Goal: Task Accomplishment & Management: Manage account settings

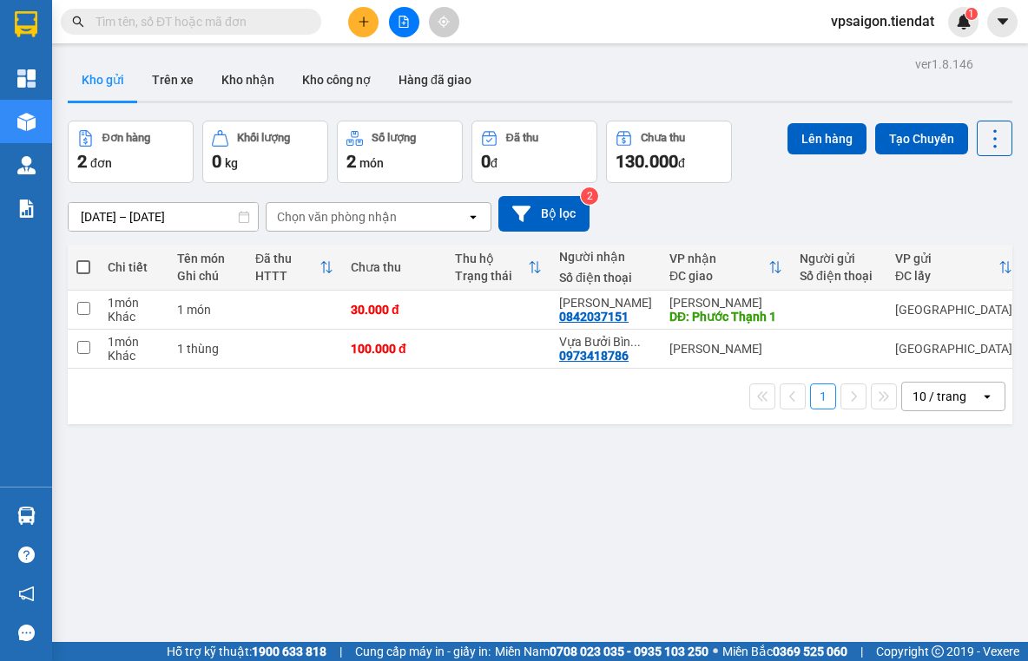
click at [437, 514] on div "ver 1.8.146 Kho gửi Trên xe Kho nhận Kho công nợ Hàng đã giao Đơn hàng 2 đơn Kh…" at bounding box center [540, 382] width 958 height 661
click at [368, 525] on div "ver 1.8.146 Kho gửi Trên xe Kho nhận Kho công nợ Hàng đã giao Đơn hàng 2 đơn Kh…" at bounding box center [540, 382] width 958 height 661
click at [480, 347] on td at bounding box center [498, 349] width 104 height 39
checkbox input "true"
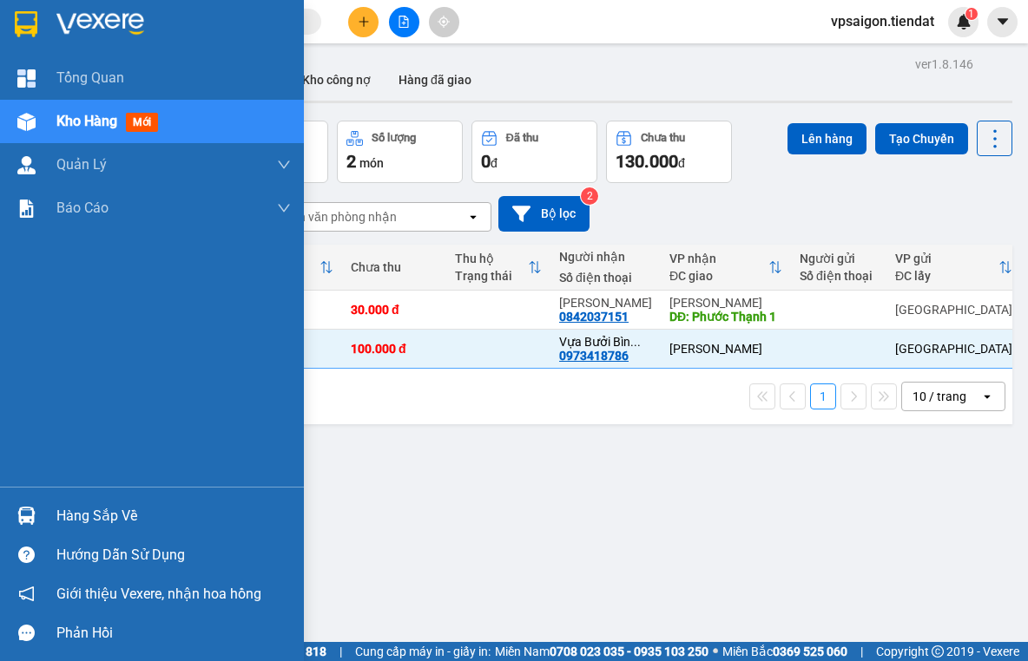
click at [121, 493] on div "Hàng sắp về Hướng dẫn sử dụng Giới thiệu Vexere, nhận hoa hồng Phản hồi" at bounding box center [152, 570] width 304 height 166
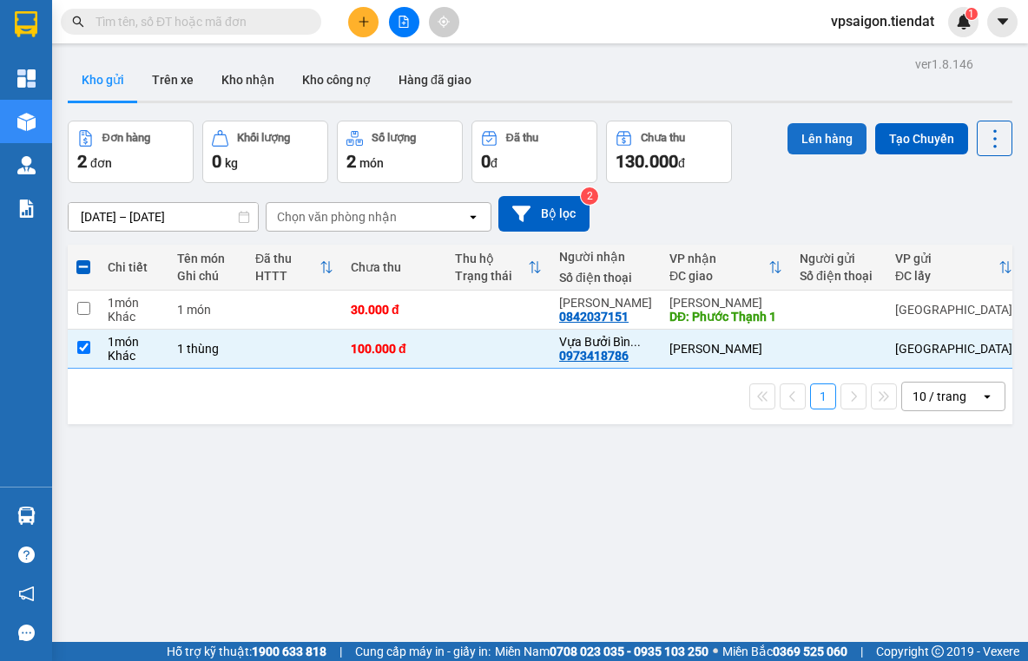
click at [812, 144] on button "Lên hàng" at bounding box center [826, 138] width 79 height 31
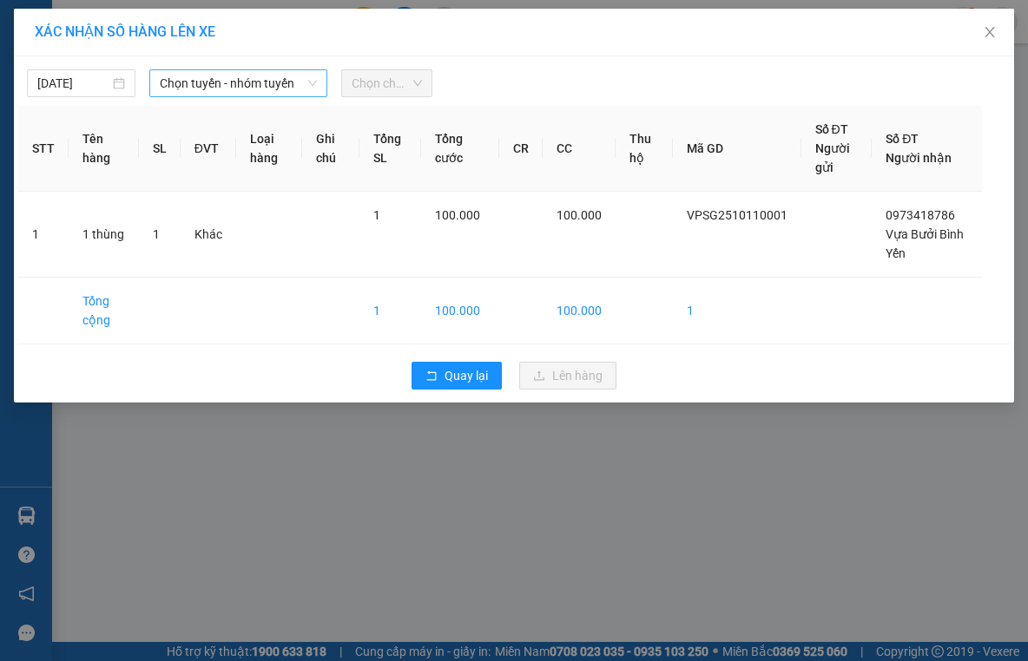
click at [234, 91] on span "Chọn tuyến - nhóm tuyến" at bounding box center [238, 83] width 157 height 26
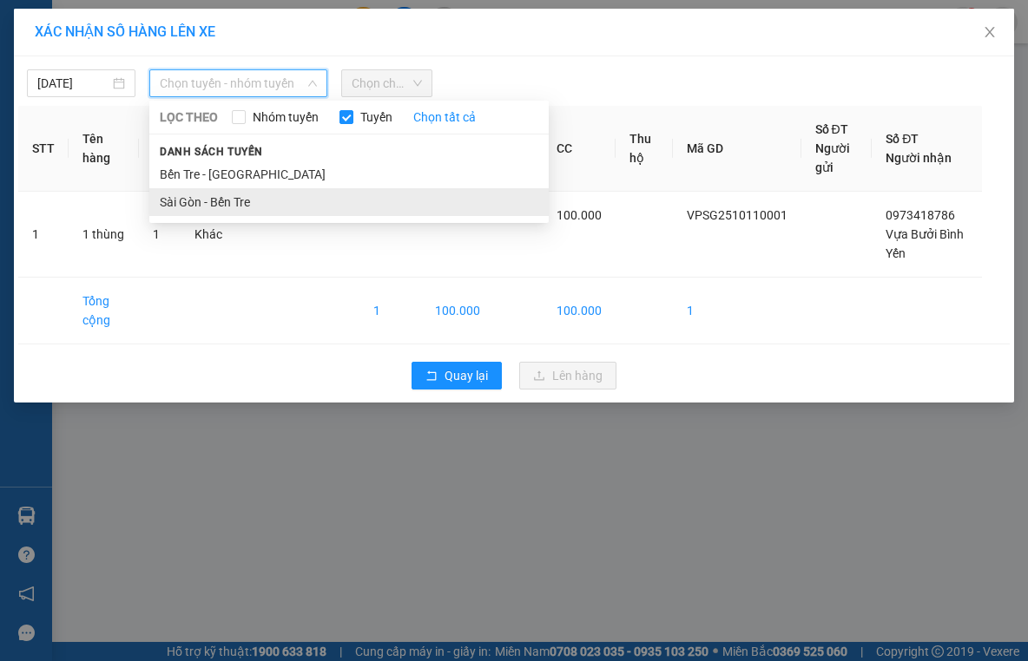
click at [226, 196] on li "Sài Gòn - Bến Tre" at bounding box center [348, 202] width 399 height 28
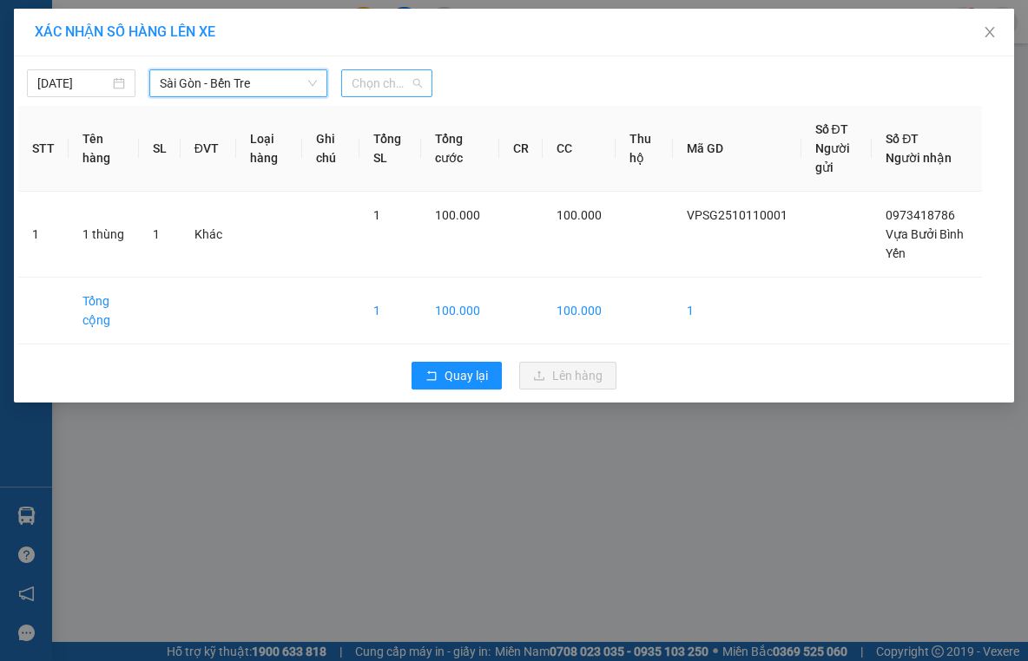
click at [394, 81] on span "Chọn chuyến" at bounding box center [387, 83] width 70 height 26
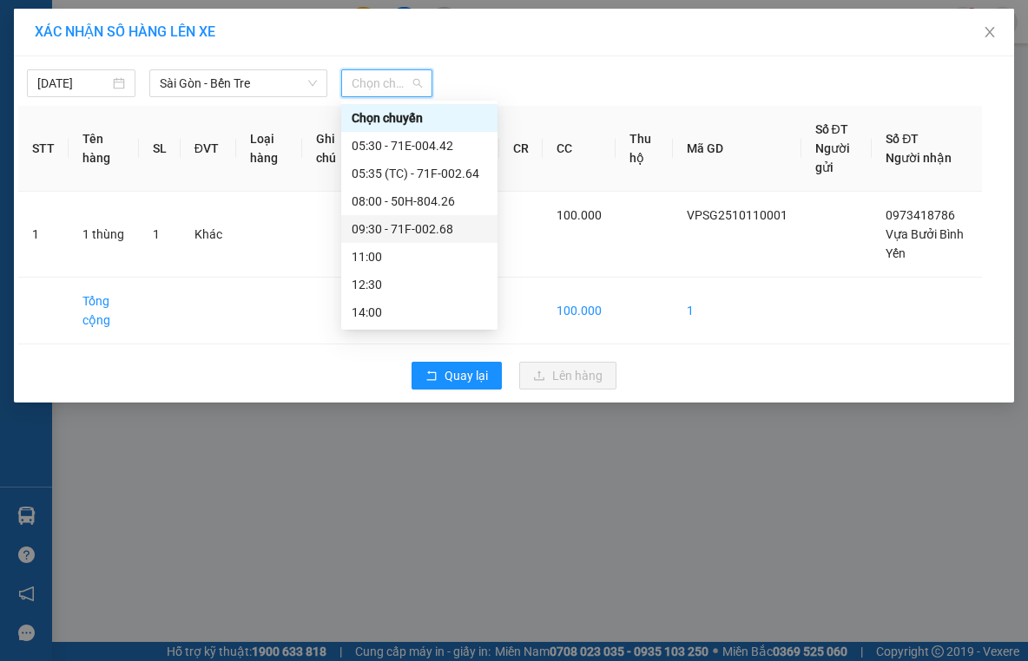
click at [385, 231] on div "09:30 - 71F-002.68" at bounding box center [419, 229] width 135 height 19
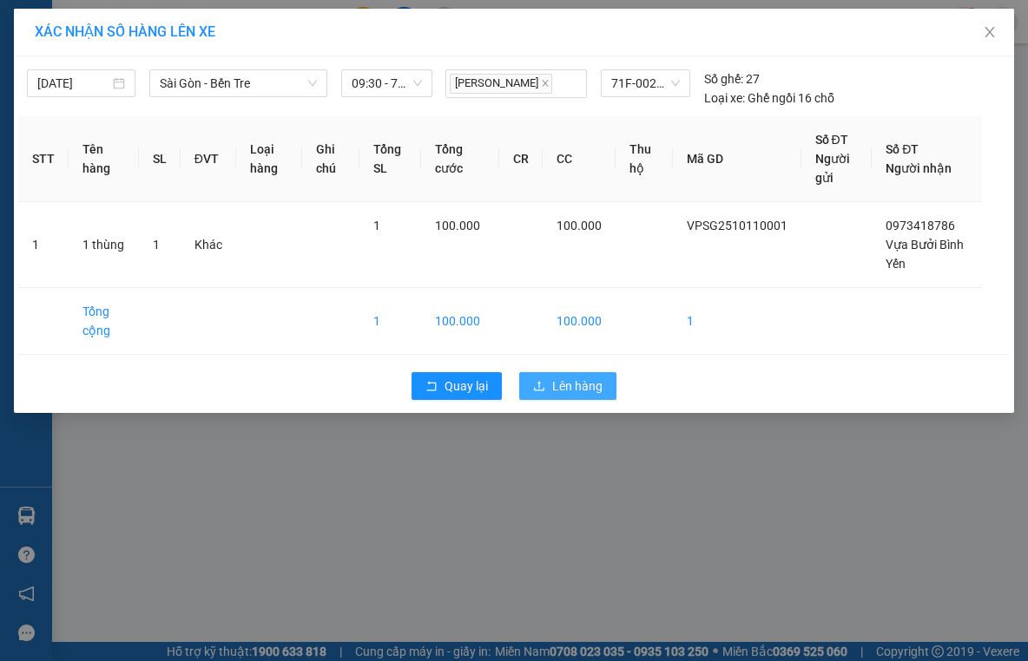
click at [556, 379] on span "Lên hàng" at bounding box center [577, 386] width 50 height 19
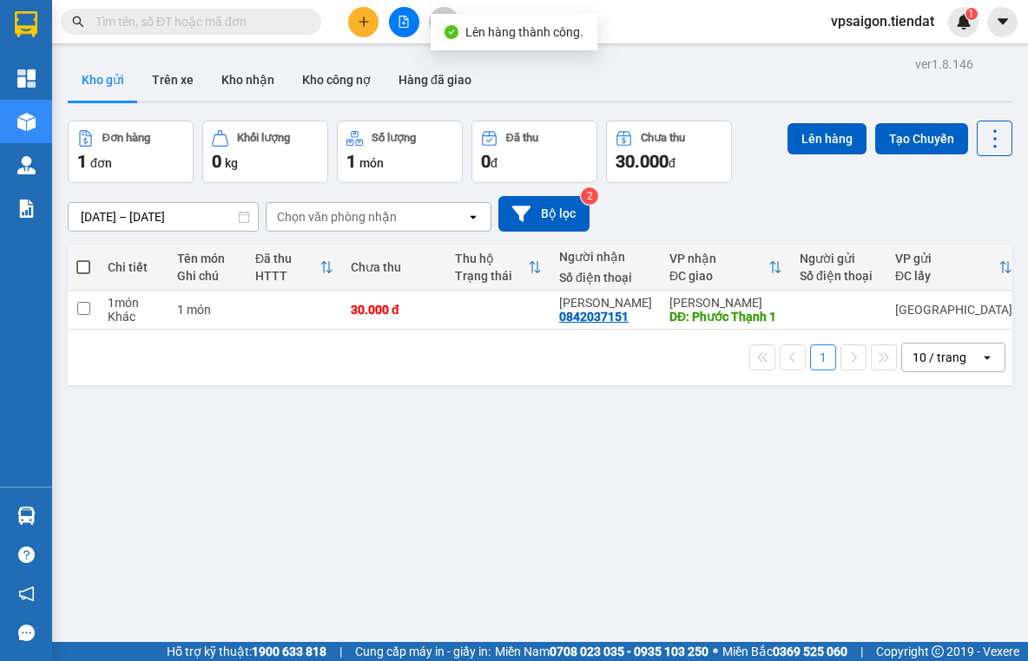
click at [461, 458] on div "ver 1.8.146 Kho gửi Trên xe Kho nhận Kho công nợ Hàng đã giao Đơn hàng 1 đơn Kh…" at bounding box center [540, 382] width 958 height 661
drag, startPoint x: 490, startPoint y: 434, endPoint x: 552, endPoint y: 414, distance: 64.8
click at [490, 434] on div "ver 1.8.146 Kho gửi Trên xe Kho nhận Kho công nợ Hàng đã giao Đơn hàng 1 đơn Kh…" at bounding box center [540, 382] width 958 height 661
click at [358, 23] on icon "plus" at bounding box center [364, 22] width 12 height 12
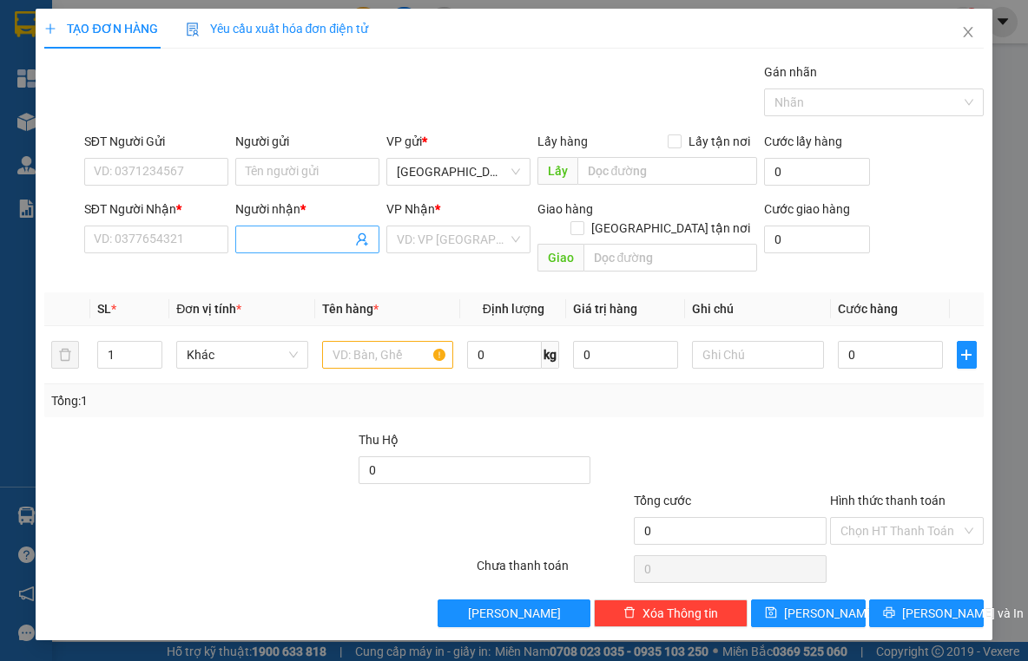
click at [289, 234] on input "Người nhận *" at bounding box center [299, 239] width 106 height 19
type input "R"
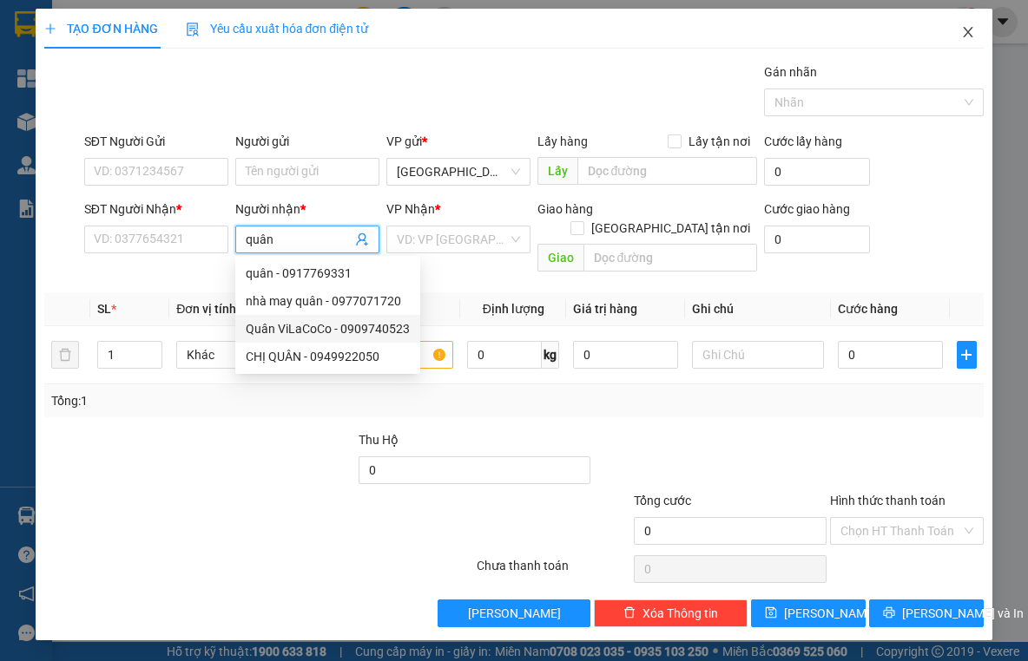
type input "quân"
click at [968, 19] on span "Close" at bounding box center [968, 33] width 49 height 49
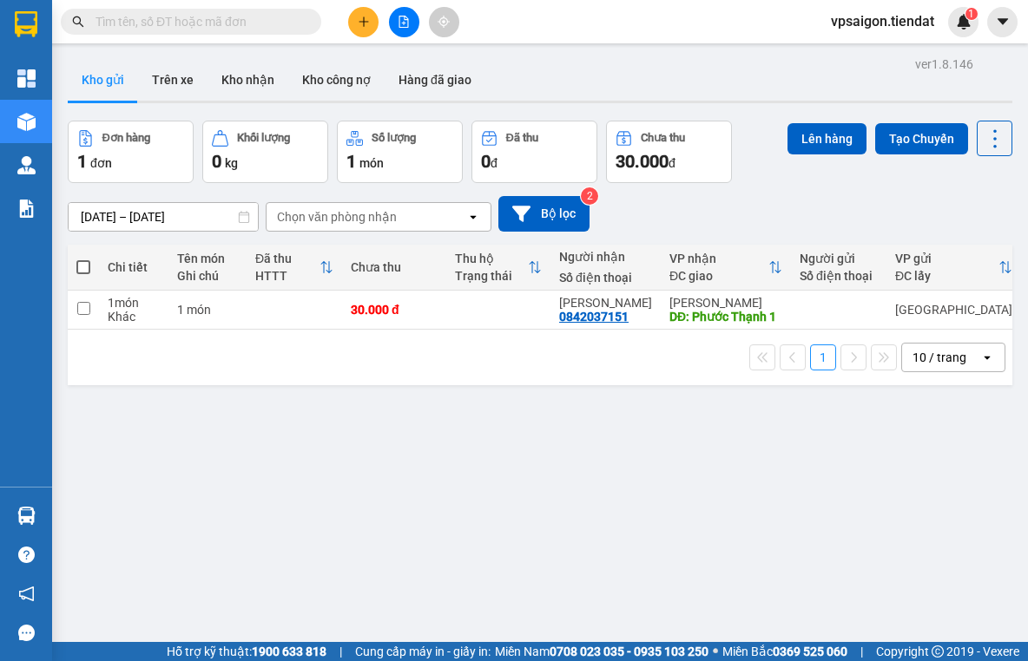
drag, startPoint x: 371, startPoint y: 404, endPoint x: 368, endPoint y: 396, distance: 9.1
click at [371, 403] on div "ver 1.8.146 Kho gửi Trên xe Kho nhận Kho công nợ Hàng đã giao Đơn hàng 1 đơn Kh…" at bounding box center [540, 382] width 958 height 661
click at [360, 14] on button at bounding box center [363, 22] width 30 height 30
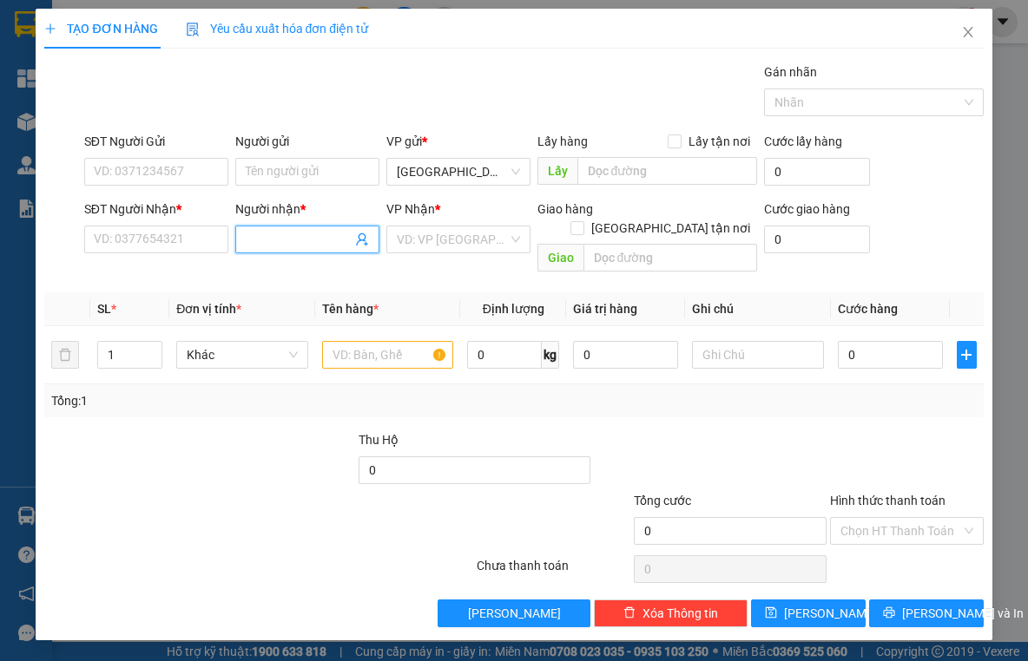
click at [270, 240] on input "Người nhận *" at bounding box center [299, 239] width 106 height 19
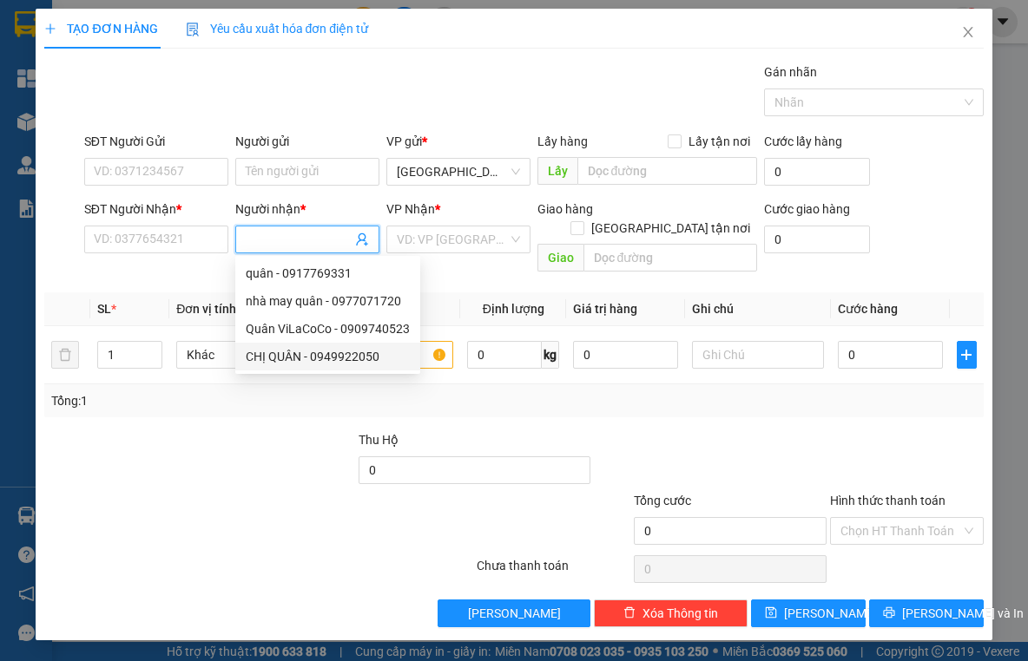
click at [340, 360] on div "CHỊ QUÂN - 0949922050" at bounding box center [328, 356] width 164 height 19
type input "0949922050"
type input "CHỊ QUÂN"
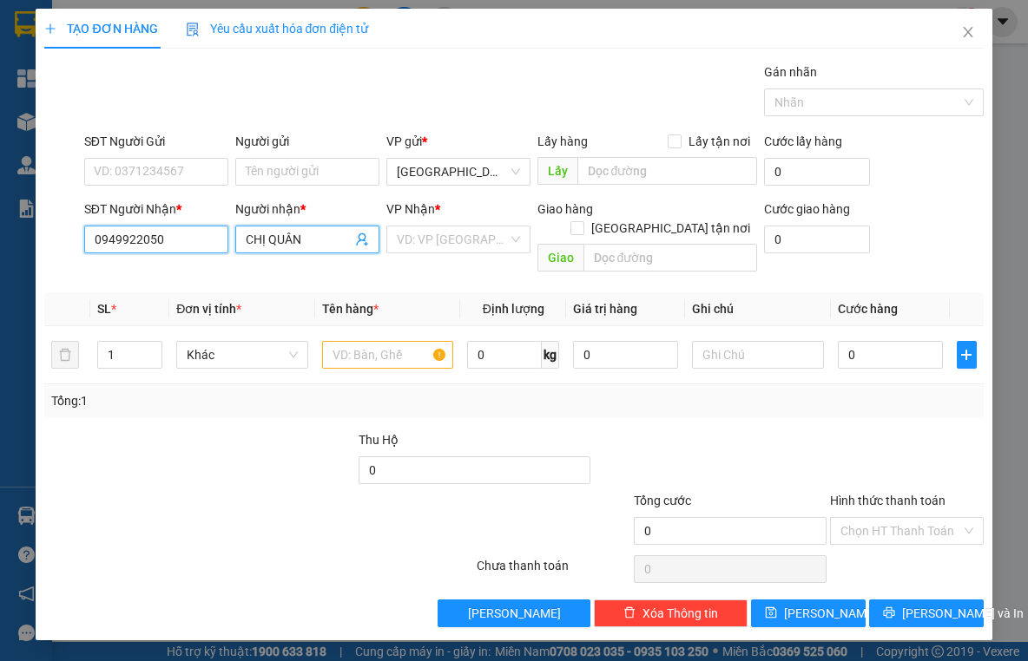
click at [157, 234] on input "0949922050" at bounding box center [156, 240] width 144 height 28
click at [312, 233] on input "CHỊ QUÂN" at bounding box center [299, 239] width 106 height 19
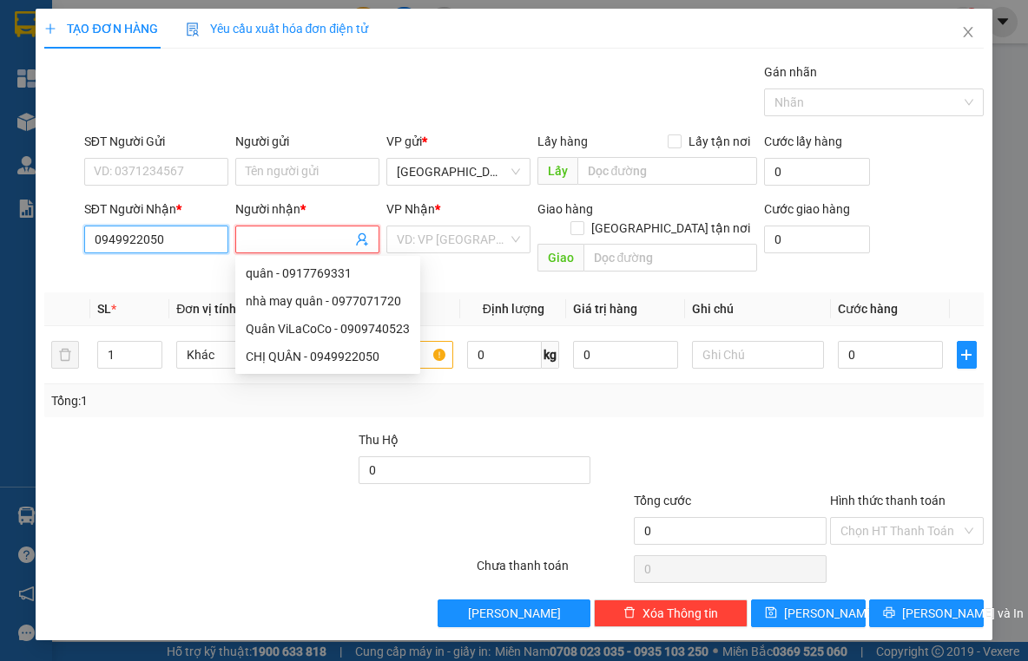
click at [220, 232] on input "0949922050" at bounding box center [156, 240] width 144 height 28
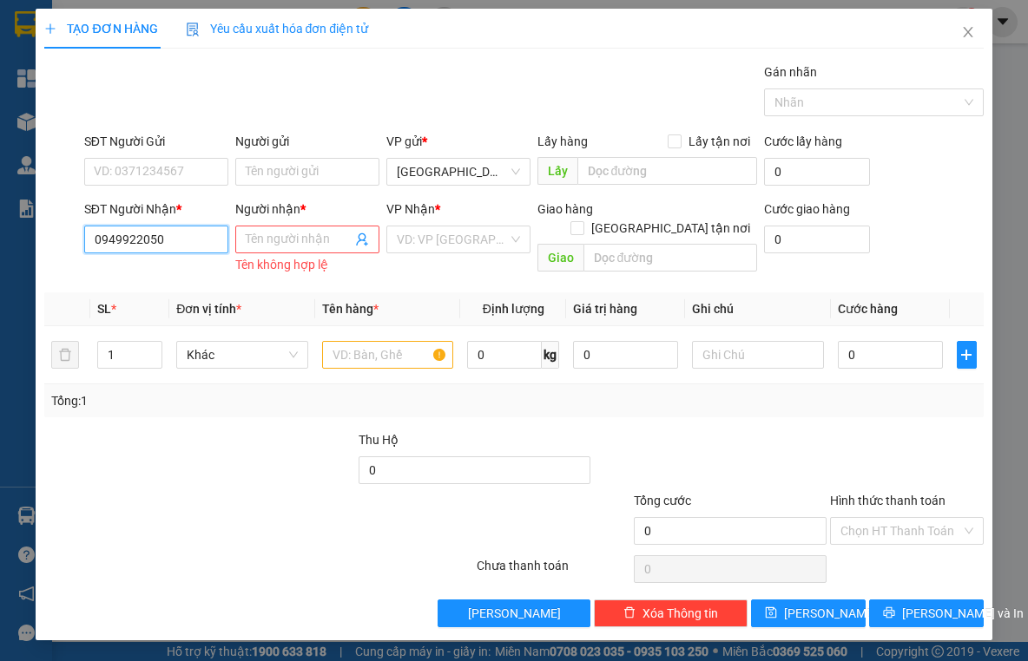
click at [193, 243] on input "0949922050" at bounding box center [156, 240] width 144 height 28
click at [192, 243] on input "0949922050" at bounding box center [156, 240] width 144 height 28
paste input "0949922050"
type input "0949922050"
click at [187, 275] on div "0949922050 - CHỊ QUÂN" at bounding box center [162, 273] width 134 height 19
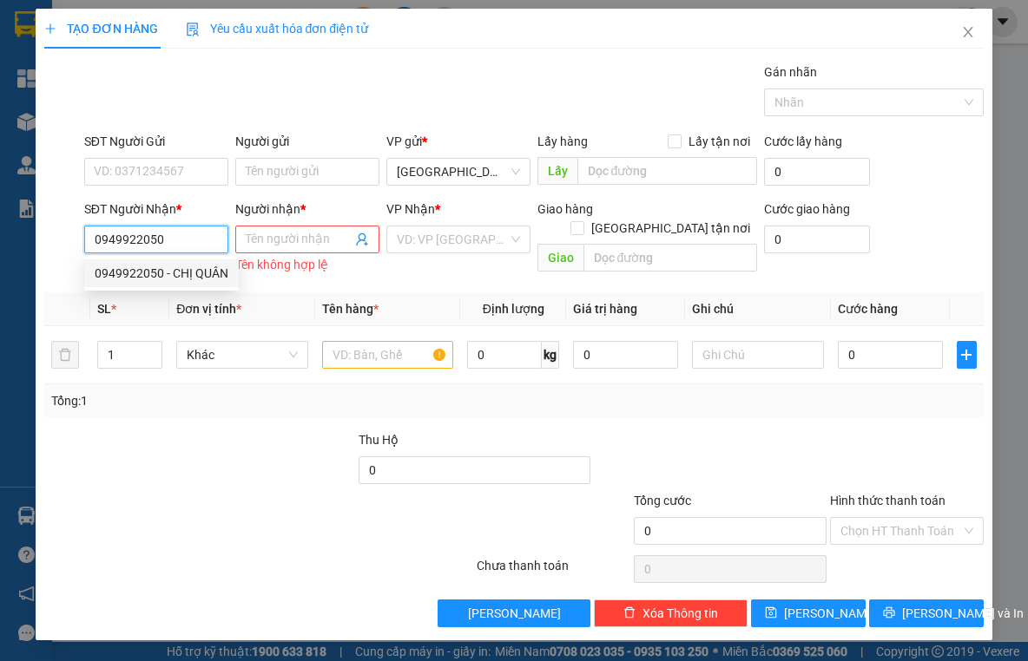
type input "CHỊ QUÂN"
type input "vila coco"
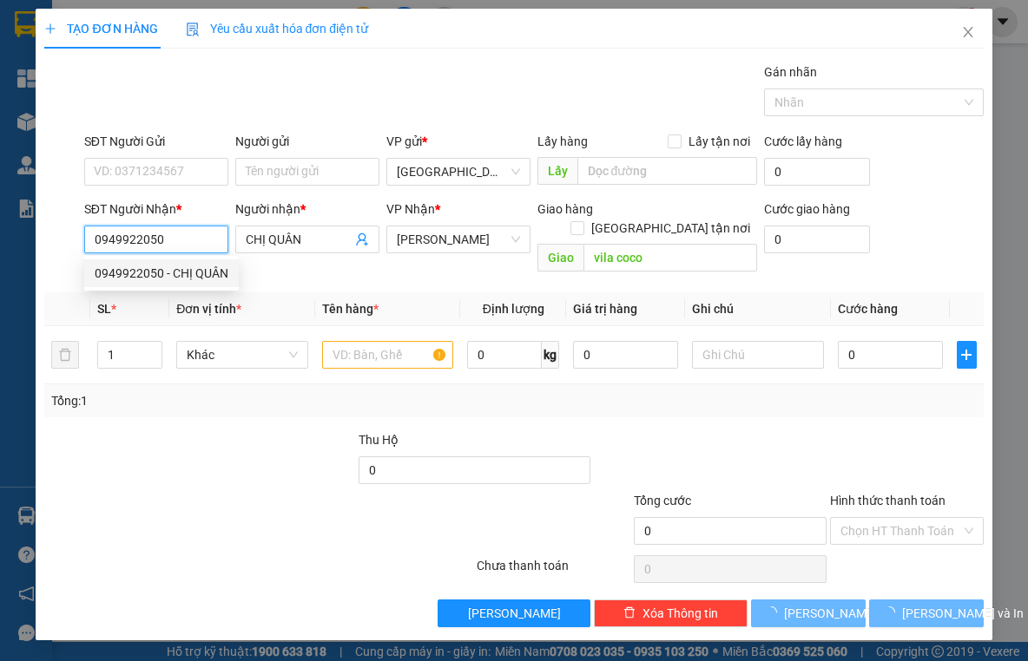
type input "40.000"
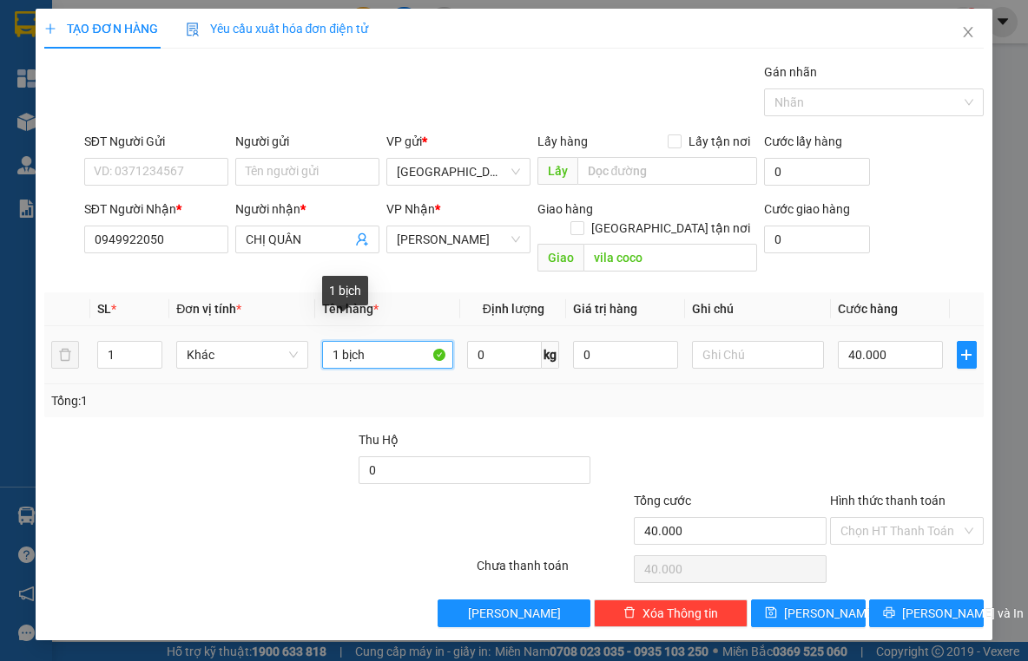
click at [378, 341] on input "1 bịch" at bounding box center [388, 355] width 132 height 28
click at [365, 341] on input "1" at bounding box center [388, 355] width 132 height 28
type input "1 kiện"
click at [902, 338] on div "40.000" at bounding box center [890, 355] width 105 height 35
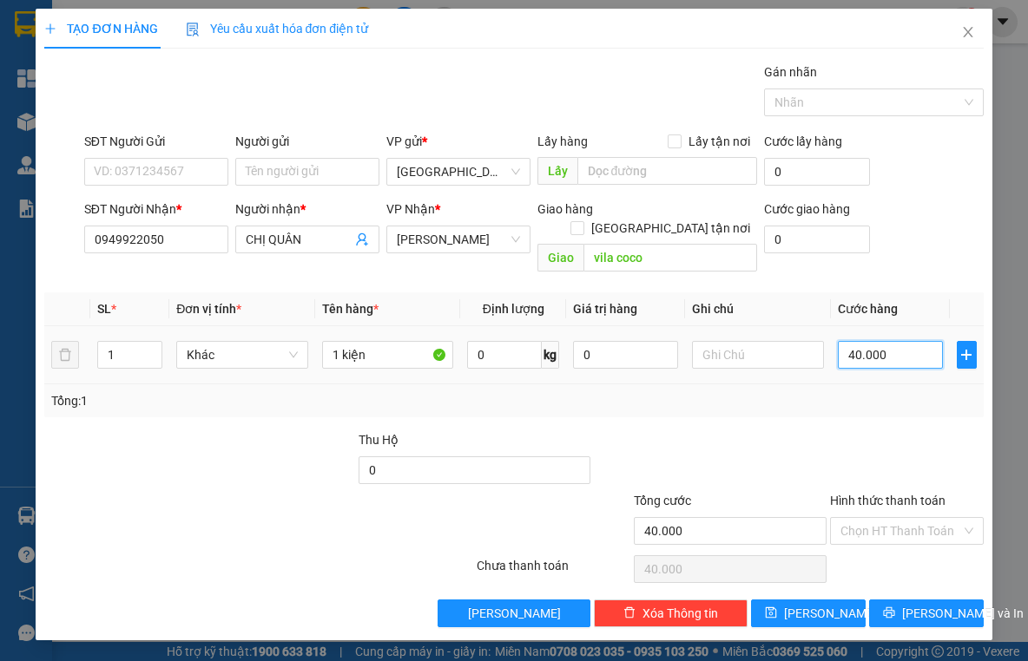
click at [902, 341] on input "40.000" at bounding box center [890, 355] width 105 height 28
type input "3"
type input "30"
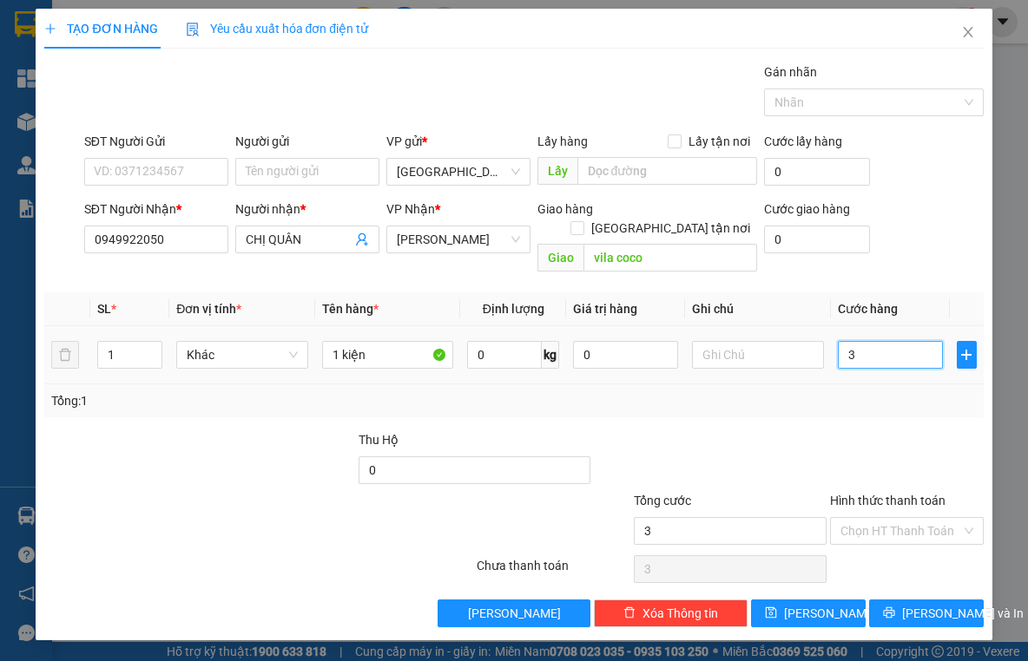
type input "30"
type input "30.000"
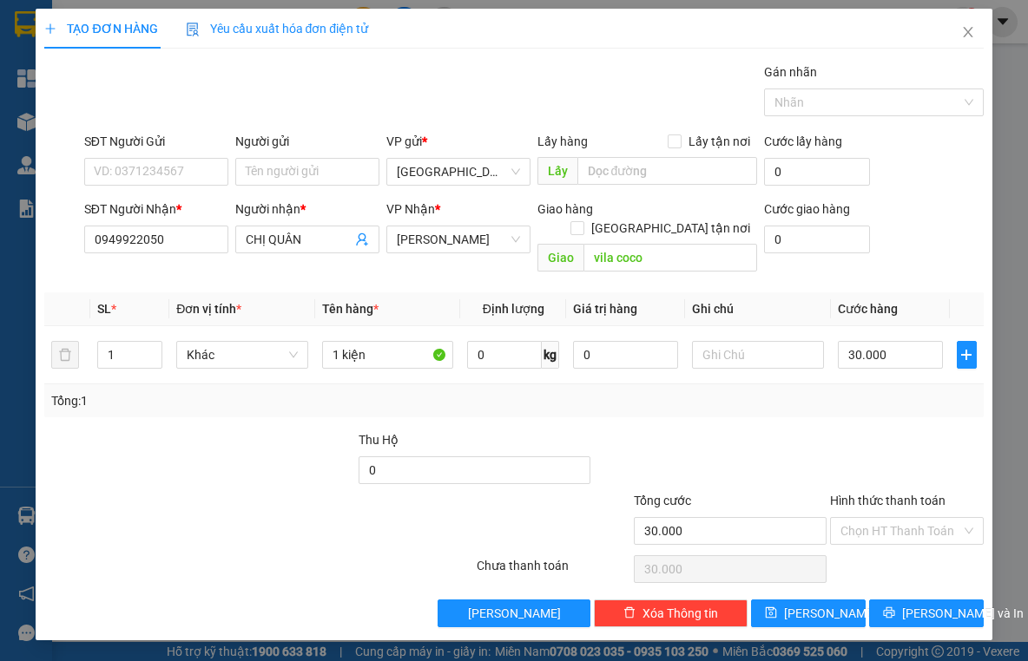
click at [851, 399] on div "Transit Pickup Surcharge Ids Transit Deliver Surcharge Ids Transit Deliver Surc…" at bounding box center [513, 344] width 938 height 565
click at [367, 341] on input "1 kiện" at bounding box center [388, 355] width 132 height 28
click at [380, 391] on div "Tổng: 1" at bounding box center [224, 400] width 346 height 19
click at [172, 239] on input "0949922050" at bounding box center [156, 240] width 144 height 28
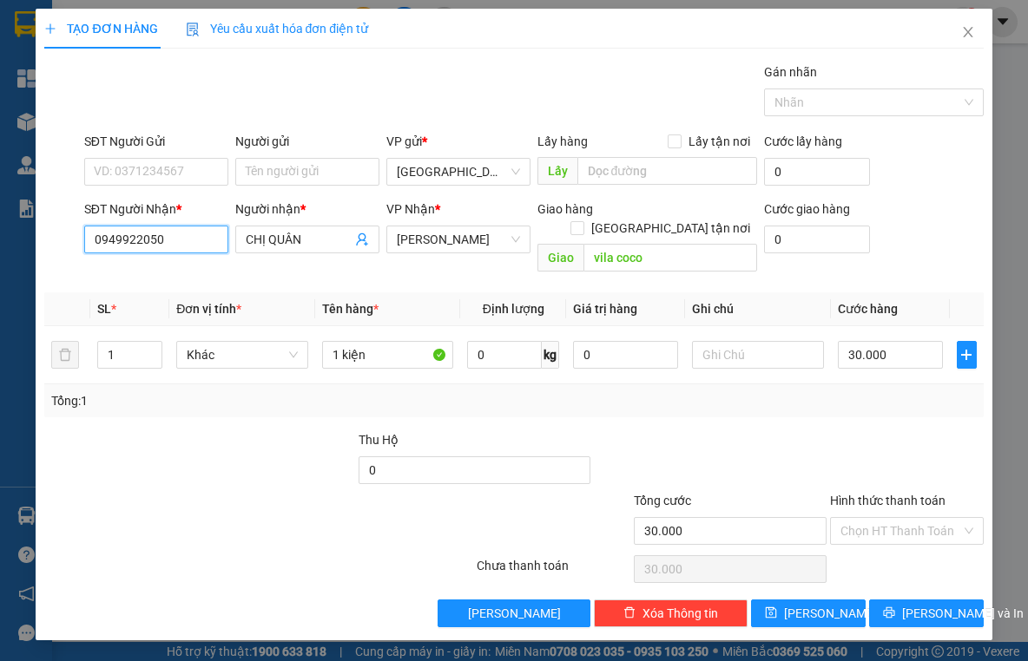
click at [171, 239] on input "0949922050" at bounding box center [156, 240] width 144 height 28
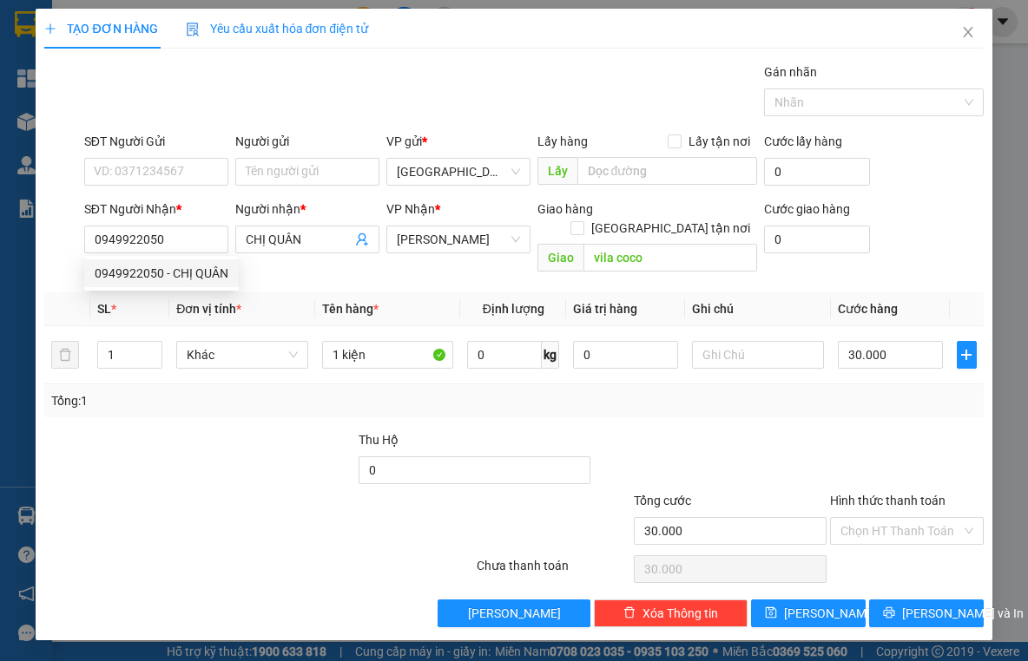
click at [205, 431] on div at bounding box center [278, 461] width 157 height 61
click at [857, 518] on input "Hình thức thanh toán" at bounding box center [900, 531] width 121 height 26
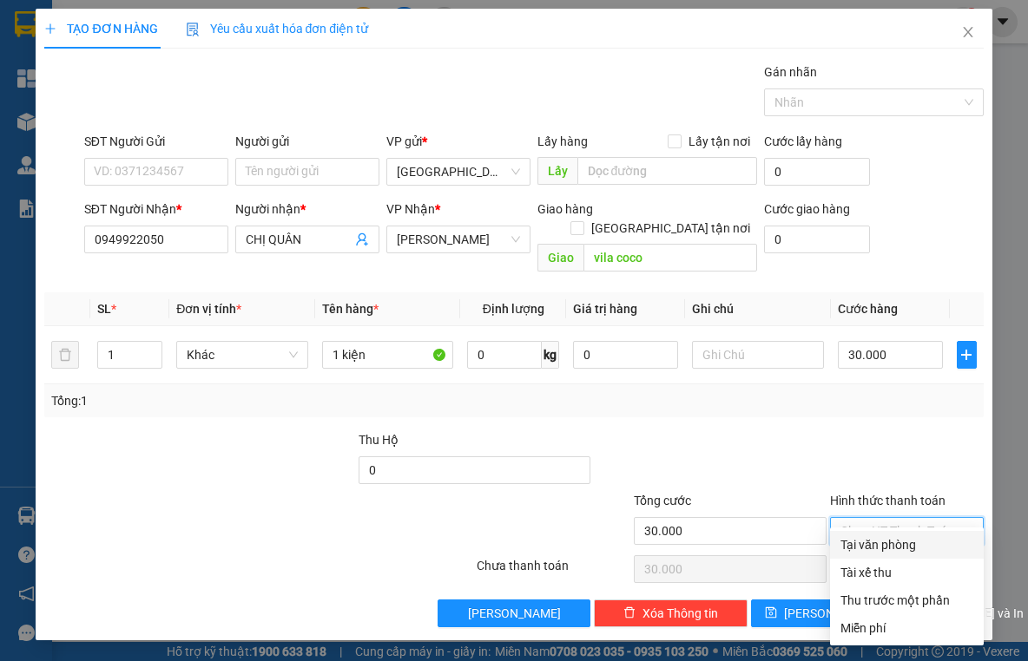
click at [877, 543] on div "Tại văn phòng" at bounding box center [906, 545] width 133 height 19
type input "0"
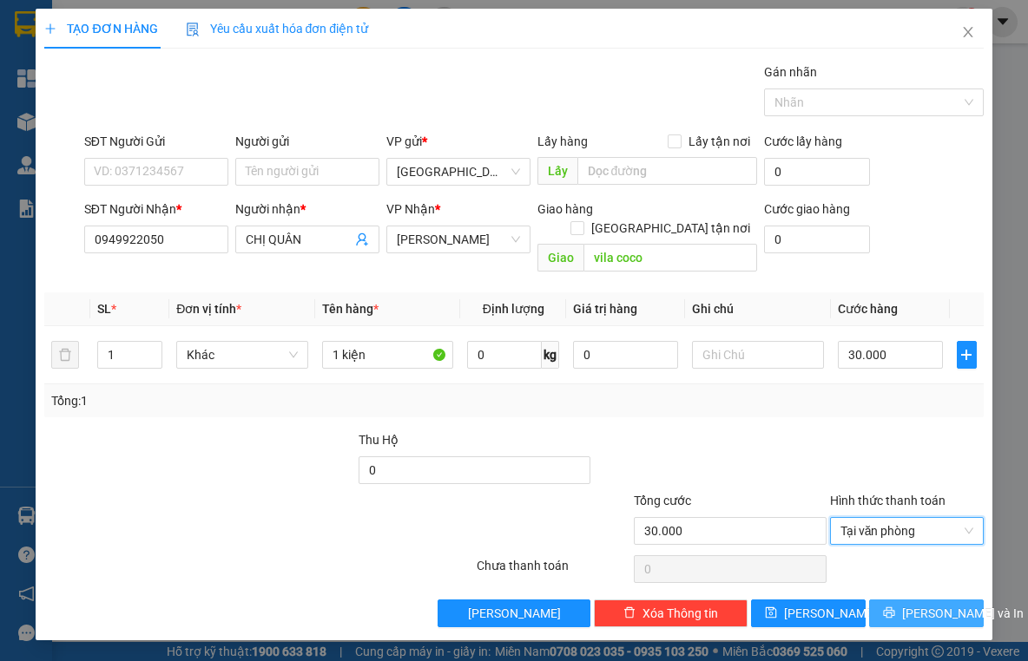
drag, startPoint x: 918, startPoint y: 591, endPoint x: 1003, endPoint y: 551, distance: 93.2
click at [918, 604] on span "[PERSON_NAME] và In" at bounding box center [963, 613] width 122 height 19
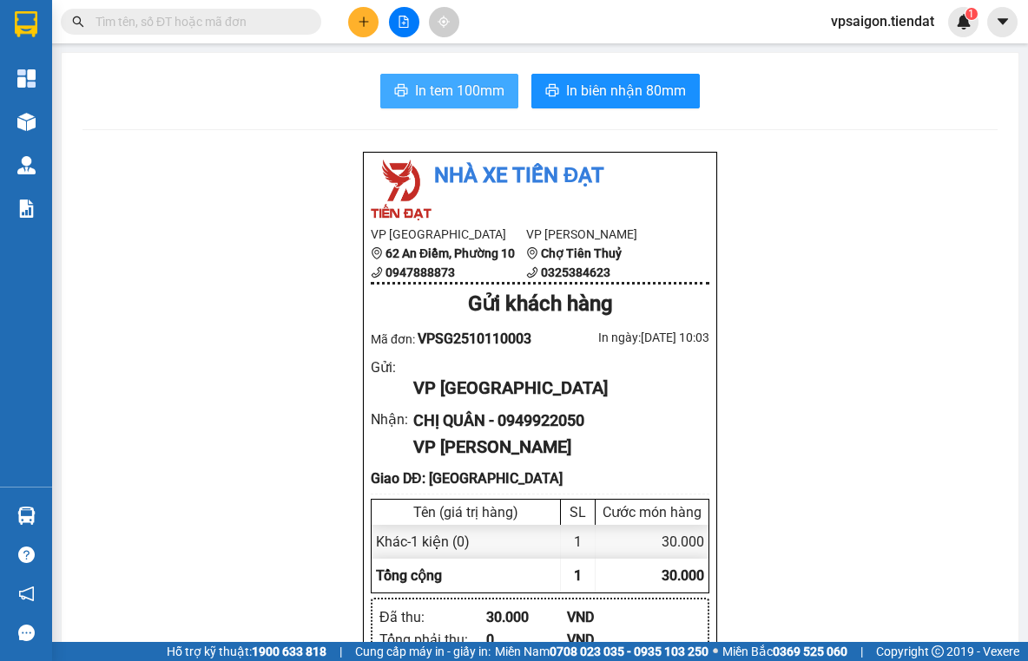
click at [403, 95] on icon "printer" at bounding box center [401, 90] width 13 height 12
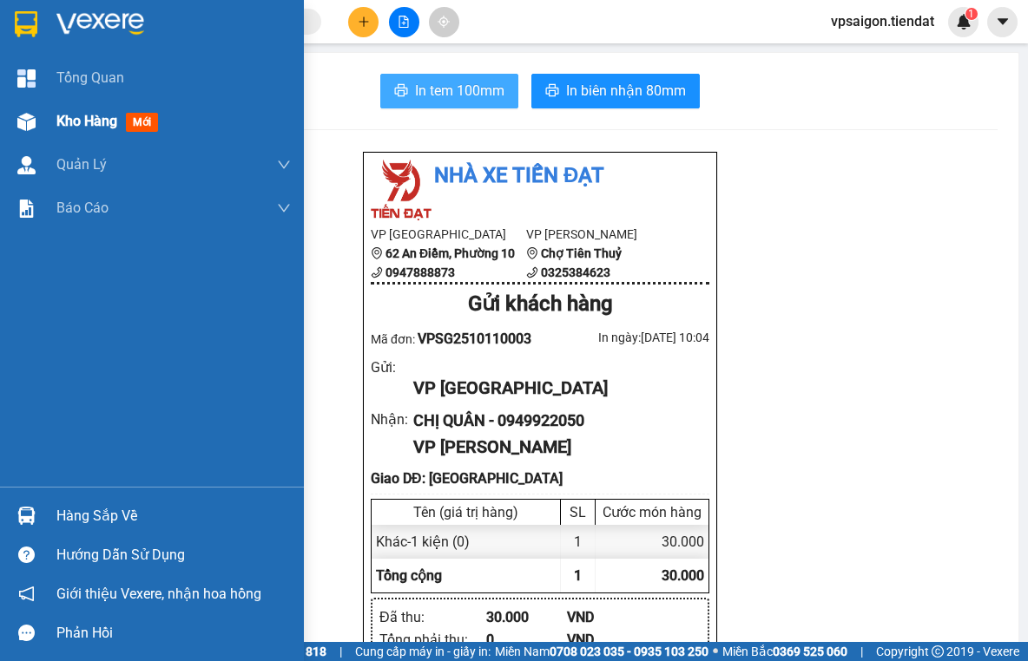
click at [47, 133] on div "Kho hàng mới" at bounding box center [152, 121] width 304 height 43
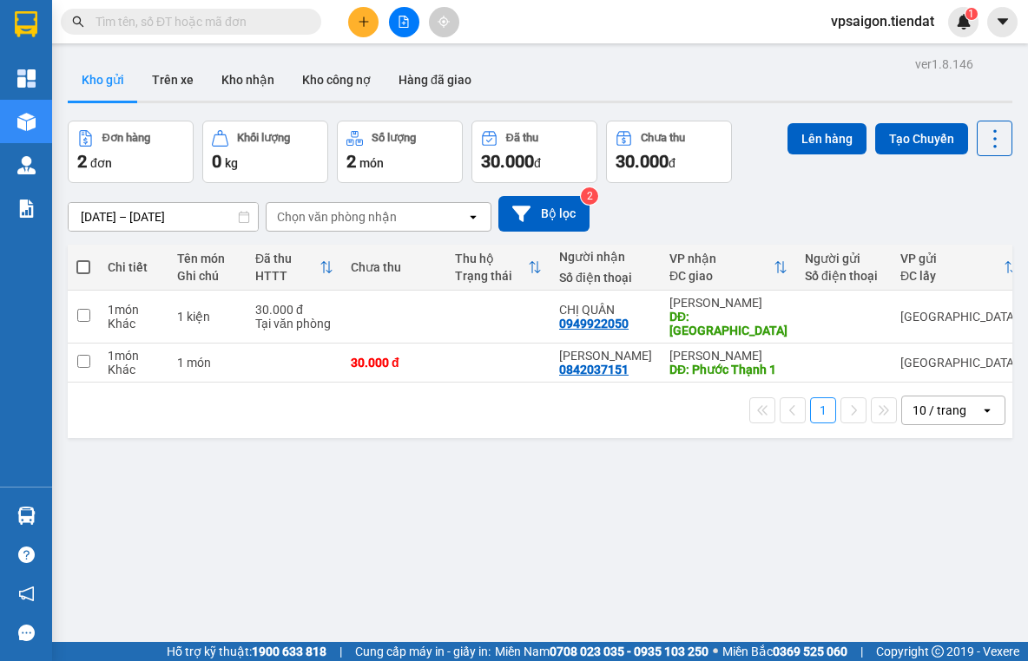
drag, startPoint x: 327, startPoint y: 455, endPoint x: 458, endPoint y: 244, distance: 248.3
click at [327, 454] on div "ver 1.8.146 Kho gửi Trên xe Kho nhận Kho công nợ Hàng đã giao Đơn hàng 2 đơn Kh…" at bounding box center [540, 382] width 958 height 661
click at [363, 14] on button at bounding box center [363, 22] width 30 height 30
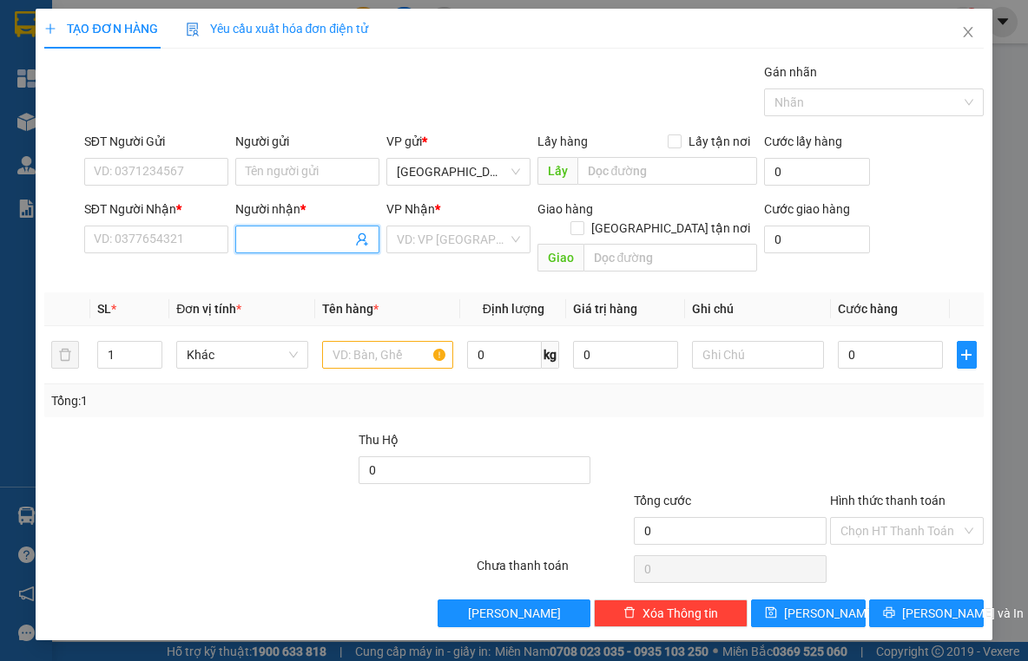
click at [300, 251] on span at bounding box center [307, 240] width 144 height 28
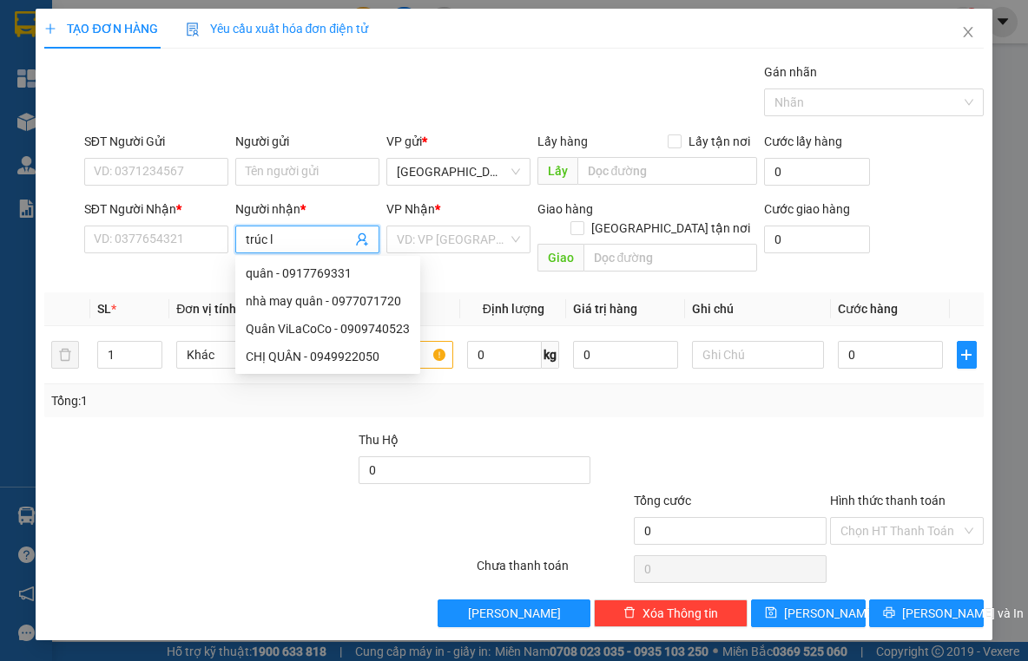
type input "trúc ly"
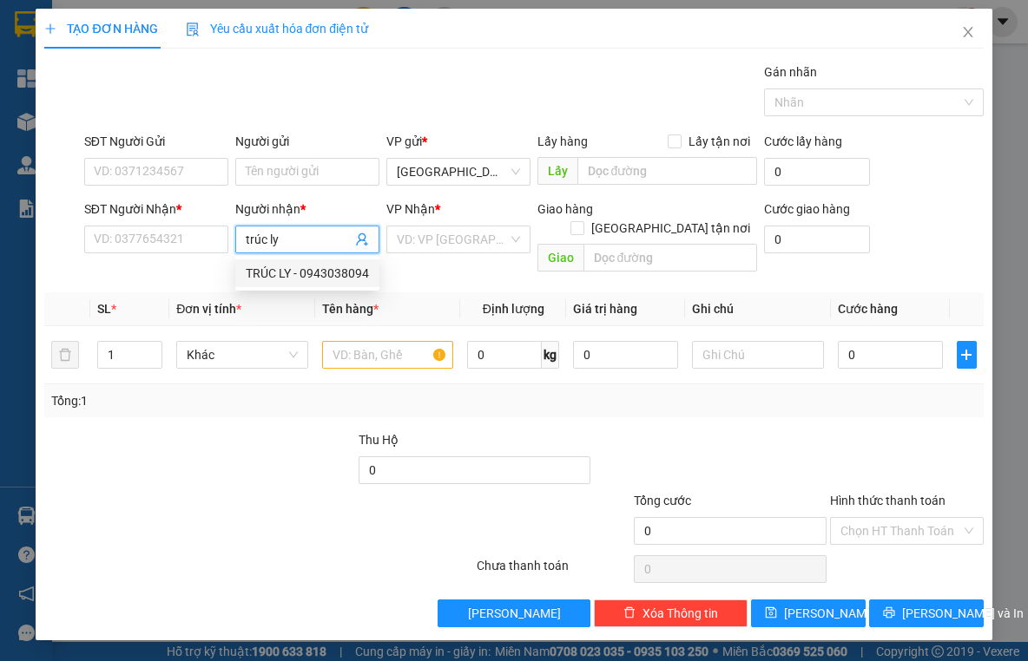
click at [295, 267] on div "TRÚC LY - 0943038094" at bounding box center [307, 273] width 123 height 19
type input "0943038094"
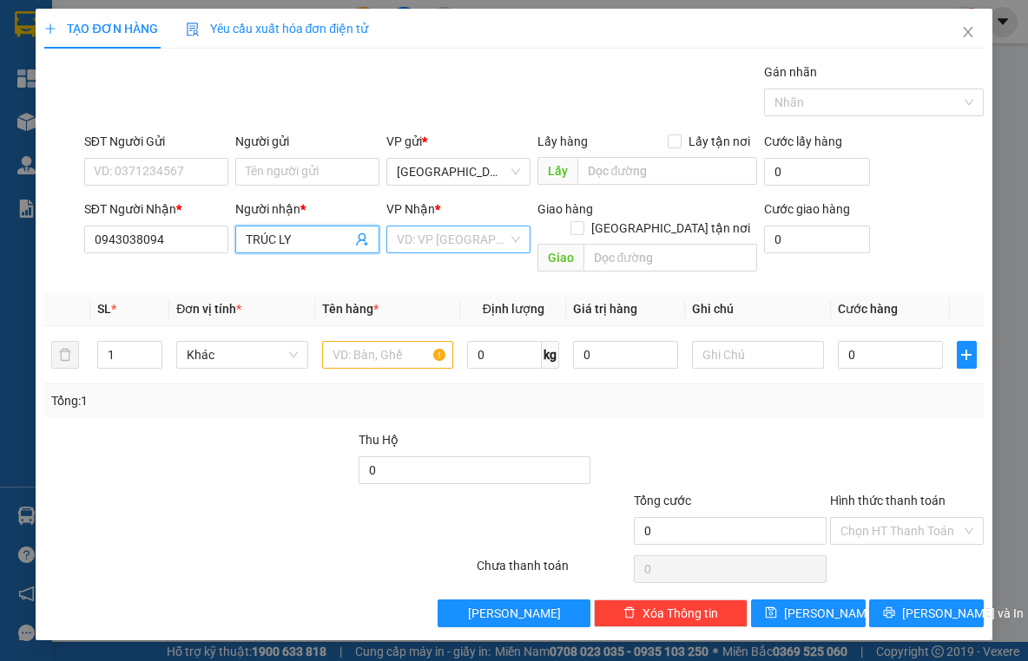
type input "TRÚC LY"
click at [451, 234] on input "search" at bounding box center [452, 240] width 111 height 26
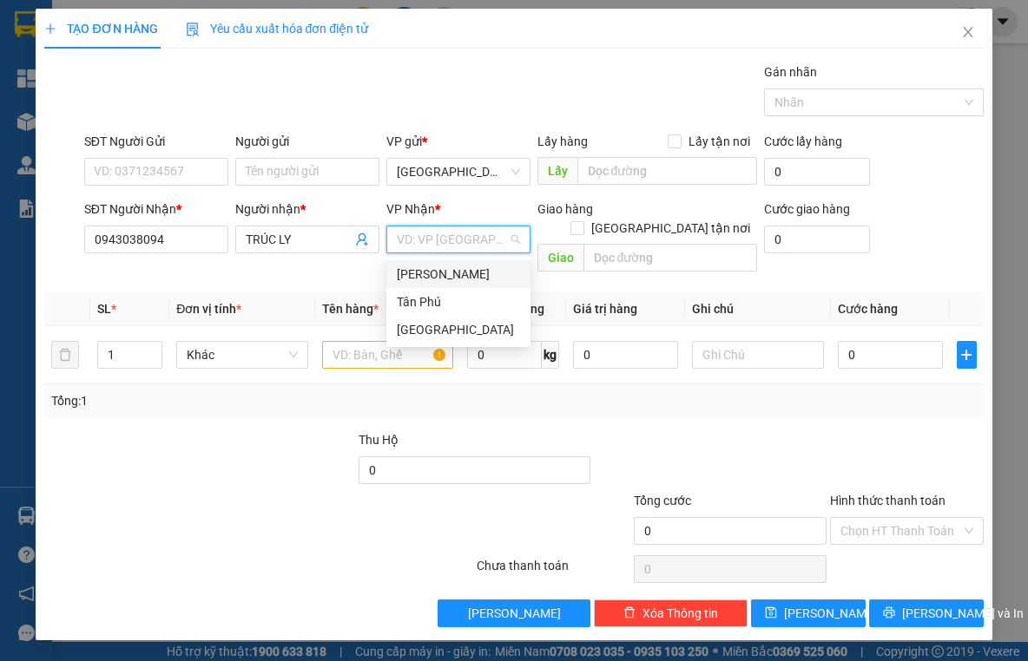
click at [434, 295] on div "Tân Phú" at bounding box center [458, 302] width 123 height 19
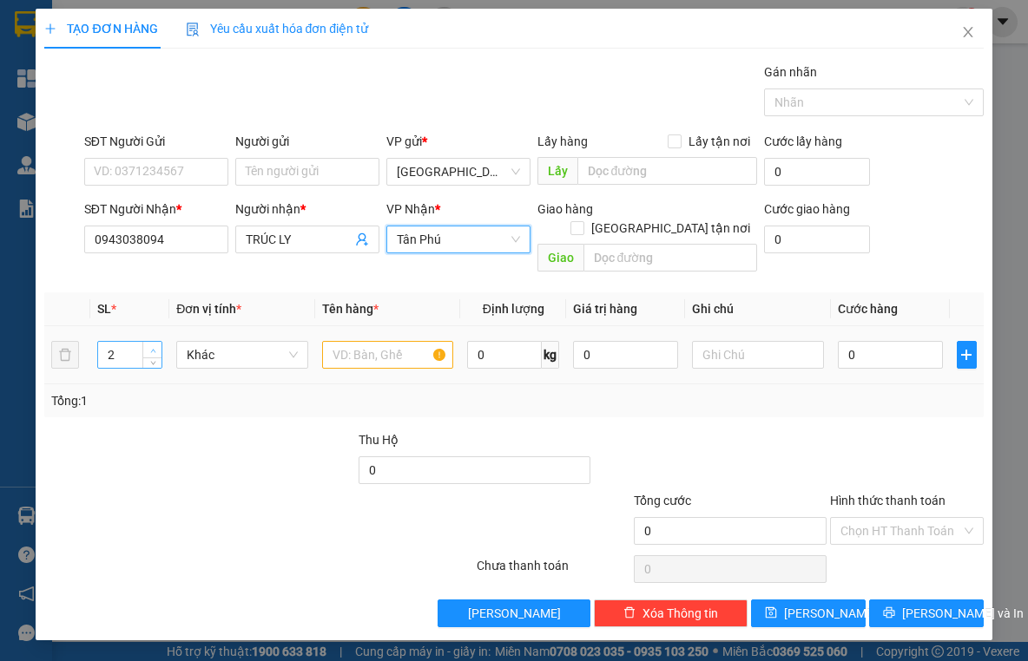
click at [153, 345] on span "up" at bounding box center [153, 350] width 10 height 10
click at [154, 345] on span "up" at bounding box center [153, 350] width 10 height 10
type input "5"
click at [154, 345] on span "up" at bounding box center [153, 350] width 10 height 10
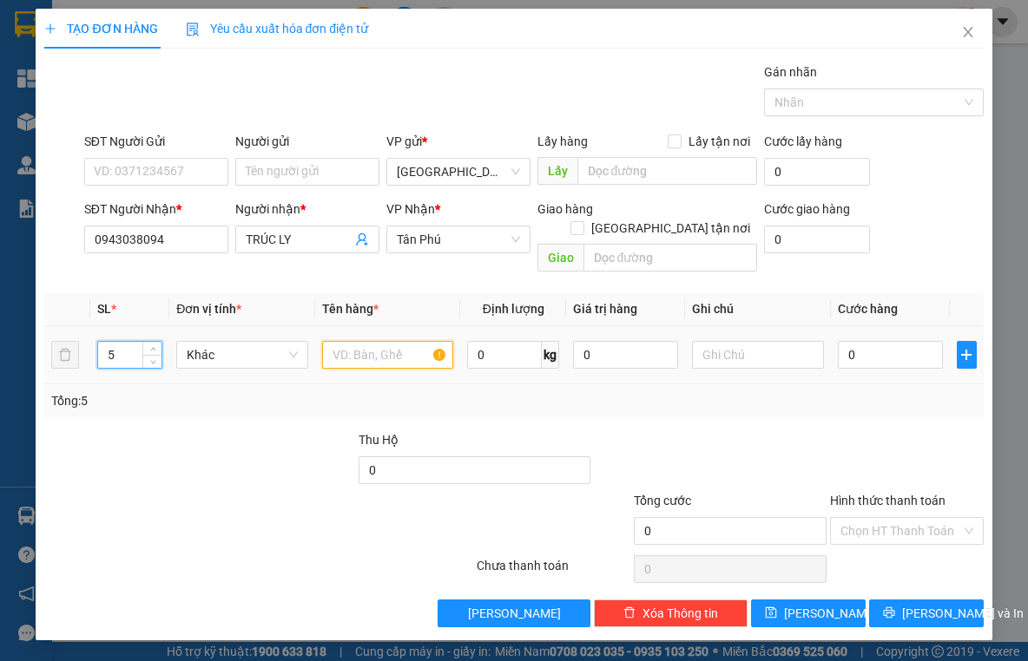
click at [362, 341] on input "text" at bounding box center [388, 355] width 132 height 28
type input "5 cây"
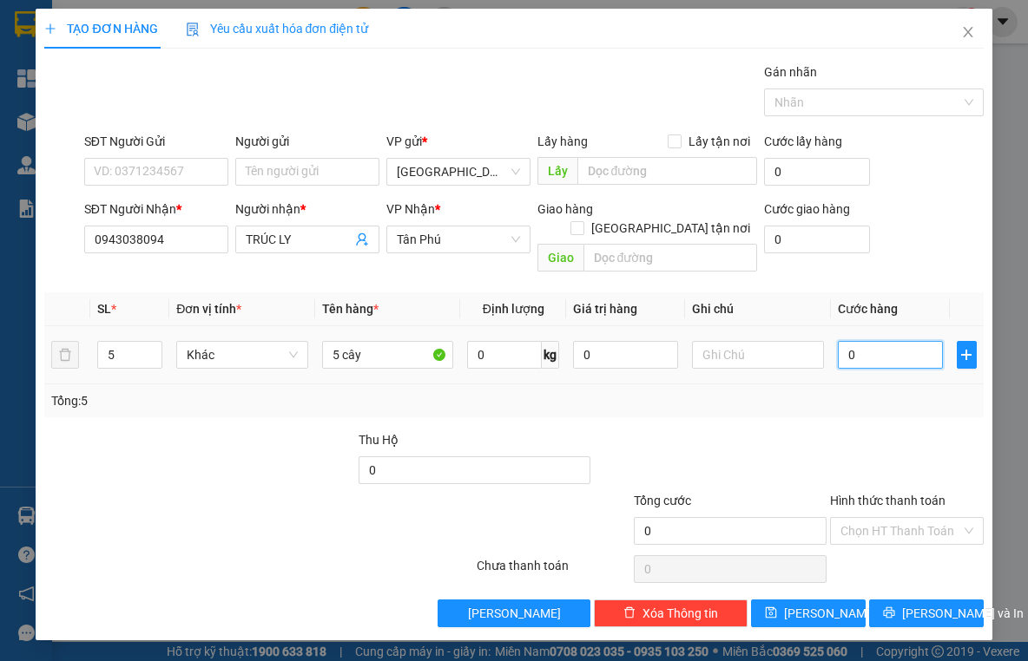
click at [861, 341] on input "0" at bounding box center [890, 355] width 105 height 28
type input "2"
type input "25"
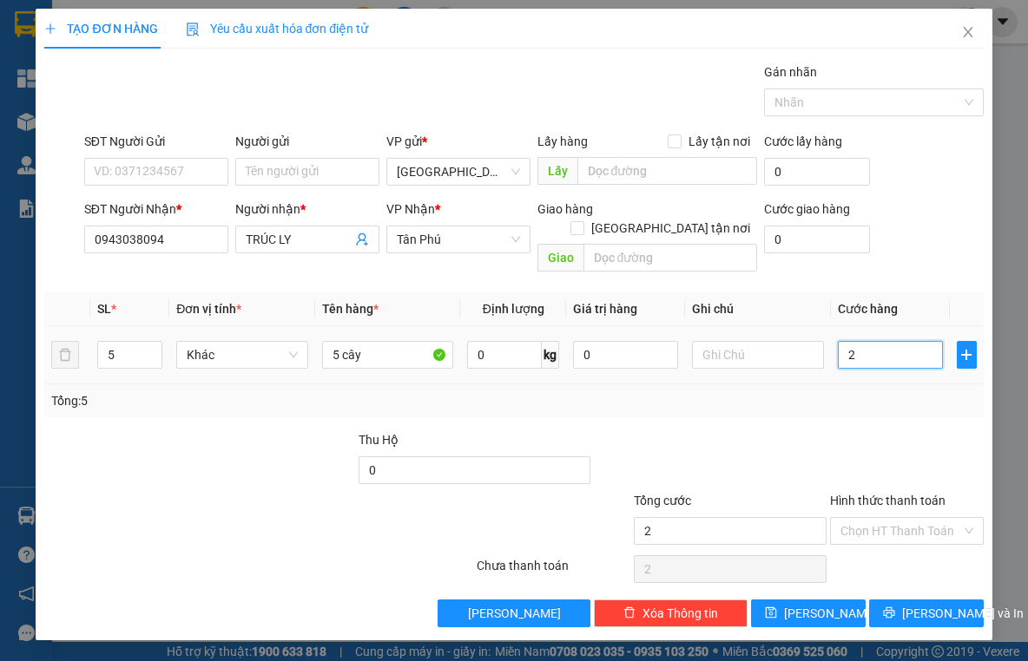
type input "25"
type input "250"
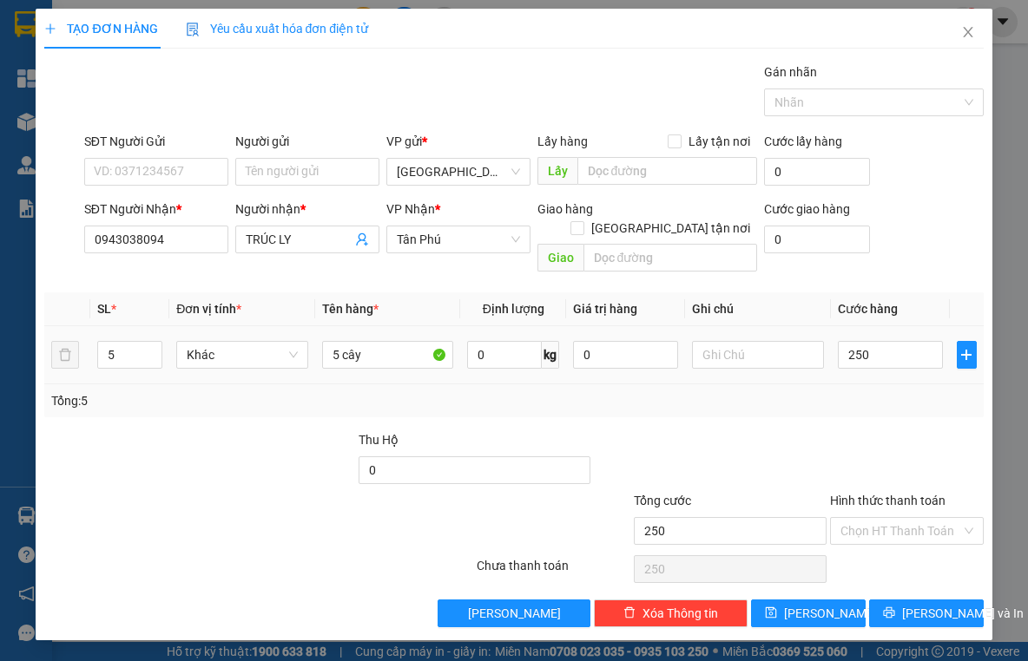
type input "250.000"
click at [878, 391] on div "Tổng: 5" at bounding box center [513, 400] width 924 height 19
click at [801, 115] on div "Gán nhãn Nhãn" at bounding box center [874, 92] width 220 height 61
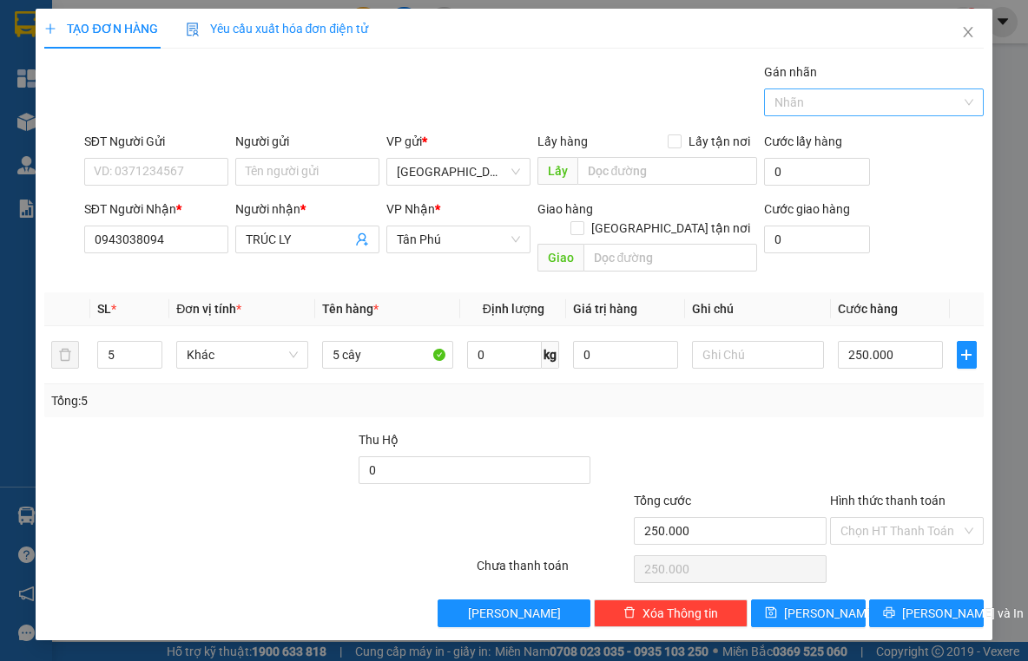
click at [801, 108] on div at bounding box center [865, 102] width 194 height 21
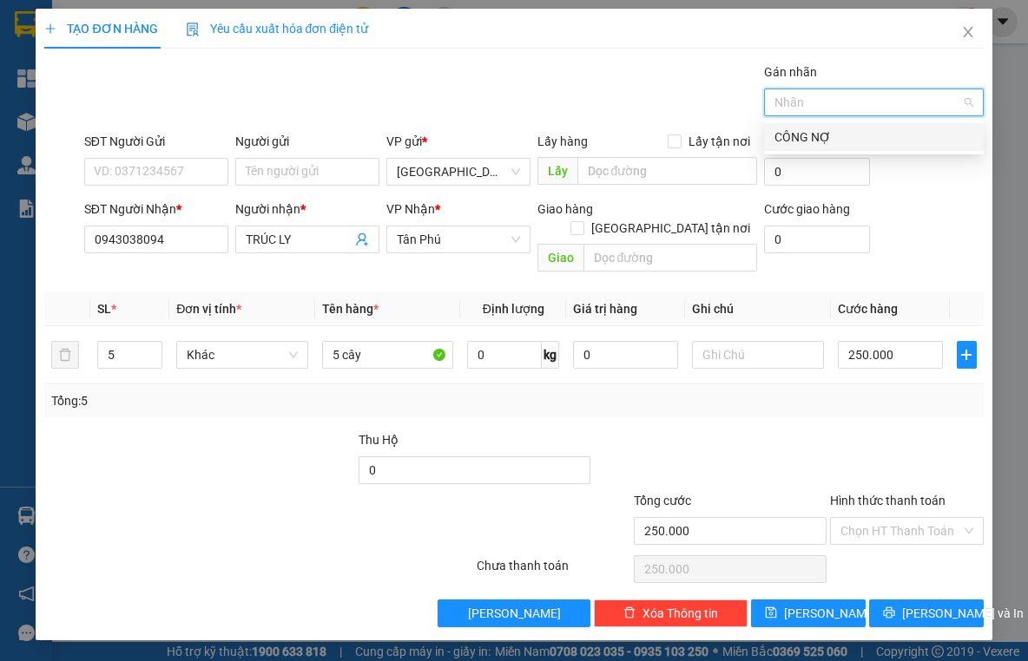
click at [793, 135] on div "CÔNG NỢ" at bounding box center [873, 137] width 199 height 19
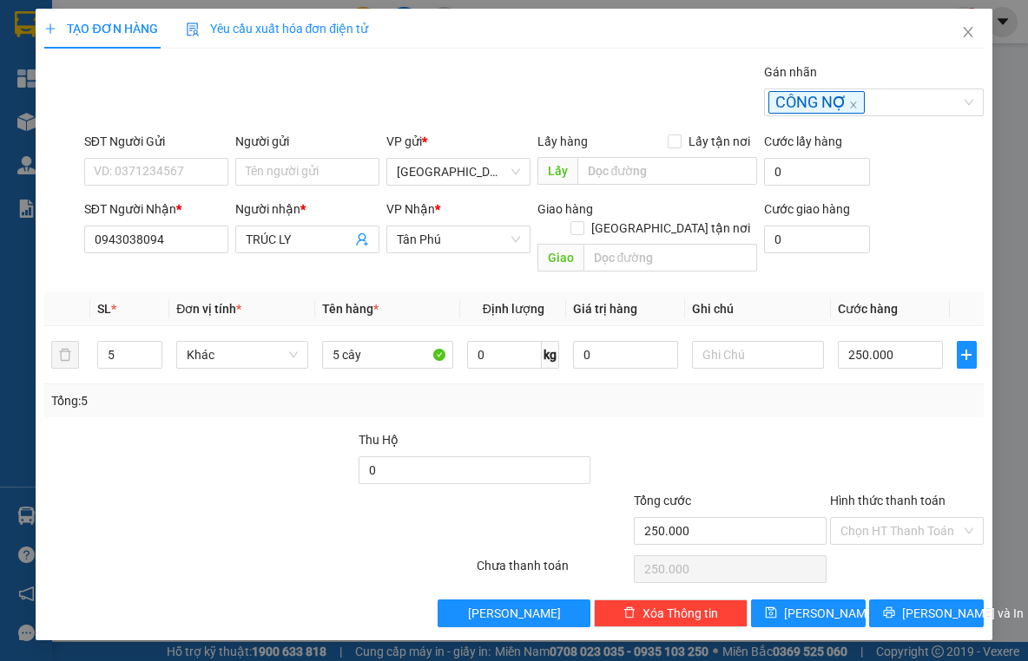
click at [569, 43] on div "TẠO ĐƠN HÀNG Yêu cầu xuất hóa đơn điện tử" at bounding box center [513, 29] width 938 height 40
click at [824, 604] on span "Lưu" at bounding box center [830, 613] width 93 height 19
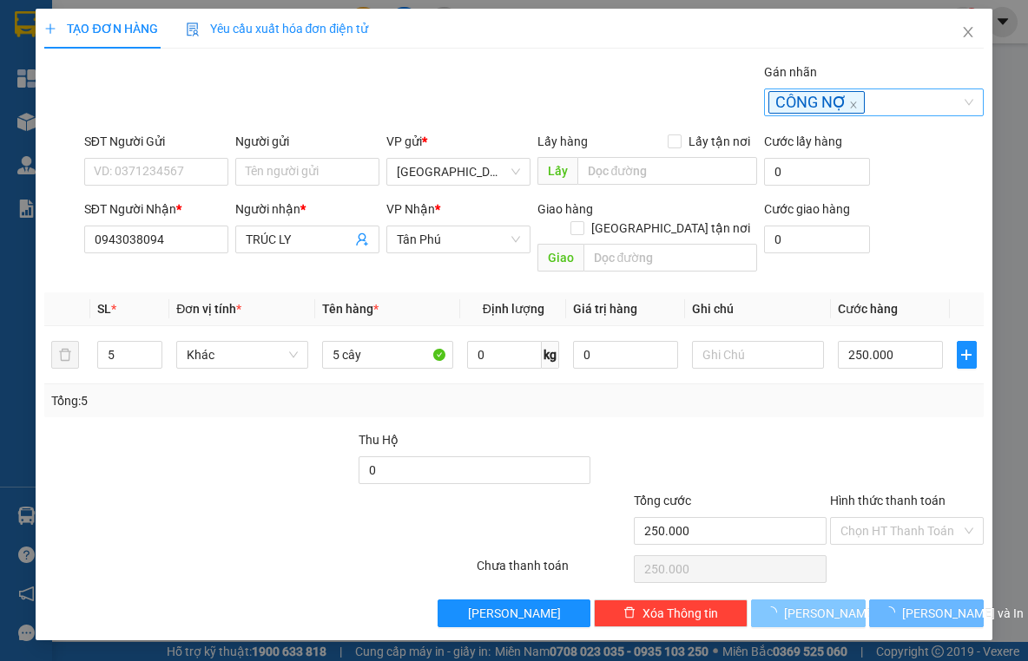
type input "1"
type input "0"
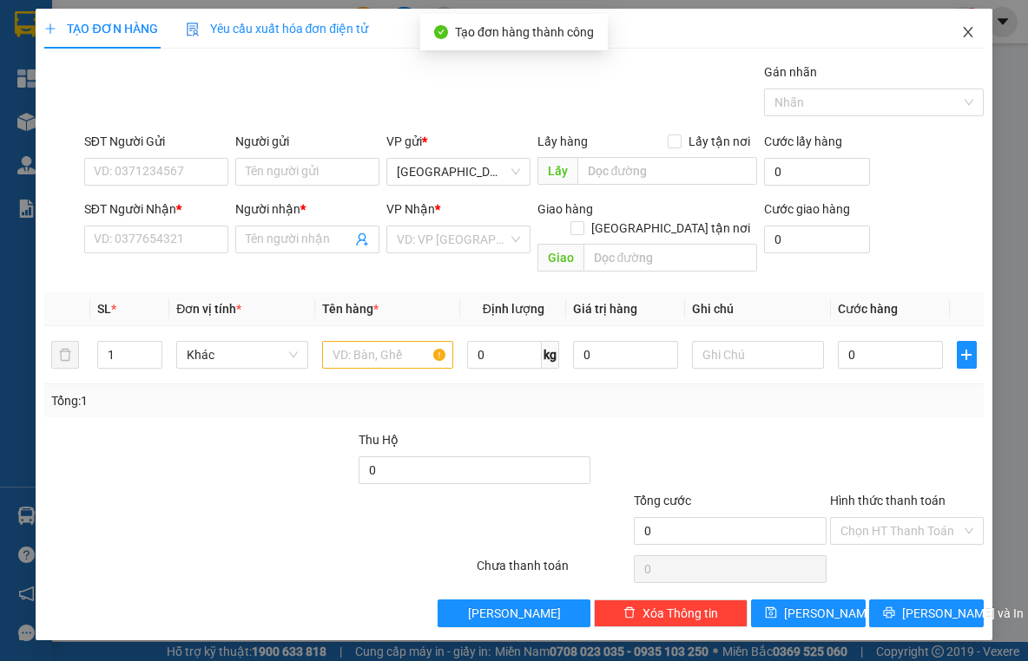
drag, startPoint x: 964, startPoint y: 32, endPoint x: 1018, endPoint y: 194, distance: 171.0
click at [964, 32] on icon "close" at bounding box center [968, 32] width 14 height 14
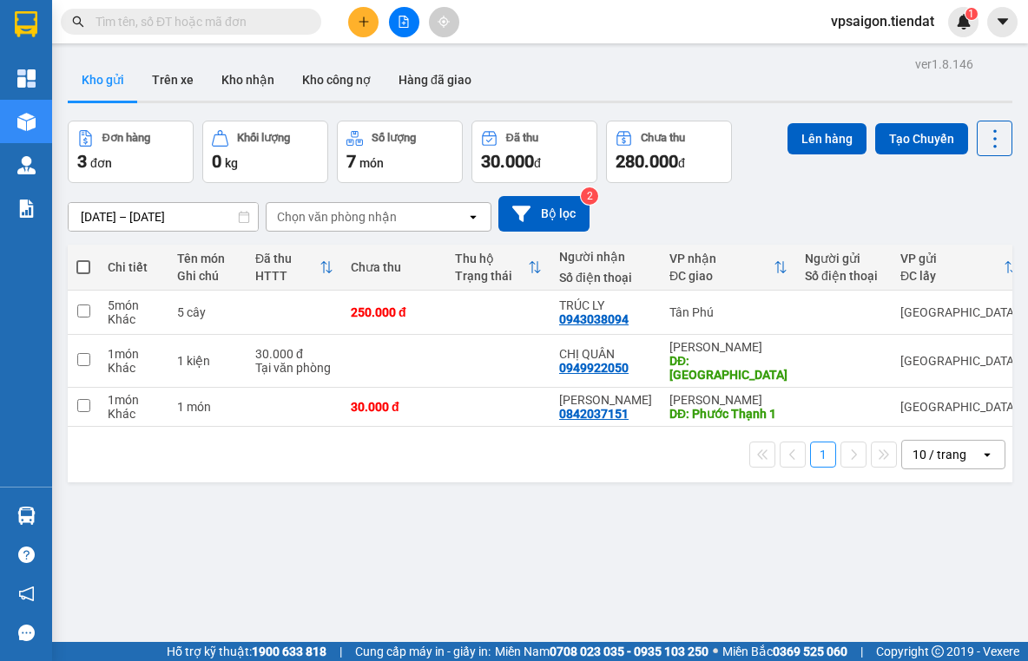
click at [461, 483] on div "ver 1.8.146 Kho gửi Trên xe Kho nhận Kho công nợ Hàng đã giao Đơn hàng 3 đơn Kh…" at bounding box center [540, 382] width 958 height 661
click at [365, 23] on icon "plus" at bounding box center [364, 22] width 12 height 12
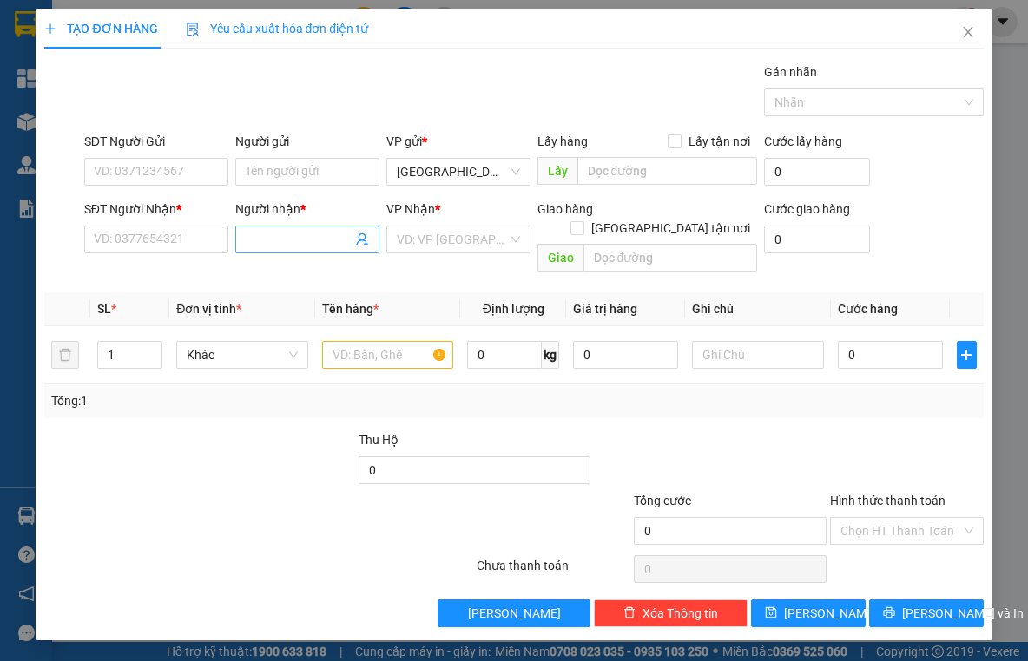
click at [266, 240] on input "Người nhận *" at bounding box center [299, 239] width 106 height 19
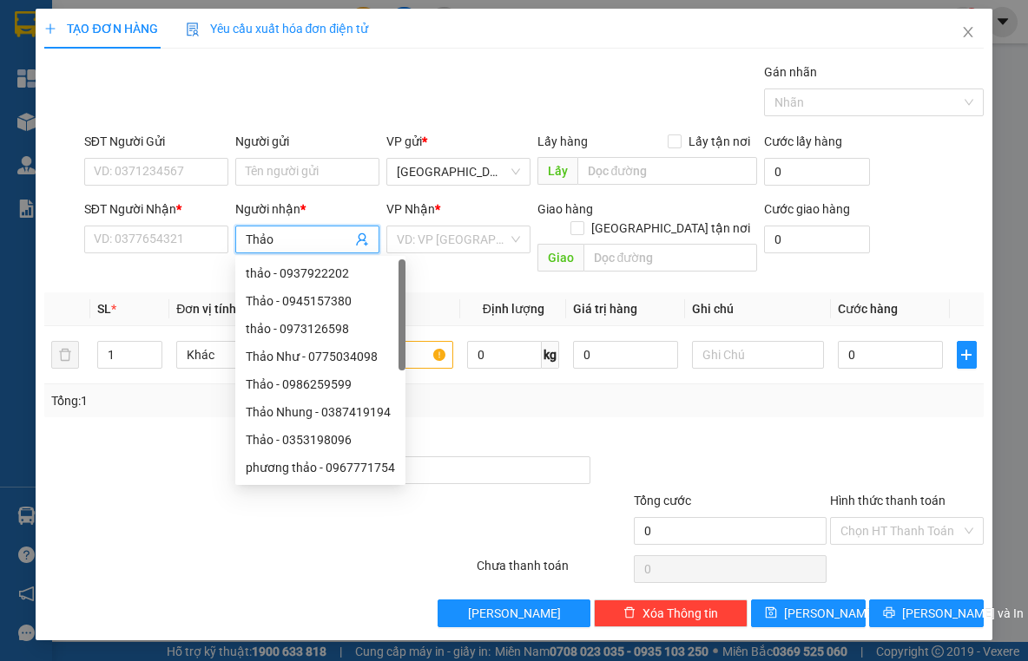
type input "Thảo"
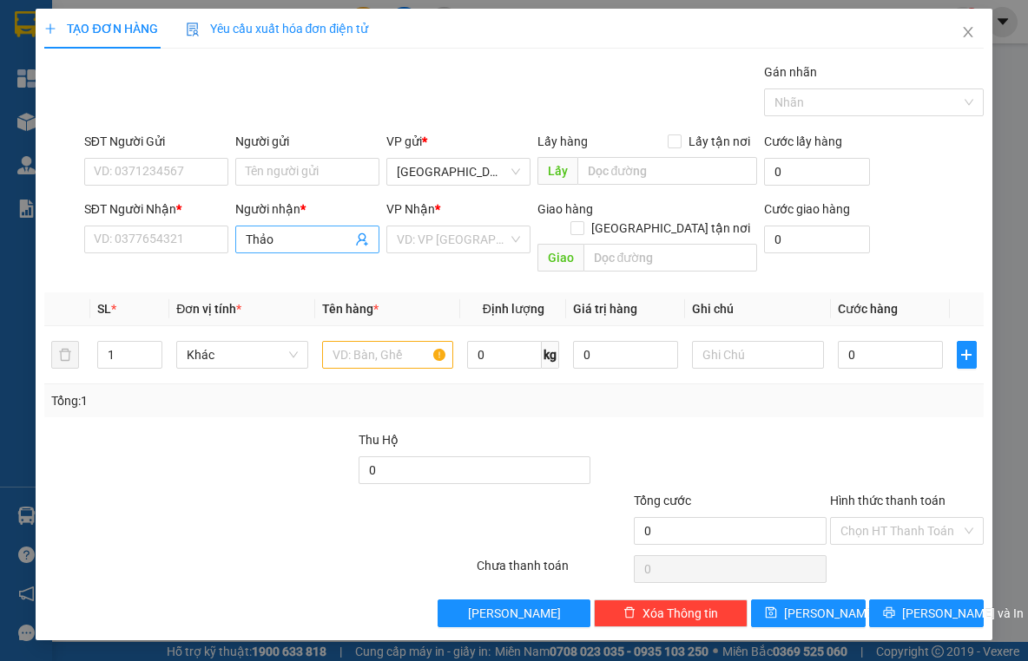
click at [286, 240] on input "Thảo" at bounding box center [299, 239] width 106 height 19
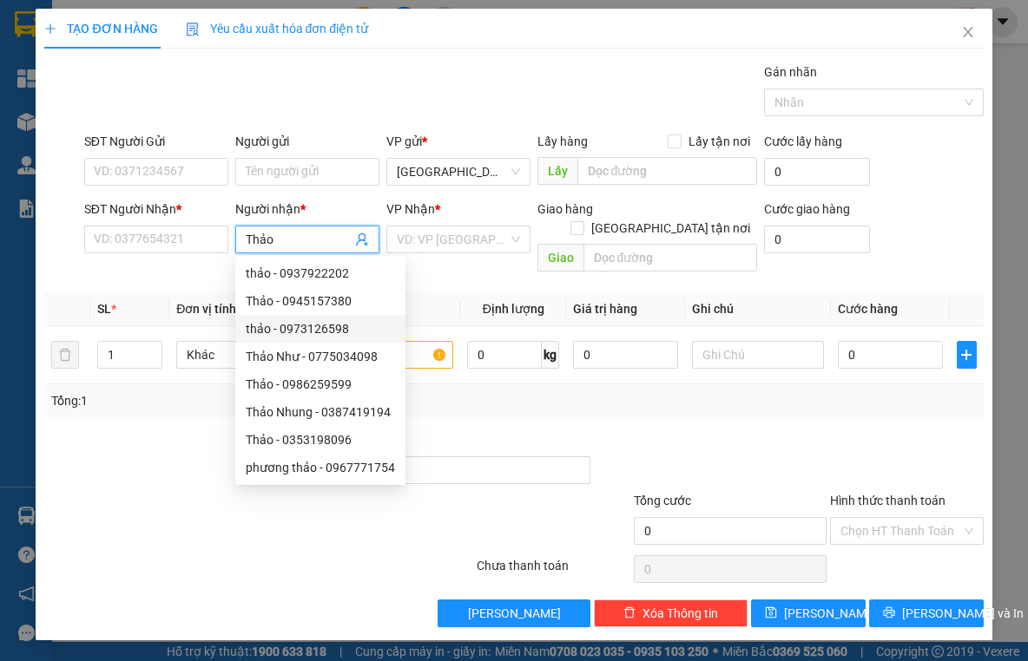
click at [325, 323] on div "thảo - 0973126598" at bounding box center [320, 328] width 149 height 19
type input "0973126598"
type input "thảo"
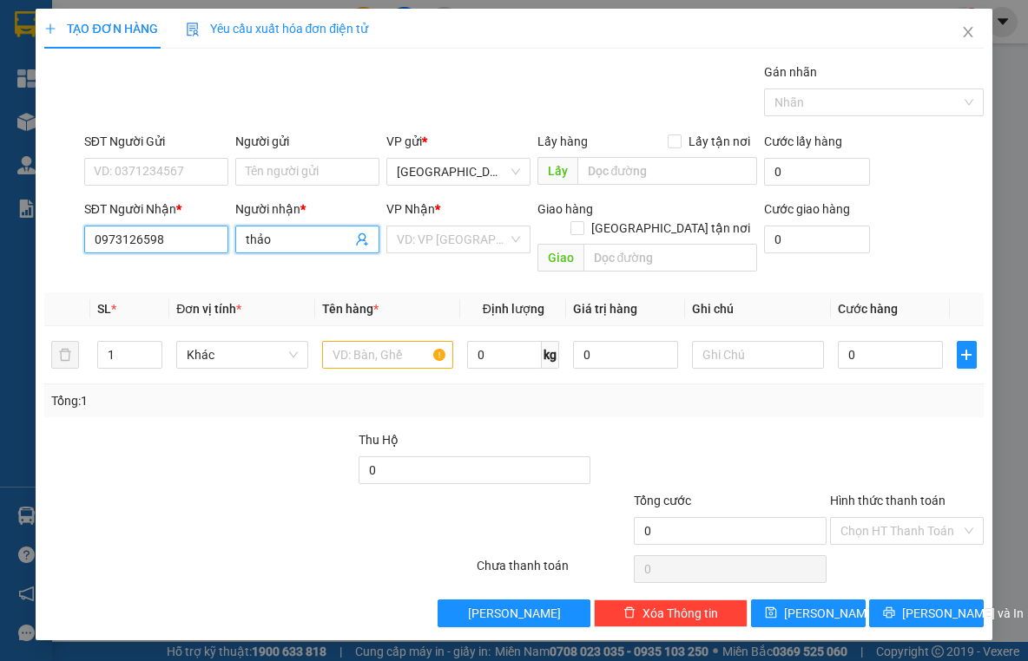
click at [160, 233] on input "0973126598" at bounding box center [156, 240] width 144 height 28
click at [298, 247] on input "thảo" at bounding box center [299, 239] width 106 height 19
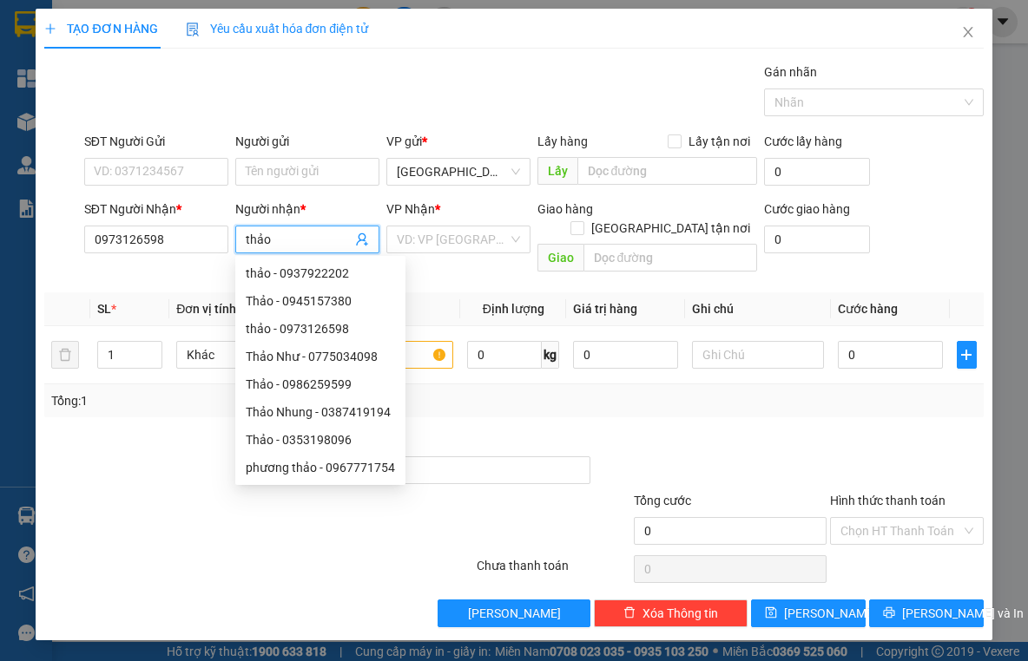
click at [298, 247] on input "thảo" at bounding box center [299, 239] width 106 height 19
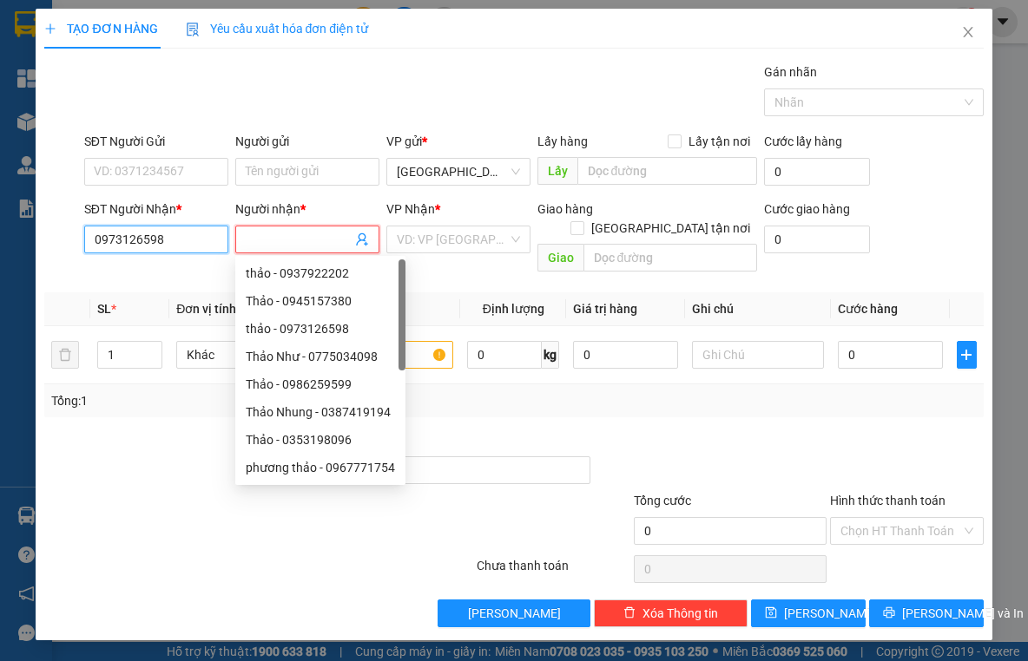
click at [184, 233] on input "0973126598" at bounding box center [156, 240] width 144 height 28
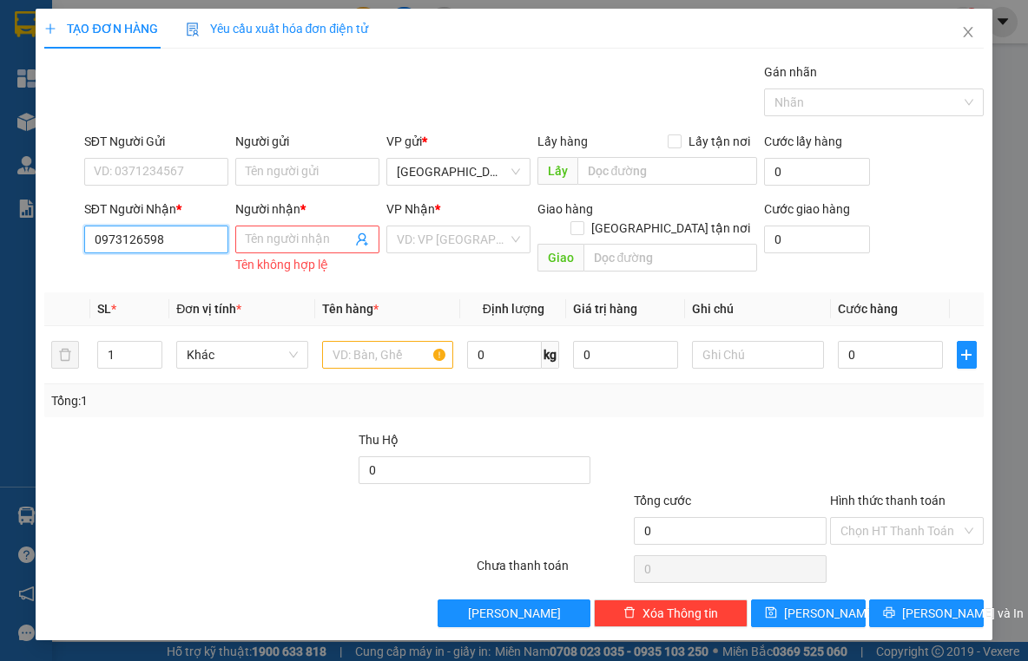
click at [184, 233] on input "0973126598" at bounding box center [156, 240] width 144 height 28
click at [168, 238] on input "0973126598" at bounding box center [156, 240] width 144 height 28
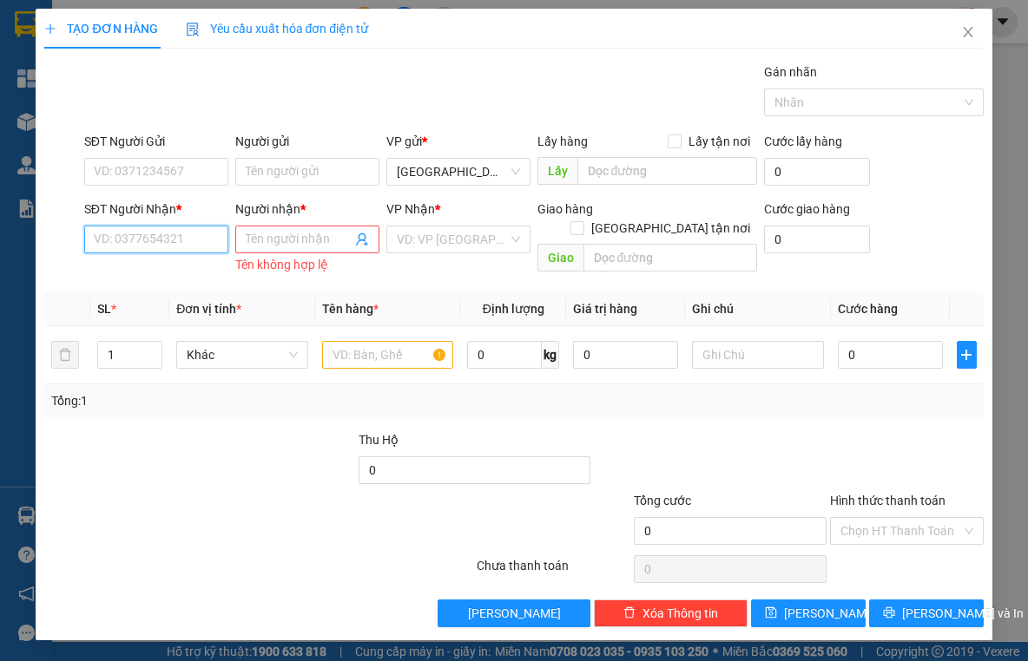
paste input "0973126598"
type input "0973126598"
click at [197, 244] on input "0973126598" at bounding box center [156, 240] width 144 height 28
click at [169, 261] on div "0973126598 - thảo" at bounding box center [156, 274] width 144 height 28
type input "thảo"
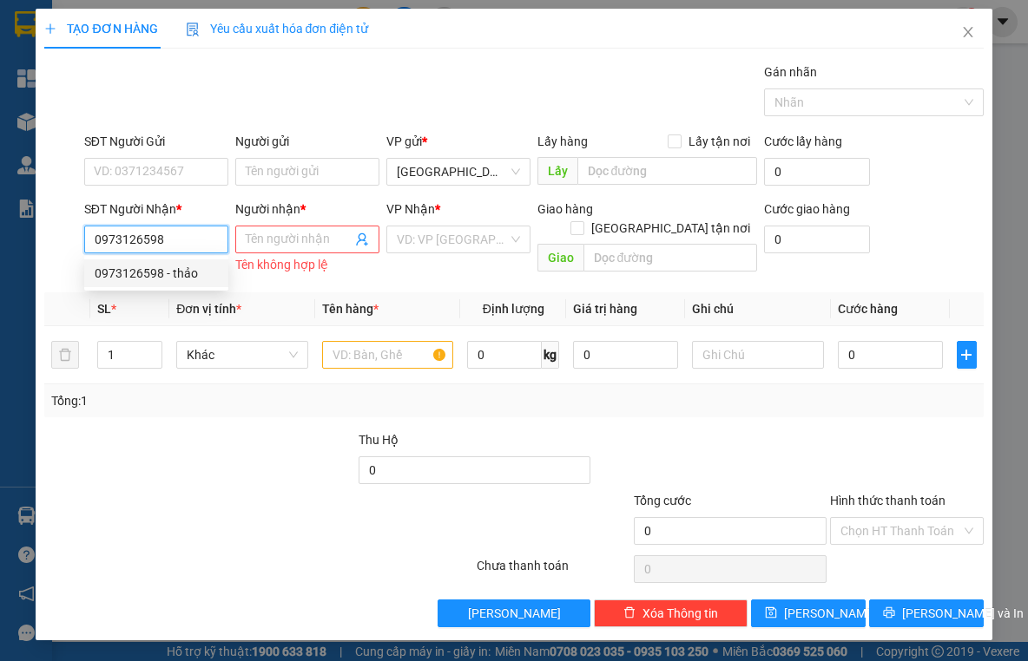
type input "vựa minh tuấn"
type input "40.000"
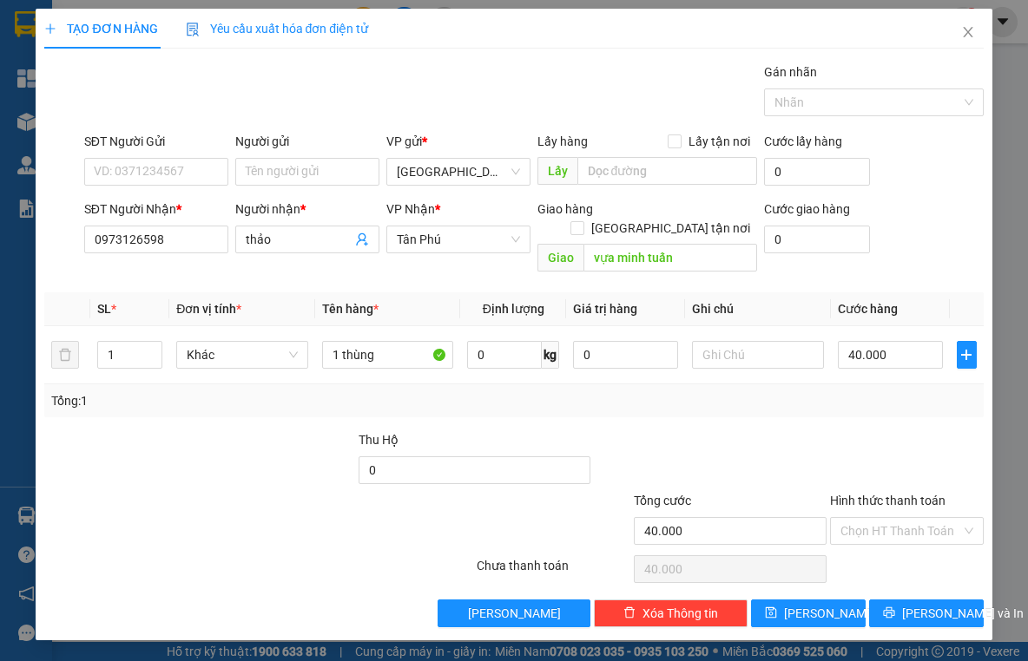
click at [138, 491] on div at bounding box center [180, 521] width 274 height 61
click at [913, 578] on div "Transit Pickup Surcharge Ids Transit Deliver Surcharge Ids Transit Deliver Surc…" at bounding box center [513, 344] width 938 height 565
click at [916, 604] on span "[PERSON_NAME] và In" at bounding box center [963, 613] width 122 height 19
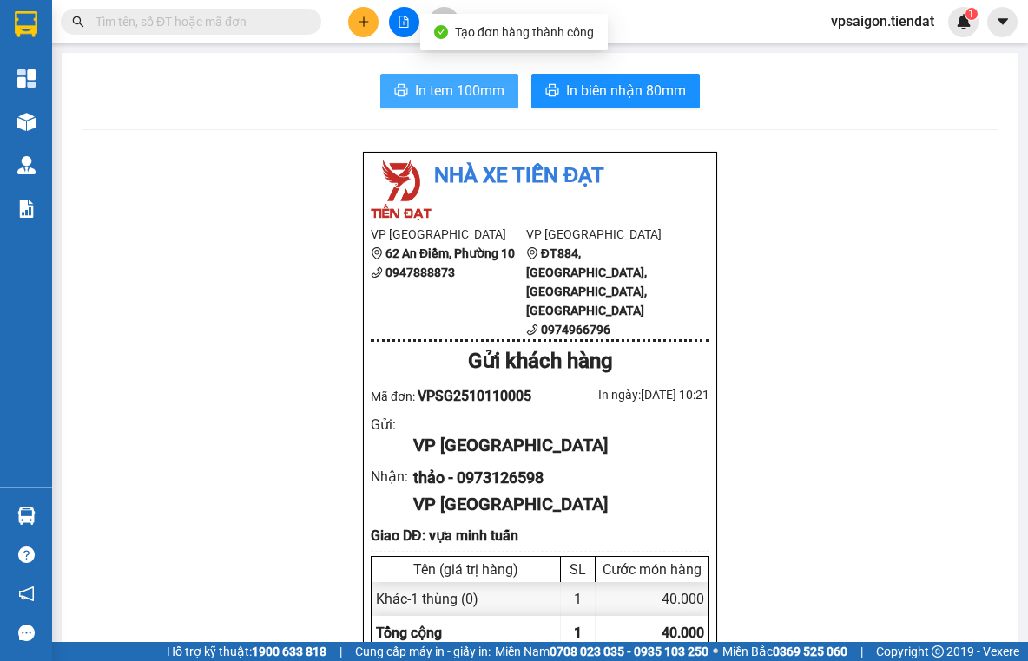
click at [445, 90] on span "In tem 100mm" at bounding box center [459, 91] width 89 height 22
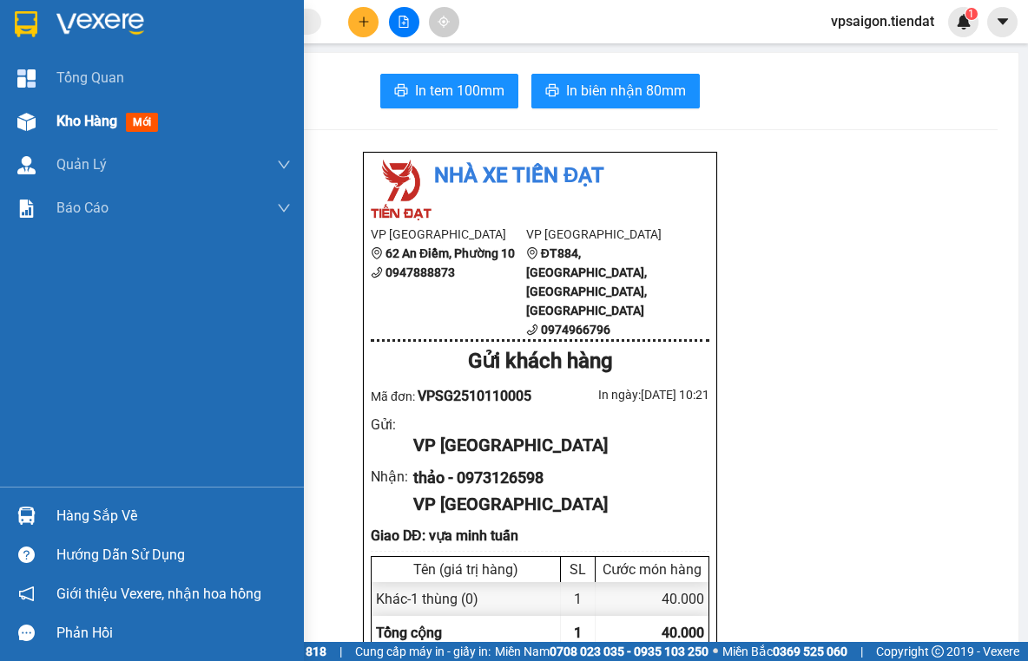
click at [70, 126] on span "Kho hàng" at bounding box center [86, 121] width 61 height 16
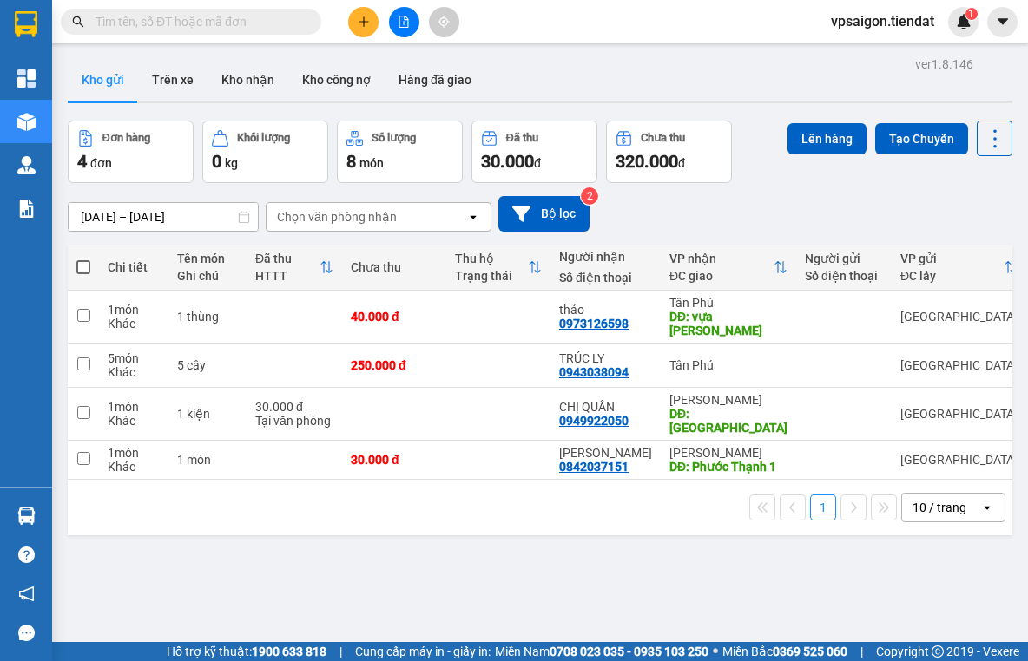
click at [386, 516] on div "ver 1.8.146 Kho gửi Trên xe Kho nhận Kho công nợ Hàng đã giao Đơn hàng 4 đơn Kh…" at bounding box center [540, 382] width 958 height 661
click at [358, 571] on div "ver 1.8.146 Kho gửi Trên xe Kho nhận Kho công nợ Hàng đã giao Đơn hàng 4 đơn Kh…" at bounding box center [540, 382] width 958 height 661
click at [427, 541] on div "ver 1.8.146 Kho gửi Trên xe Kho nhận Kho công nợ Hàng đã giao Đơn hàng 4 đơn Kh…" at bounding box center [540, 382] width 958 height 661
click at [869, 454] on icon at bounding box center [875, 460] width 12 height 12
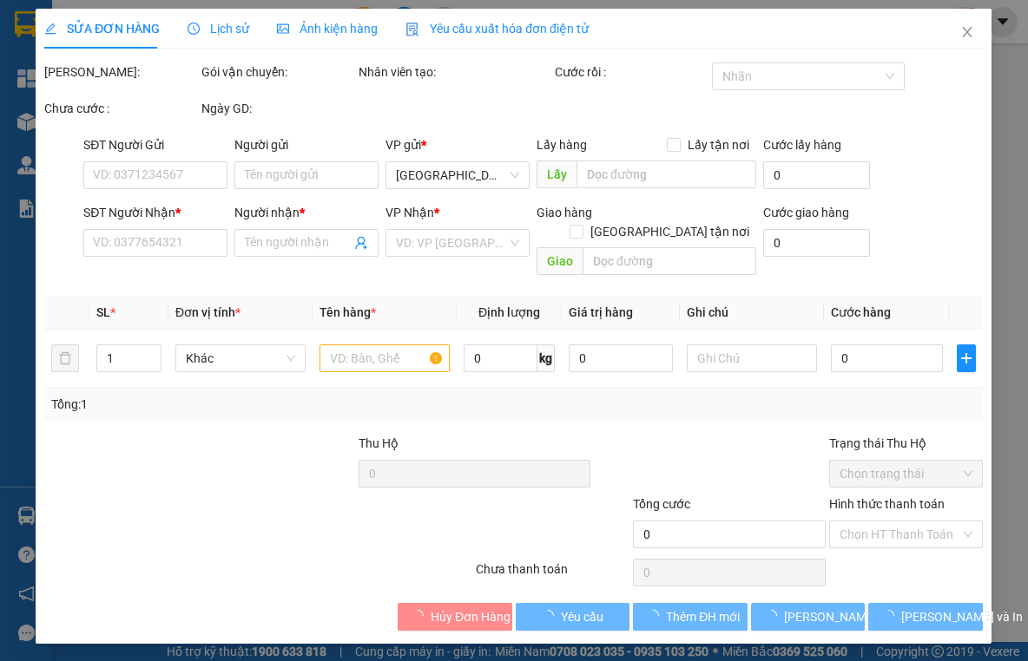
type input "0842037151"
type input "[PERSON_NAME]"
type input "Phước Thạnh 1"
type input "30.000"
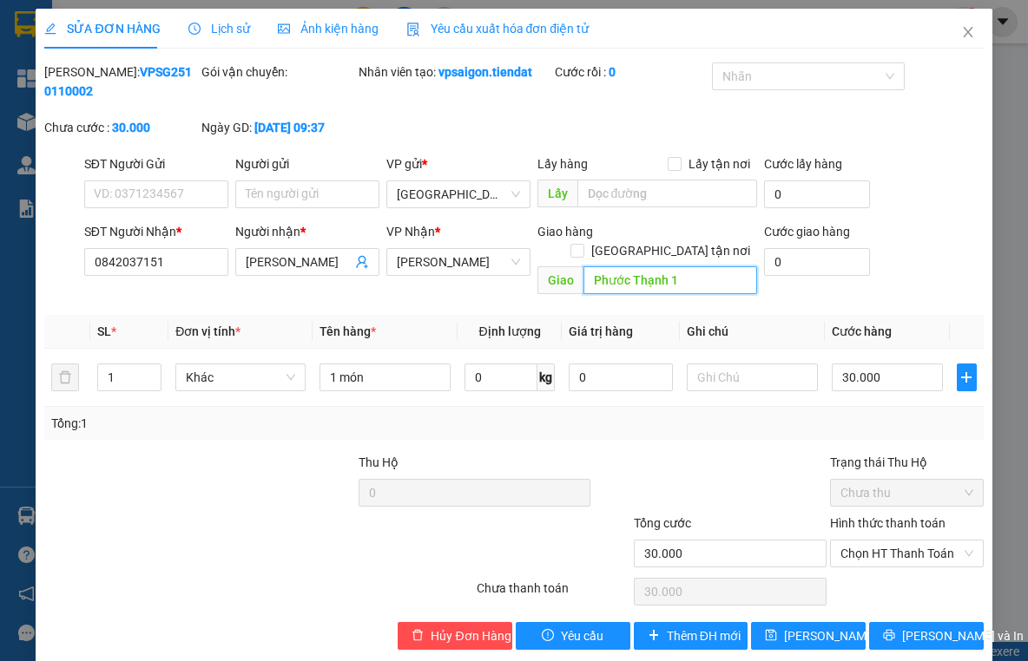
click at [628, 267] on input "Phước Thạnh 1" at bounding box center [670, 280] width 174 height 28
click at [628, 268] on input "Phước Thạnh 1" at bounding box center [670, 280] width 174 height 28
drag, startPoint x: 628, startPoint y: 268, endPoint x: 612, endPoint y: 261, distance: 17.1
click at [612, 266] on input "Phước Thạnh 1" at bounding box center [670, 280] width 174 height 28
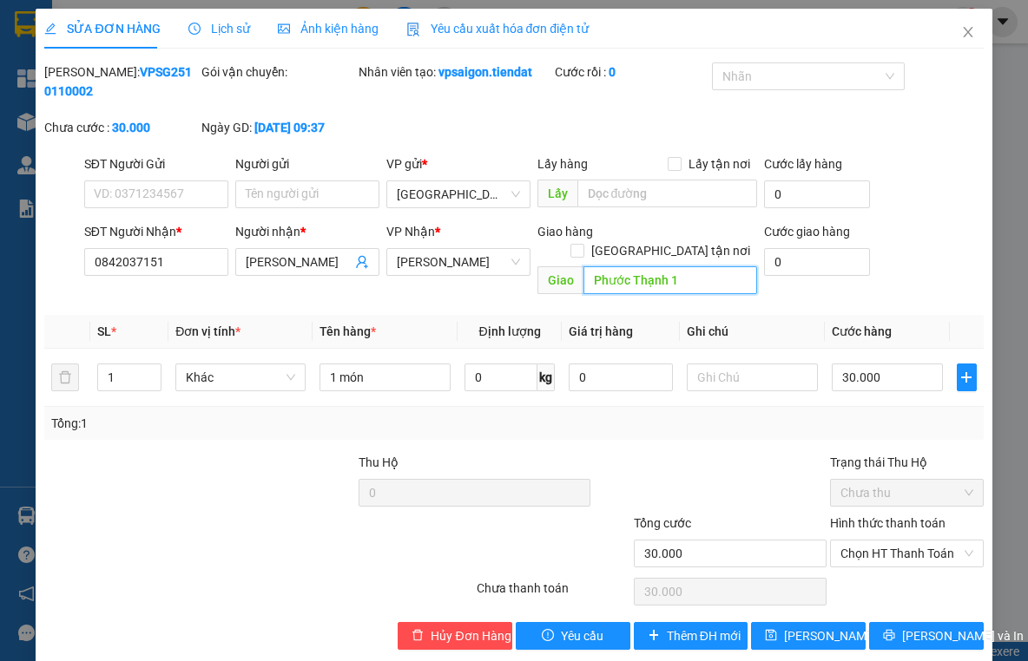
click at [612, 266] on input "Phước Thạnh 1" at bounding box center [670, 280] width 174 height 28
click at [301, 414] on div "Tổng: 1" at bounding box center [224, 423] width 346 height 19
click at [124, 419] on div "Tổng: 1" at bounding box center [513, 423] width 938 height 33
click at [955, 49] on span "Close" at bounding box center [968, 33] width 49 height 49
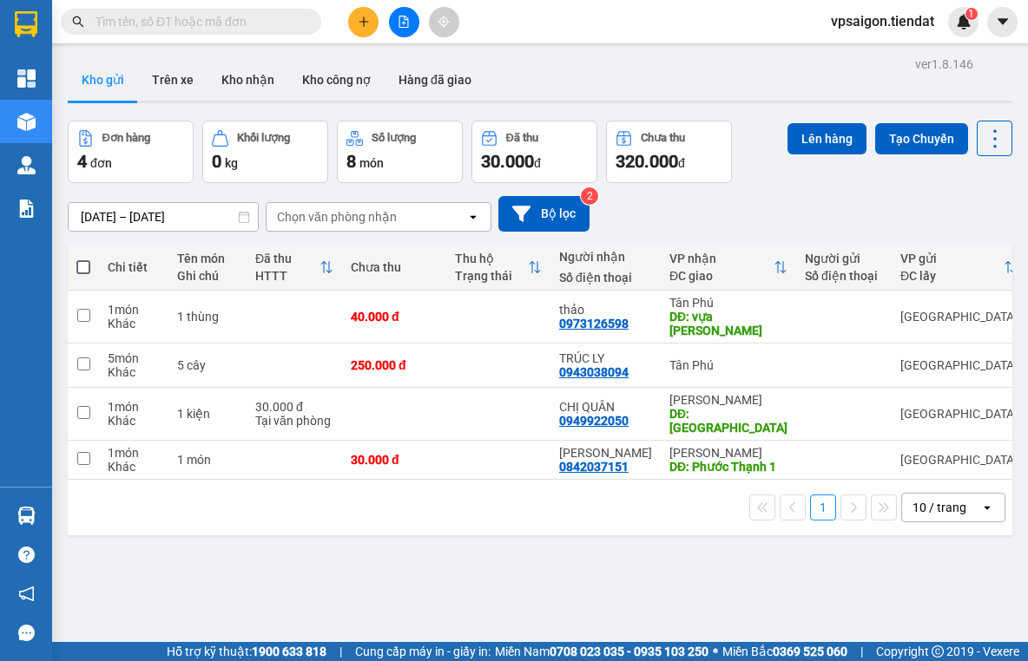
click at [374, 16] on button at bounding box center [363, 22] width 30 height 30
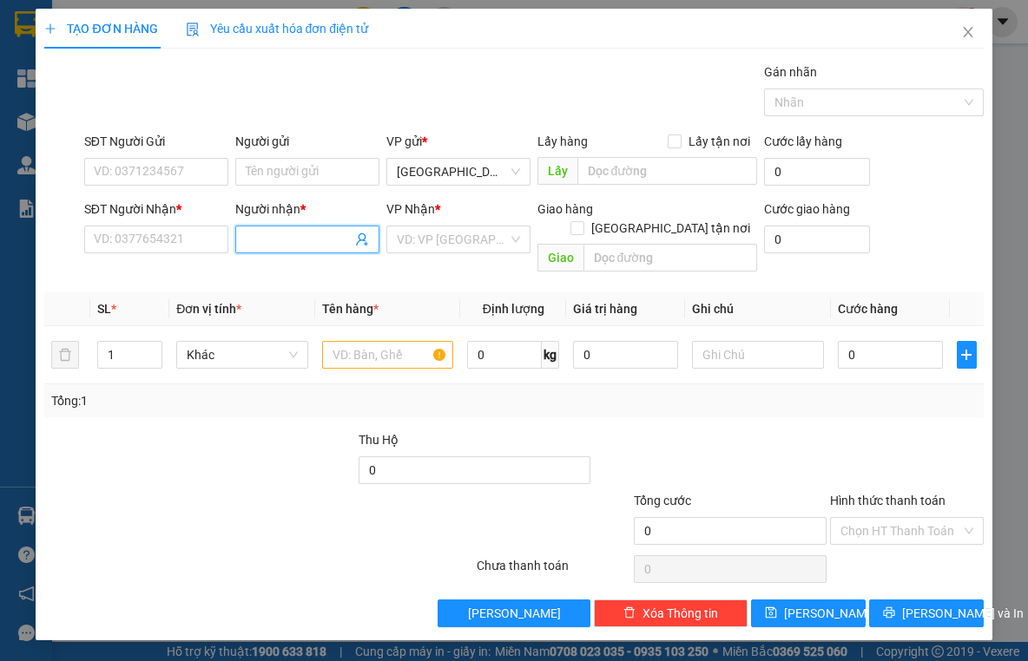
click at [326, 226] on span at bounding box center [307, 240] width 144 height 28
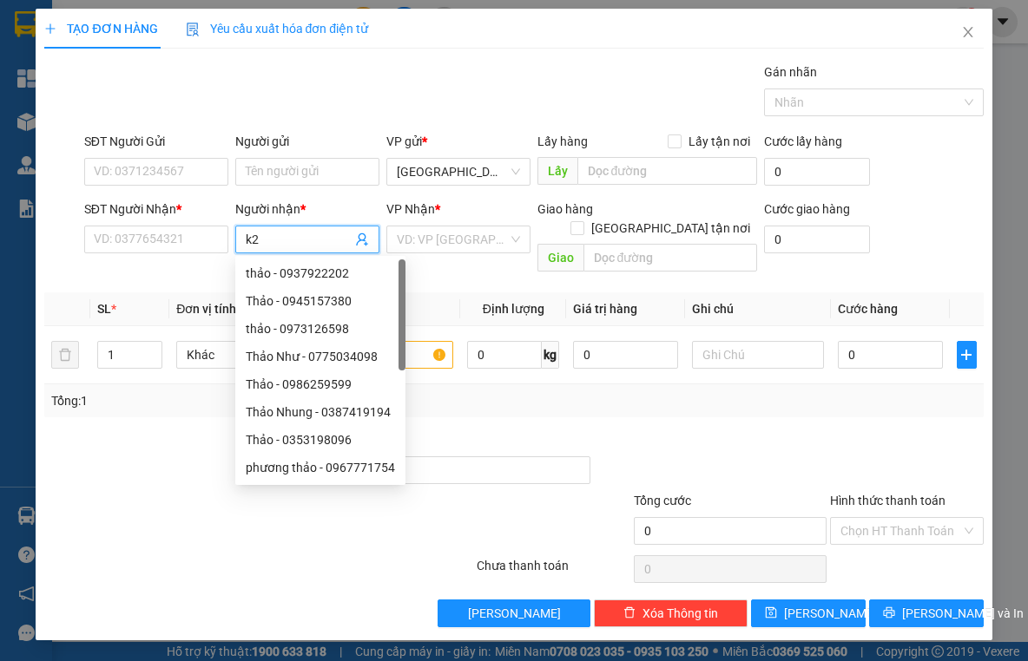
type input "k20"
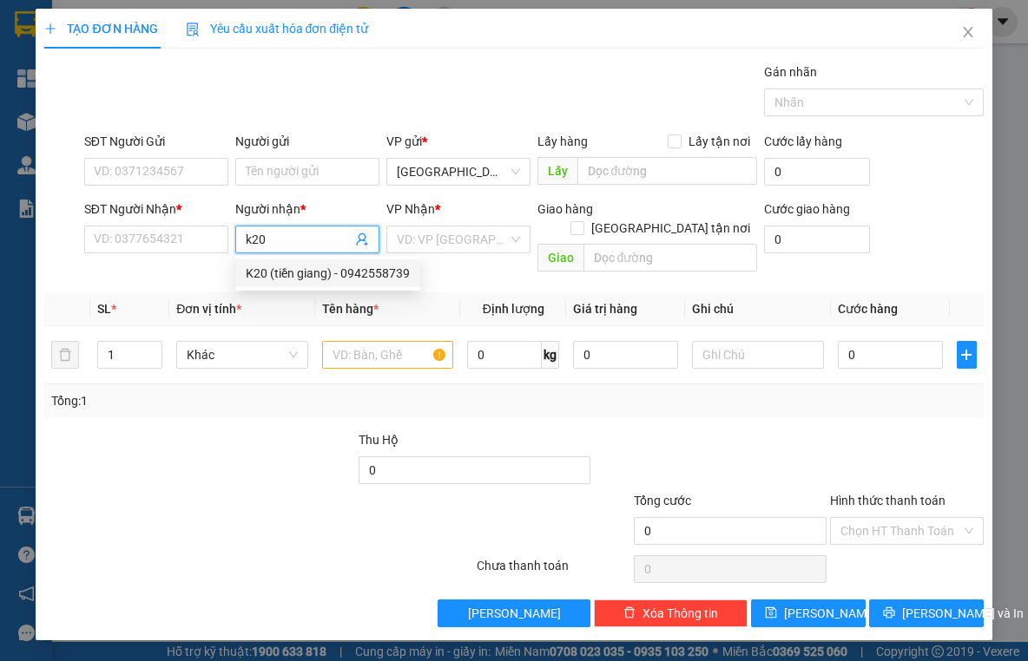
click at [280, 267] on div "K20 (tiền giang) - 0942558739" at bounding box center [328, 273] width 164 height 19
type input "0942558739"
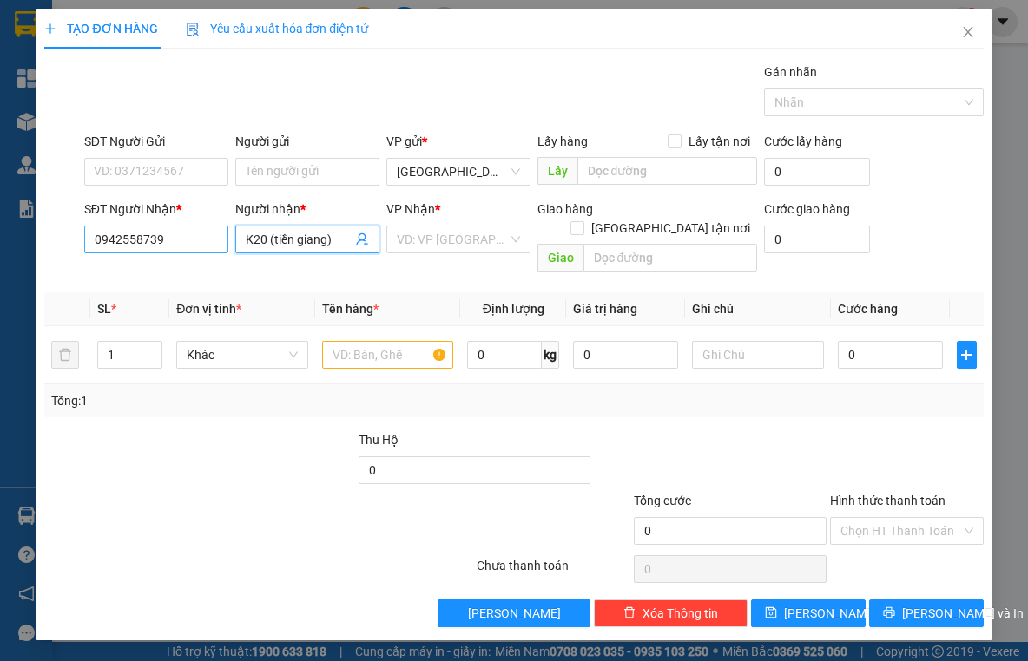
type input "K20 (tiền giang)"
click at [120, 226] on input "0942558739" at bounding box center [156, 240] width 144 height 28
click at [273, 247] on input "K20 (tiền giang)" at bounding box center [299, 239] width 106 height 19
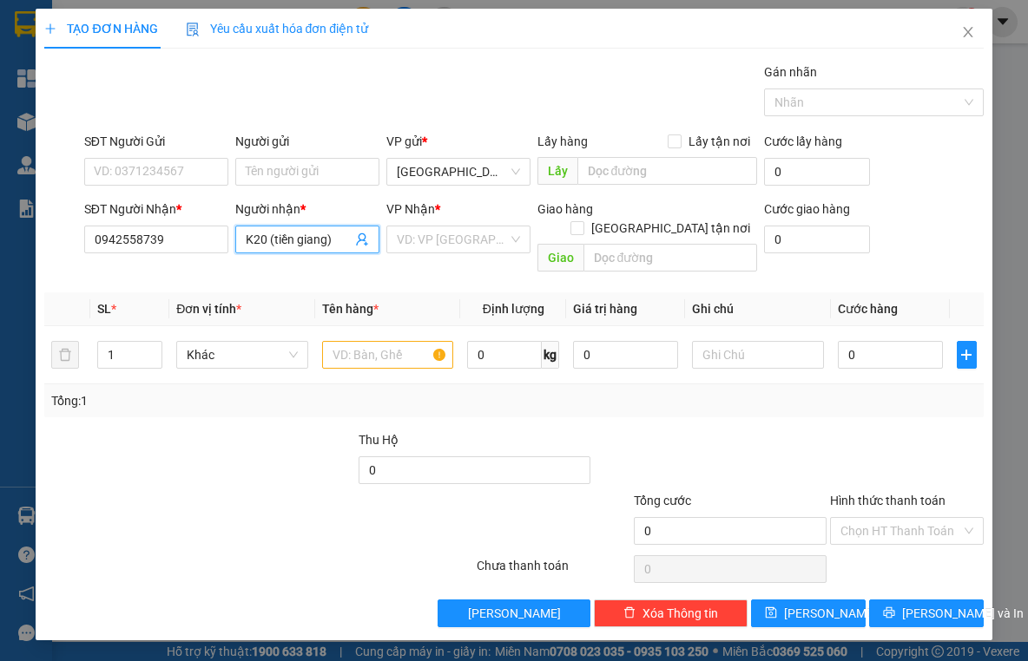
click at [273, 247] on input "K20 (tiền giang)" at bounding box center [299, 239] width 106 height 19
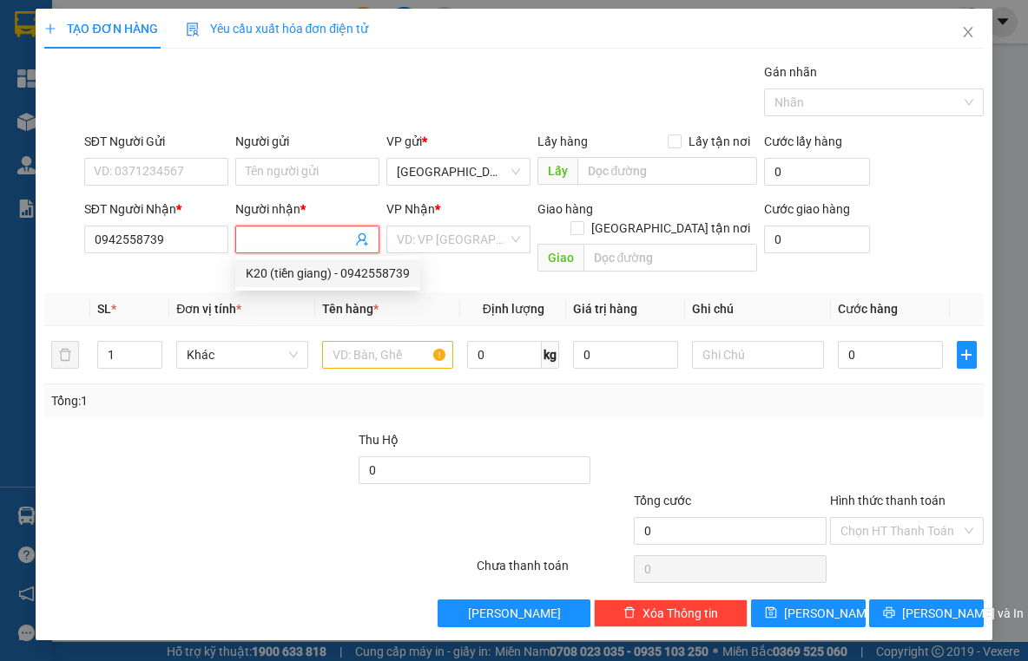
click at [132, 222] on div "SĐT Người Nhận *" at bounding box center [156, 213] width 144 height 26
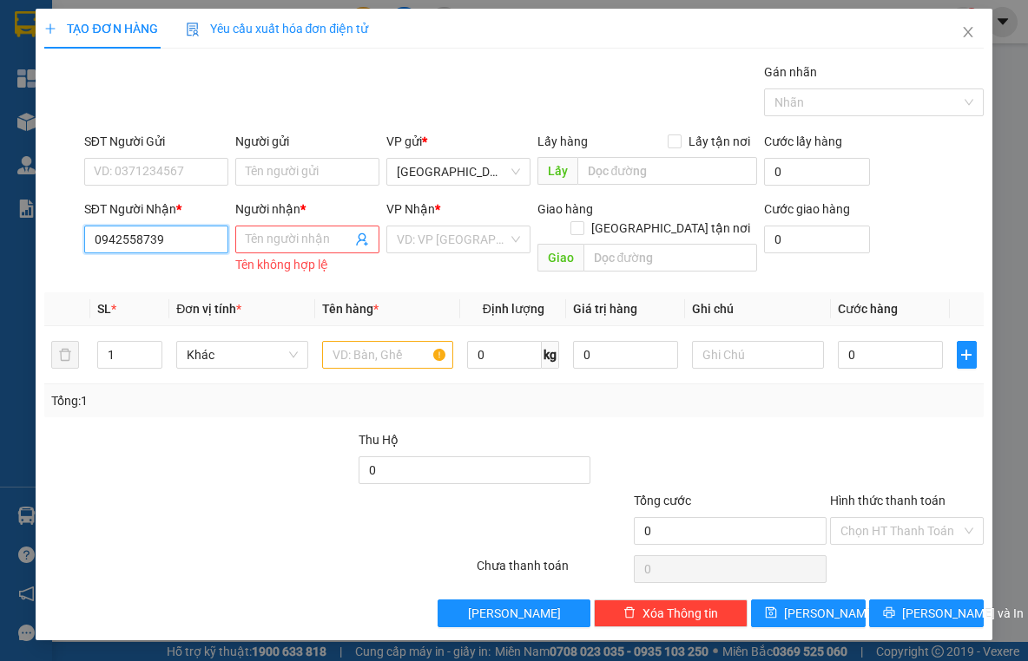
click at [160, 232] on input "0942558739" at bounding box center [156, 240] width 144 height 28
click at [168, 235] on input "0942558739" at bounding box center [156, 240] width 144 height 28
paste input "0942558739"
type input "0942558739"
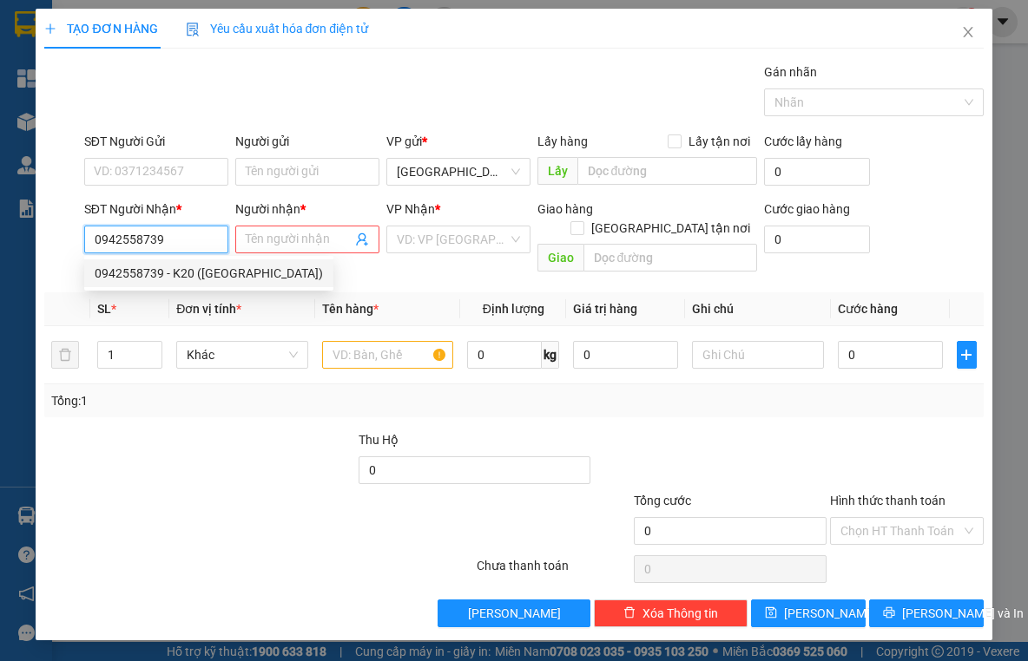
click at [164, 276] on div "0942558739 - K20 (tiền giang)" at bounding box center [209, 273] width 228 height 19
type input "K20 (tiền giang)"
type input "80.000"
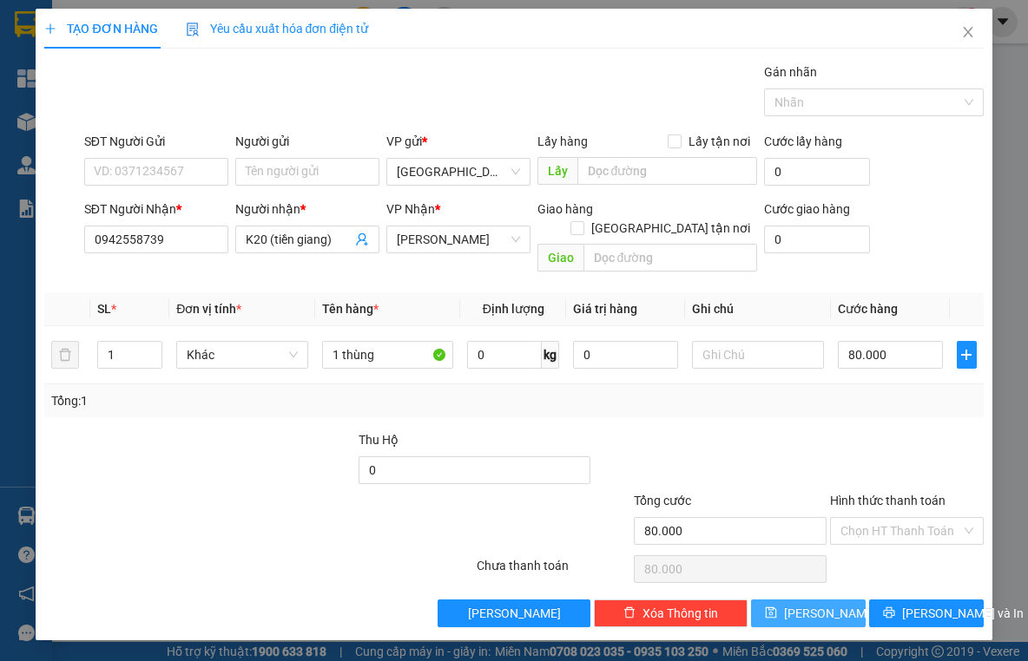
click at [812, 604] on span "Lưu" at bounding box center [830, 613] width 93 height 19
type input "0"
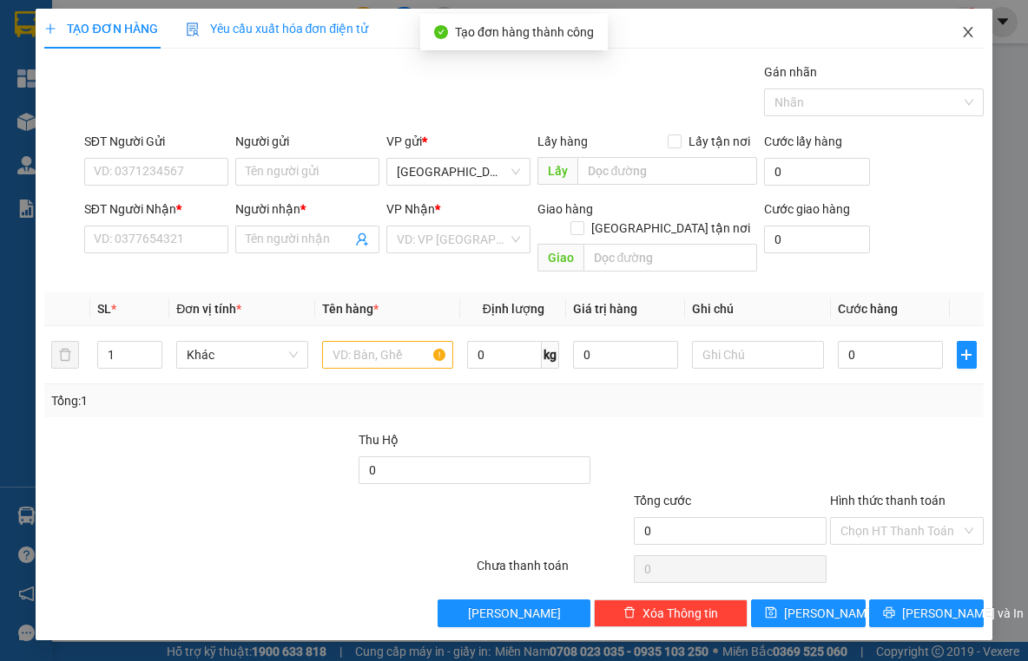
click at [969, 51] on span "Close" at bounding box center [968, 33] width 49 height 49
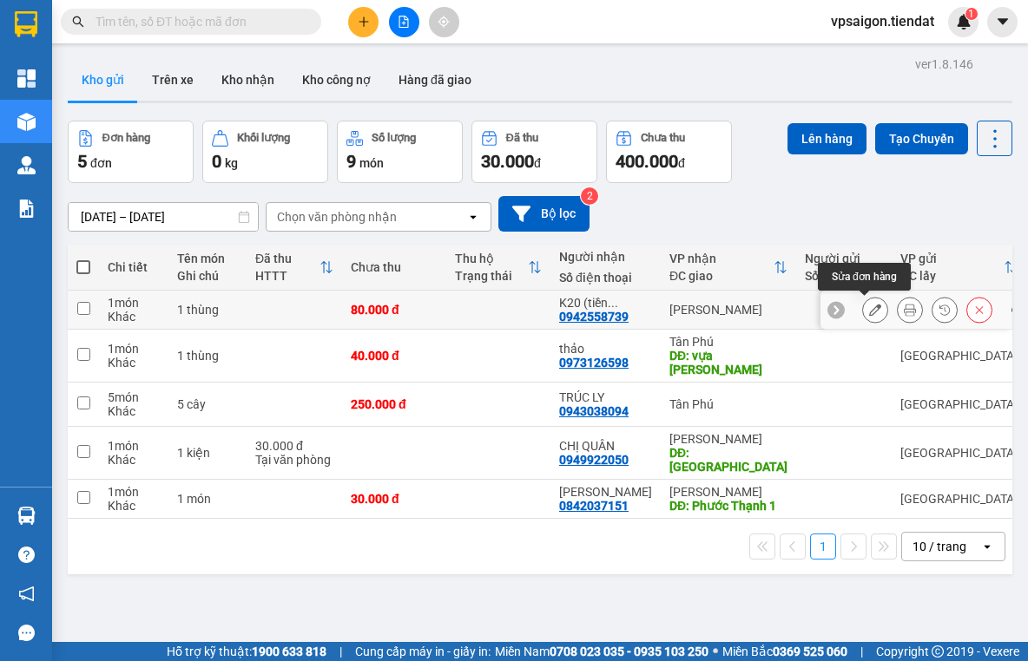
click at [863, 306] on button at bounding box center [875, 310] width 24 height 30
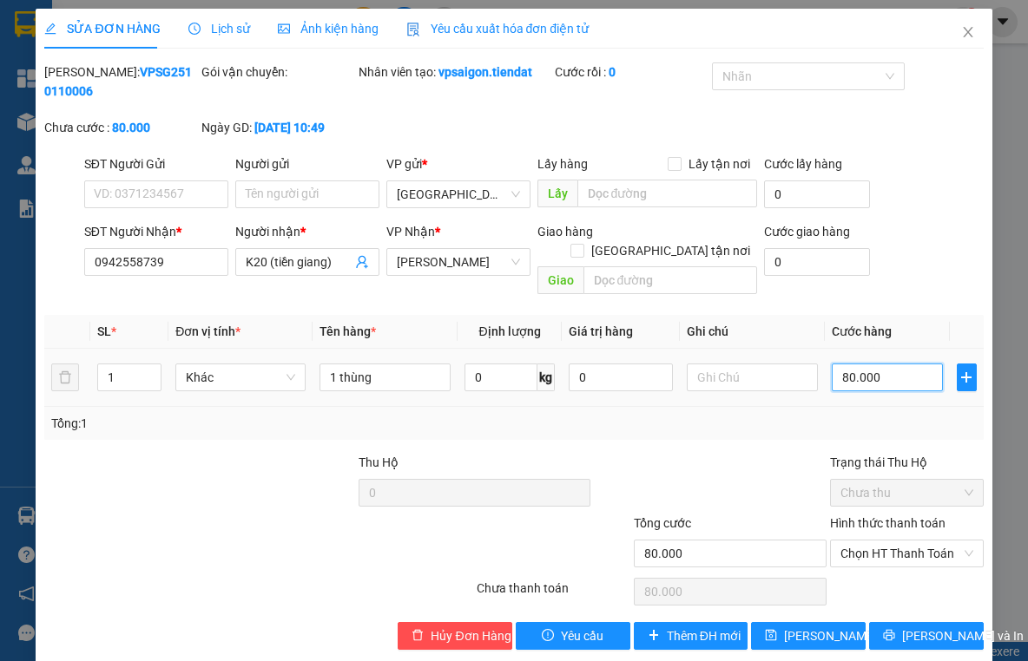
click at [871, 364] on input "80.000" at bounding box center [888, 378] width 112 height 28
type input "1"
type input "10"
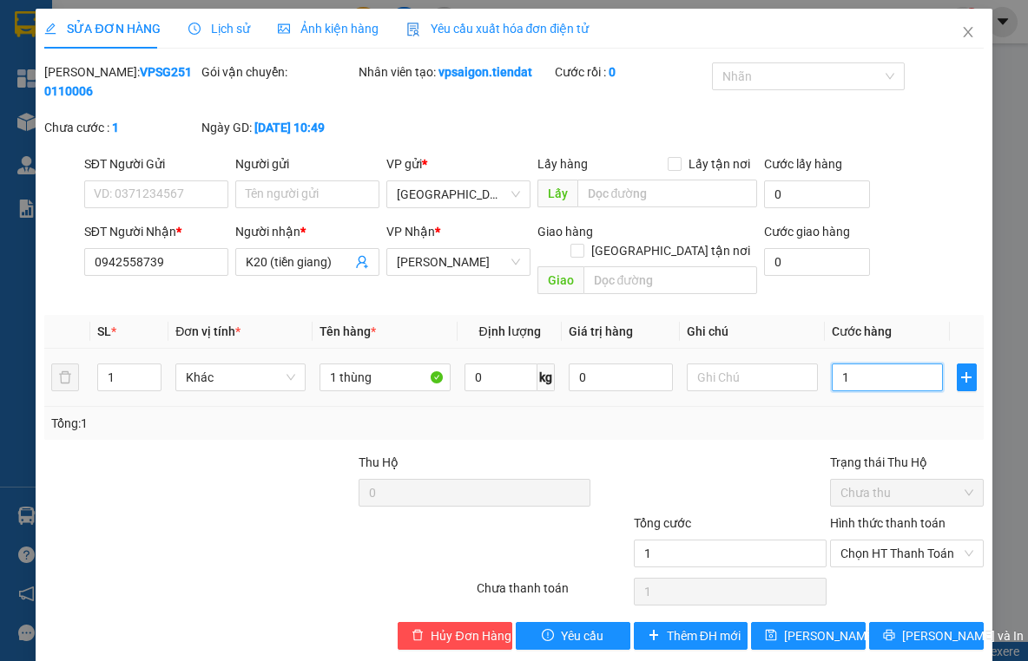
type input "10"
type input "100"
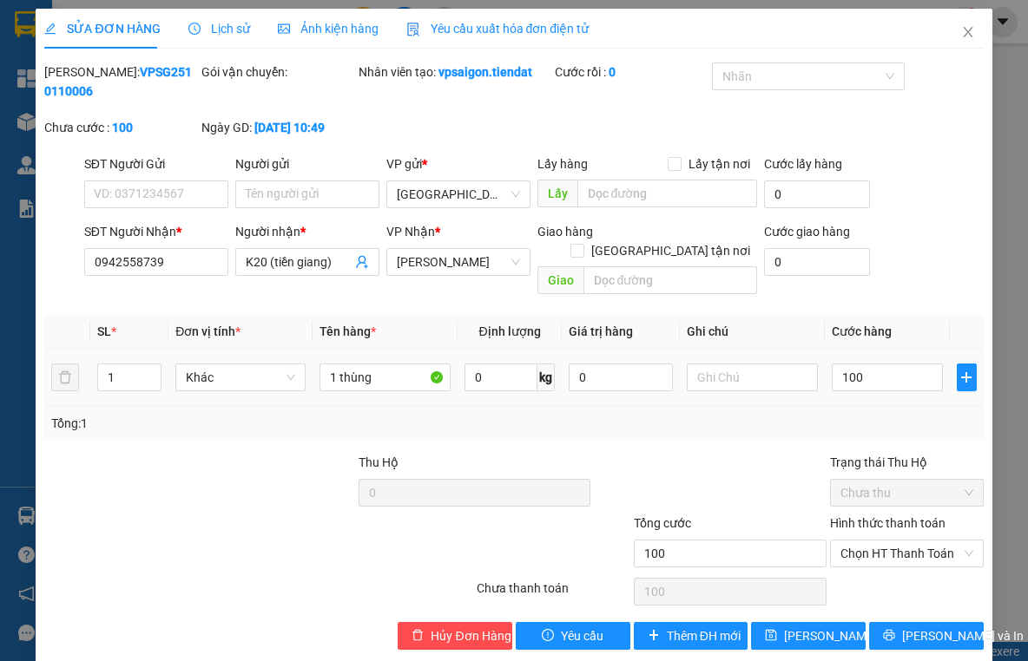
type input "100.000"
click at [826, 414] on div "Tổng: 1" at bounding box center [513, 423] width 924 height 19
click at [832, 622] on button "[PERSON_NAME] thay đổi" at bounding box center [808, 636] width 115 height 28
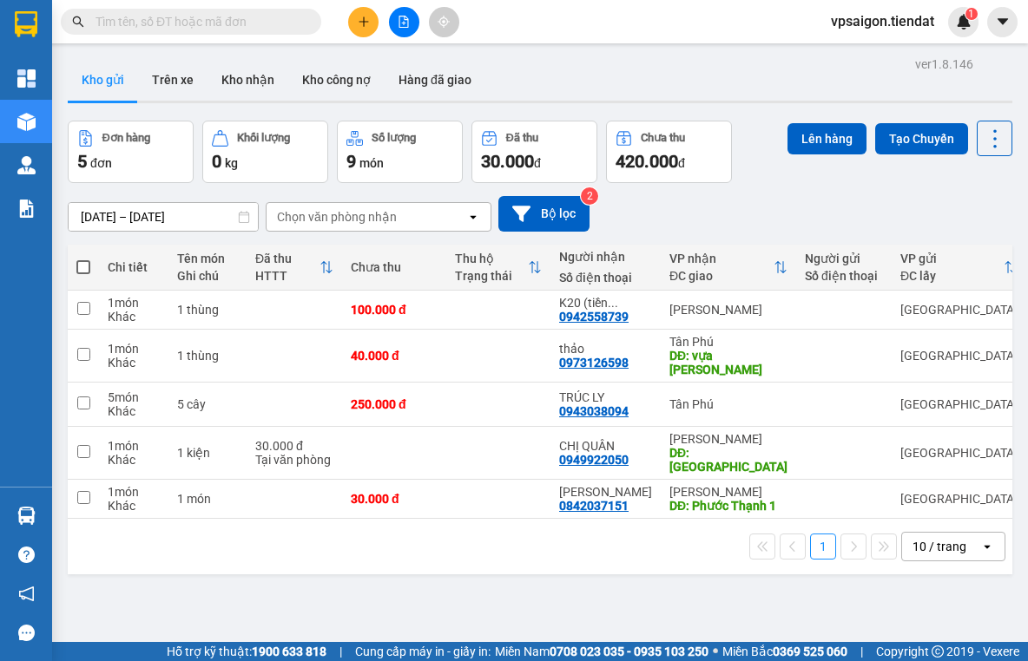
click at [302, 573] on div "ver 1.8.146 Kho gửi Trên xe Kho nhận Kho công nợ Hàng đã giao Đơn hàng 5 đơn Kh…" at bounding box center [540, 382] width 958 height 661
click at [523, 602] on div "ver 1.8.146 Kho gửi Trên xe Kho nhận Kho công nợ Hàng đã giao Đơn hàng 5 đơn Kh…" at bounding box center [540, 382] width 958 height 661
click at [430, 580] on div "ver 1.8.146 Kho gửi Trên xe Kho nhận Kho công nợ Hàng đã giao Đơn hàng 5 đơn Kh…" at bounding box center [540, 382] width 958 height 661
click at [429, 580] on div "ver 1.8.146 Kho gửi Trên xe Kho nhận Kho công nợ Hàng đã giao Đơn hàng 5 đơn Kh…" at bounding box center [540, 382] width 958 height 661
click at [427, 580] on div "ver 1.8.146 Kho gửi Trên xe Kho nhận Kho công nợ Hàng đã giao Đơn hàng 5 đơn Kh…" at bounding box center [540, 382] width 958 height 661
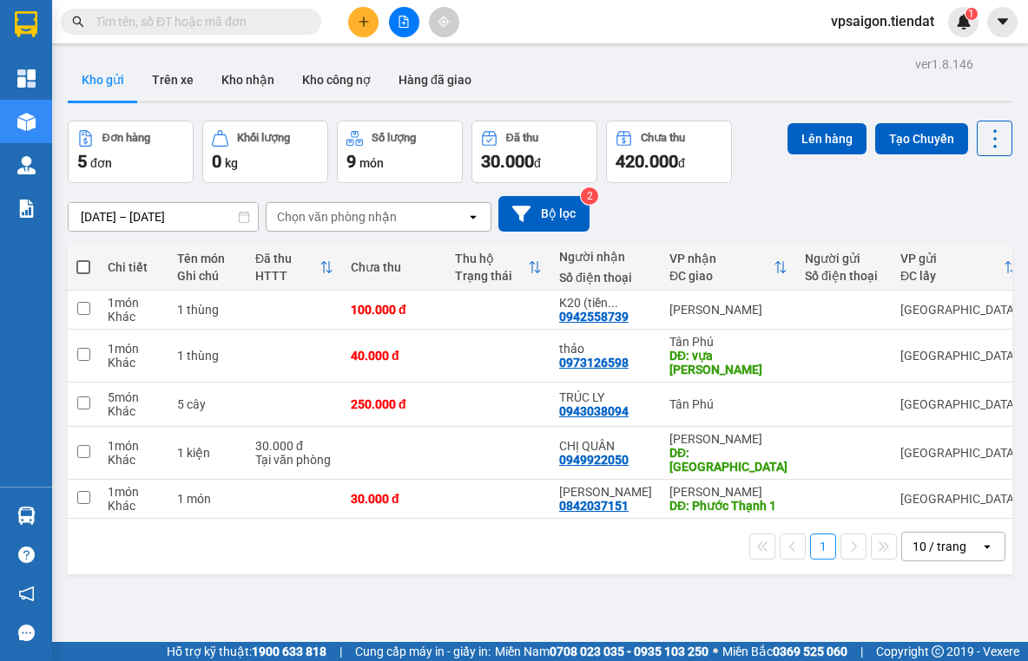
click at [424, 579] on div "ver 1.8.146 Kho gửi Trên xe Kho nhận Kho công nợ Hàng đã giao Đơn hàng 5 đơn Kh…" at bounding box center [540, 382] width 958 height 661
click at [421, 579] on div "ver 1.8.146 Kho gửi Trên xe Kho nhận Kho công nợ Hàng đã giao Đơn hàng 5 đơn Kh…" at bounding box center [540, 382] width 958 height 661
click at [394, 532] on div "1 10 / trang open" at bounding box center [540, 547] width 931 height 30
click at [400, 588] on div "ver 1.8.146 Kho gửi Trên xe Kho nhận Kho công nợ Hàng đã giao Đơn hàng 5 đơn Kh…" at bounding box center [540, 382] width 958 height 661
click at [574, 485] on div "[PERSON_NAME]" at bounding box center [605, 492] width 93 height 14
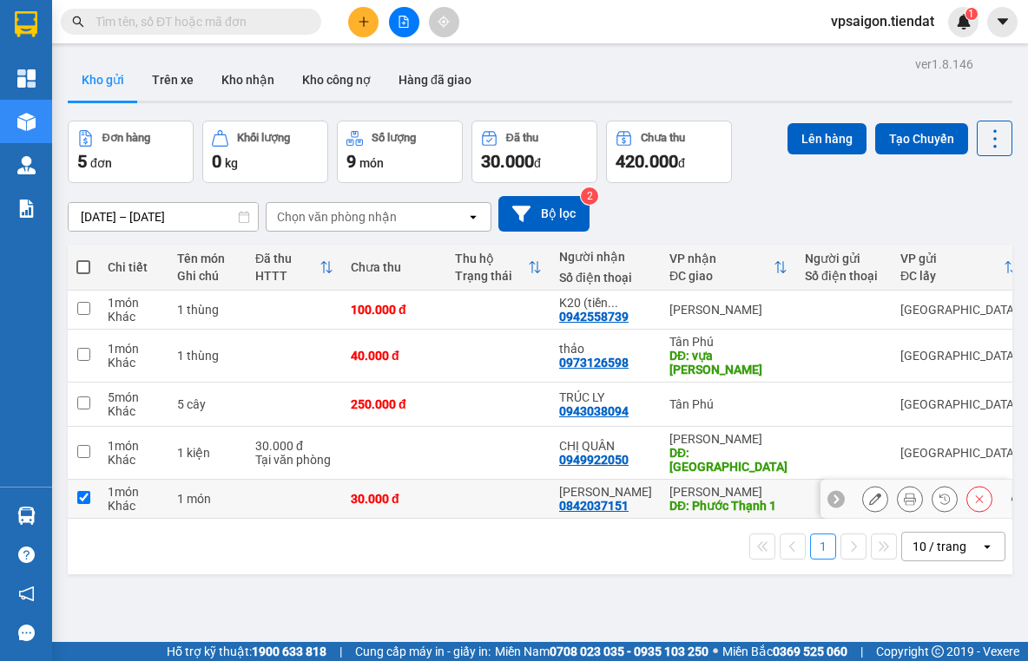
checkbox input "true"
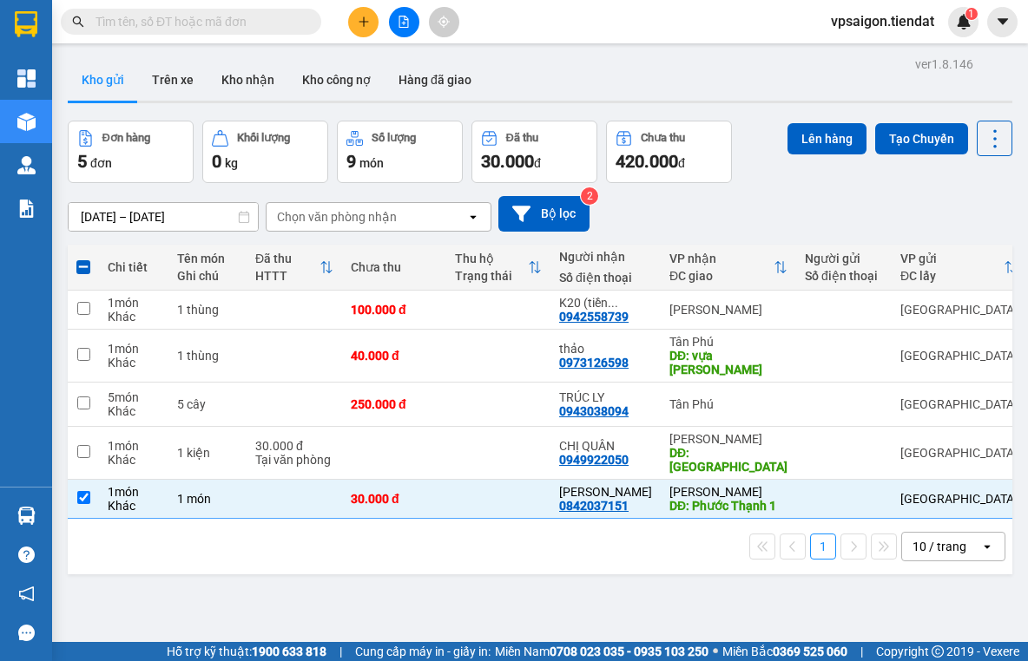
click at [383, 576] on div "ver 1.8.146 Kho gửi Trên xe Kho nhận Kho công nợ Hàng đã giao Đơn hàng 5 đơn Kh…" at bounding box center [540, 382] width 958 height 661
click at [569, 453] on div "0949922050" at bounding box center [593, 460] width 69 height 14
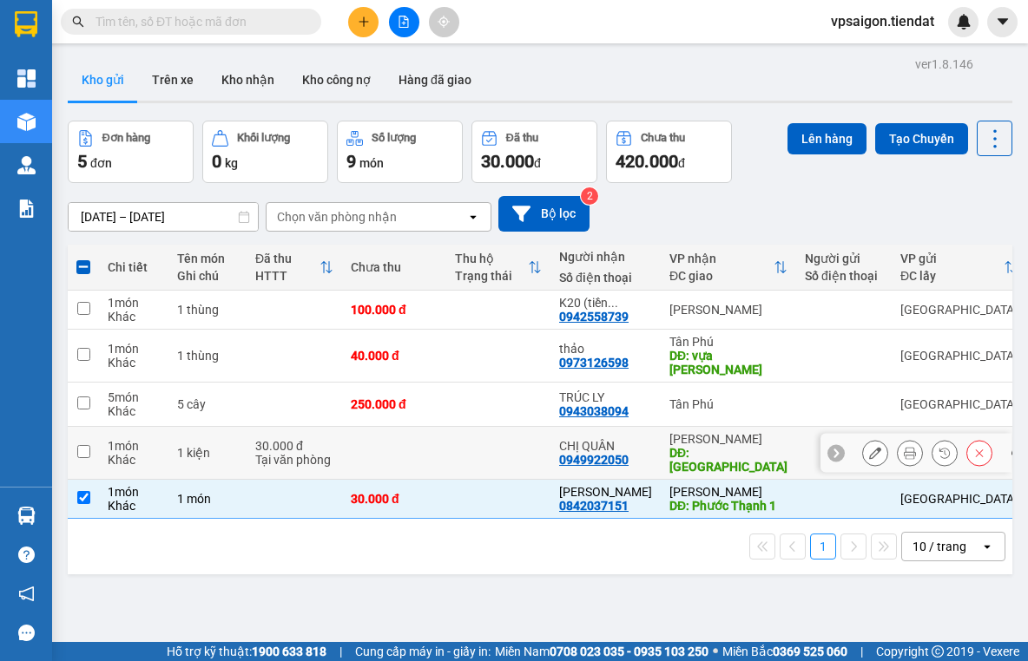
click at [586, 439] on div "CHỊ QUÂN" at bounding box center [605, 446] width 93 height 14
checkbox input "true"
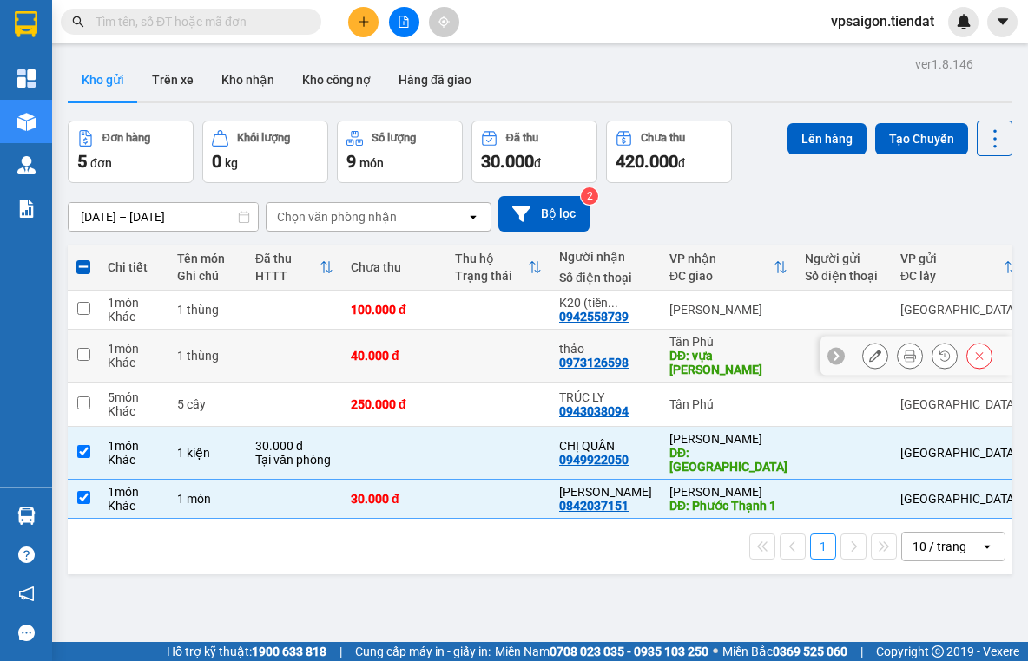
click at [630, 352] on div "thảo 0973126598" at bounding box center [605, 356] width 93 height 28
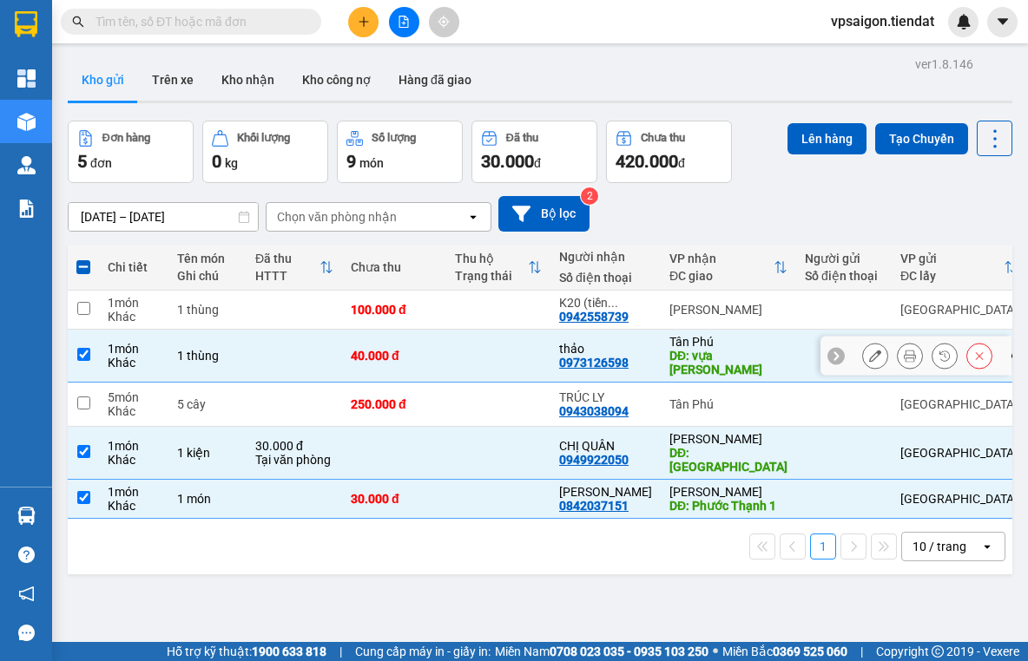
checkbox input "true"
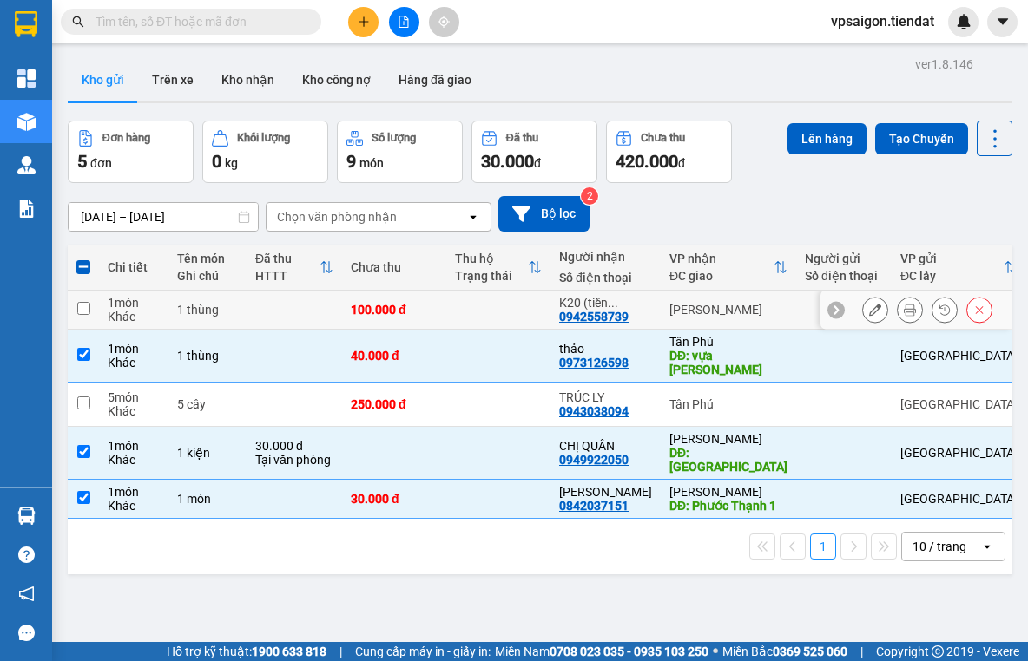
click at [669, 306] on div "[PERSON_NAME]" at bounding box center [728, 310] width 118 height 14
checkbox input "true"
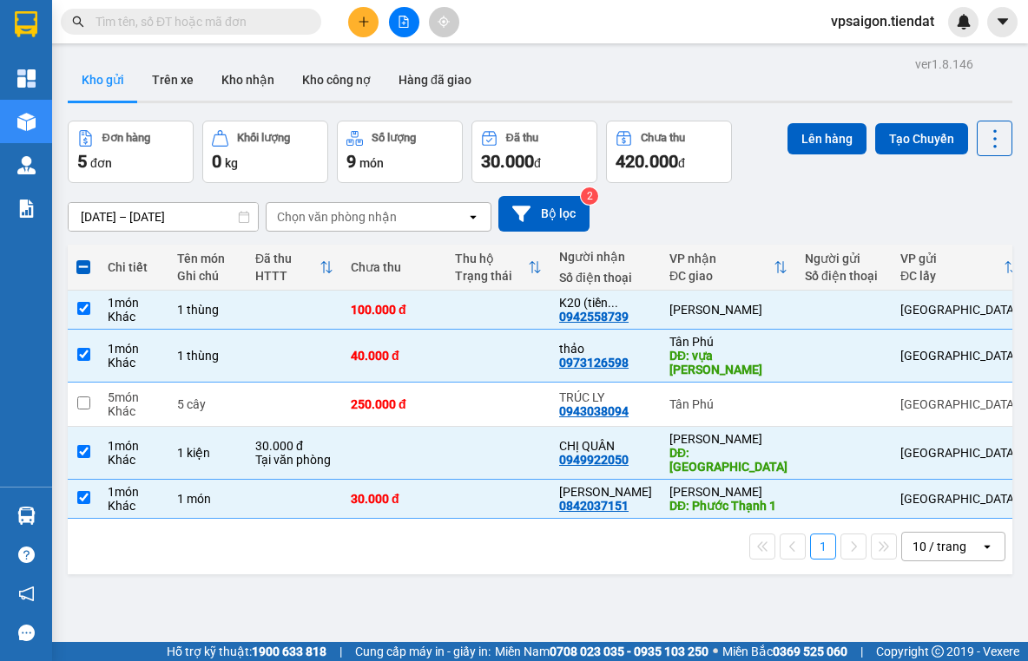
click at [418, 589] on div "ver 1.8.146 Kho gửi Trên xe Kho nhận Kho công nợ Hàng đã giao Đơn hàng 5 đơn Kh…" at bounding box center [540, 382] width 958 height 661
click at [798, 140] on button "Lên hàng" at bounding box center [826, 138] width 79 height 31
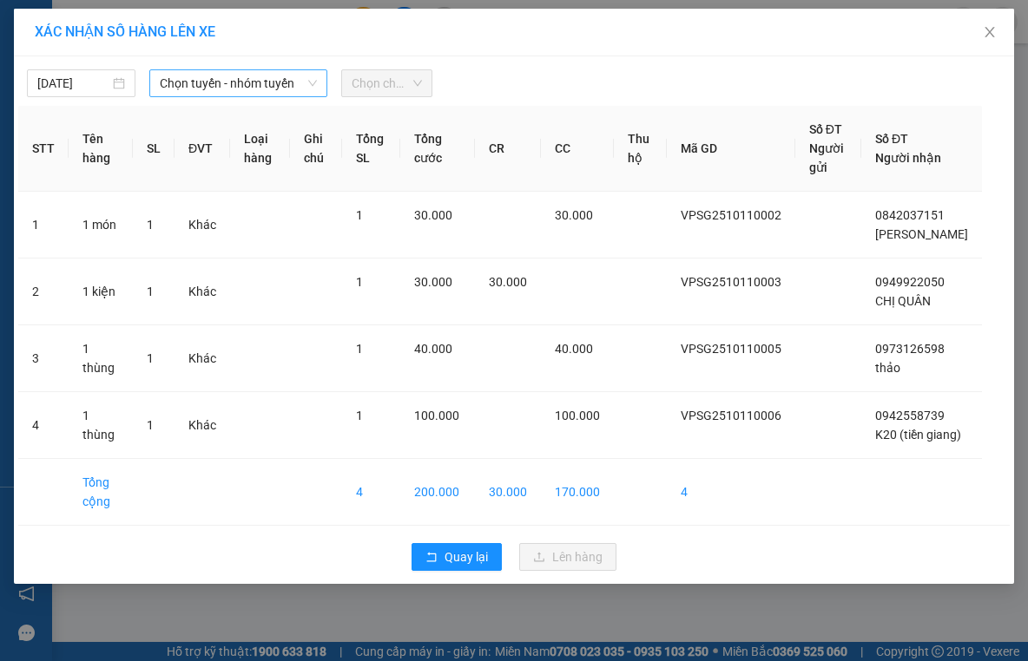
click at [219, 70] on span "Chọn tuyến - nhóm tuyến" at bounding box center [238, 83] width 157 height 26
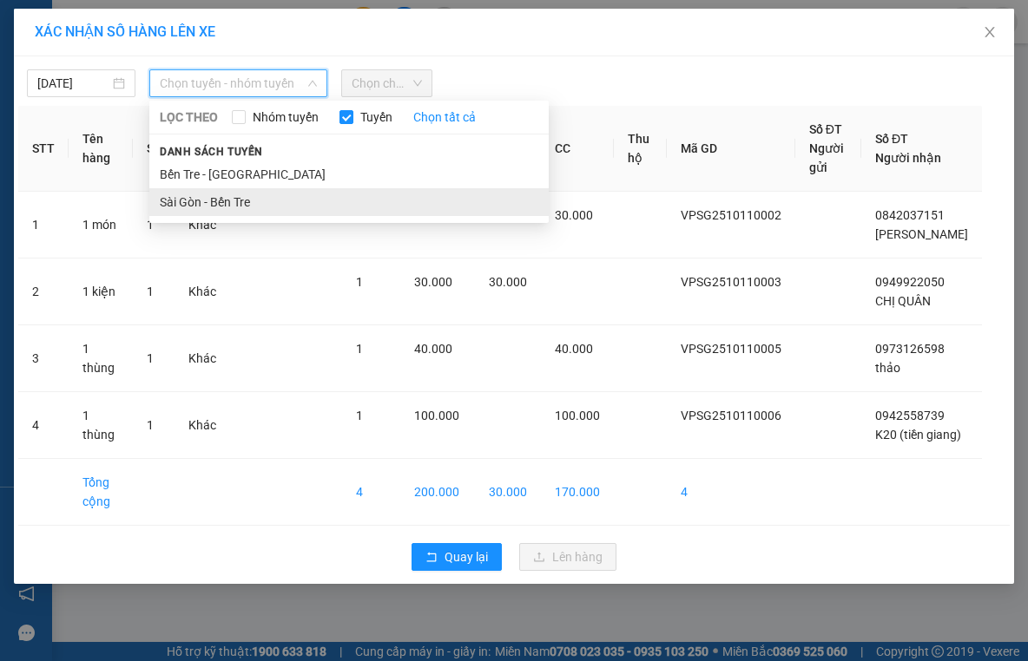
click at [191, 208] on li "Sài Gòn - Bến Tre" at bounding box center [348, 202] width 399 height 28
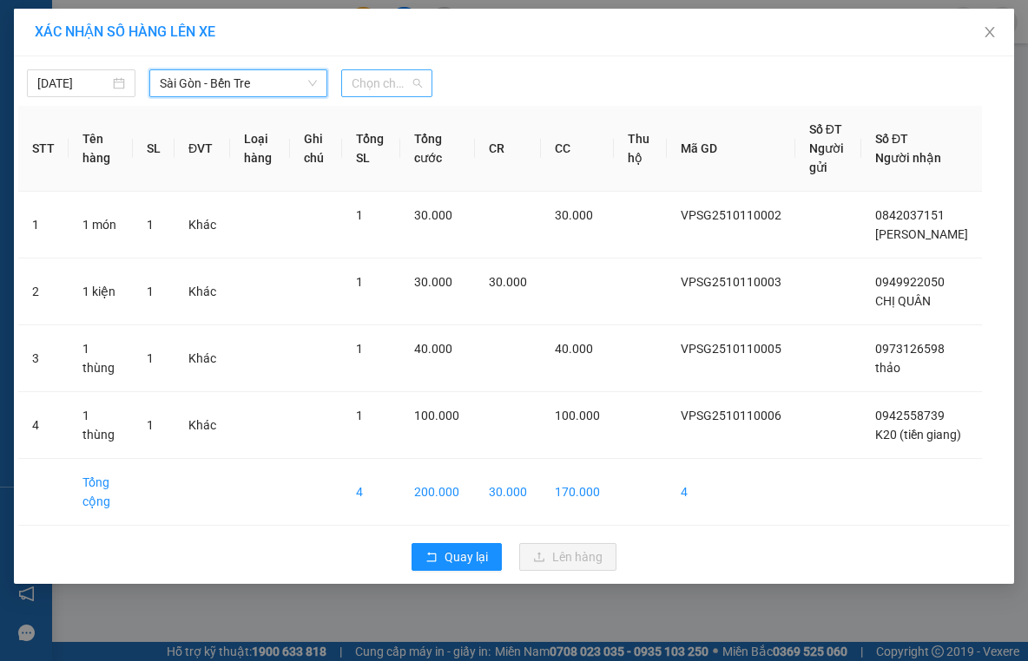
click at [398, 76] on span "Chọn chuyến" at bounding box center [387, 83] width 70 height 26
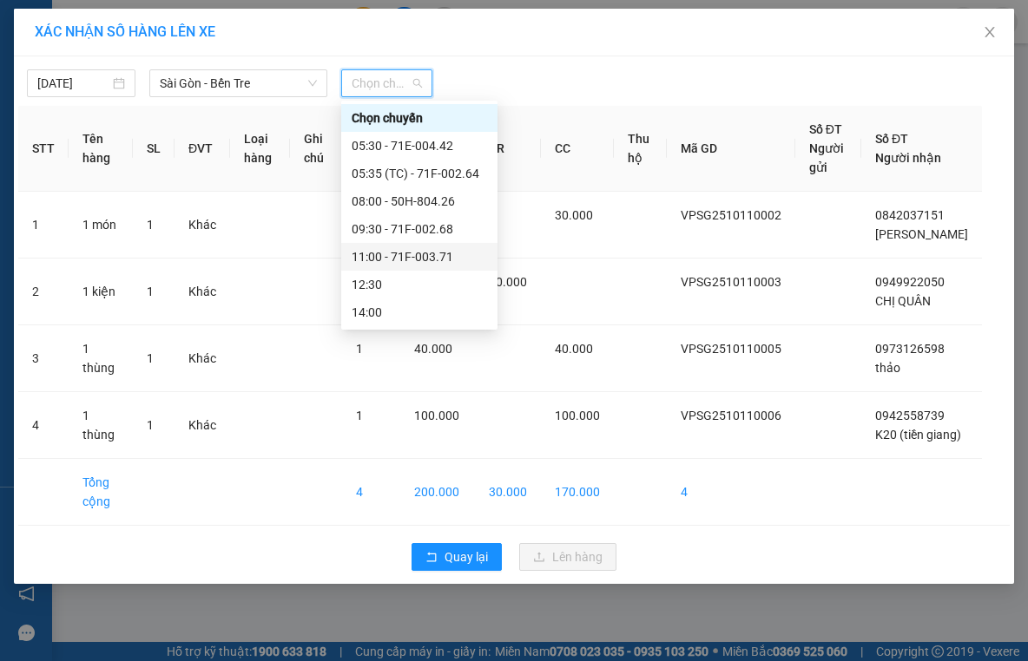
click at [377, 260] on div "11:00 - 71F-003.71" at bounding box center [419, 256] width 135 height 19
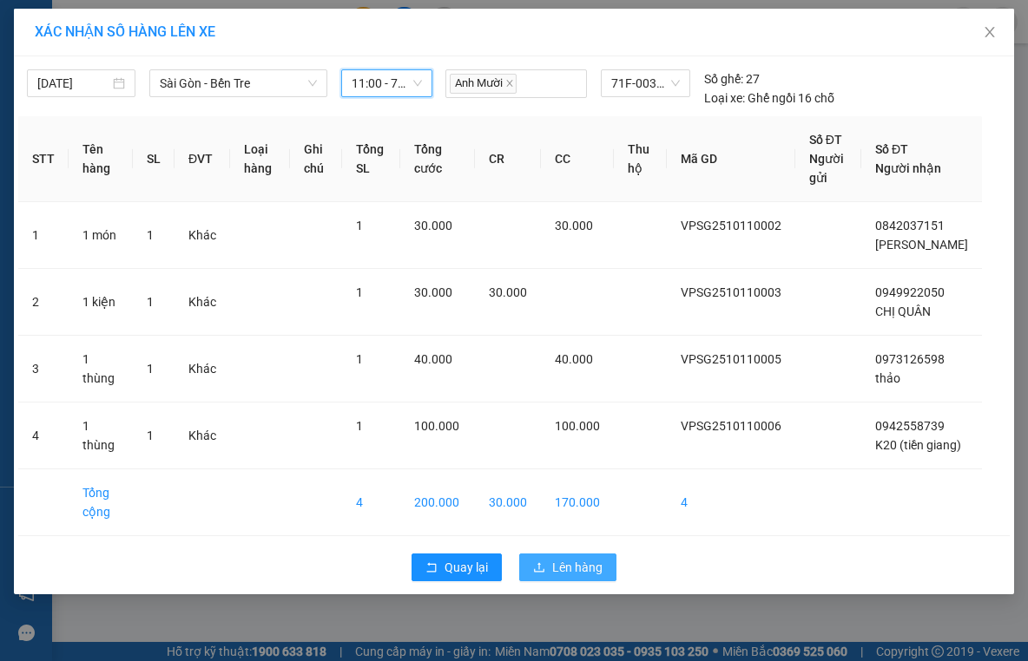
click at [569, 576] on span "Lên hàng" at bounding box center [577, 567] width 50 height 19
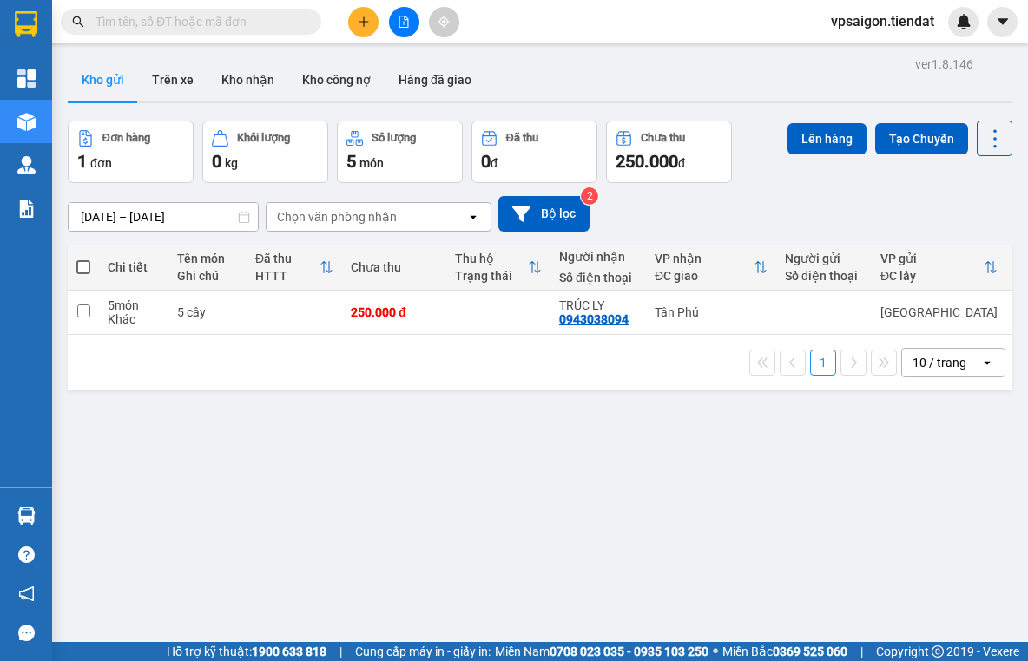
click at [441, 519] on div "ver 1.8.146 Kho gửi Trên xe Kho nhận Kho công nợ Hàng đã giao Đơn hàng 1 đơn Kh…" at bounding box center [540, 382] width 958 height 661
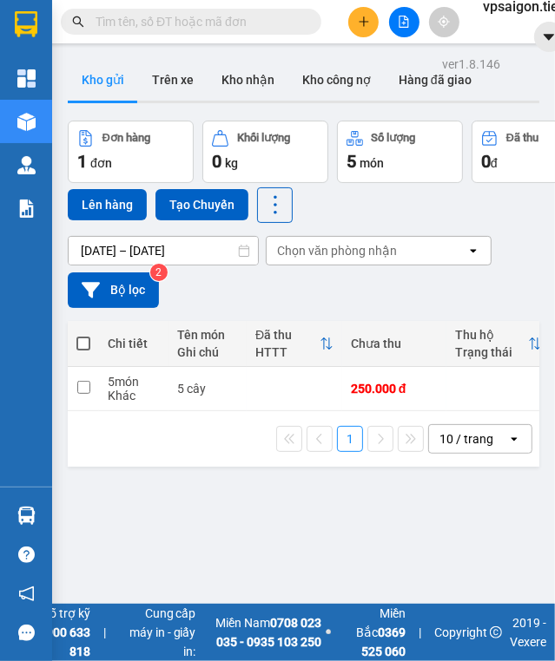
click at [467, 524] on div "ver 1.8.146 Kho gửi Trên xe Kho nhận Kho công nợ Hàng đã giao Đơn hàng 1 đơn Kh…" at bounding box center [303, 382] width 485 height 661
click at [457, 550] on div "ver 1.8.146 Kho gửi Trên xe Kho nhận Kho công nợ Hàng đã giao Đơn hàng 1 đơn Kh…" at bounding box center [303, 382] width 485 height 661
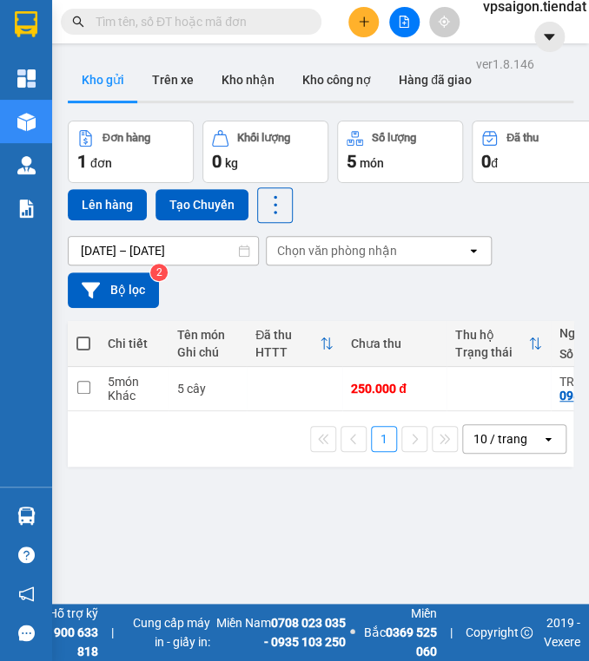
click at [309, 506] on div "ver 1.8.146 Kho gửi Trên xe Kho nhận Kho công nợ Hàng đã giao Đơn hàng 1 đơn Kh…" at bounding box center [320, 382] width 519 height 661
click at [573, 451] on main "ver 1.8.146 Kho gửi Trên xe Kho nhận Kho công nợ Hàng đã giao Đơn hàng 1 đơn Kh…" at bounding box center [294, 302] width 589 height 604
click at [340, 497] on div "ver 1.8.146 Kho gửi Trên xe Kho nhận Kho công nợ Hàng đã giao Đơn hàng 1 đơn Kh…" at bounding box center [320, 382] width 519 height 661
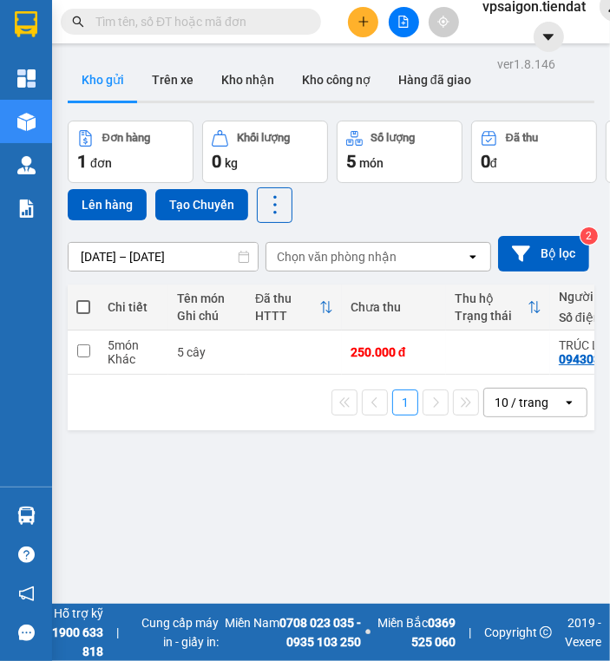
click at [372, 417] on div "1 10 / trang open" at bounding box center [331, 403] width 527 height 56
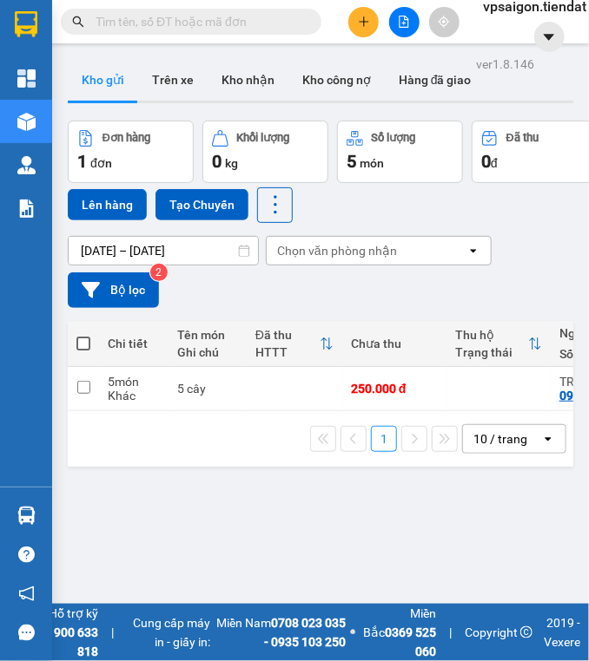
click at [472, 536] on div "ver 1.8.146 Kho gửi Trên xe Kho nhận Kho công nợ Hàng đã giao Đơn hàng 1 đơn Kh…" at bounding box center [320, 382] width 519 height 661
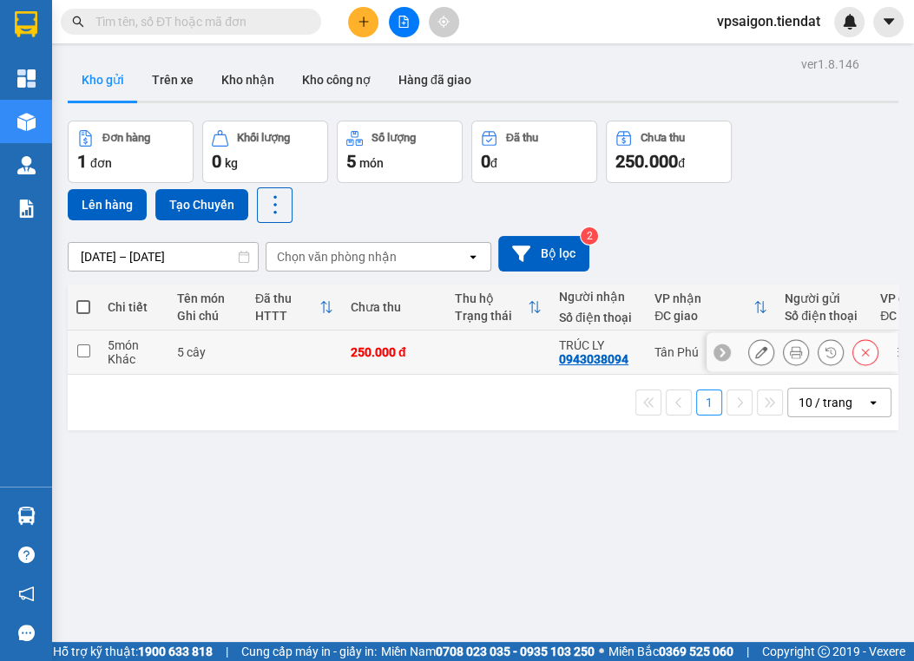
click at [749, 342] on button at bounding box center [761, 353] width 24 height 30
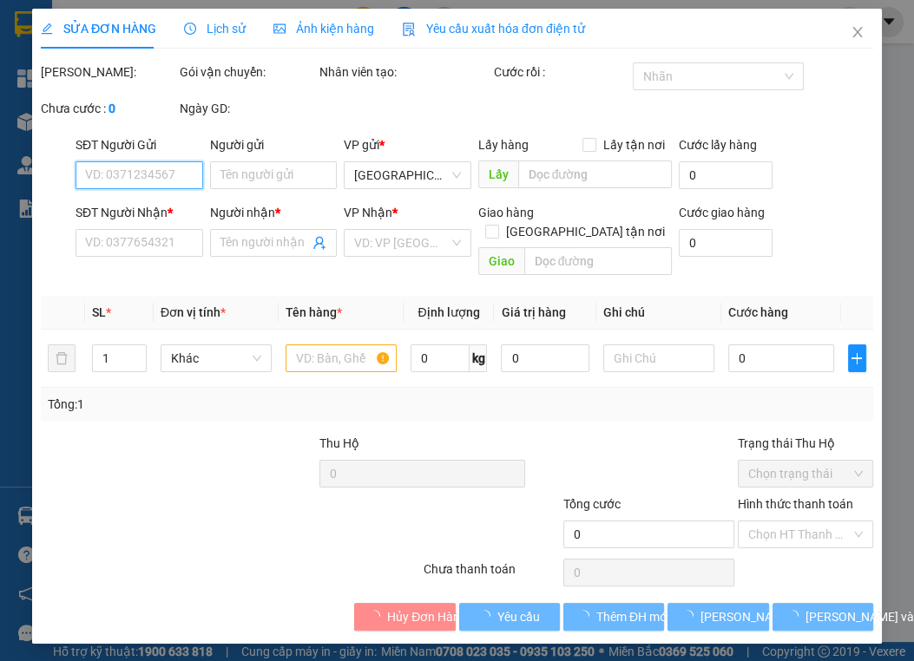
type input "0943038094"
type input "TRÚC LY"
type input "250.000"
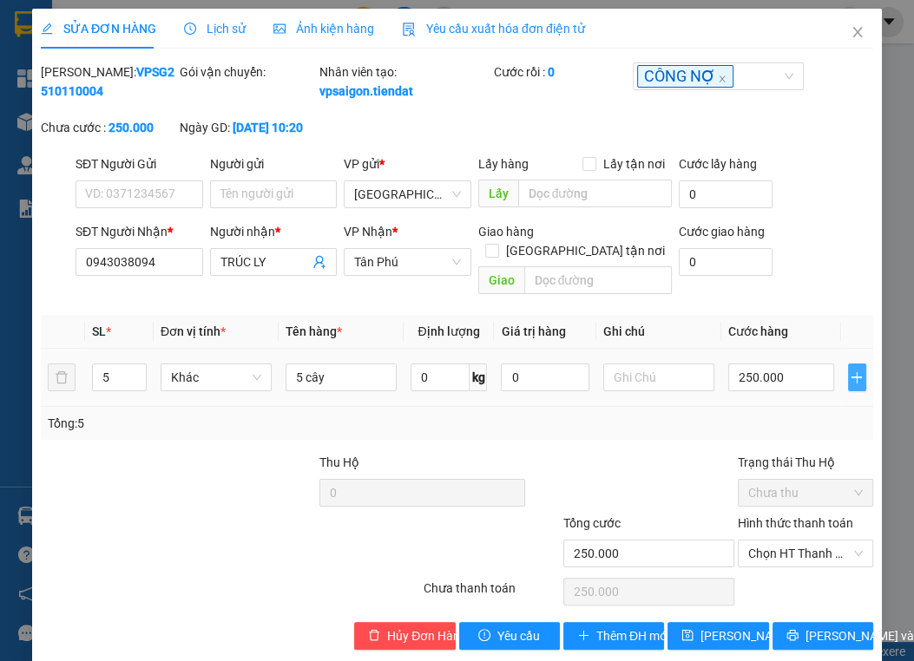
click at [857, 372] on icon "plus" at bounding box center [857, 377] width 1 height 11
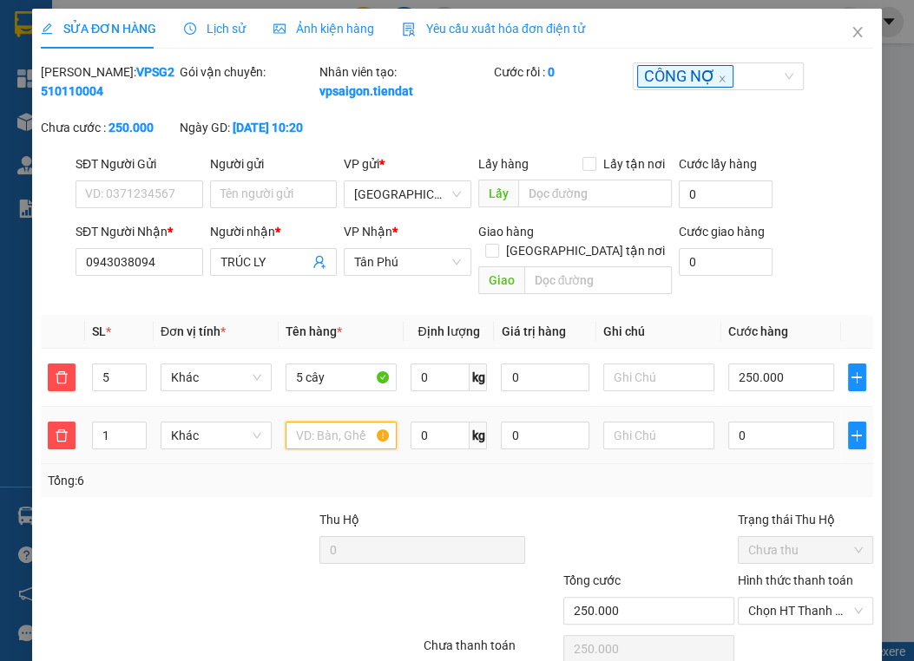
click at [299, 443] on input "text" at bounding box center [341, 436] width 111 height 28
type input "1 bao"
type input "250.003"
type input "3"
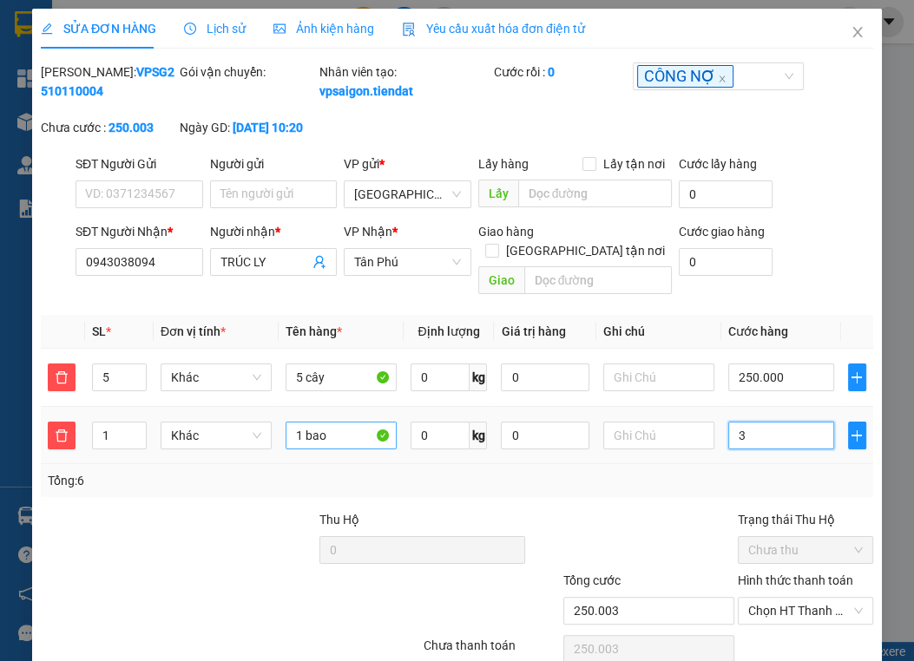
type input "250.030"
type input "30"
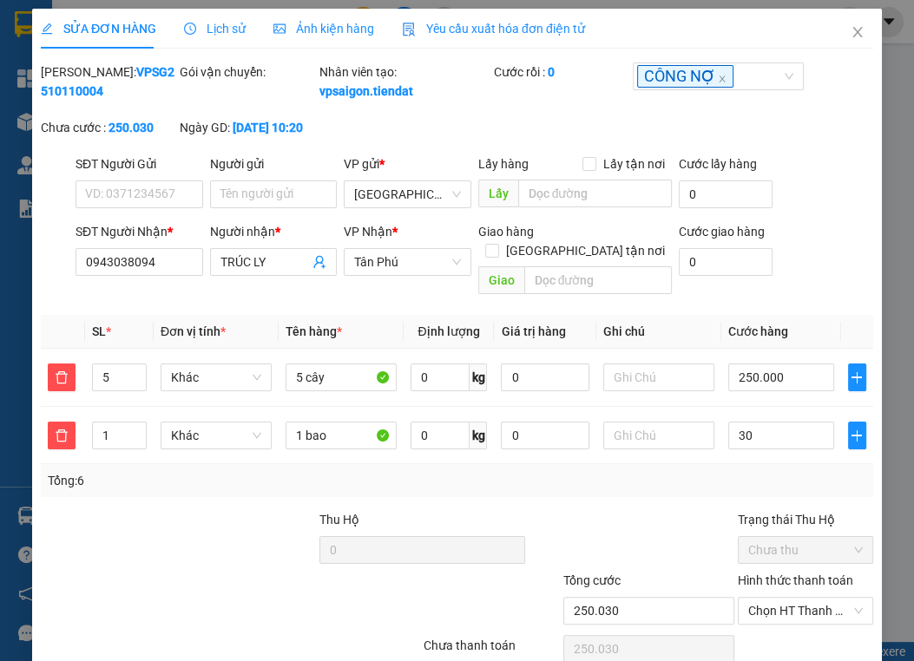
type input "280.000"
type input "30.000"
click at [736, 493] on div "Tổng: 6" at bounding box center [457, 480] width 832 height 33
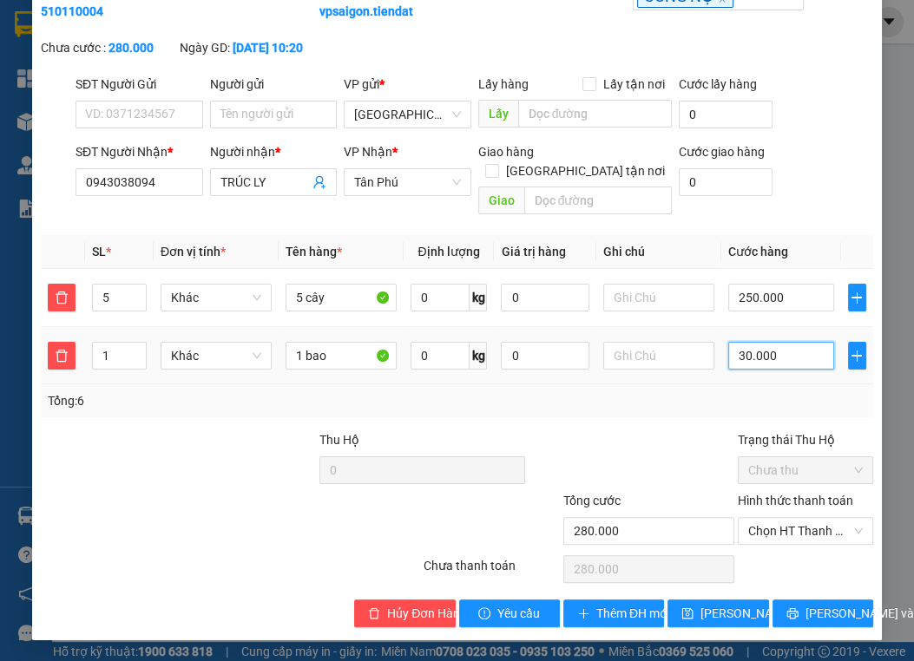
click at [760, 346] on input "30.000" at bounding box center [780, 356] width 105 height 28
type input "250.005"
type input "5"
type input "250.050"
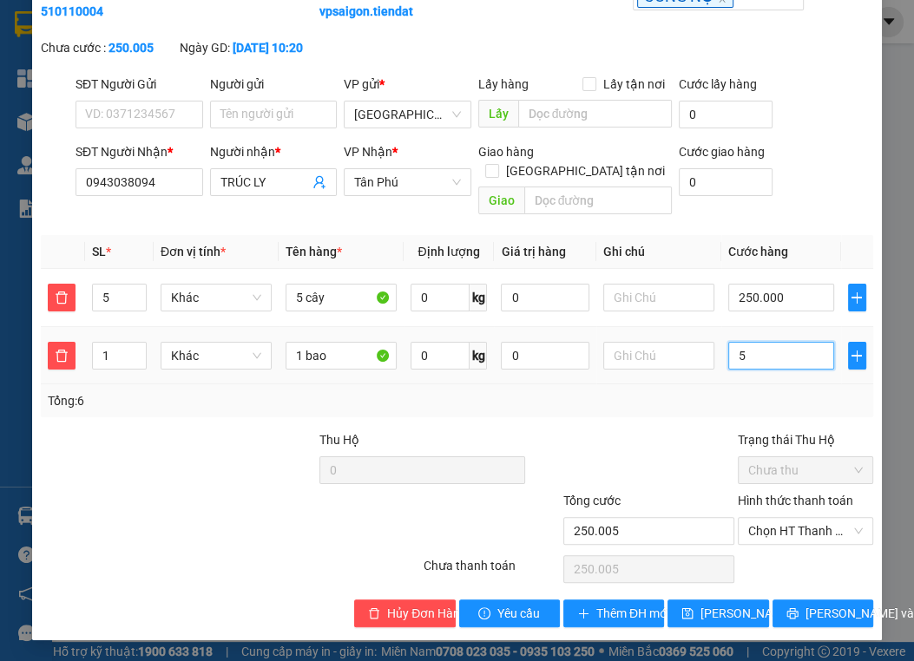
type input "250.050"
type input "50"
type input "300.000"
type input "50.000"
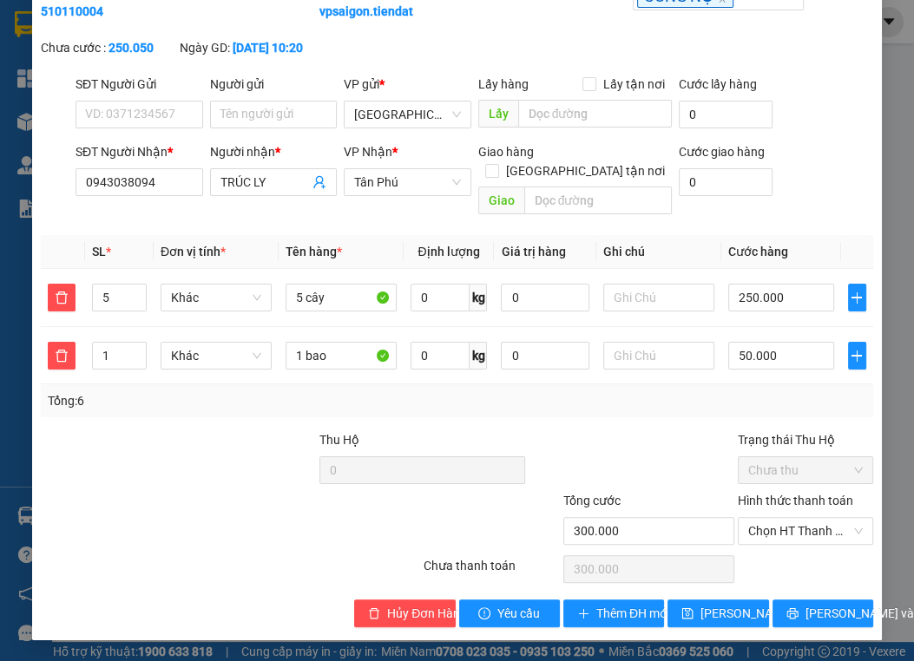
click at [714, 411] on div "Tổng: 6" at bounding box center [457, 401] width 832 height 33
click at [700, 613] on span "[PERSON_NAME] thay đổi" at bounding box center [769, 613] width 139 height 19
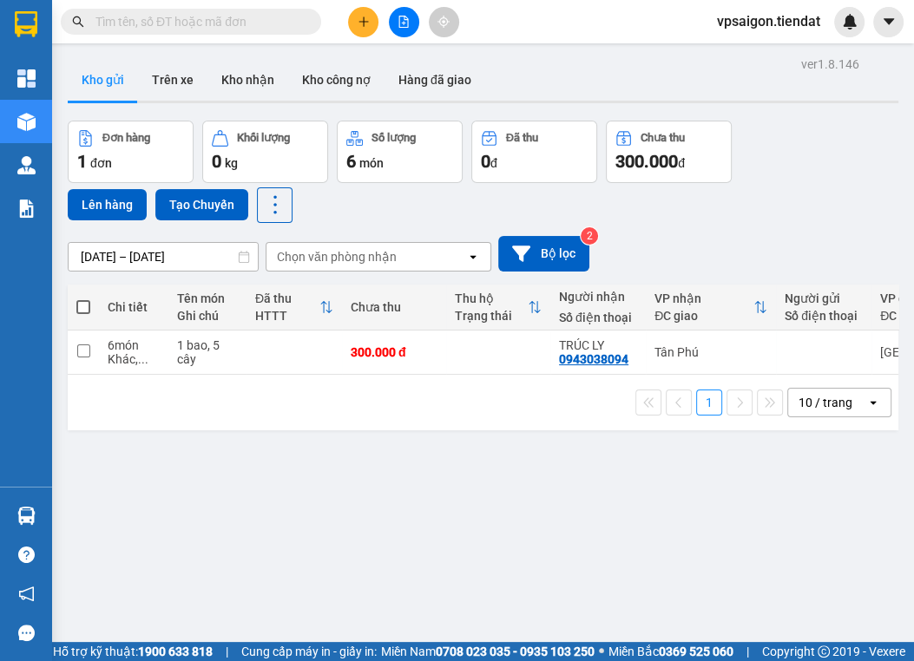
click at [353, 436] on div "ver 1.8.146 Kho gửi Trên xe Kho nhận Kho công nợ Hàng đã giao Đơn hàng 1 đơn Kh…" at bounding box center [483, 382] width 845 height 661
click at [755, 353] on icon at bounding box center [761, 352] width 12 height 12
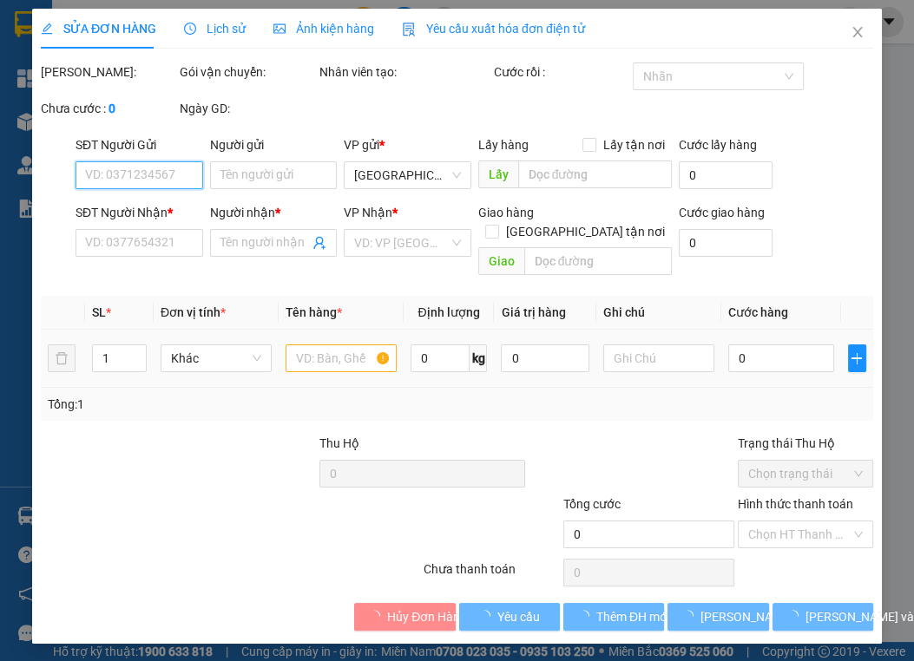
type input "0943038094"
type input "TRÚC LY"
type input "300.000"
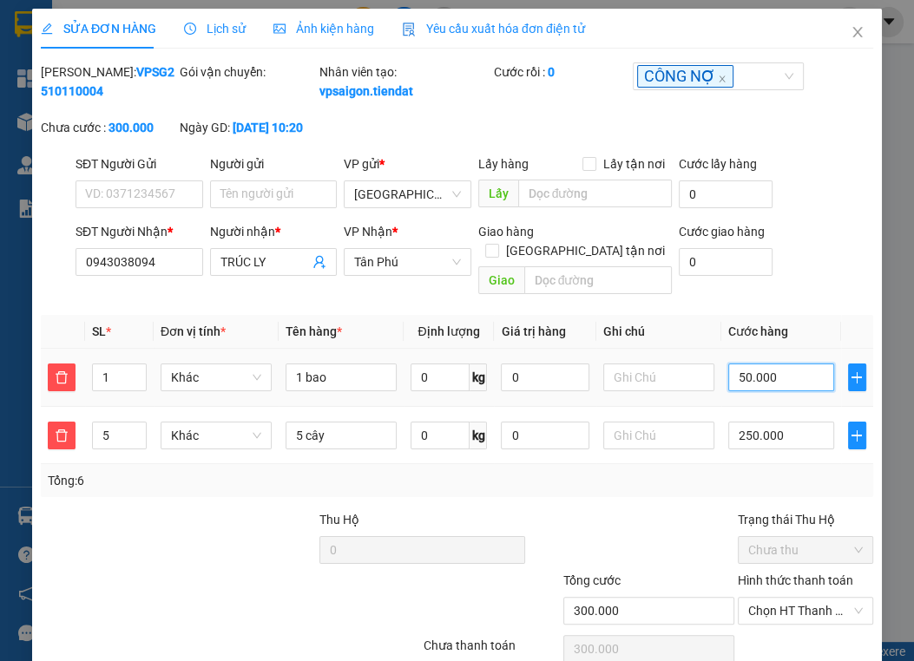
click at [743, 382] on input "50.000" at bounding box center [780, 378] width 105 height 28
type input "32"
type input "250.032"
type input "250.320"
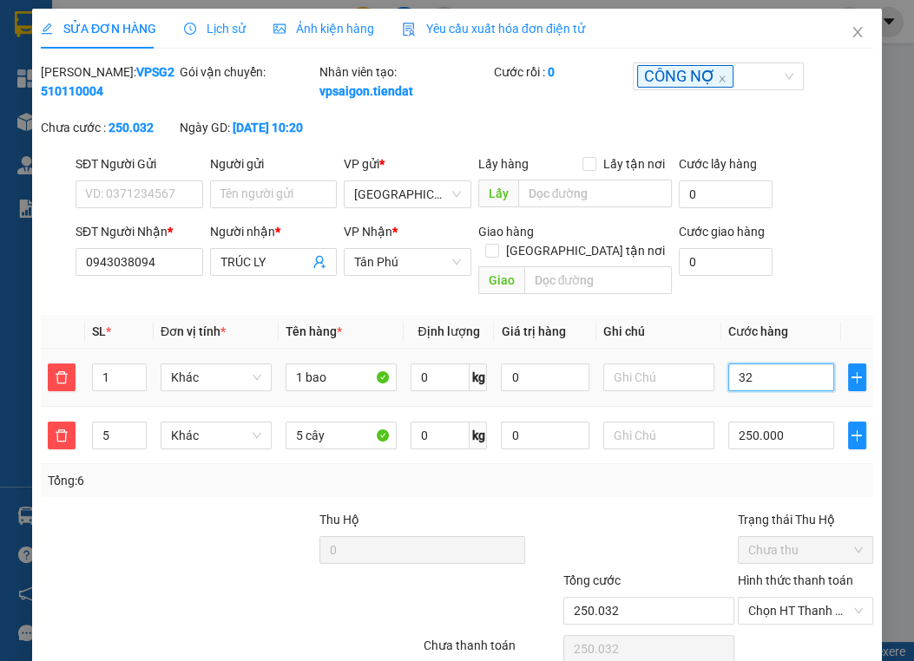
type input "250.320"
type input "32"
type input "250.032"
type input "3"
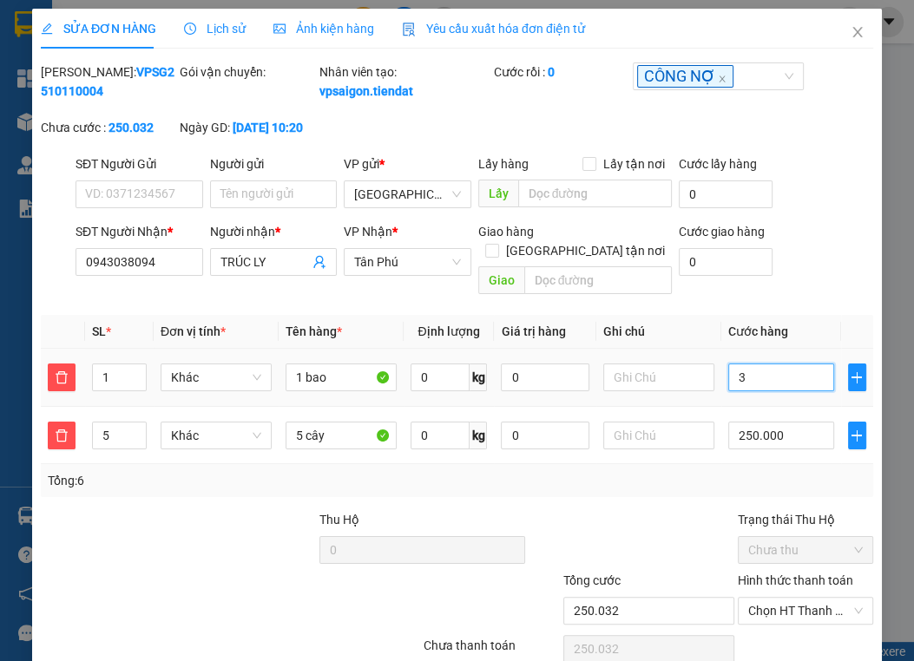
type input "250.003"
type input "250.030"
type input "30"
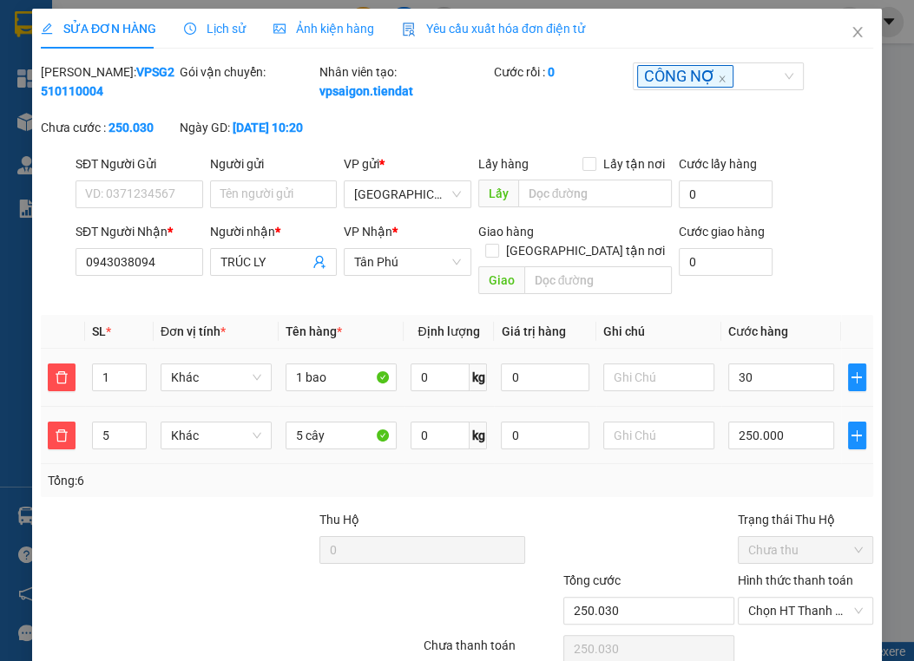
type input "280.000"
type input "30.000"
click at [707, 458] on td at bounding box center [658, 436] width 125 height 58
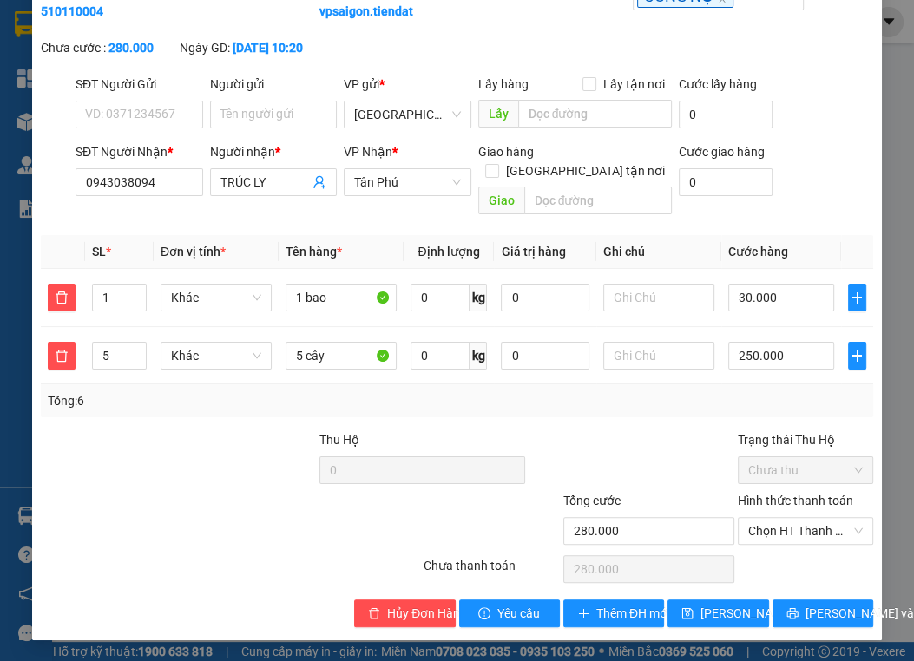
click at [715, 598] on div "Total Paid Fee 0 Total UnPaid Fee 300.000 Cash Collection Total Fee Mã ĐH: VPSG…" at bounding box center [457, 305] width 832 height 645
click at [715, 602] on button "[PERSON_NAME] thay đổi" at bounding box center [718, 614] width 101 height 28
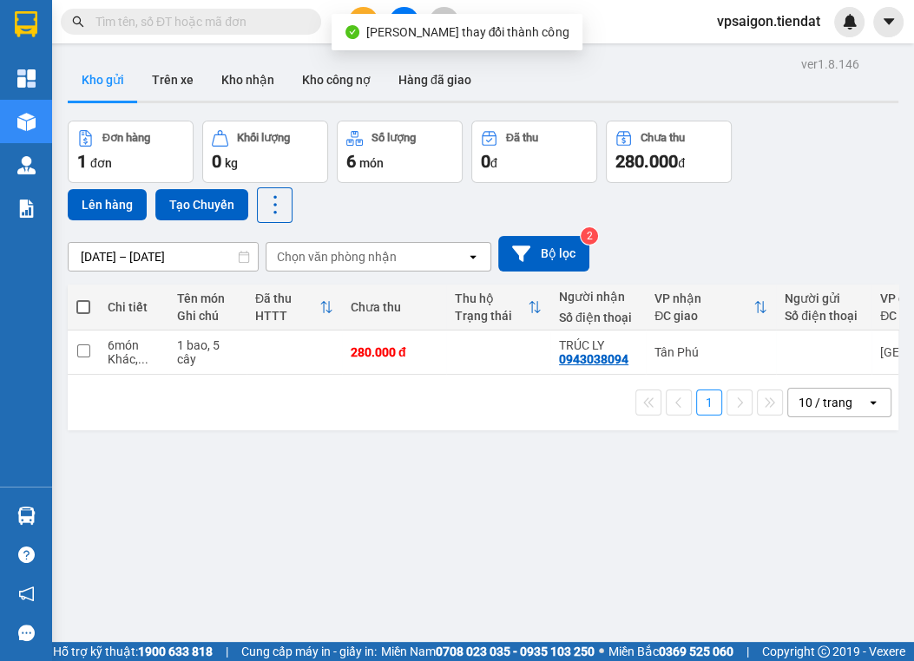
click at [497, 454] on div "ver 1.8.146 Kho gửi Trên xe Kho nhận Kho công nợ Hàng đã giao Đơn hàng 1 đơn Kh…" at bounding box center [483, 382] width 845 height 661
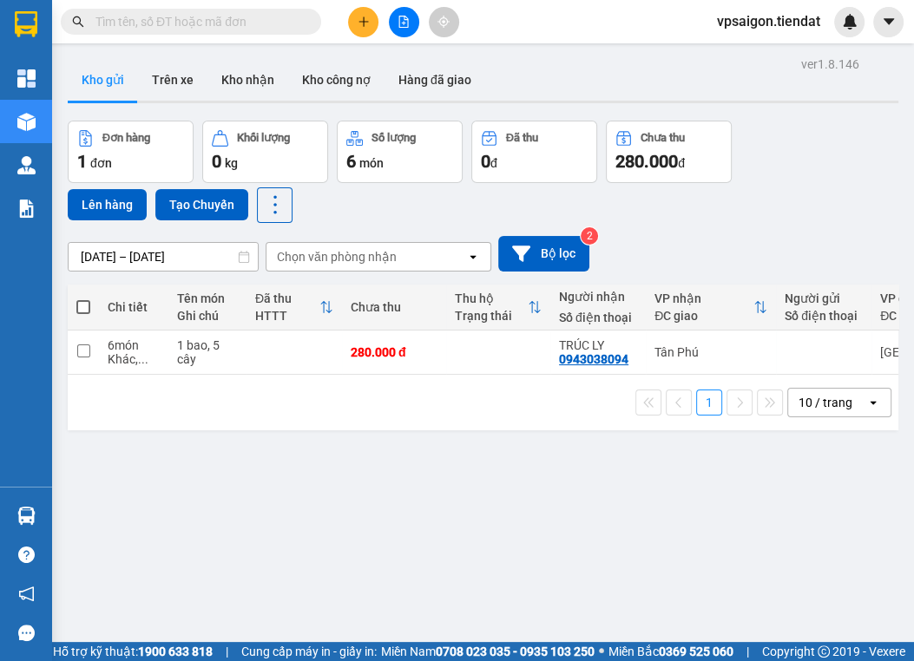
click at [272, 503] on div "ver 1.8.146 Kho gửi Trên xe Kho nhận Kho công nợ Hàng đã giao Đơn hàng 1 đơn Kh…" at bounding box center [483, 382] width 845 height 661
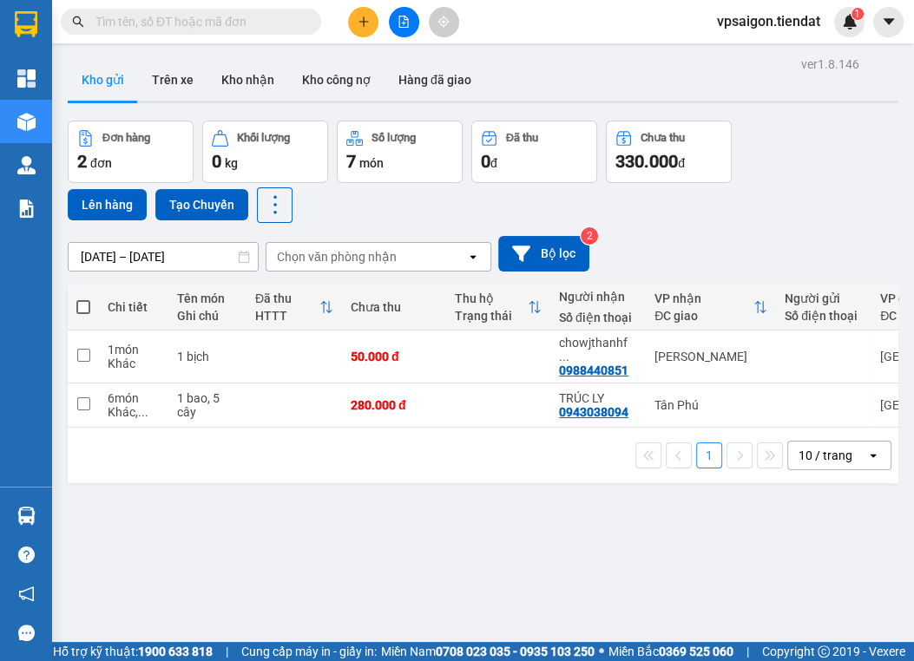
click at [368, 503] on div "ver 1.8.146 Kho gửi Trên xe Kho nhận Kho công nợ Hàng đã giao Đơn hàng 2 đơn Kh…" at bounding box center [483, 382] width 845 height 661
click at [755, 351] on icon at bounding box center [761, 357] width 12 height 12
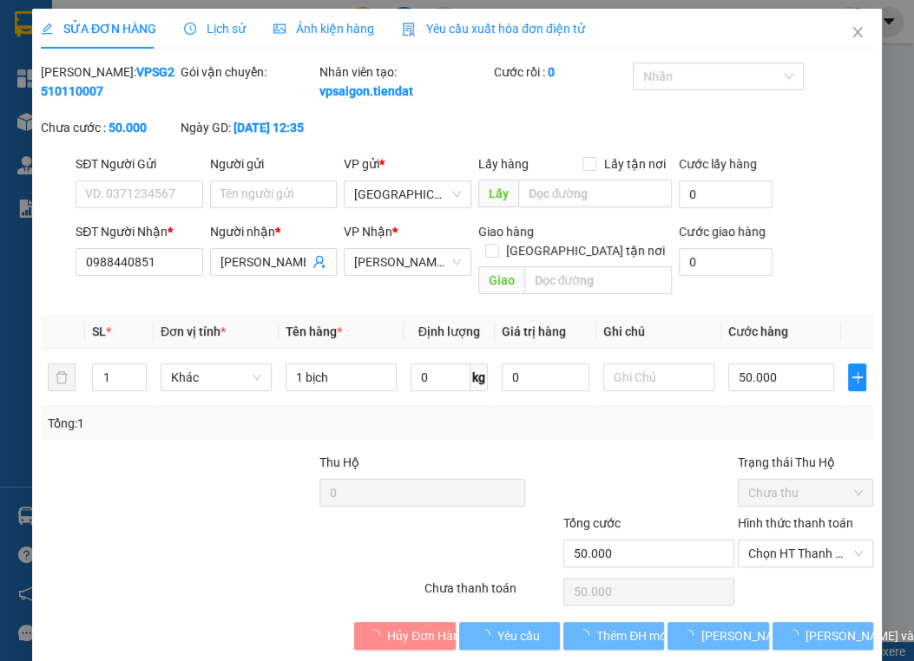
type input "0988440851"
type input "chowjthanhf triệu"
type input "50.000"
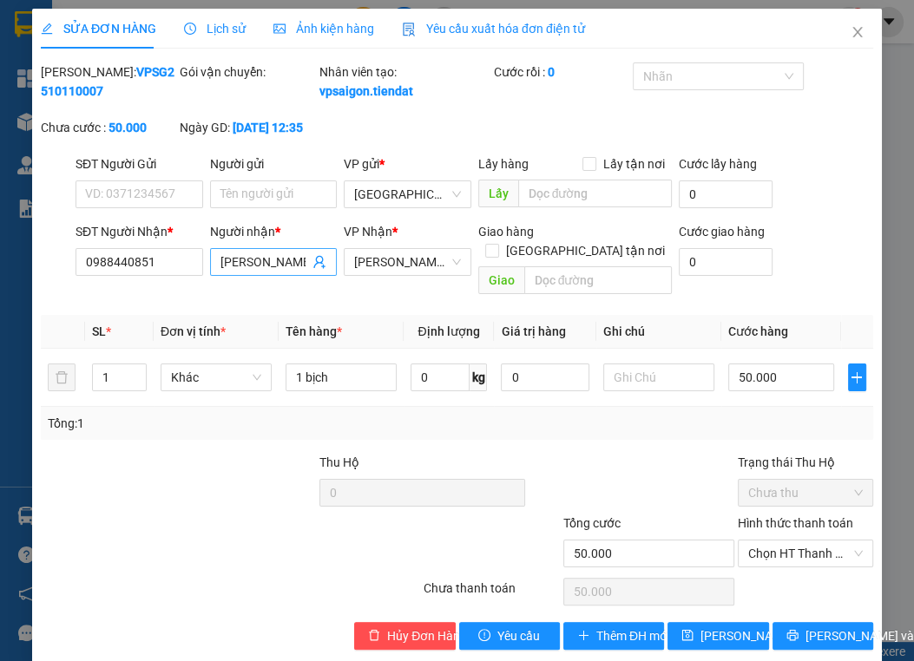
scroll to position [0, 10]
click at [299, 272] on input "chowjthanhf triệu" at bounding box center [264, 262] width 89 height 19
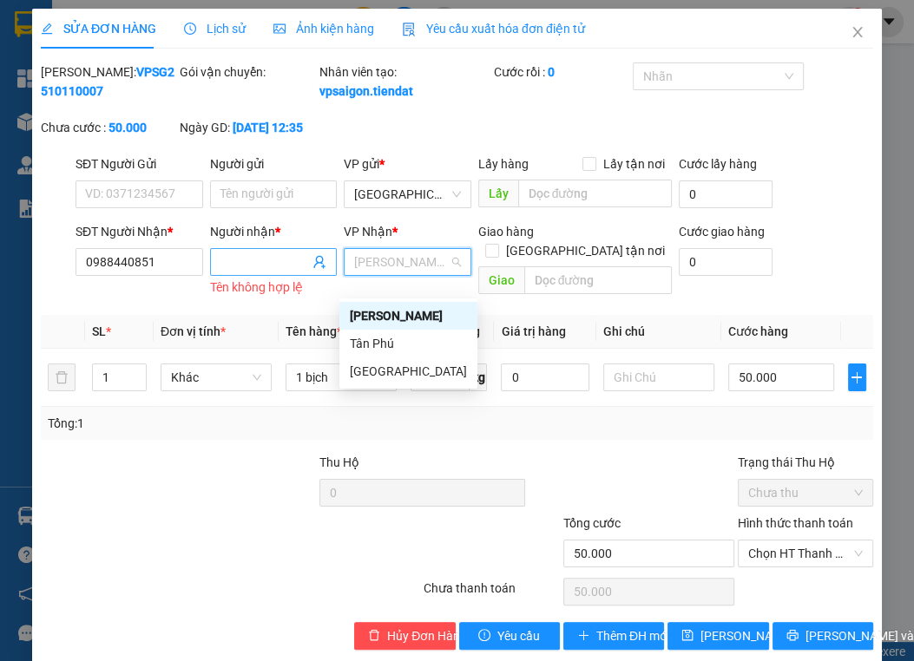
click at [329, 276] on span at bounding box center [274, 262] width 128 height 28
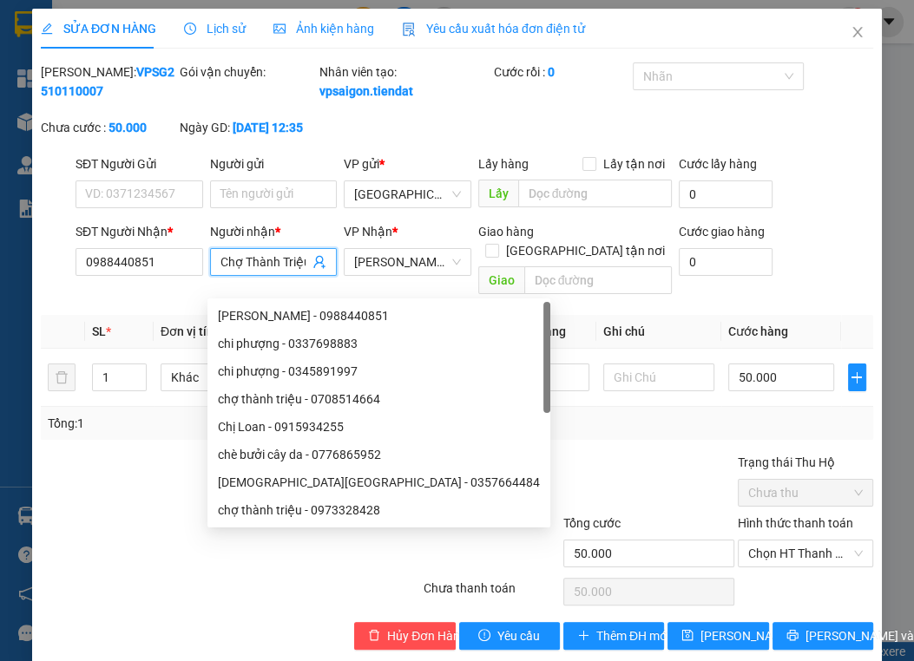
scroll to position [0, 3]
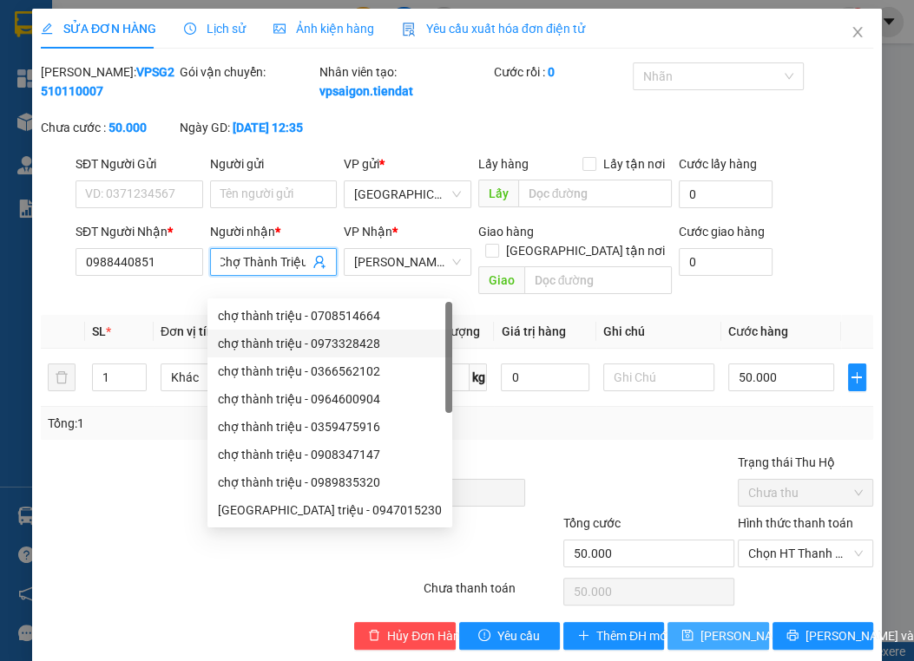
type input "Chợ Thành Triệu"
click at [737, 627] on span "[PERSON_NAME] thay đổi" at bounding box center [769, 636] width 139 height 19
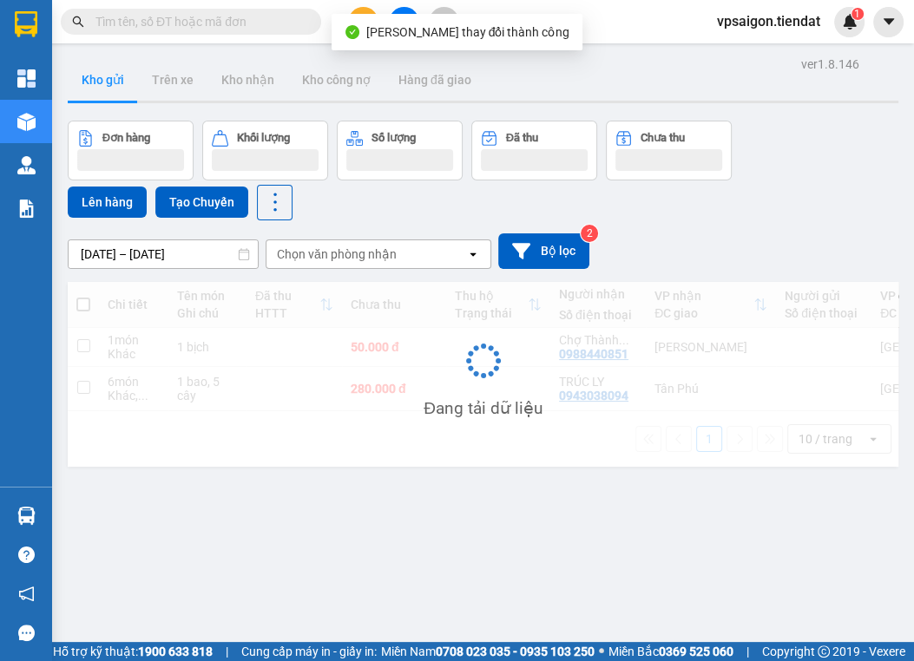
scroll to position [80, 0]
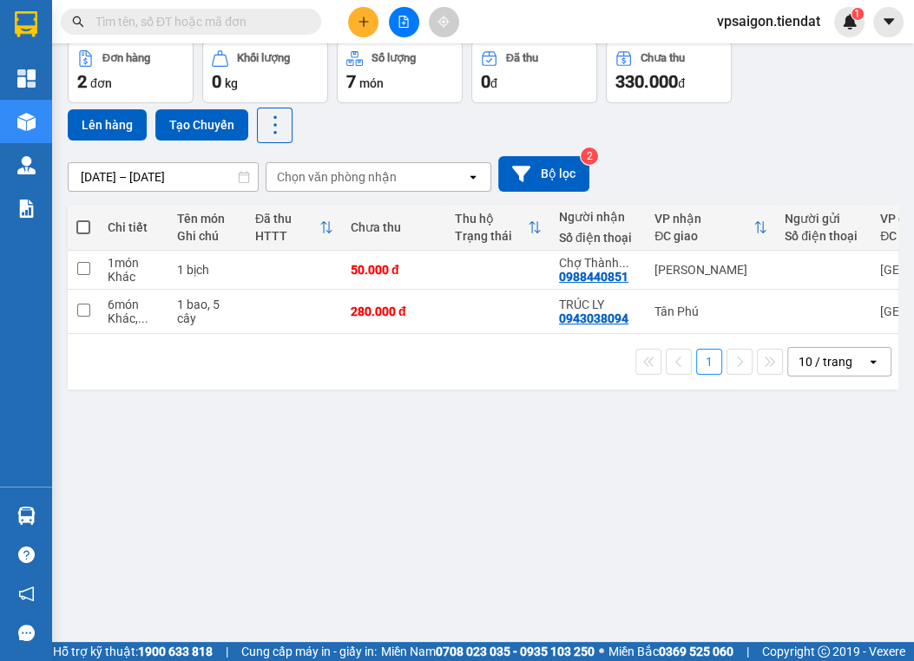
click at [365, 434] on div "ver 1.8.146 Kho gửi Trên xe Kho nhận Kho công nợ Hàng đã giao Đơn hàng 2 đơn Kh…" at bounding box center [483, 302] width 845 height 661
click at [535, 264] on td at bounding box center [498, 270] width 104 height 39
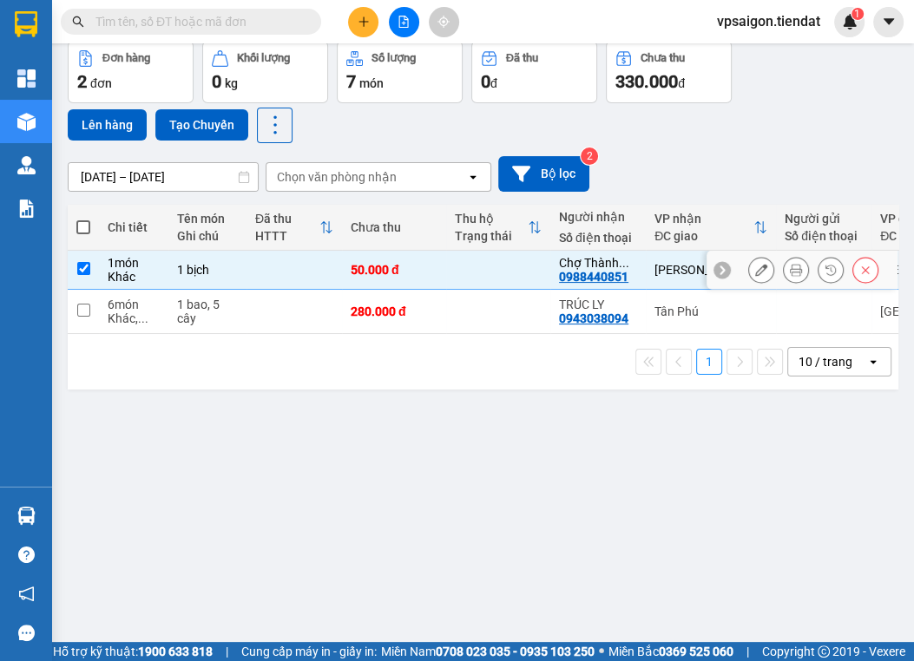
checkbox input "true"
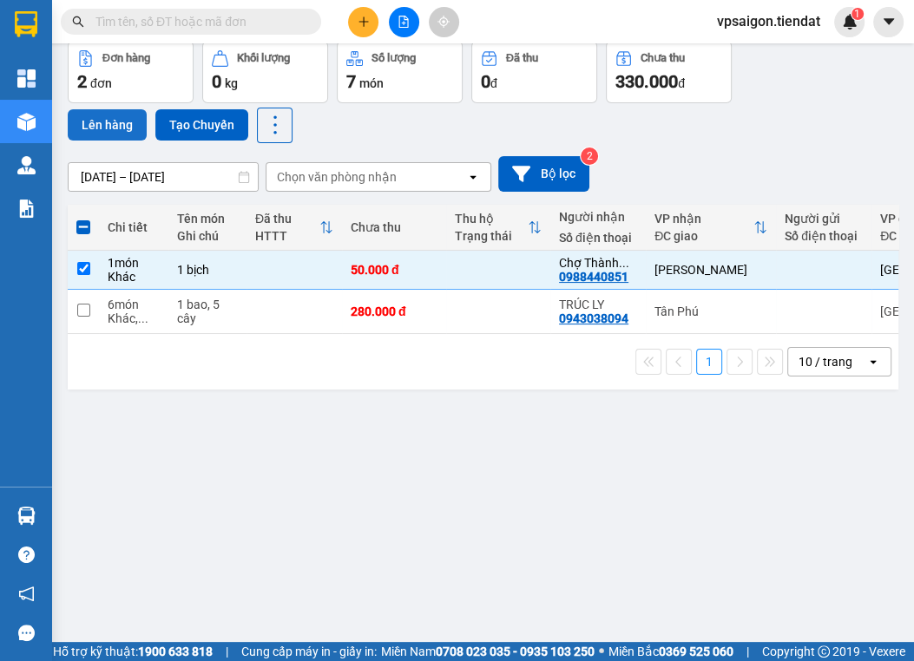
click at [134, 123] on button "Lên hàng" at bounding box center [107, 124] width 79 height 31
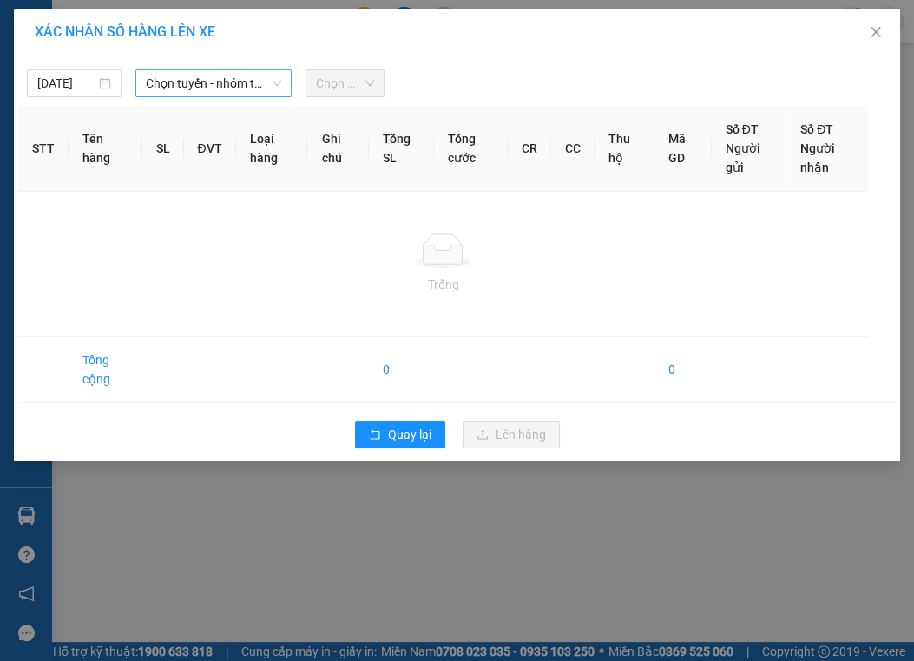
click at [249, 89] on span "Chọn tuyến - nhóm tuyến" at bounding box center [213, 83] width 135 height 26
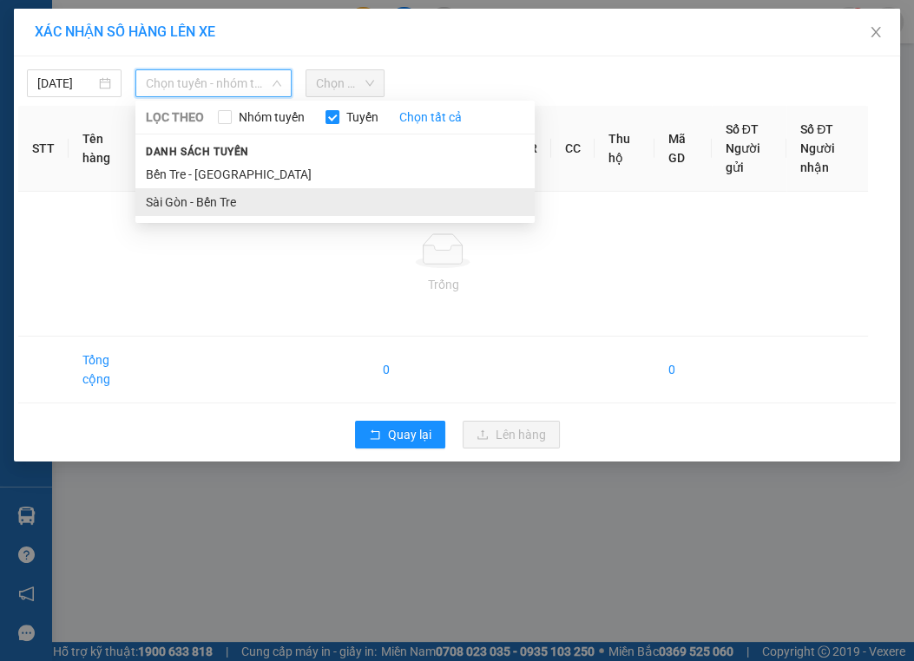
click at [176, 194] on li "Sài Gòn - Bến Tre" at bounding box center [334, 202] width 399 height 28
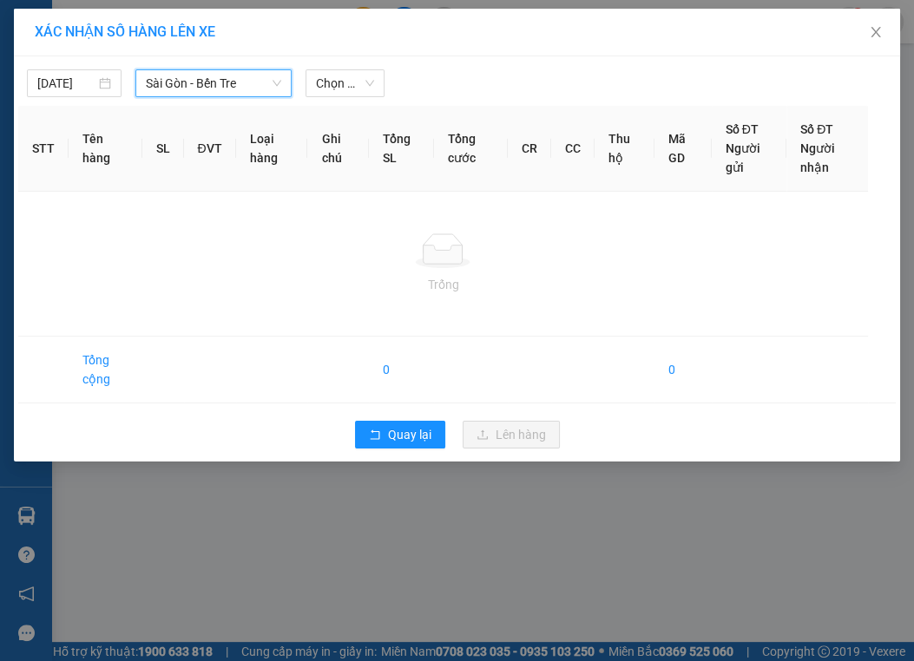
click at [358, 102] on div "11/10/2025 Sài Gòn - Bến Tre Sài Gòn - Bến Tre LỌC THEO Nhóm tuyến Tuyến Chọn t…" at bounding box center [457, 258] width 886 height 405
click at [358, 95] on span "Chọn chuyến" at bounding box center [345, 83] width 58 height 26
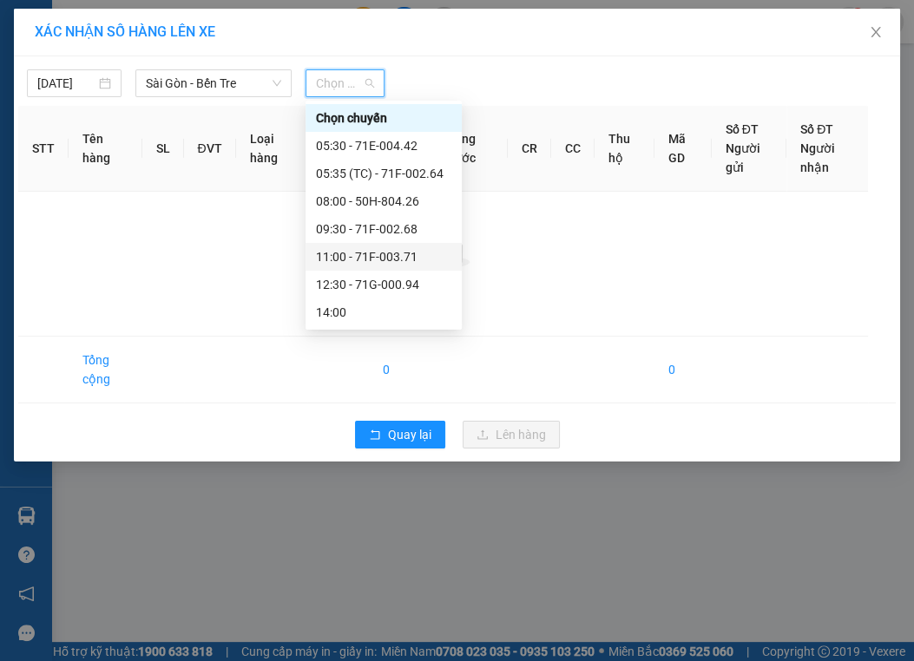
scroll to position [83, 0]
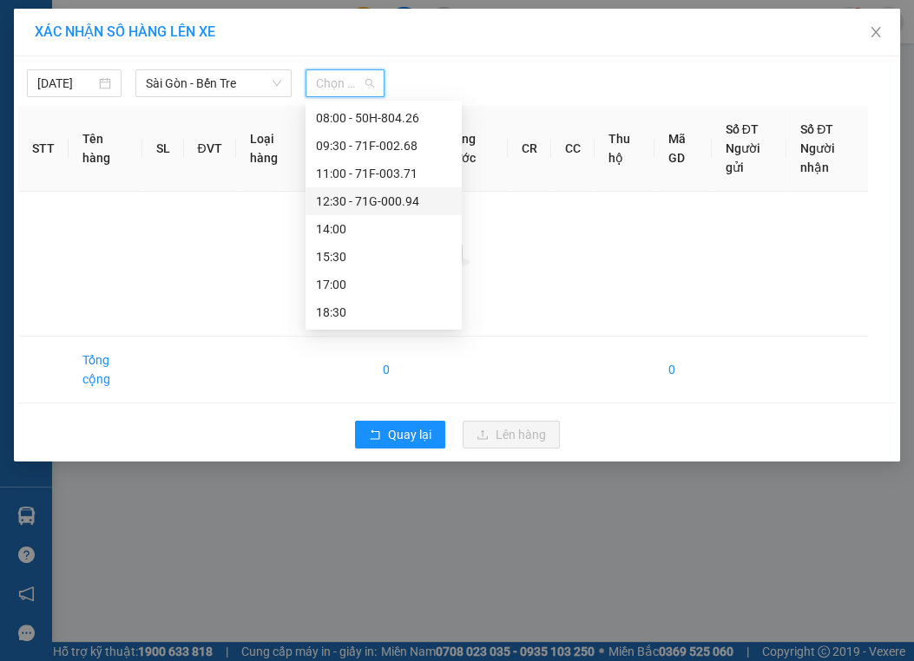
click at [358, 194] on div "12:30 - 71G-000.94" at bounding box center [383, 201] width 135 height 19
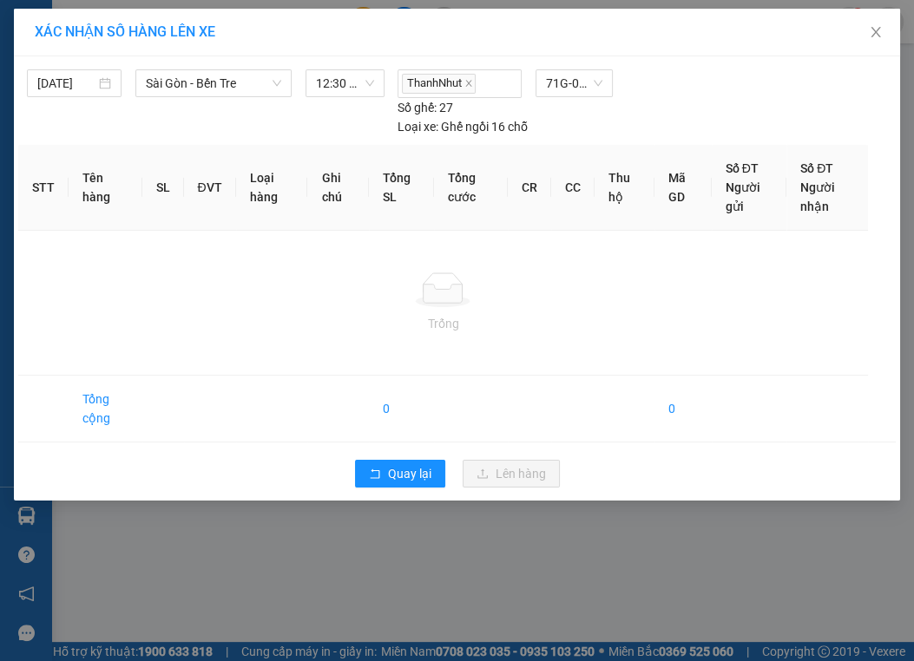
click at [418, 365] on td "Trống" at bounding box center [443, 303] width 850 height 145
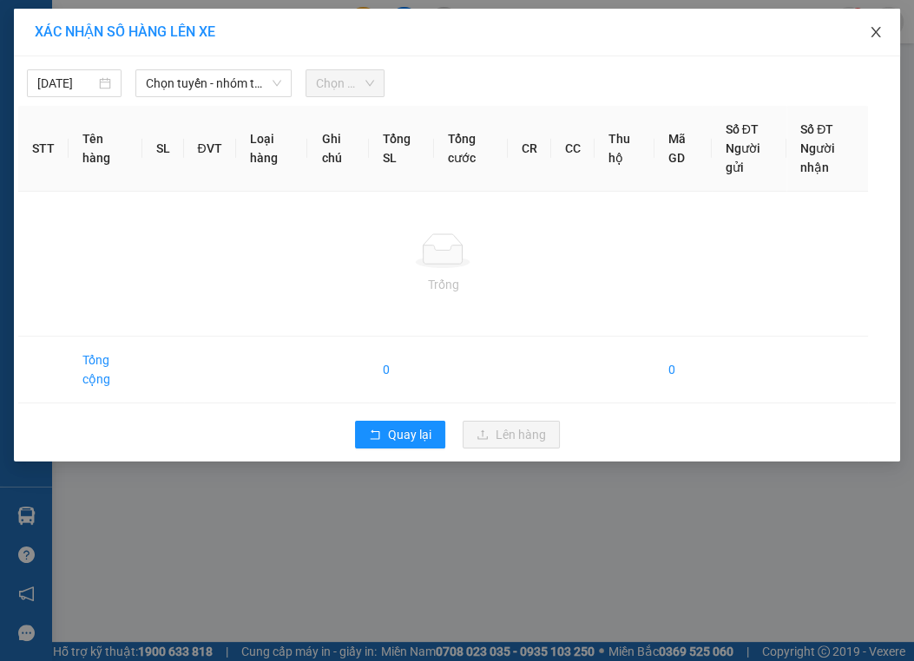
click at [878, 29] on icon "close" at bounding box center [876, 32] width 14 height 14
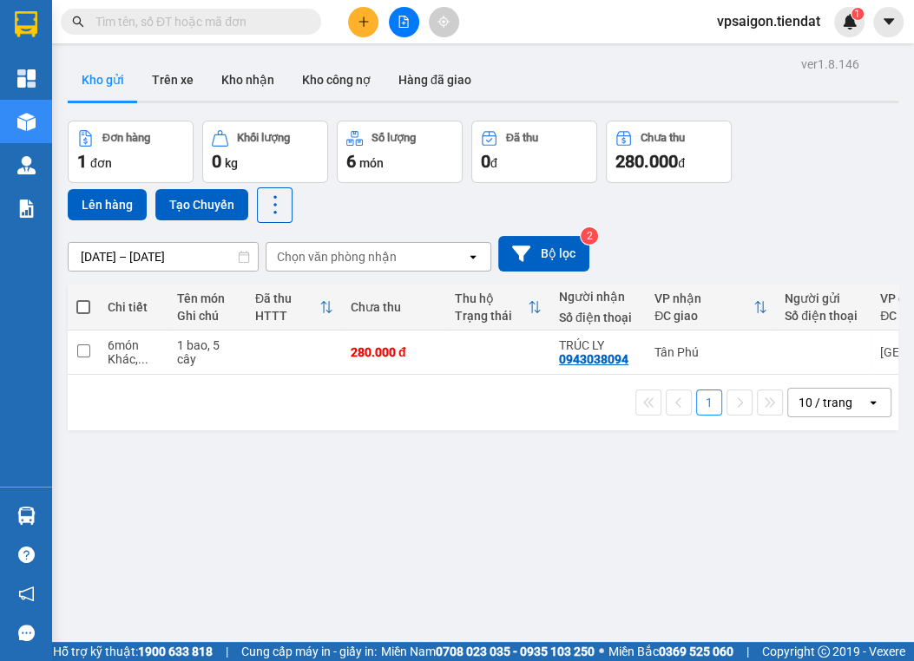
click at [412, 436] on div "ver 1.8.146 Kho gửi Trên xe Kho nhận Kho công nợ Hàng đã giao Đơn hàng 1 đơn Kh…" at bounding box center [483, 382] width 845 height 661
click at [542, 19] on div "Kết quả tìm kiếm ( 0 ) Bộ lọc No Data vpsaigon.tiendat 1" at bounding box center [457, 21] width 914 height 43
click at [363, 13] on button at bounding box center [363, 22] width 30 height 30
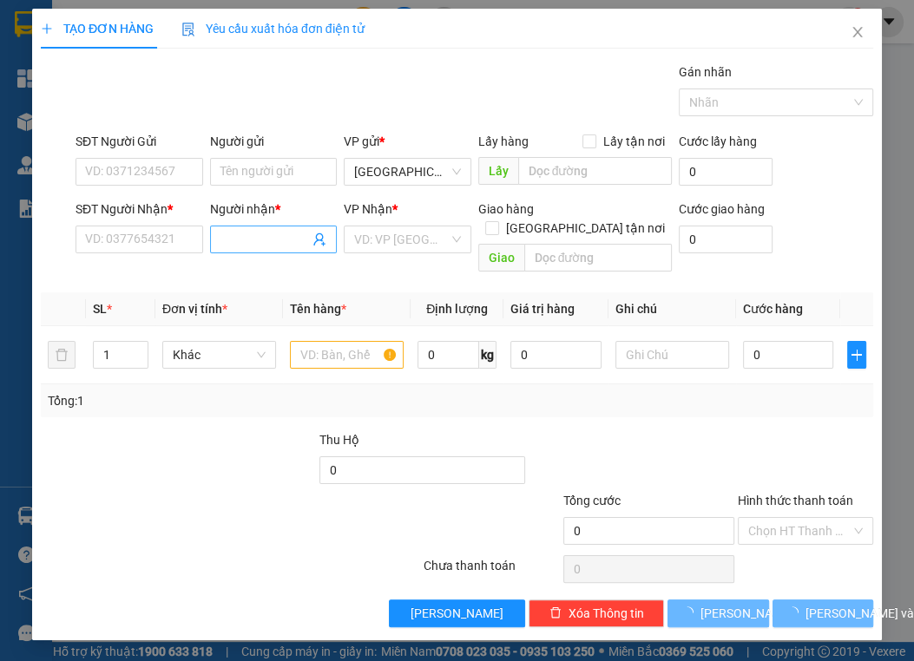
click at [275, 230] on input "Người nhận *" at bounding box center [264, 239] width 89 height 19
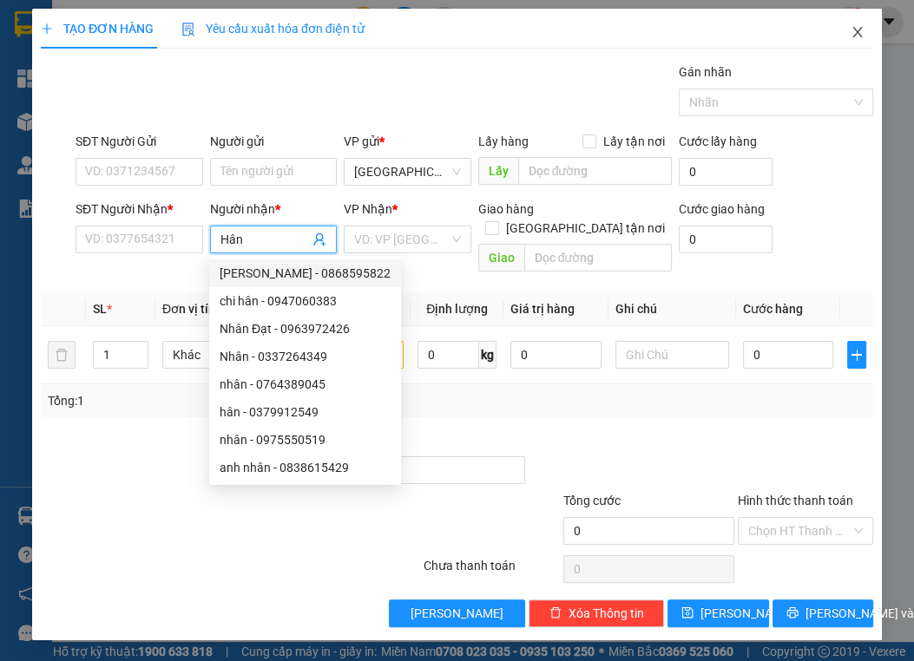
type input "Hân"
click at [852, 32] on icon "close" at bounding box center [858, 32] width 14 height 14
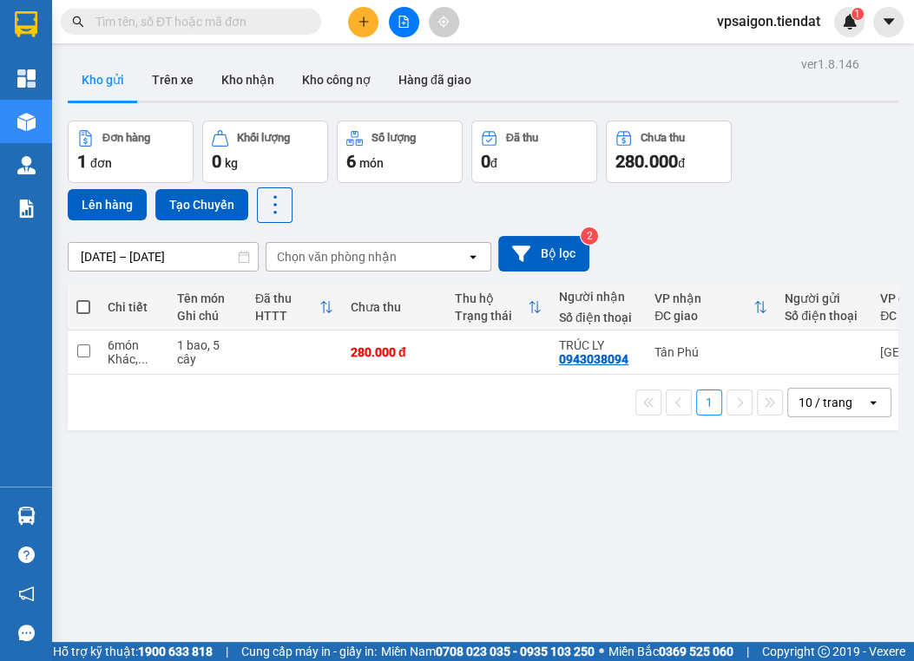
click at [437, 462] on div "ver 1.8.146 Kho gửi Trên xe Kho nhận Kho công nợ Hàng đã giao Đơn hàng 1 đơn Kh…" at bounding box center [483, 382] width 845 height 661
click at [279, 406] on div "1 10 / trang open" at bounding box center [483, 403] width 817 height 30
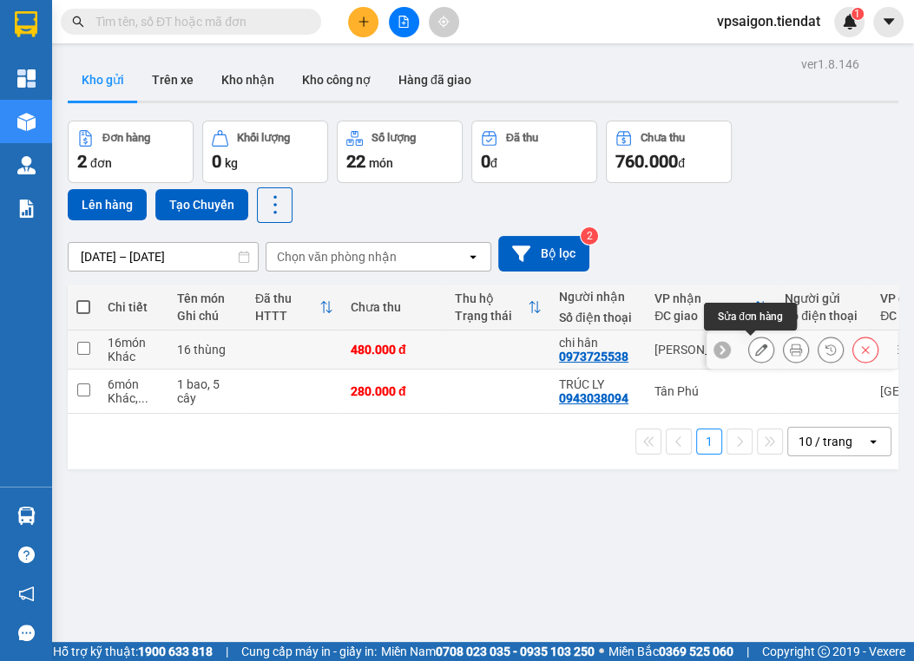
click at [755, 345] on icon at bounding box center [761, 350] width 12 height 12
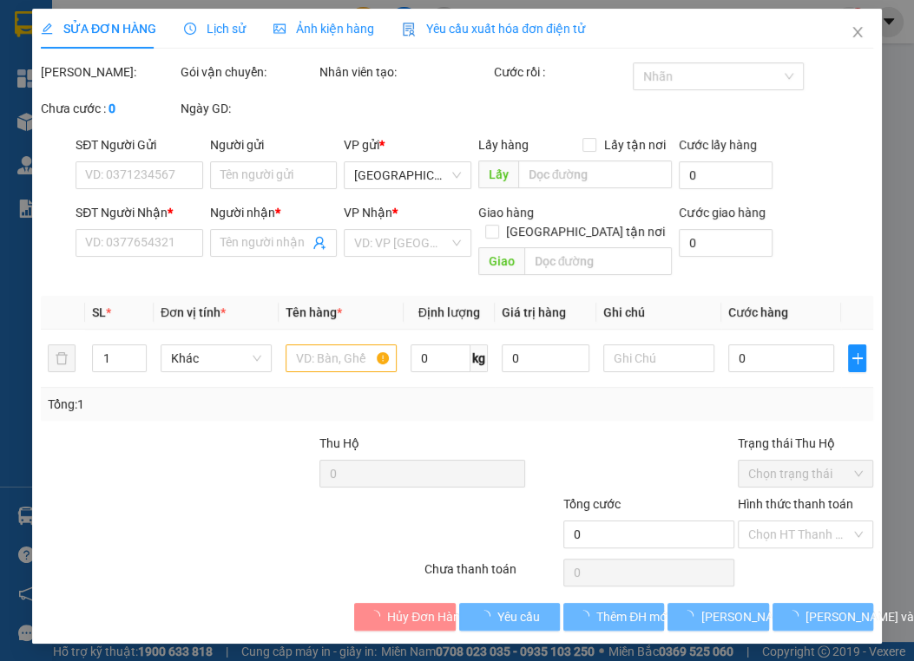
type input "0973725538"
type input "chi hân"
type input "480.000"
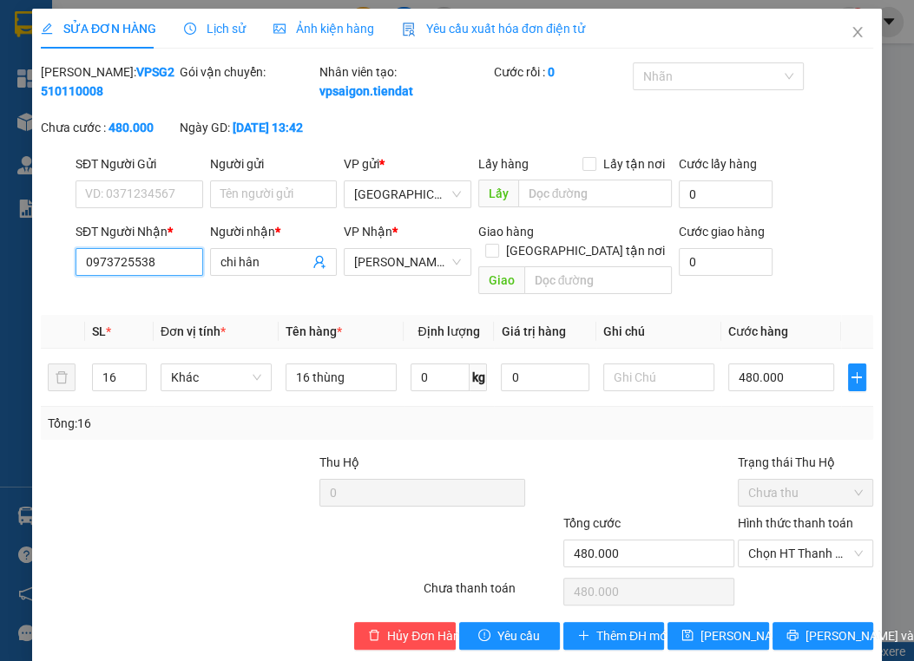
click at [146, 276] on input "0973725538" at bounding box center [140, 262] width 128 height 28
click at [127, 420] on div "Tổng: 16" at bounding box center [201, 423] width 307 height 19
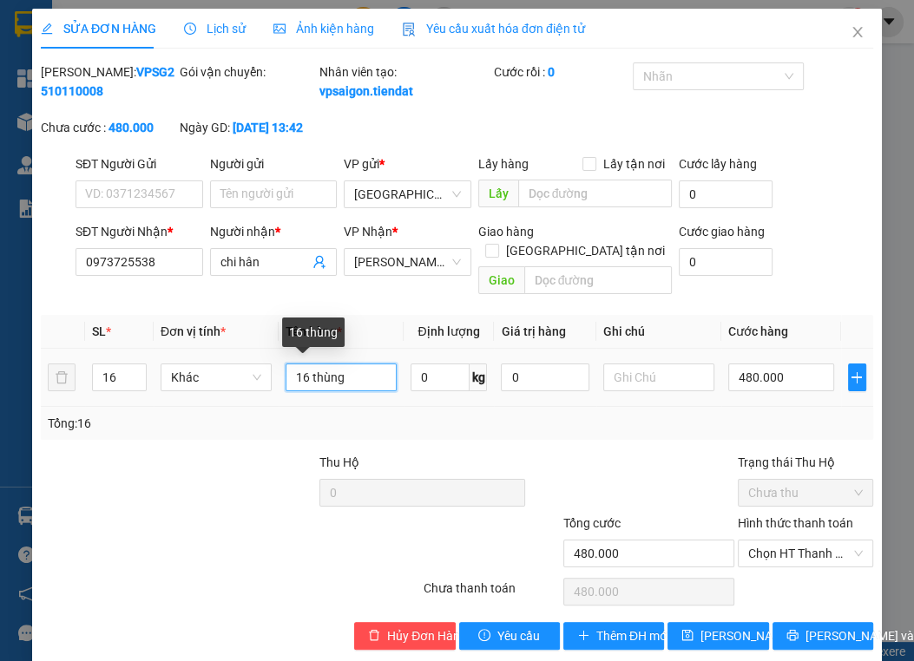
click at [313, 381] on input "16 thùng" at bounding box center [341, 378] width 111 height 28
click at [446, 420] on div "Tổng: 16" at bounding box center [457, 423] width 819 height 19
drag, startPoint x: 270, startPoint y: 490, endPoint x: 293, endPoint y: 473, distance: 28.5
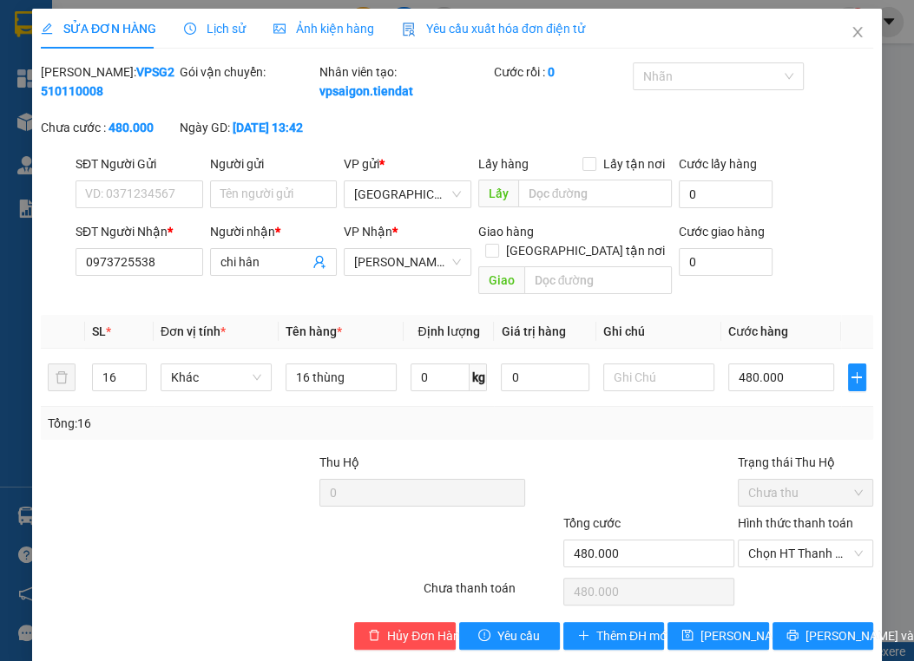
click at [269, 490] on div at bounding box center [248, 483] width 140 height 61
click at [201, 440] on div "Total Paid Fee 0 Total UnPaid Fee 480.000 Cash Collection Total Fee Mã ĐH: VPSG…" at bounding box center [457, 356] width 832 height 588
click at [851, 38] on icon "close" at bounding box center [858, 32] width 14 height 14
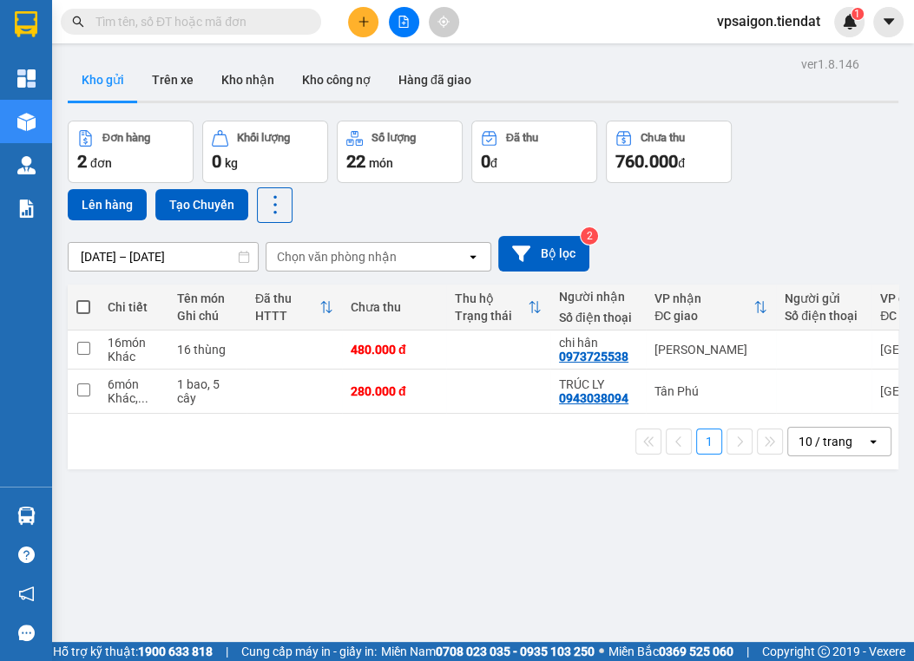
drag, startPoint x: 446, startPoint y: 478, endPoint x: 464, endPoint y: 486, distance: 19.0
click at [446, 478] on div "ver 1.8.146 Kho gửi Trên xe Kho nhận Kho công nợ Hàng đã giao Đơn hàng 2 đơn Kh…" at bounding box center [483, 382] width 845 height 661
click at [360, 16] on icon "plus" at bounding box center [364, 22] width 12 height 12
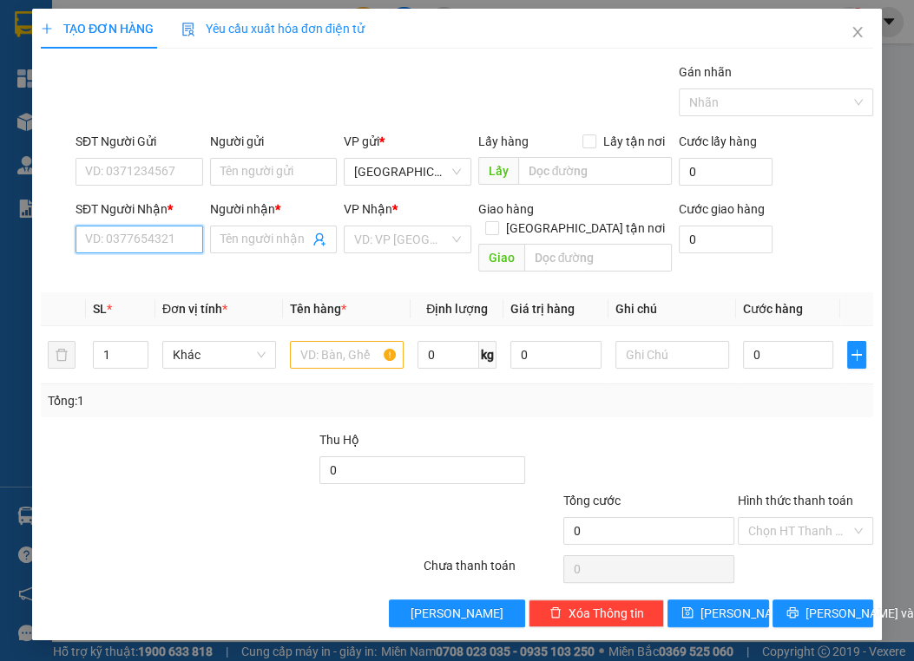
click at [141, 244] on input "SĐT Người Nhận *" at bounding box center [140, 240] width 128 height 28
click at [145, 233] on input "SĐT Người Nhận *" at bounding box center [140, 240] width 128 height 28
type input "0868061837"
click at [253, 226] on span at bounding box center [274, 240] width 128 height 28
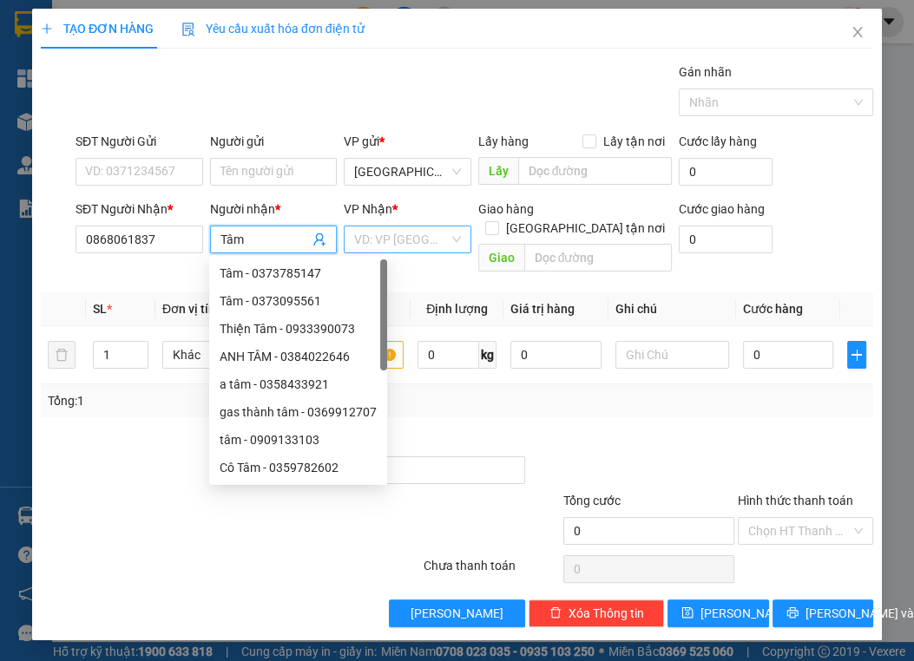
type input "Tâm"
click at [368, 247] on input "search" at bounding box center [401, 240] width 95 height 26
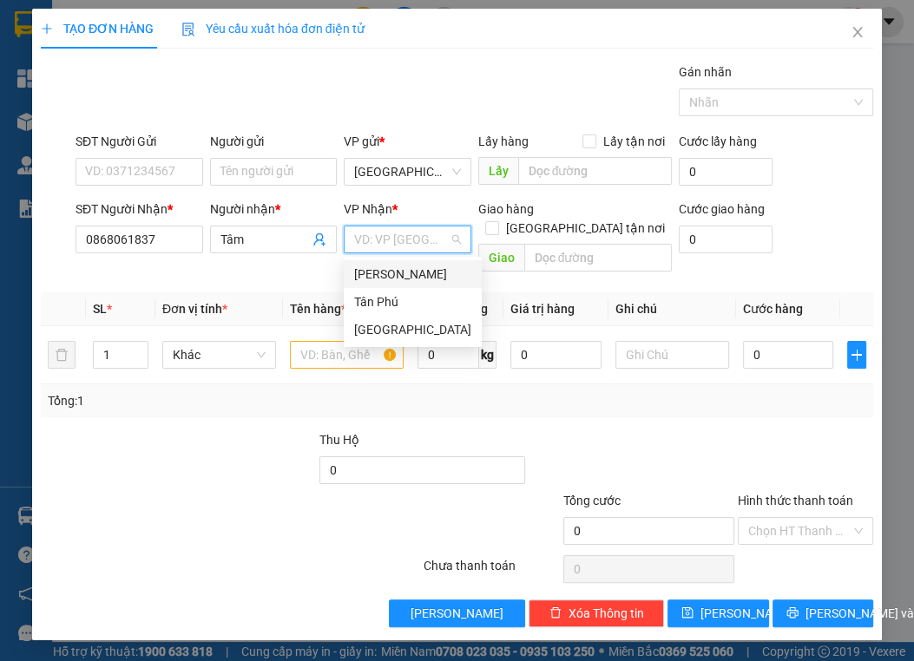
click at [398, 266] on div "[PERSON_NAME]" at bounding box center [412, 274] width 117 height 19
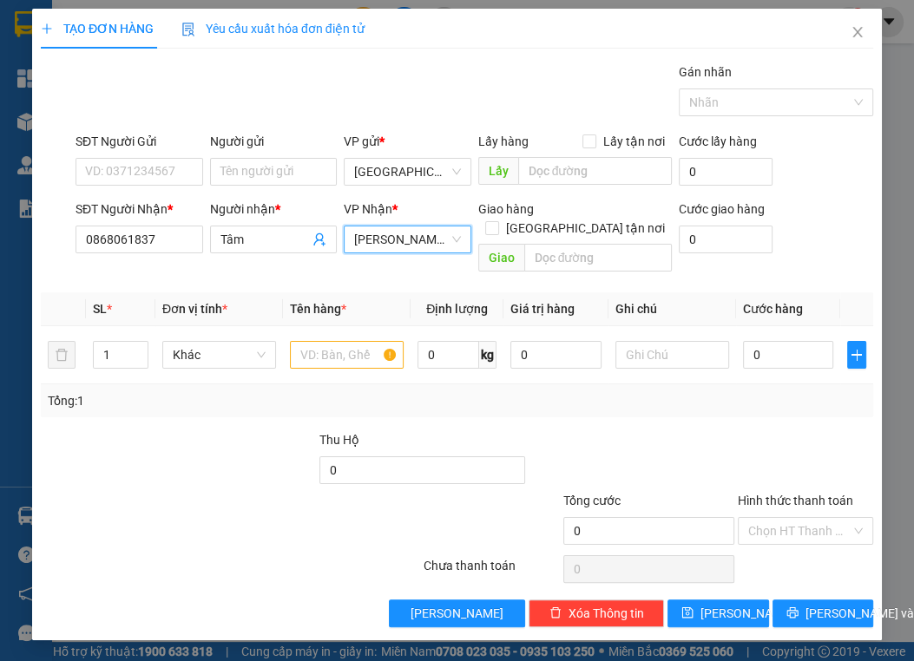
click at [463, 433] on div "Thu Hộ" at bounding box center [422, 444] width 206 height 26
click at [368, 341] on input "text" at bounding box center [347, 355] width 114 height 28
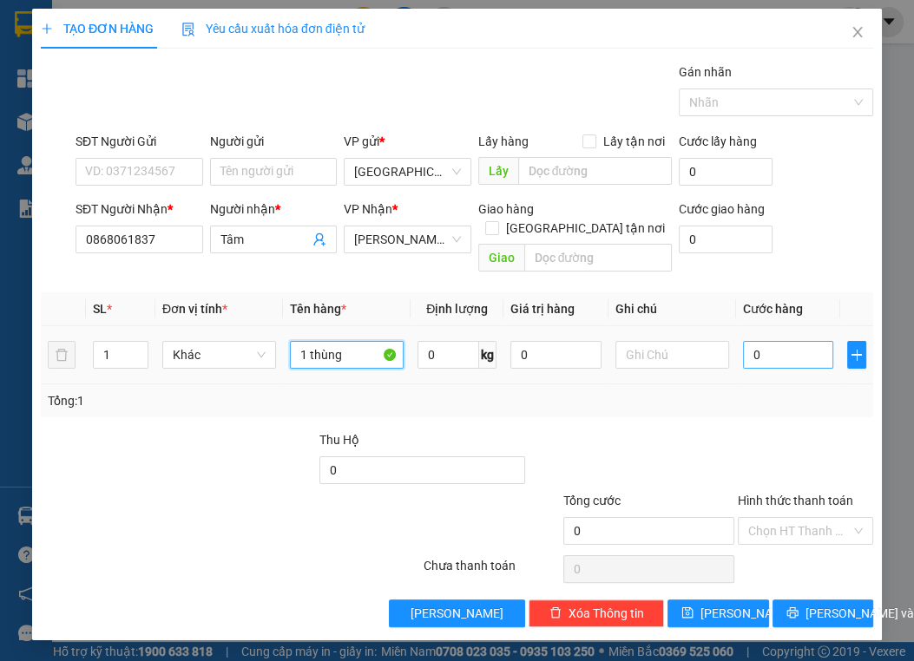
type input "1 thùng"
click at [776, 341] on input "0" at bounding box center [788, 355] width 90 height 28
type input "4"
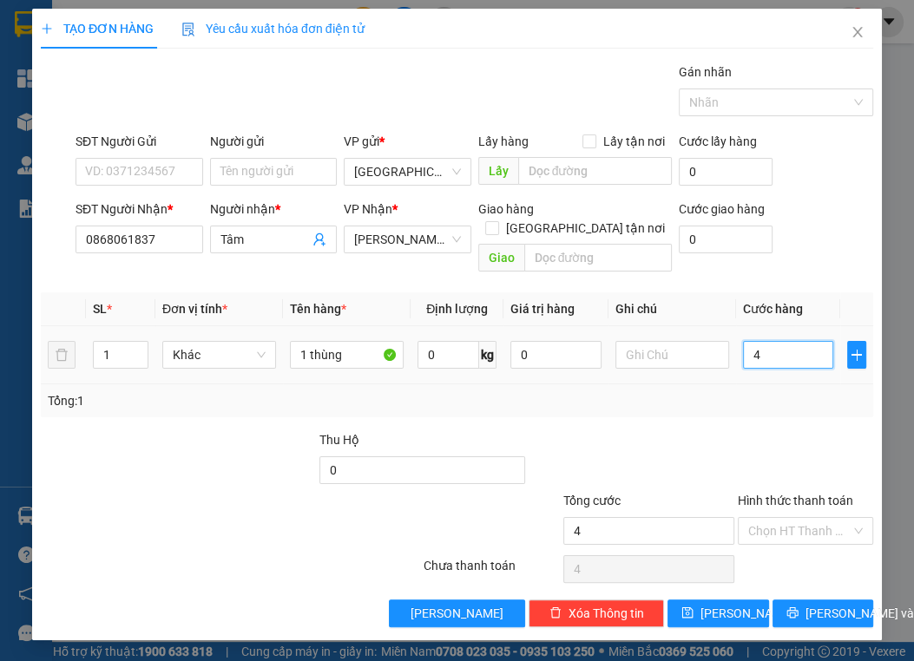
type input "40"
type input "40.000"
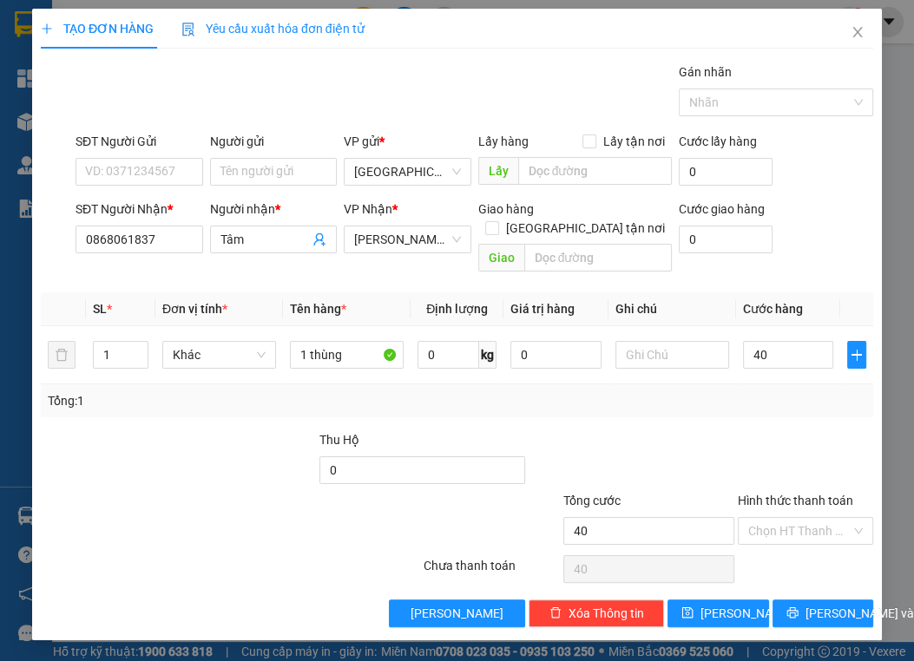
type input "40.000"
click at [776, 391] on div "Tổng: 1" at bounding box center [457, 400] width 819 height 19
click at [545, 244] on input "text" at bounding box center [598, 258] width 148 height 28
type input "C"
click at [135, 441] on div at bounding box center [109, 461] width 140 height 61
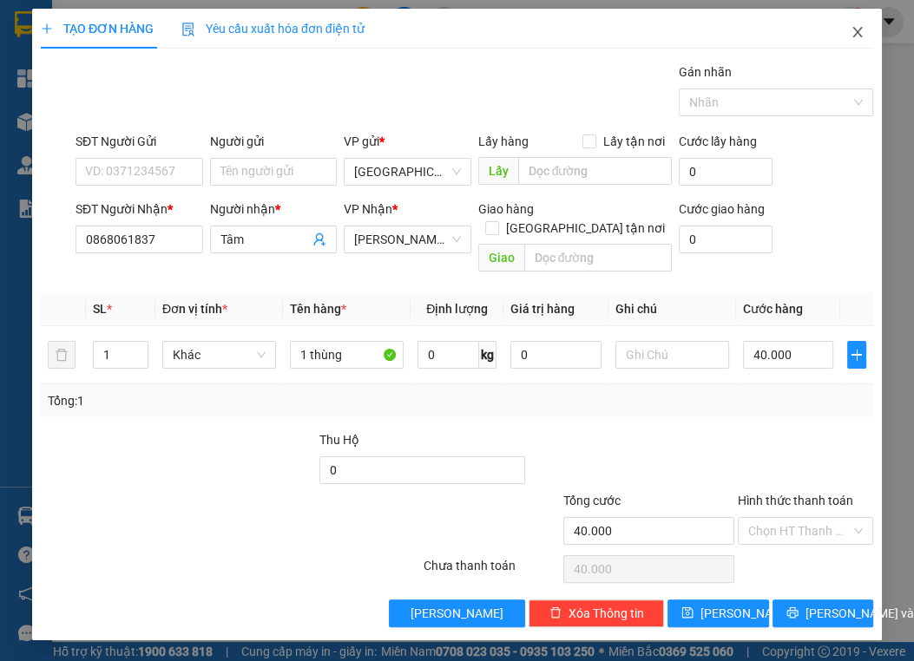
click at [853, 42] on span "Close" at bounding box center [857, 33] width 49 height 49
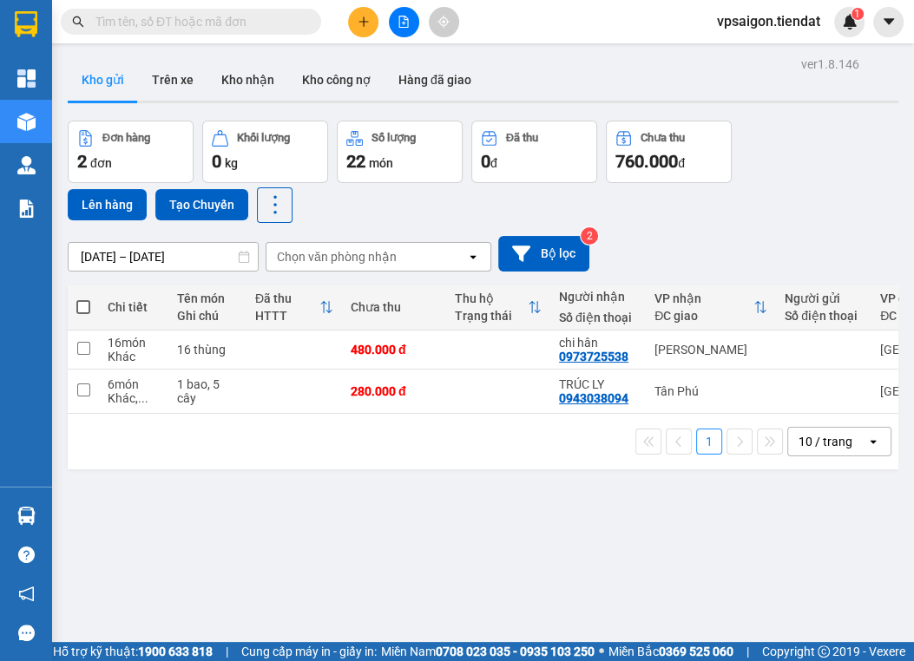
click at [365, 494] on div "ver 1.8.146 Kho gửi Trên xe Kho nhận Kho công nợ Hàng đã giao Đơn hàng 2 đơn Kh…" at bounding box center [483, 382] width 845 height 661
click at [430, 348] on div "480.000 đ" at bounding box center [394, 350] width 87 height 14
checkbox input "true"
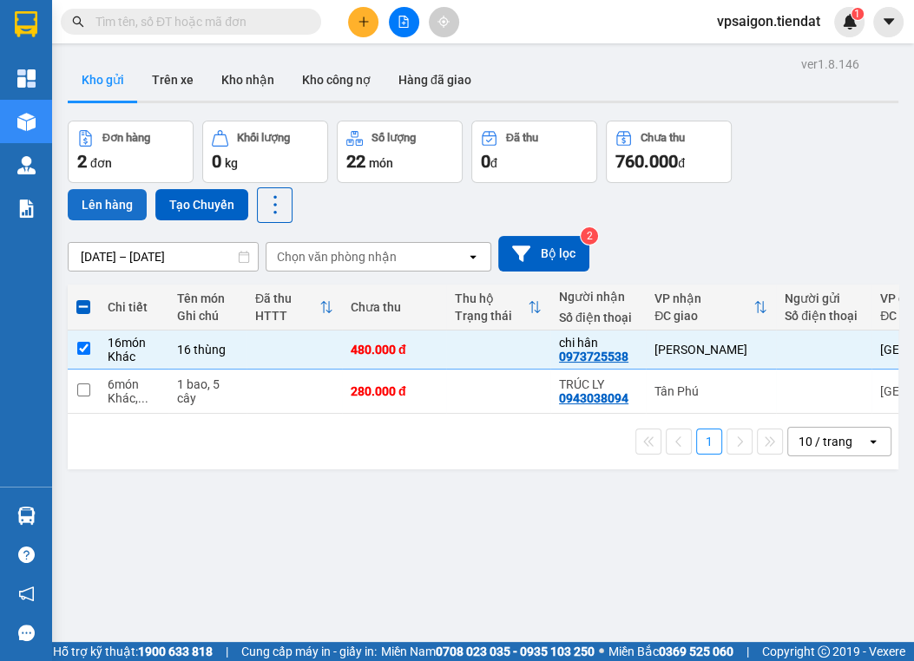
click at [108, 203] on button "Lên hàng" at bounding box center [107, 204] width 79 height 31
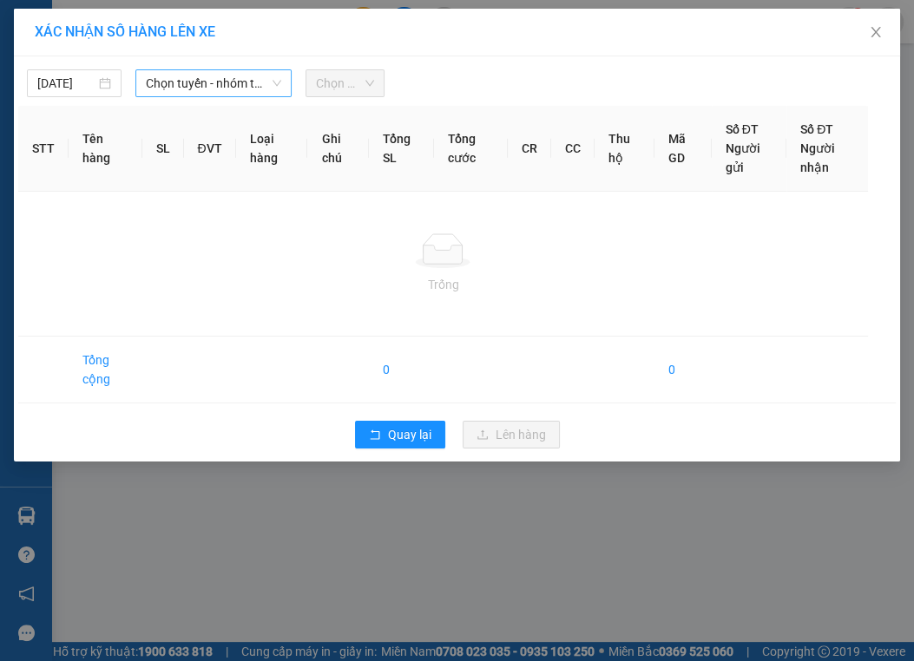
click at [198, 92] on span "Chọn tuyến - nhóm tuyến" at bounding box center [213, 83] width 135 height 26
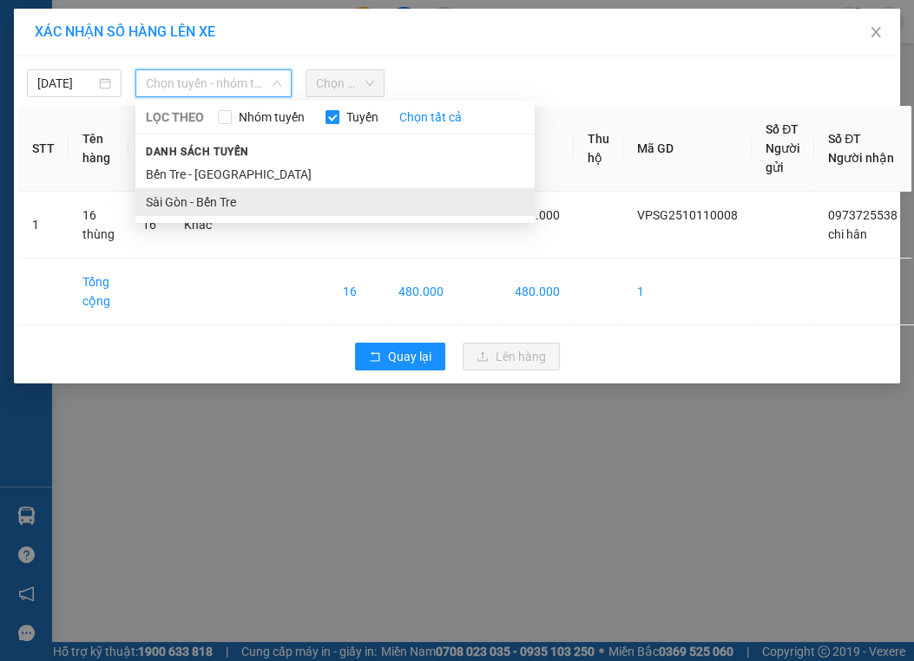
click at [198, 201] on li "Sài Gòn - Bến Tre" at bounding box center [334, 202] width 399 height 28
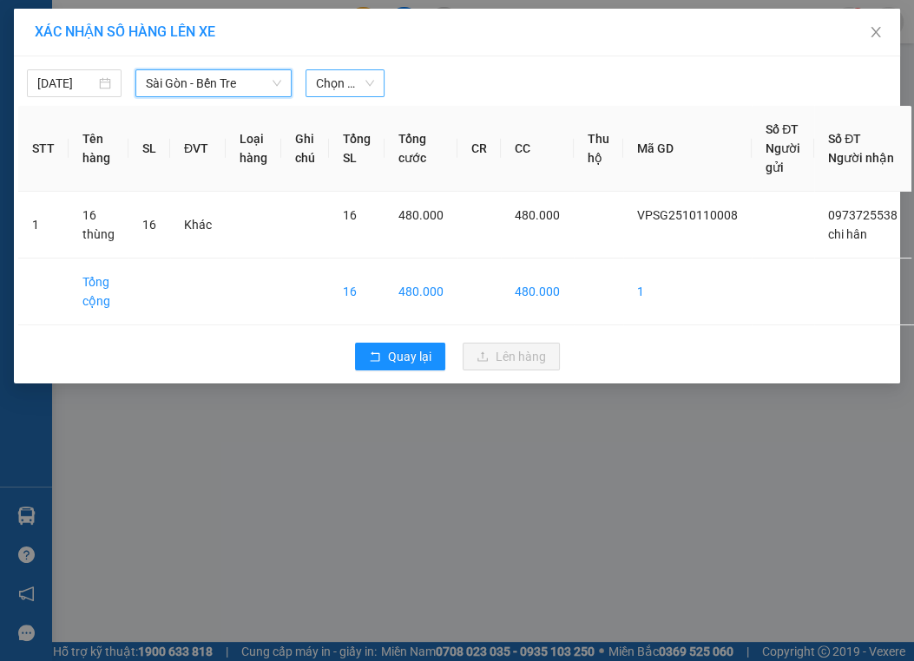
click at [343, 79] on span "Chọn chuyến" at bounding box center [345, 83] width 58 height 26
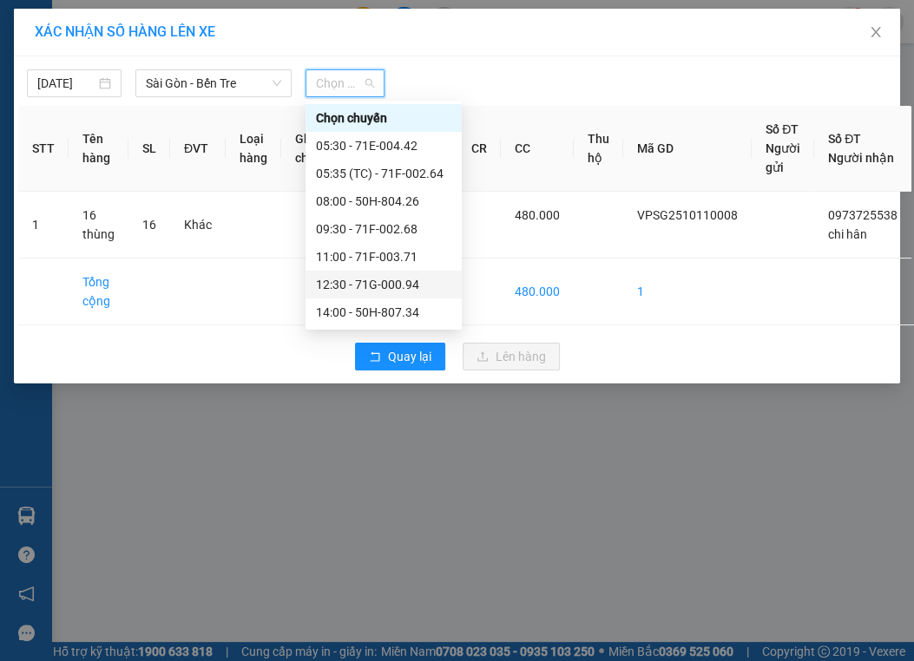
scroll to position [83, 0]
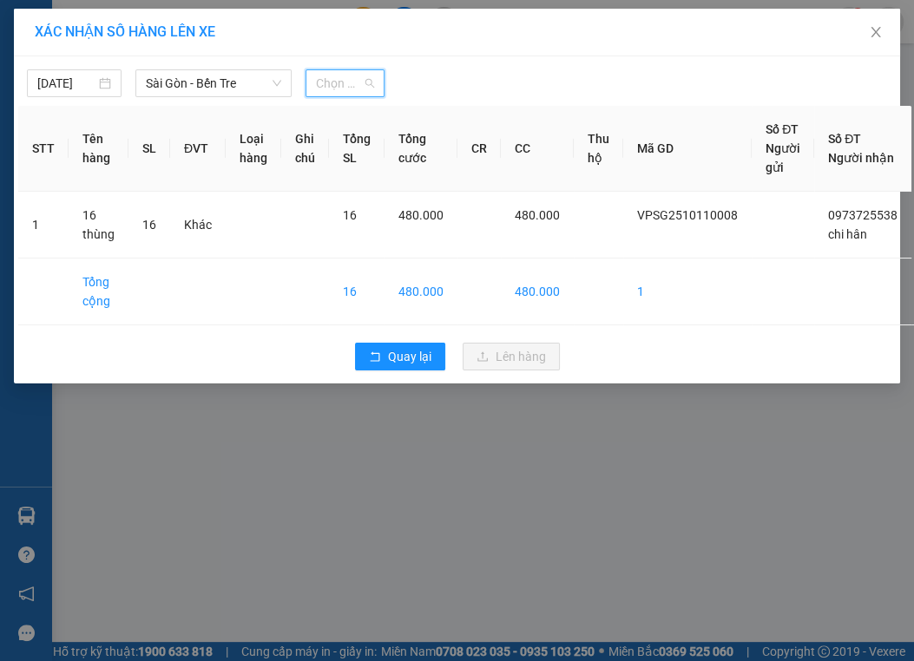
click at [340, 89] on span "Chọn chuyến" at bounding box center [345, 83] width 58 height 26
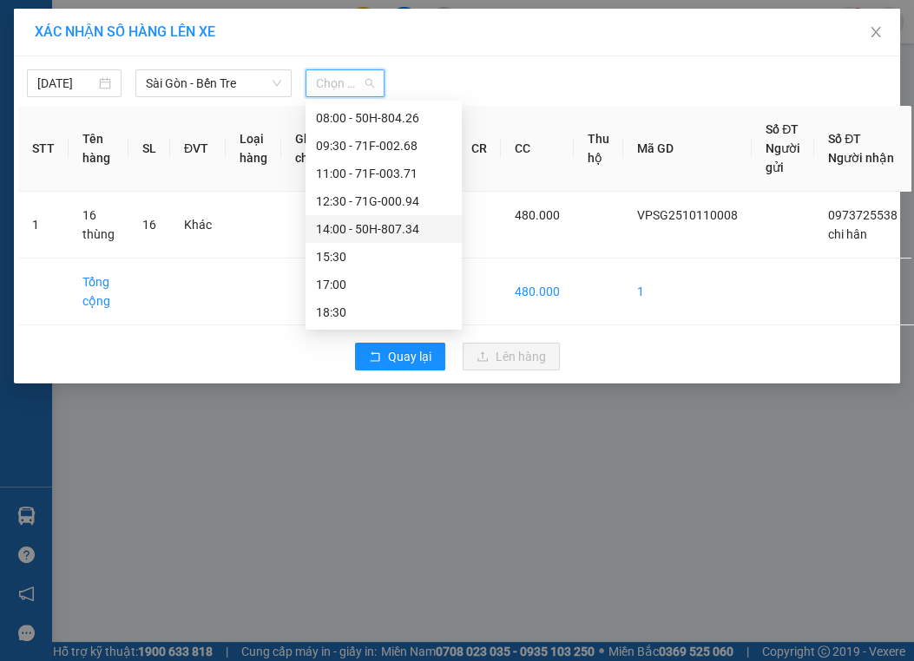
click at [370, 233] on div "14:00 - 50H-807.34" at bounding box center [383, 229] width 135 height 19
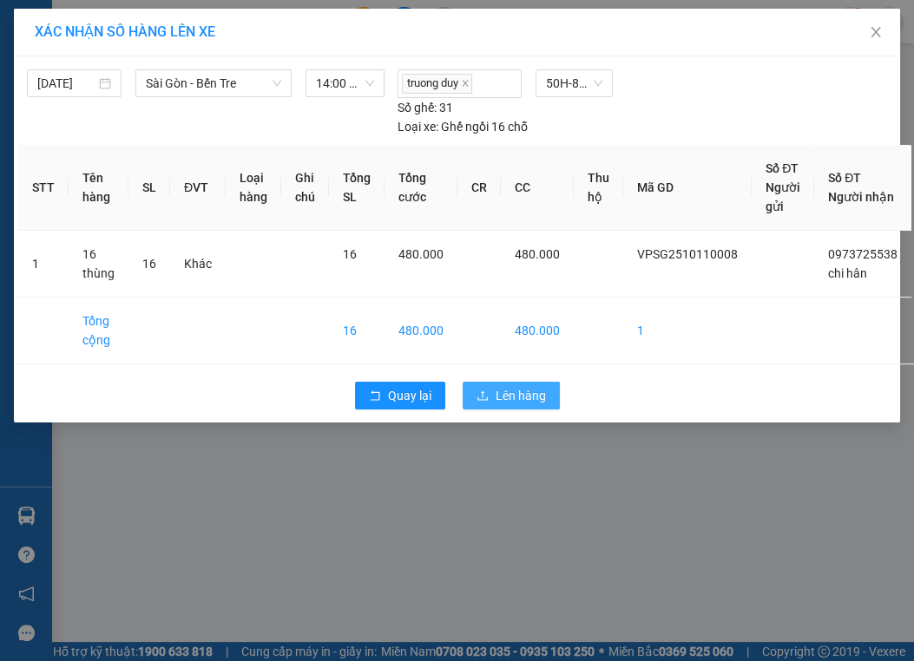
click at [511, 389] on span "Lên hàng" at bounding box center [521, 395] width 50 height 19
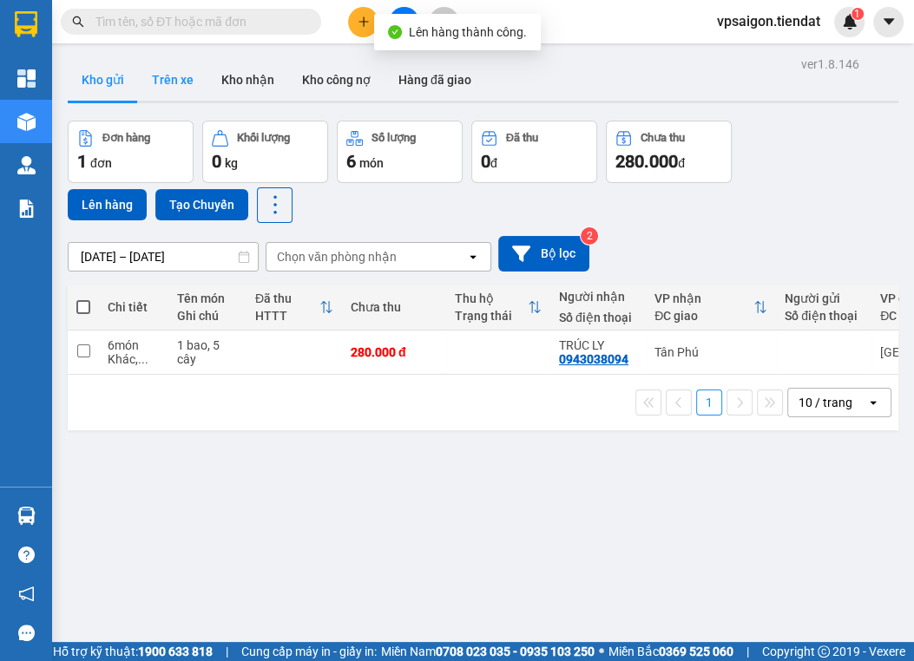
click at [170, 76] on button "Trên xe" at bounding box center [172, 80] width 69 height 42
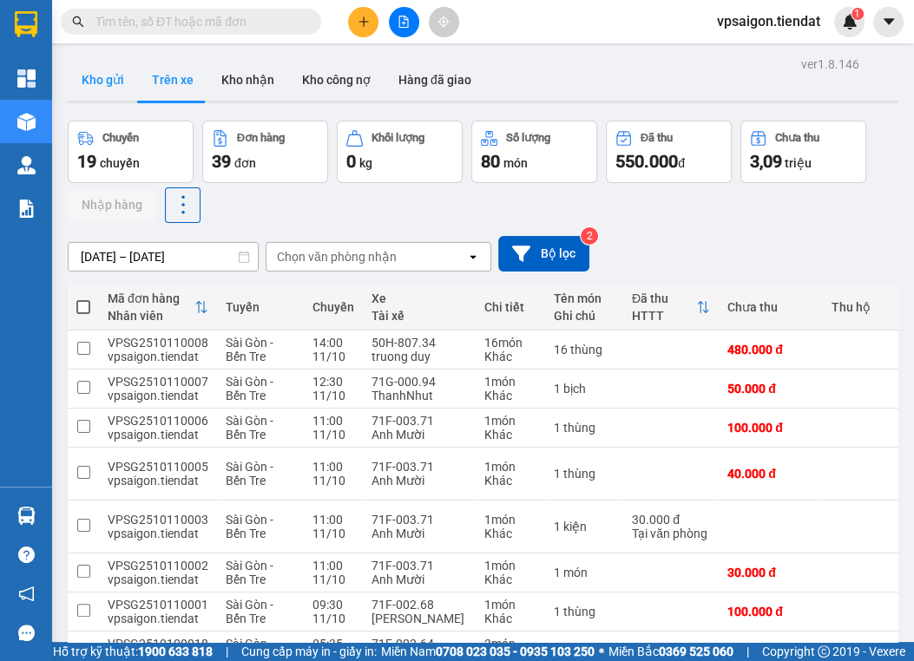
click at [100, 85] on button "Kho gửi" at bounding box center [103, 80] width 70 height 42
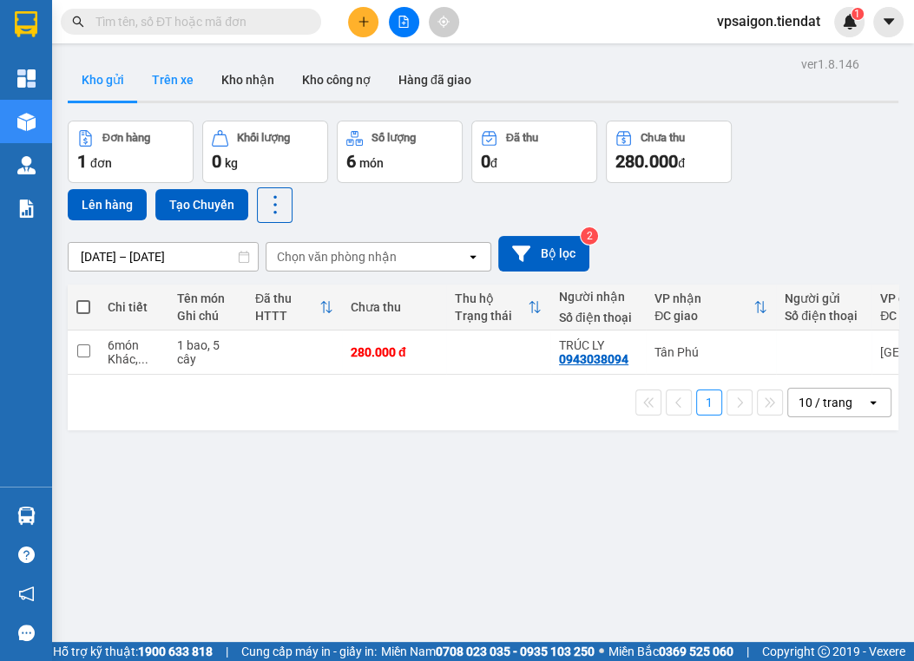
click at [167, 72] on button "Trên xe" at bounding box center [172, 80] width 69 height 42
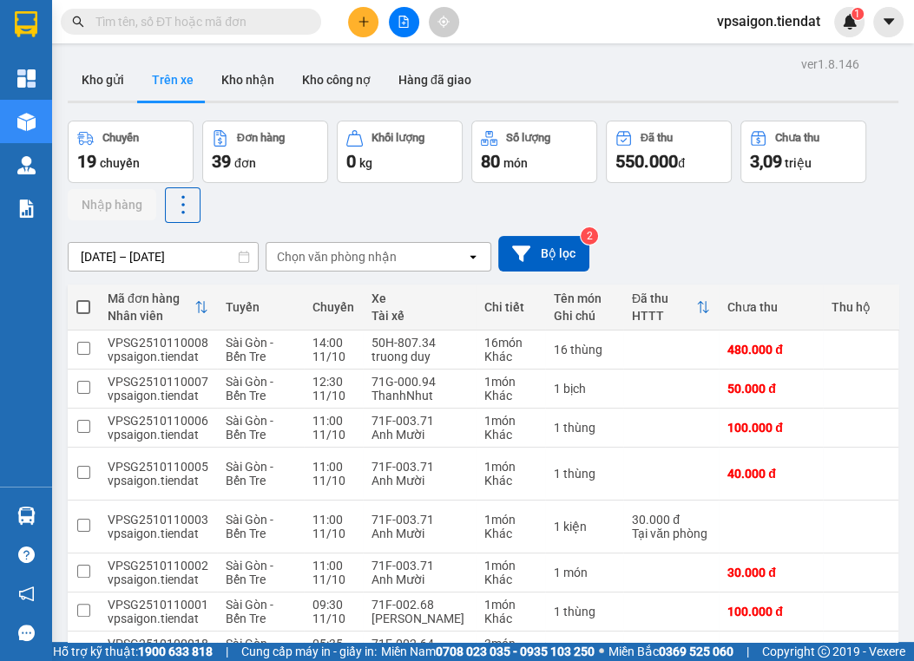
click at [351, 197] on div "Chuyến 19 chuyến Đơn hàng 39 đơn Khối lượng 0 kg Số lượng 80 món Đã thu 550.000…" at bounding box center [483, 172] width 831 height 102
click at [270, 206] on div "Chuyến 19 chuyến Đơn hàng 39 đơn Khối lượng 0 kg Số lượng 80 món Đã thu 550.000…" at bounding box center [483, 172] width 831 height 102
click at [82, 76] on button "Kho gửi" at bounding box center [103, 80] width 70 height 42
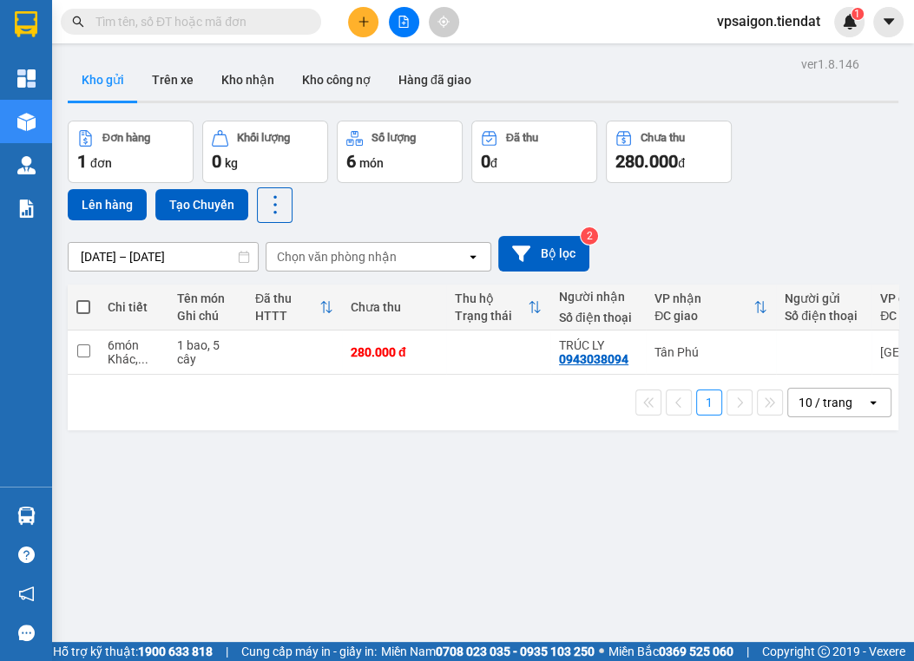
click at [373, 424] on div "1 10 / trang open" at bounding box center [483, 403] width 831 height 56
click at [161, 72] on button "Trên xe" at bounding box center [172, 80] width 69 height 42
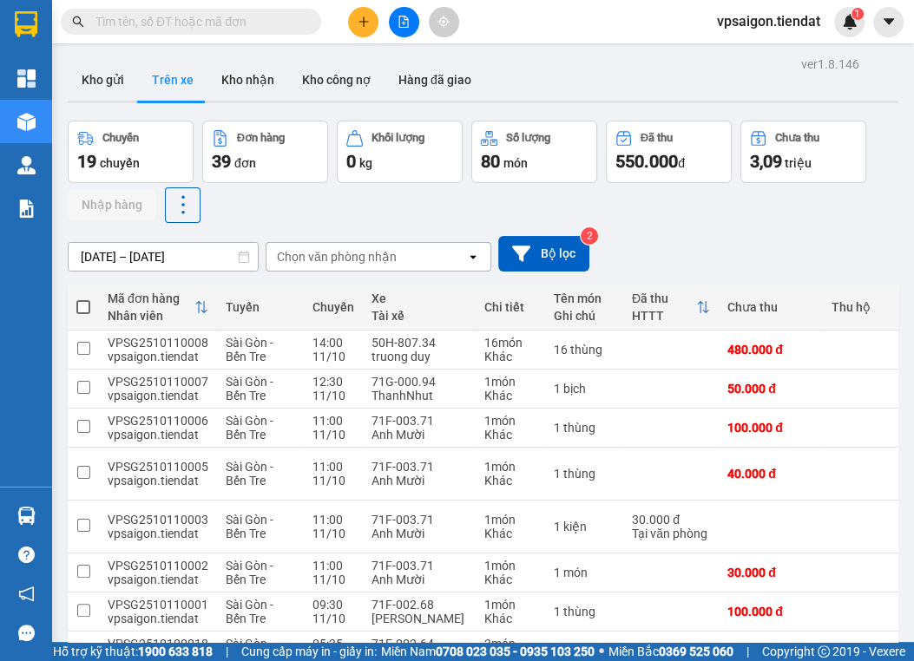
click at [306, 202] on div "Chuyến 19 chuyến Đơn hàng 39 đơn Khối lượng 0 kg Số lượng 80 món Đã thu 550.000…" at bounding box center [483, 172] width 831 height 102
click at [508, 219] on div "Chuyến 19 chuyến Đơn hàng 39 đơn Khối lượng 0 kg Số lượng 80 món Đã thu 550.000…" at bounding box center [483, 172] width 831 height 102
click at [303, 212] on div "Chuyến 19 chuyến Đơn hàng 39 đơn Khối lượng 0 kg Số lượng 80 món Đã thu 550.000…" at bounding box center [483, 172] width 831 height 102
click at [98, 76] on button "Kho gửi" at bounding box center [103, 80] width 70 height 42
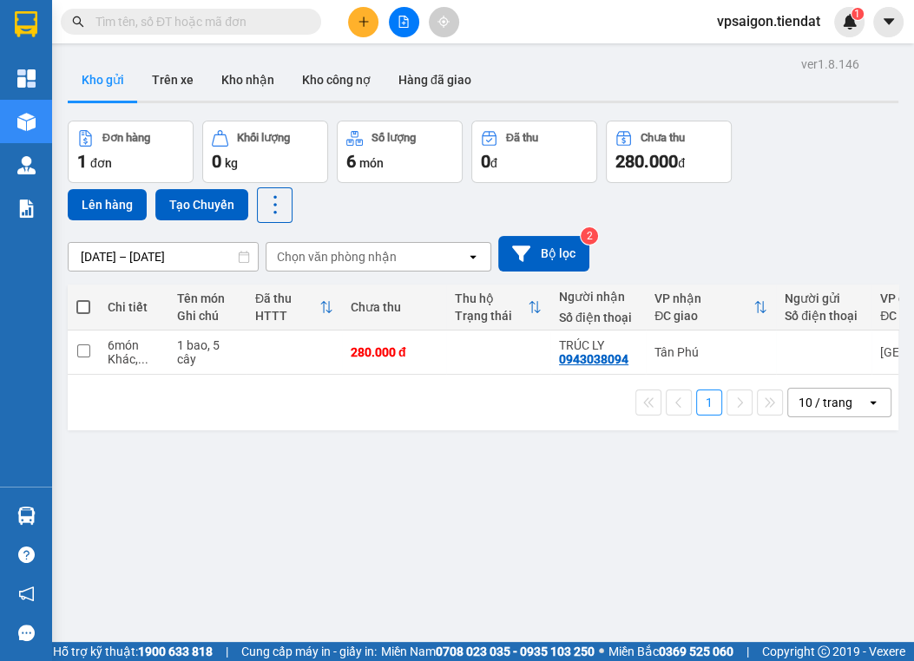
click at [332, 472] on div "ver 1.8.146 Kho gửi Trên xe Kho nhận Kho công nợ Hàng đã giao Đơn hàng 1 đơn Kh…" at bounding box center [483, 382] width 845 height 661
drag, startPoint x: 370, startPoint y: 580, endPoint x: 370, endPoint y: 562, distance: 18.2
click at [370, 576] on div "ver 1.8.146 Kho gửi Trên xe Kho nhận Kho công nợ Hàng đã giao Đơn hàng 1 đơn Kh…" at bounding box center [483, 382] width 845 height 661
click at [749, 344] on button at bounding box center [761, 353] width 24 height 30
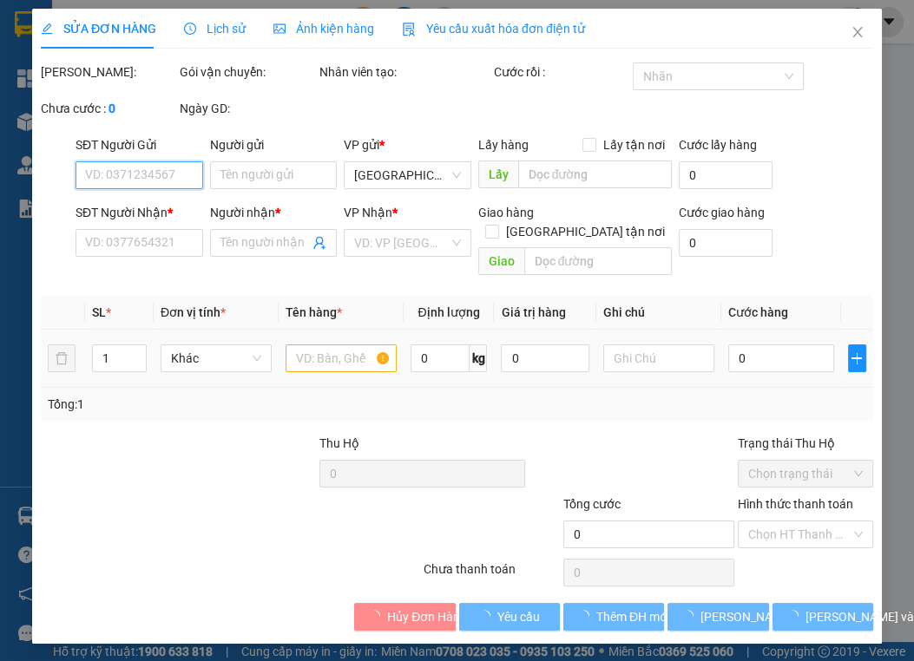
type input "0943038094"
type input "TRÚC LY"
type input "280.000"
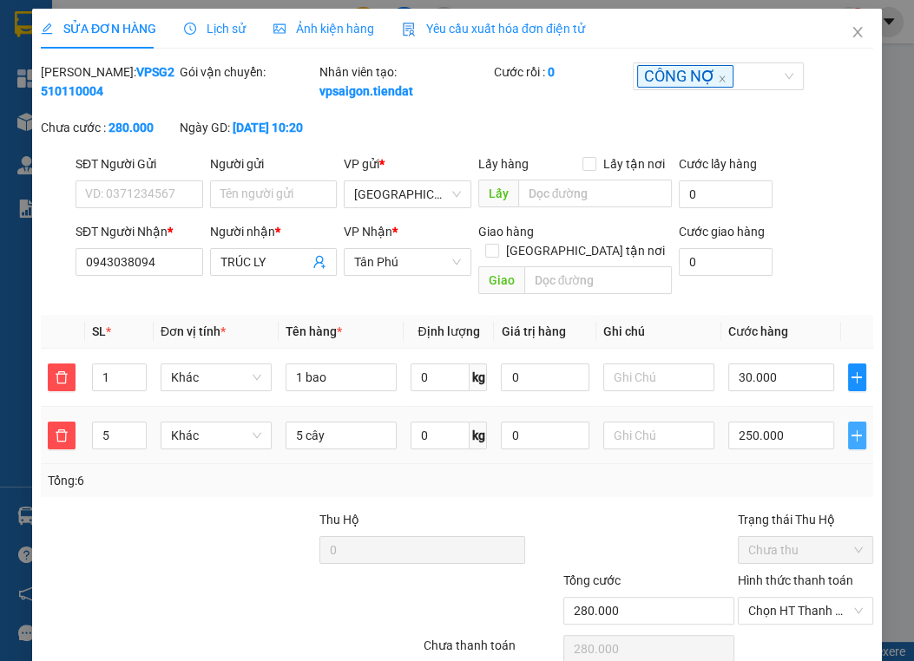
click at [850, 427] on button "button" at bounding box center [857, 436] width 19 height 28
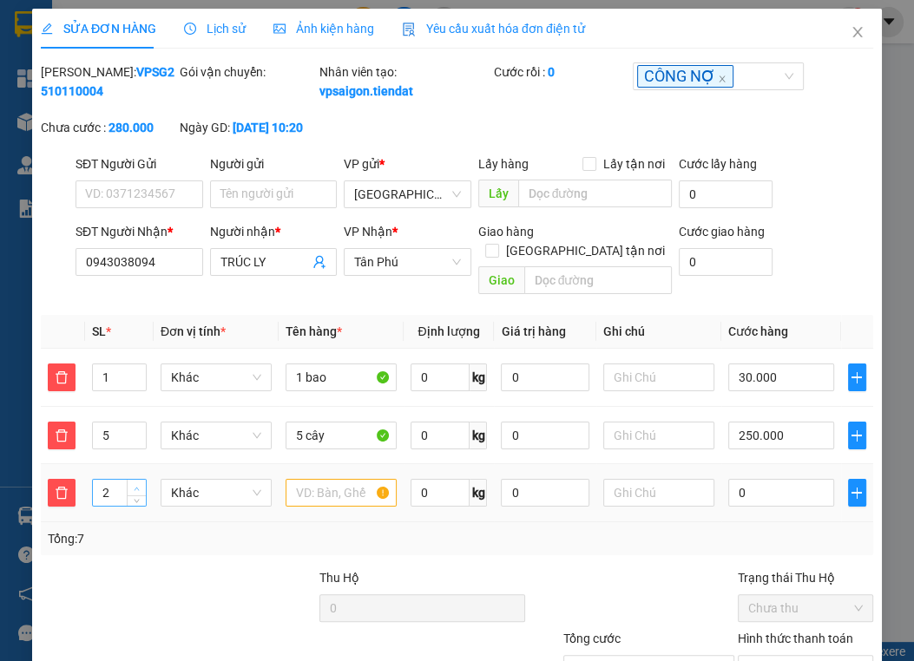
click at [134, 486] on icon "up" at bounding box center [137, 489] width 6 height 6
type input "5"
click at [134, 486] on icon "up" at bounding box center [137, 489] width 6 height 6
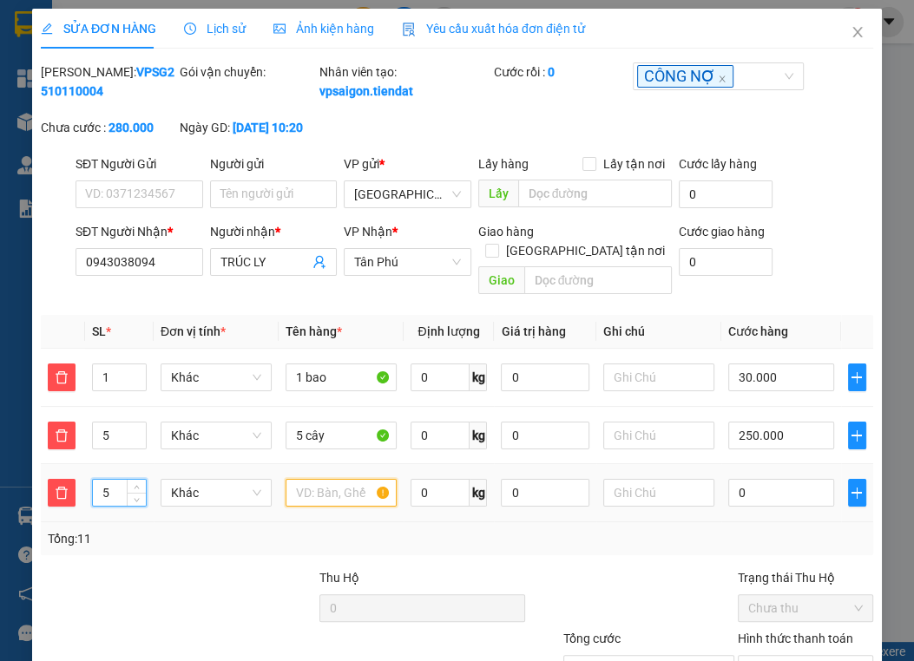
click at [319, 496] on input "text" at bounding box center [341, 493] width 111 height 28
type input "5 kiện"
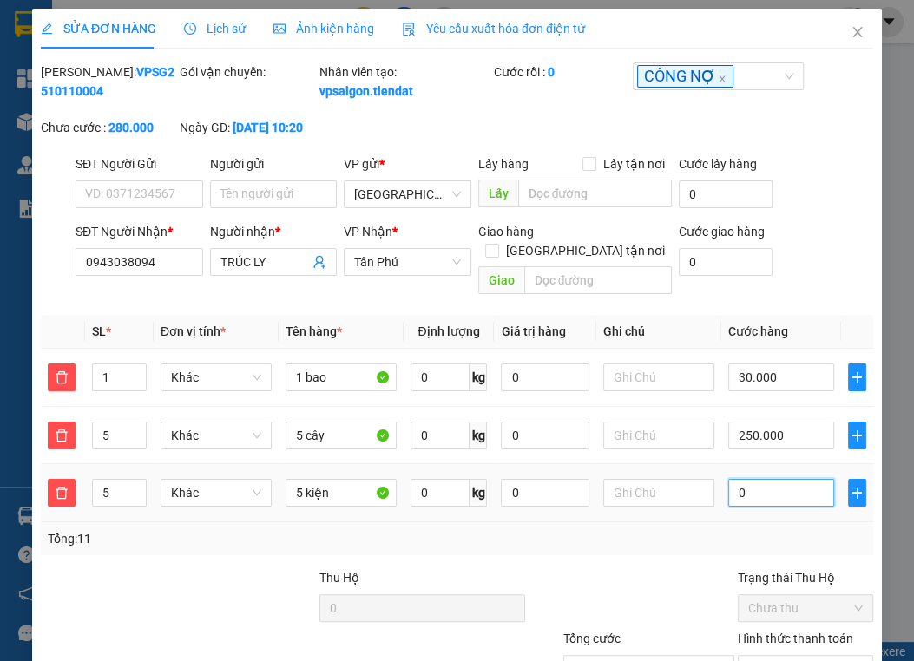
click at [799, 497] on input "0" at bounding box center [780, 493] width 105 height 28
type input "280.001"
type input "1"
type input "280.015"
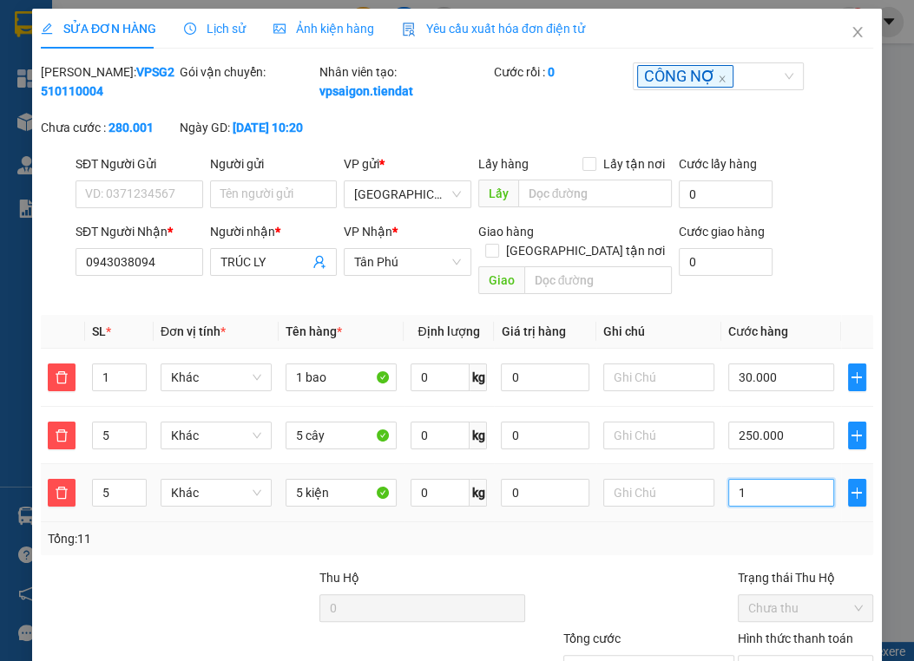
type input "280.015"
type input "15"
type input "280.150"
type input "150"
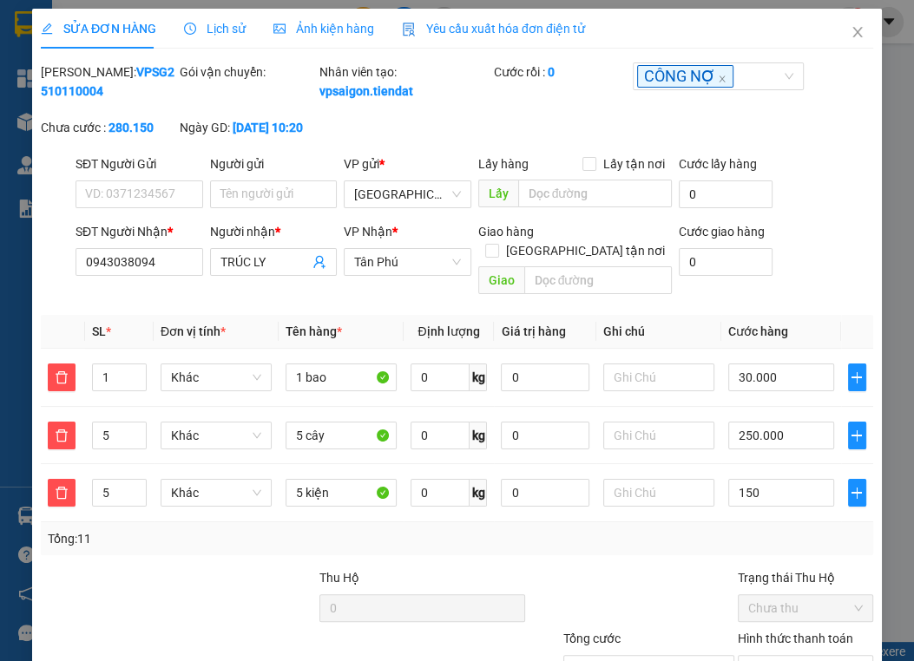
type input "430.000"
type input "150.000"
click at [569, 595] on div at bounding box center [631, 599] width 209 height 61
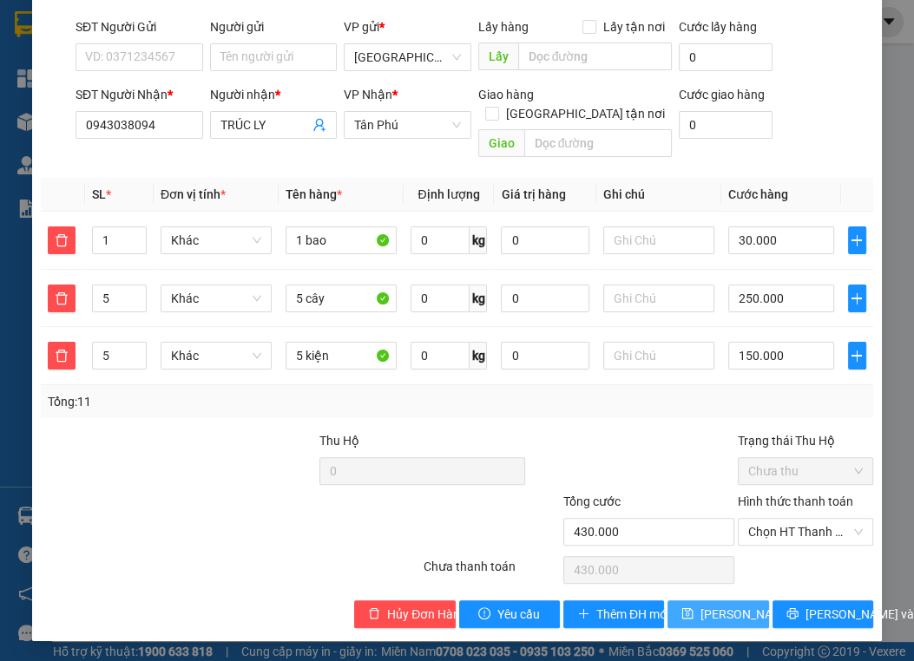
click at [726, 615] on span "[PERSON_NAME] thay đổi" at bounding box center [769, 614] width 139 height 19
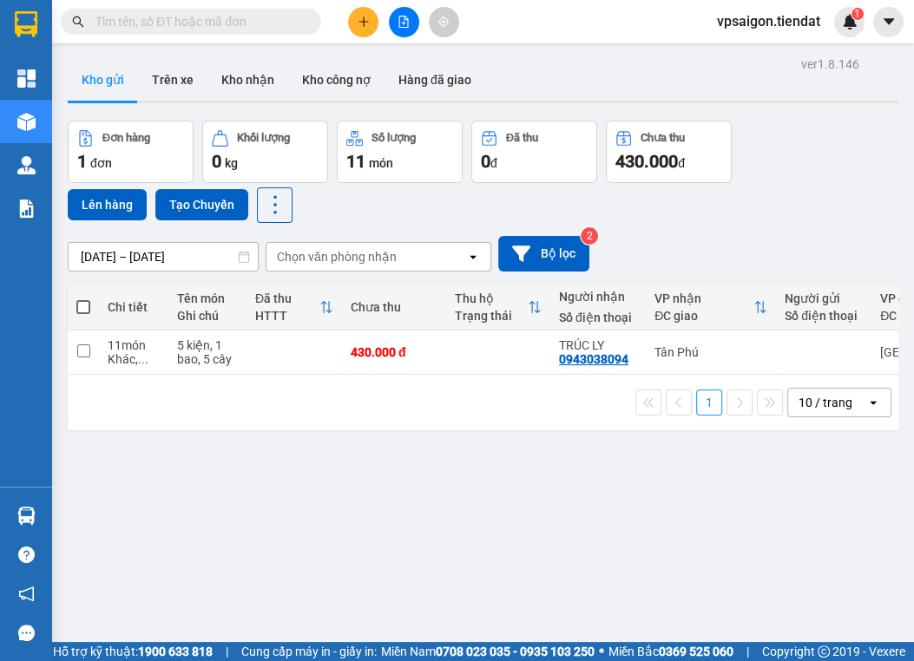
click at [368, 398] on div "1 10 / trang open" at bounding box center [483, 403] width 817 height 30
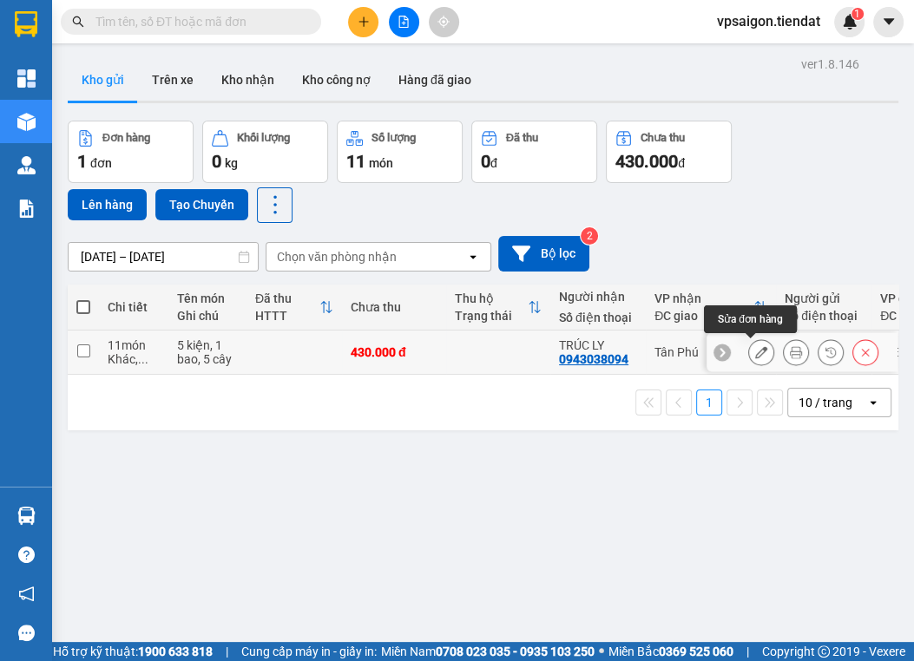
click at [755, 358] on icon at bounding box center [761, 352] width 12 height 12
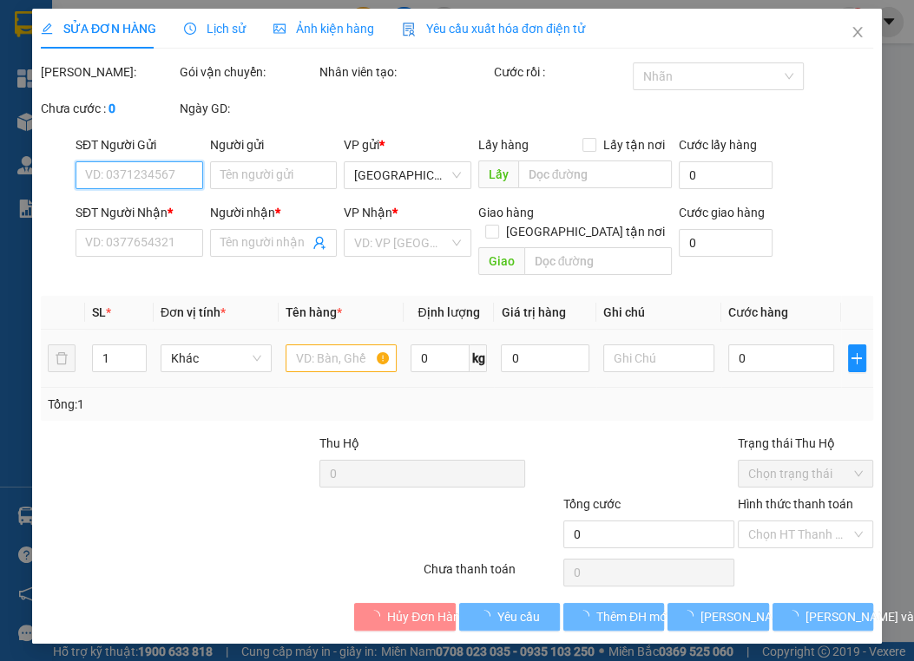
type input "0943038094"
type input "TRÚC LY"
type input "430.000"
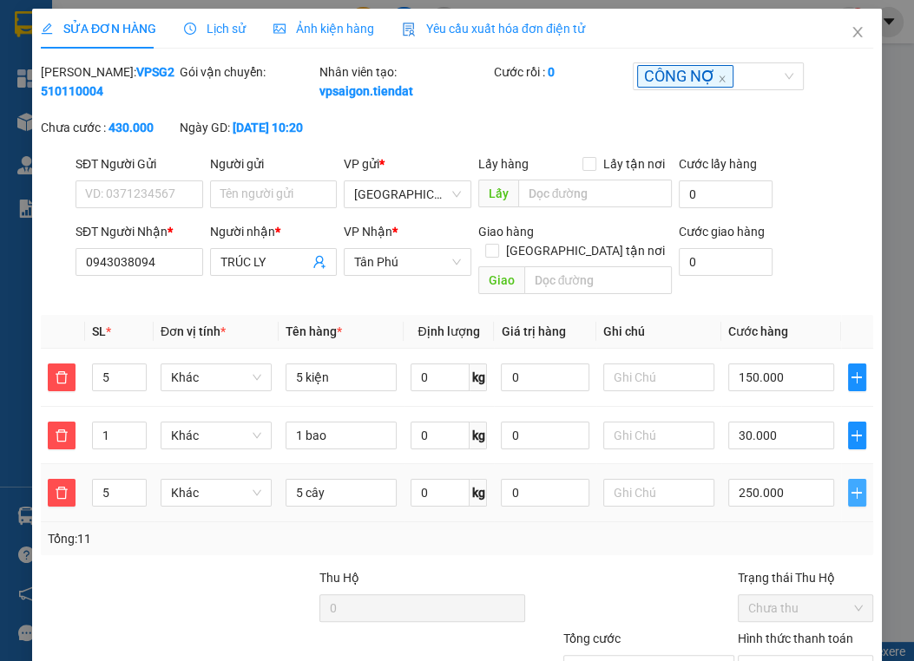
click at [848, 484] on button "button" at bounding box center [857, 493] width 19 height 28
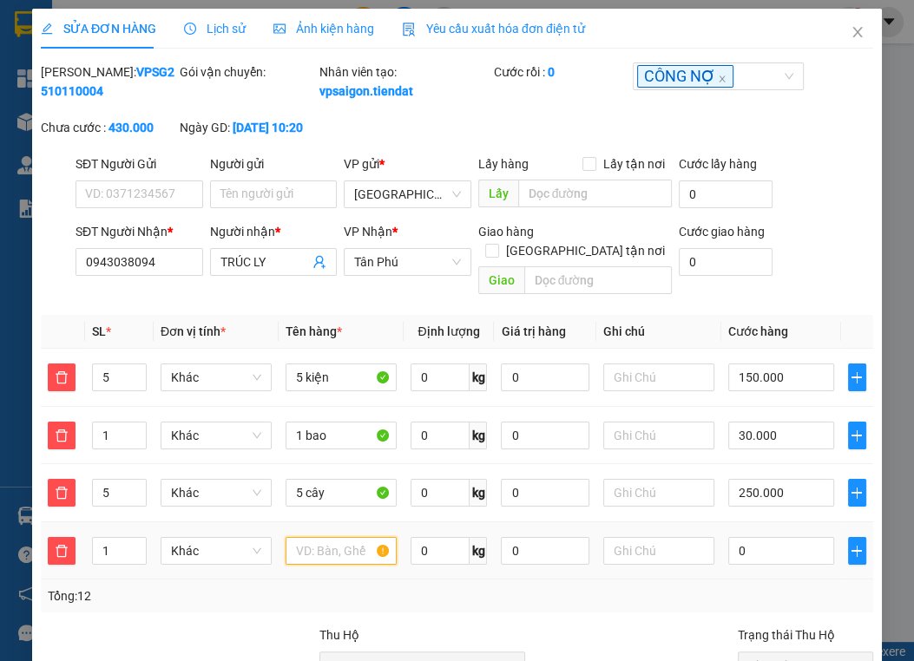
click at [337, 541] on input "text" at bounding box center [341, 551] width 111 height 28
type input "1 thùng"
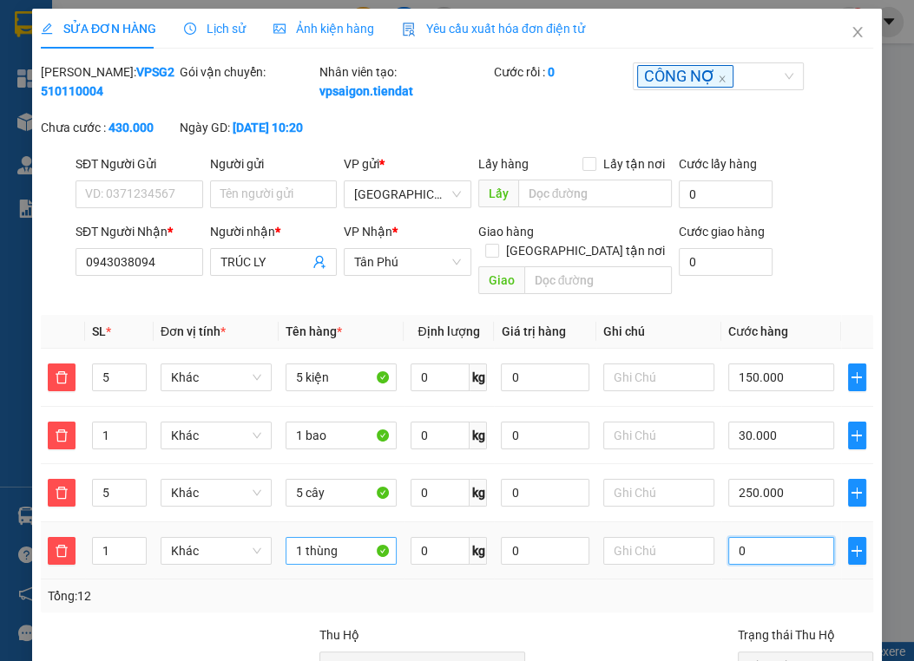
type input "430.003"
type input "3"
type input "430.030"
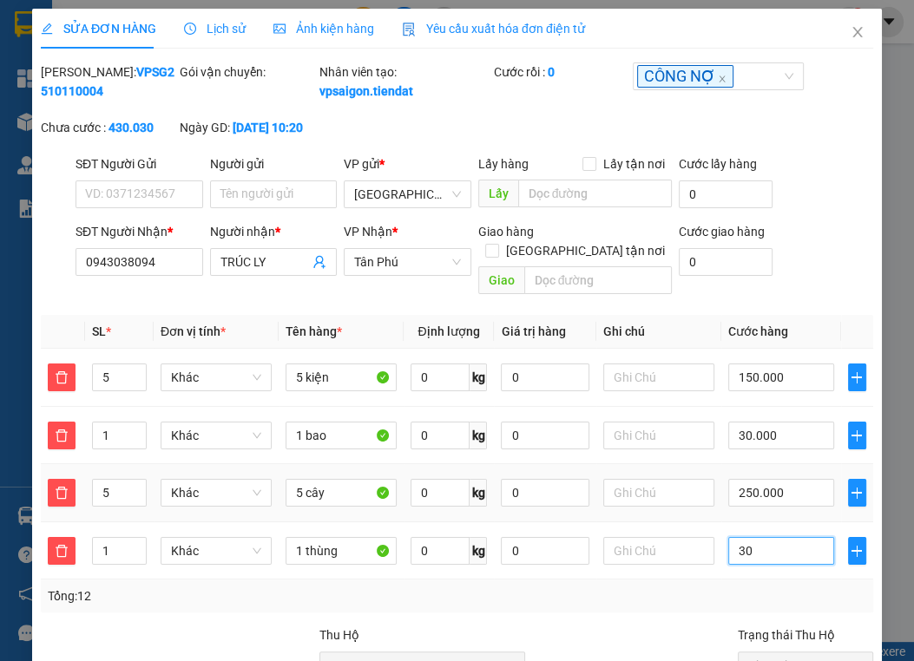
scroll to position [194, 0]
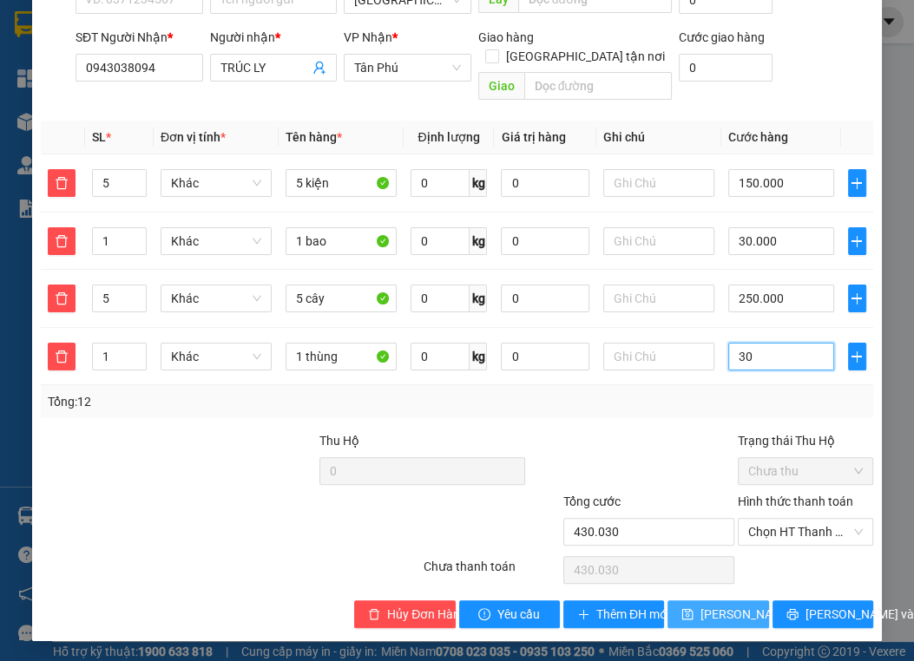
type input "30"
type input "460.000"
type input "30.000"
click at [719, 608] on span "[PERSON_NAME] thay đổi" at bounding box center [769, 614] width 139 height 19
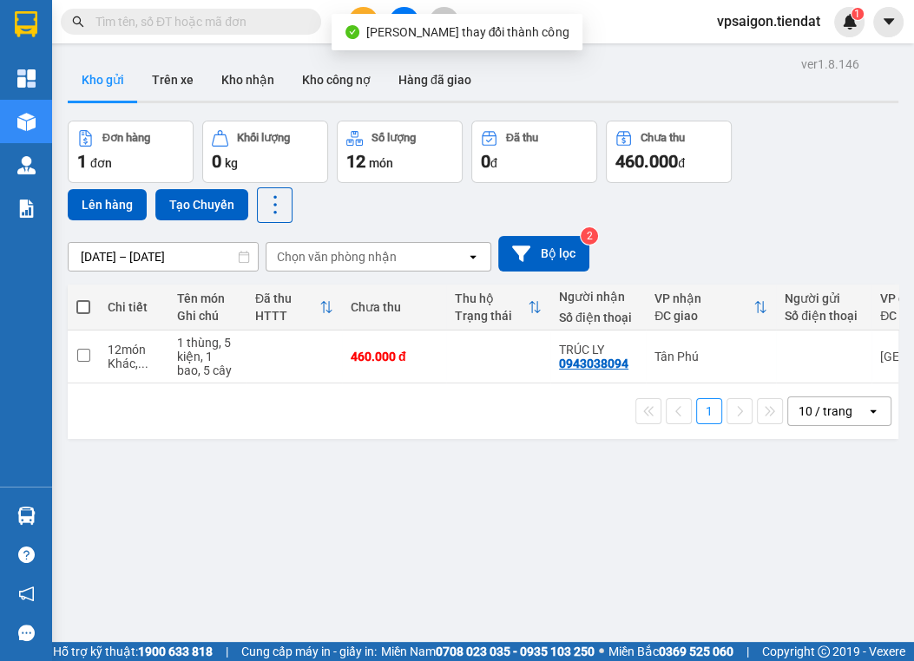
scroll to position [80, 0]
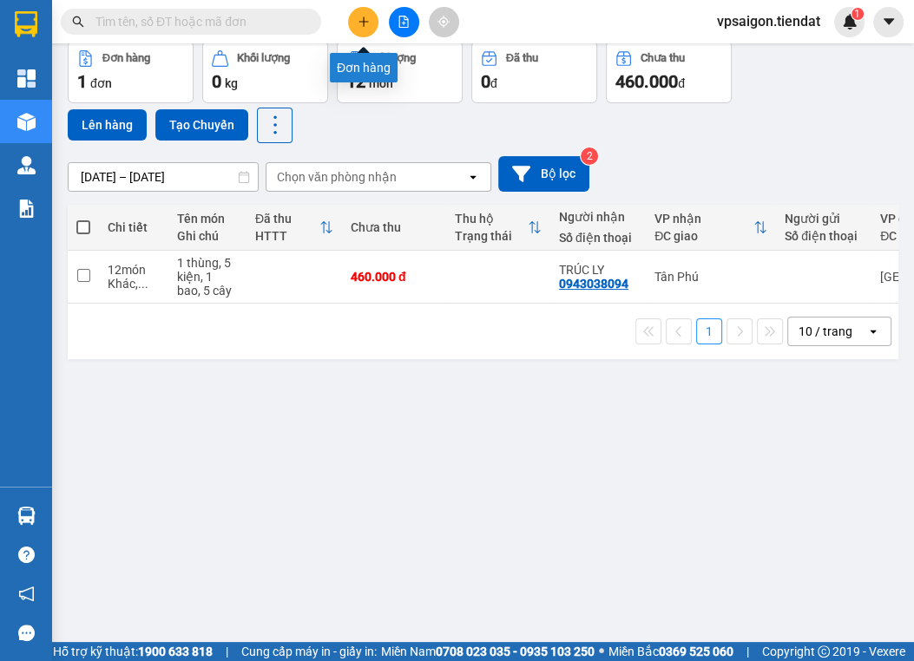
click at [365, 25] on icon "plus" at bounding box center [364, 22] width 12 height 12
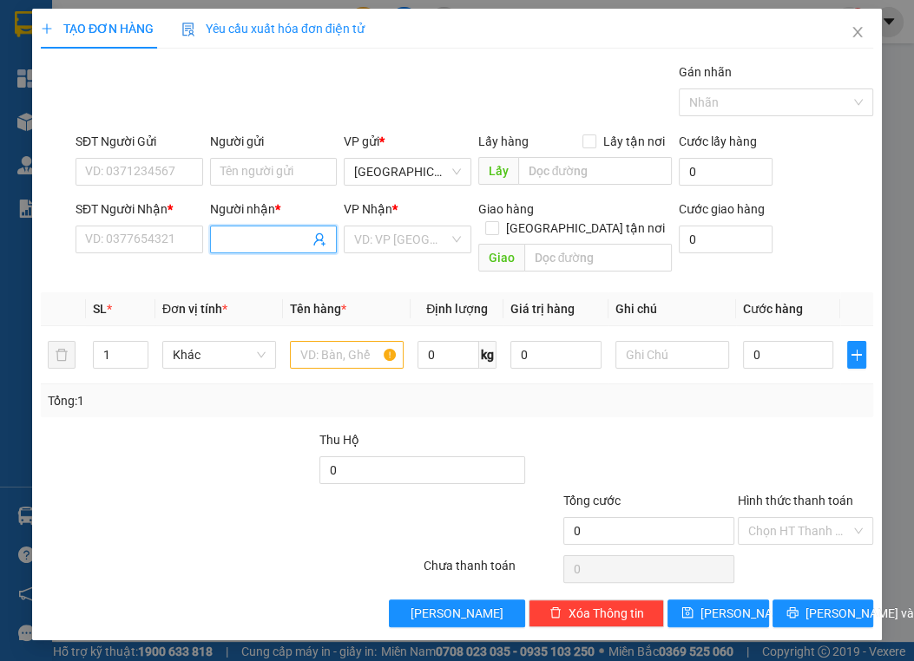
click at [273, 235] on input "Người nhận *" at bounding box center [264, 239] width 89 height 19
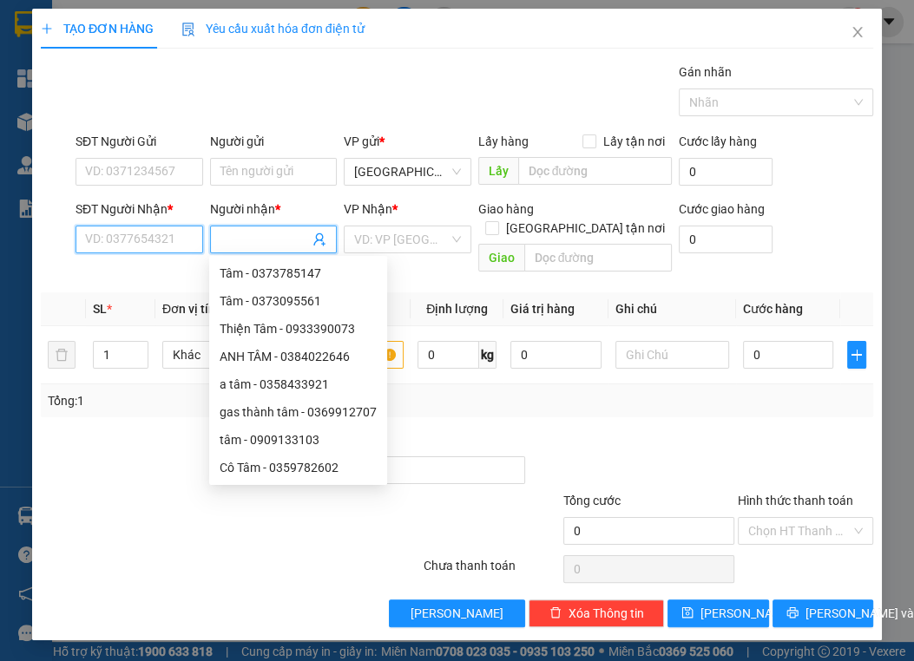
click at [139, 237] on input "SĐT Người Nhận *" at bounding box center [140, 240] width 128 height 28
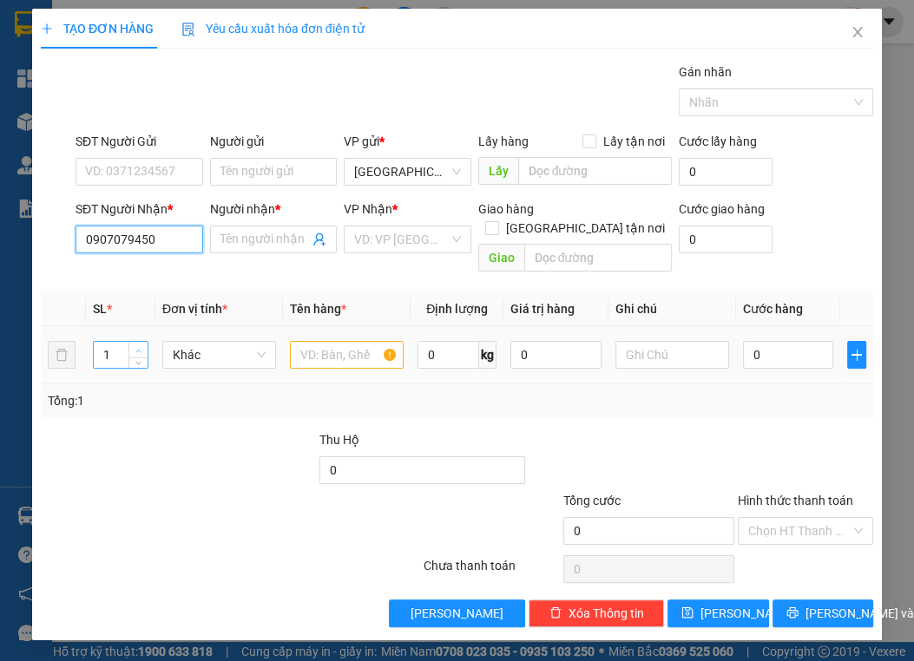
type input "0907079450"
type input "2"
click at [142, 345] on span "up" at bounding box center [139, 350] width 10 height 10
click at [362, 341] on input "text" at bounding box center [347, 355] width 114 height 28
type input "2 thùng"
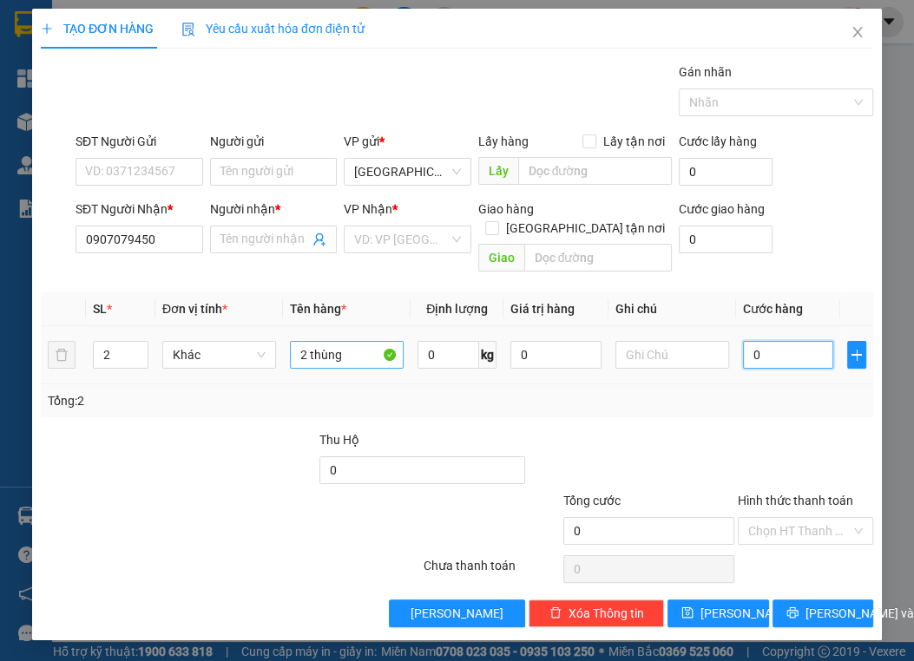
type input "1"
type input "18"
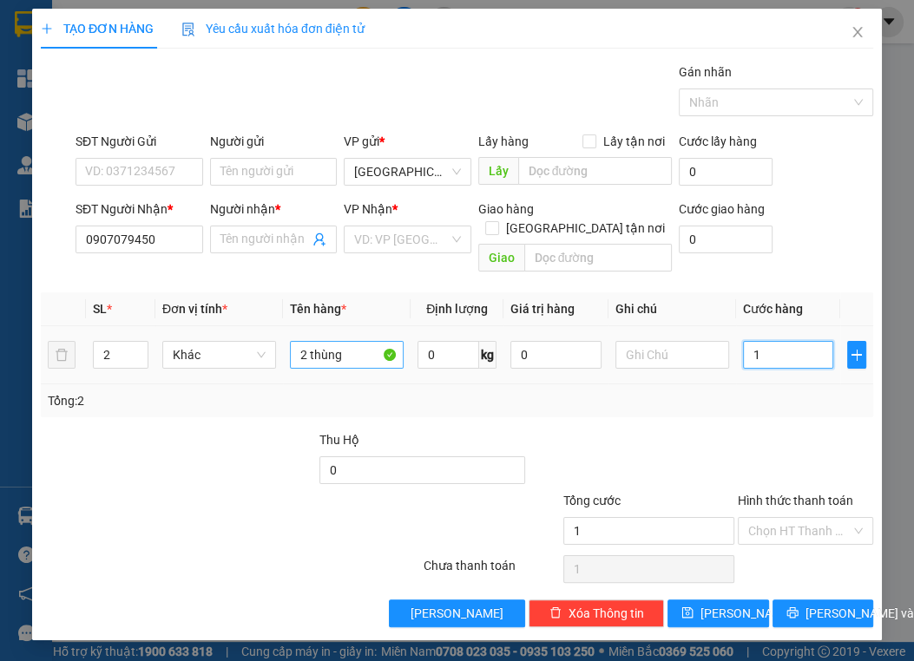
type input "18"
type input "180"
type input "180.000"
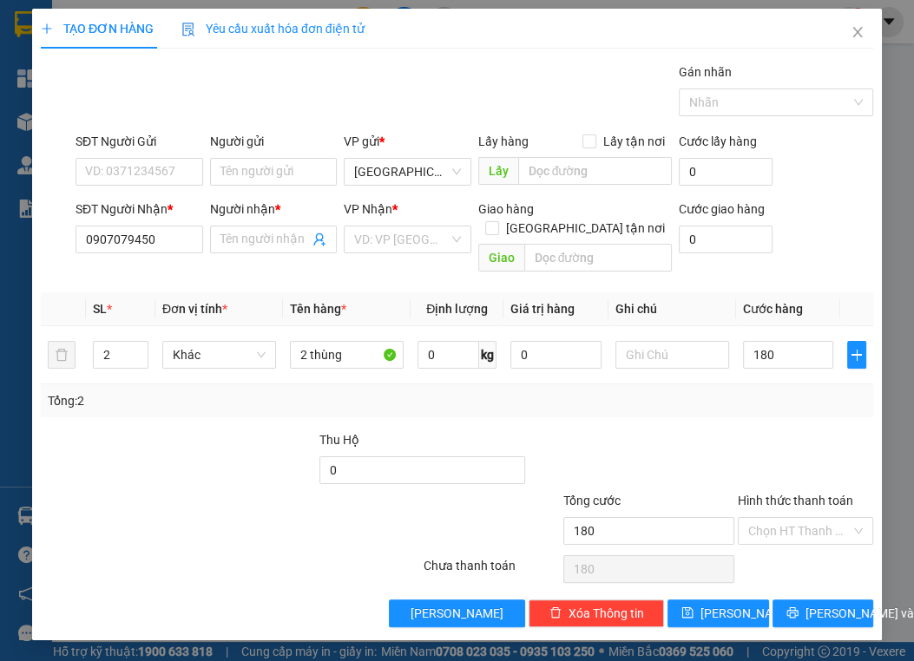
type input "180.000"
click at [440, 406] on div "Transit Pickup Surcharge Ids Transit Deliver Surcharge Ids Transit Deliver Surc…" at bounding box center [457, 344] width 832 height 565
click at [251, 228] on span at bounding box center [274, 240] width 128 height 28
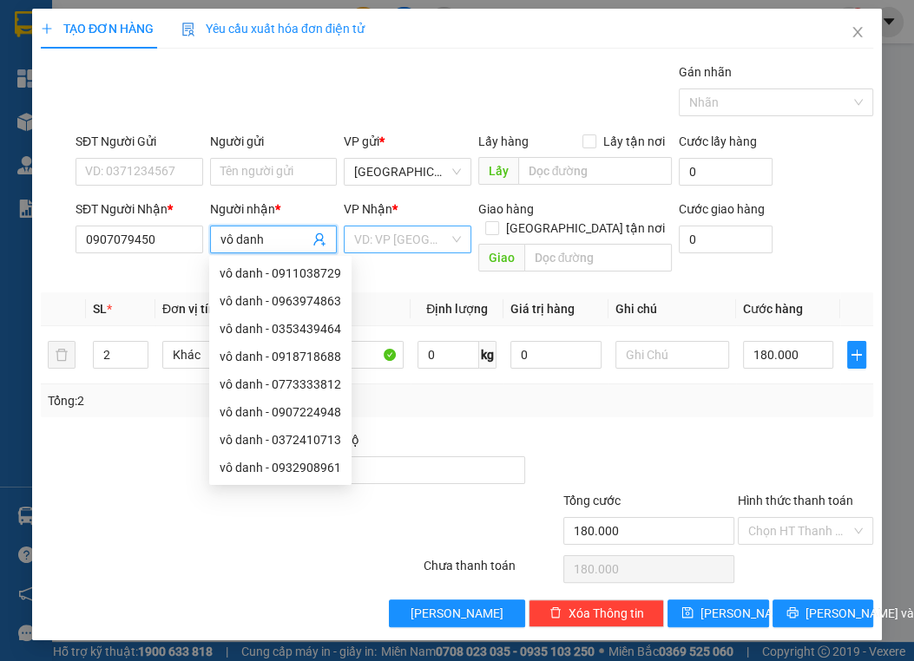
type input "vô danh"
click at [358, 231] on input "search" at bounding box center [401, 240] width 95 height 26
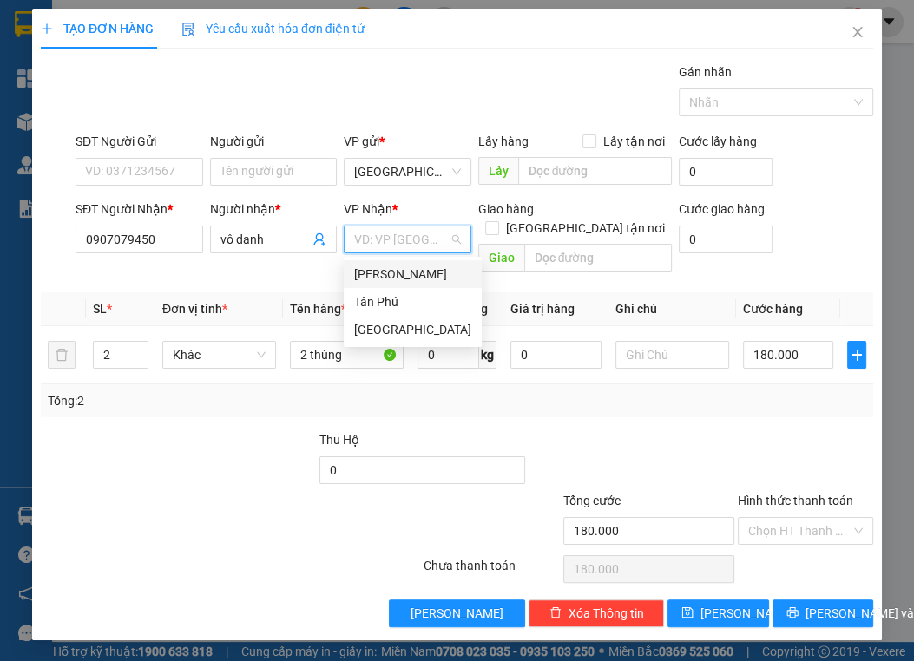
click at [417, 272] on div "[PERSON_NAME]" at bounding box center [412, 274] width 117 height 19
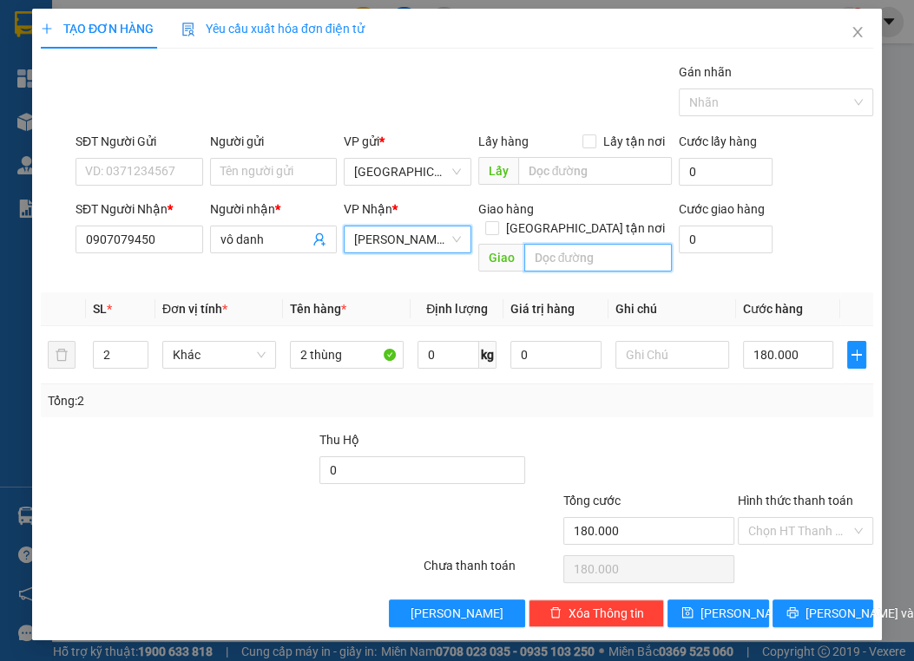
click at [606, 244] on input "text" at bounding box center [598, 258] width 148 height 28
type input "Ngã 4 đường đậu"
click at [628, 391] on div "Tổng: 2" at bounding box center [457, 400] width 819 height 19
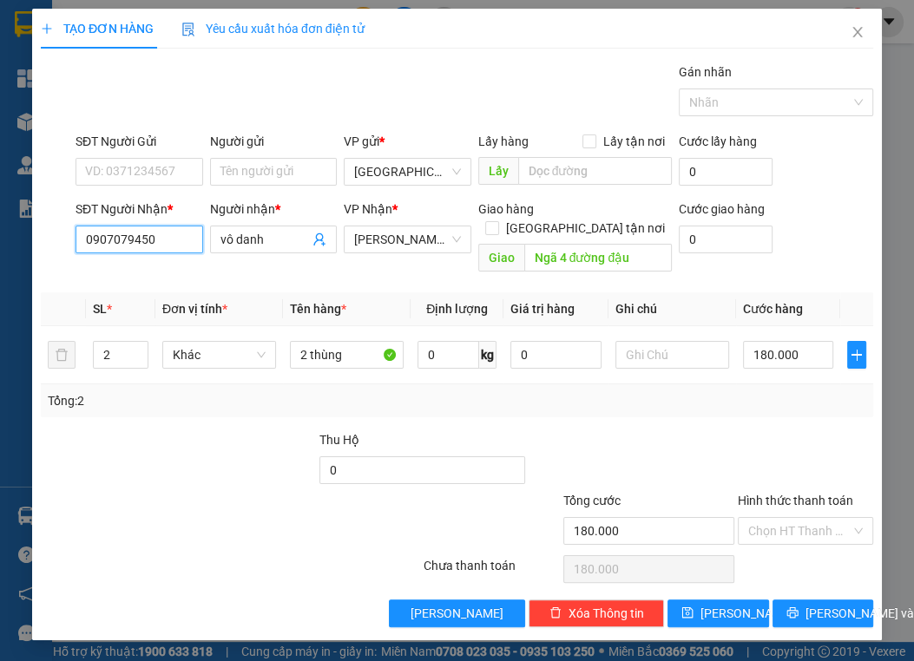
click at [187, 229] on input "0907079450" at bounding box center [140, 240] width 128 height 28
click at [186, 229] on input "0907079450" at bounding box center [140, 240] width 128 height 28
click at [221, 431] on div at bounding box center [248, 461] width 140 height 61
click at [299, 341] on input "2 thùng" at bounding box center [347, 355] width 114 height 28
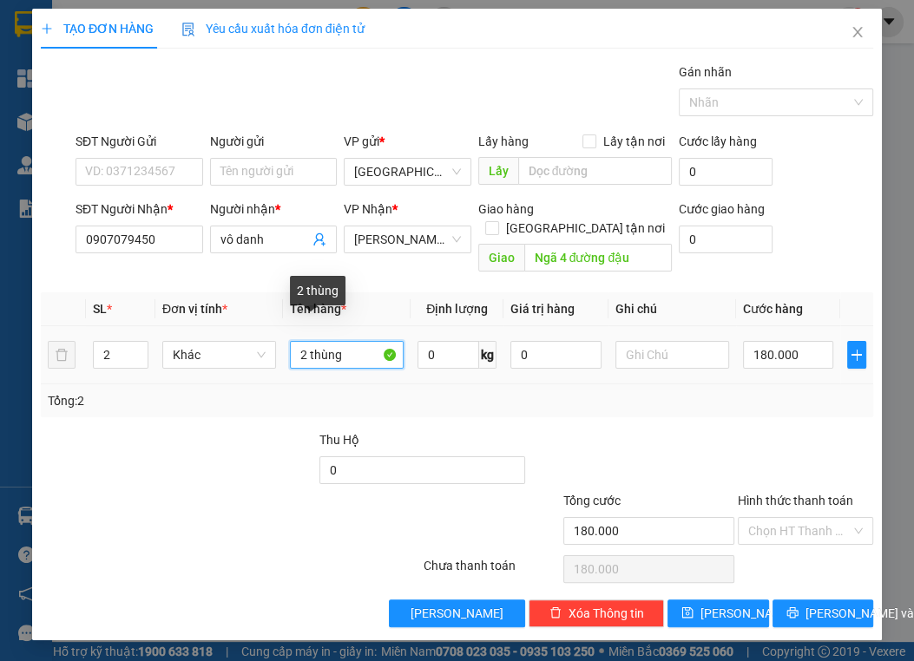
click at [299, 341] on input "2 thùng" at bounding box center [347, 355] width 114 height 28
click at [335, 409] on div "Transit Pickup Surcharge Ids Transit Deliver Surcharge Ids Transit Deliver Surc…" at bounding box center [457, 344] width 832 height 565
click at [608, 254] on div "Giao hàng Giao tận nơi Giao Ngã 4 đường đậu" at bounding box center [575, 240] width 194 height 80
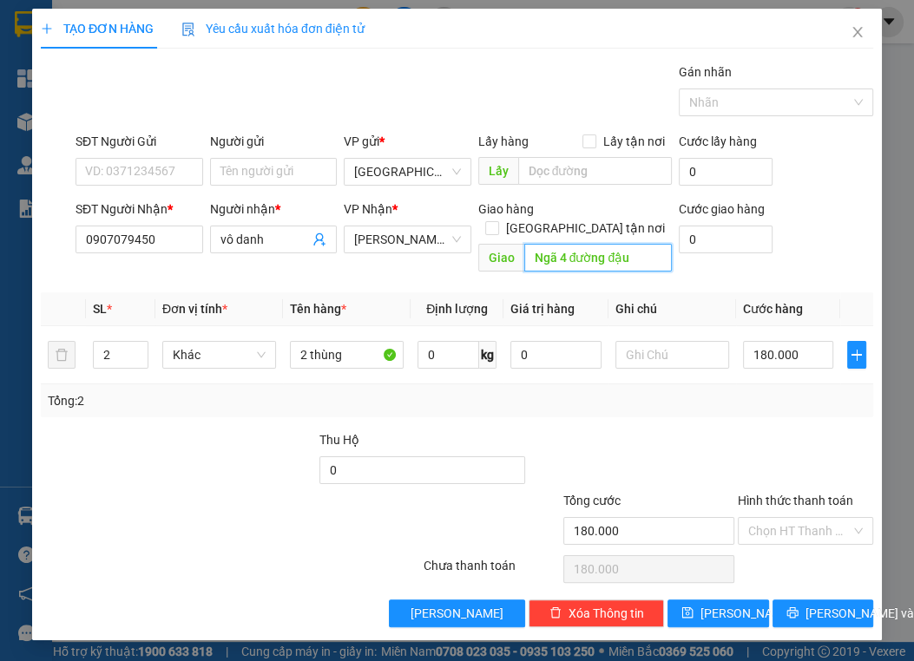
click at [606, 244] on input "Ngã 4 đường đậu" at bounding box center [598, 258] width 148 height 28
click at [411, 359] on td "0 kg" at bounding box center [457, 355] width 93 height 58
click at [223, 491] on div at bounding box center [161, 521] width 244 height 61
click at [819, 604] on span "[PERSON_NAME] và In" at bounding box center [867, 613] width 122 height 19
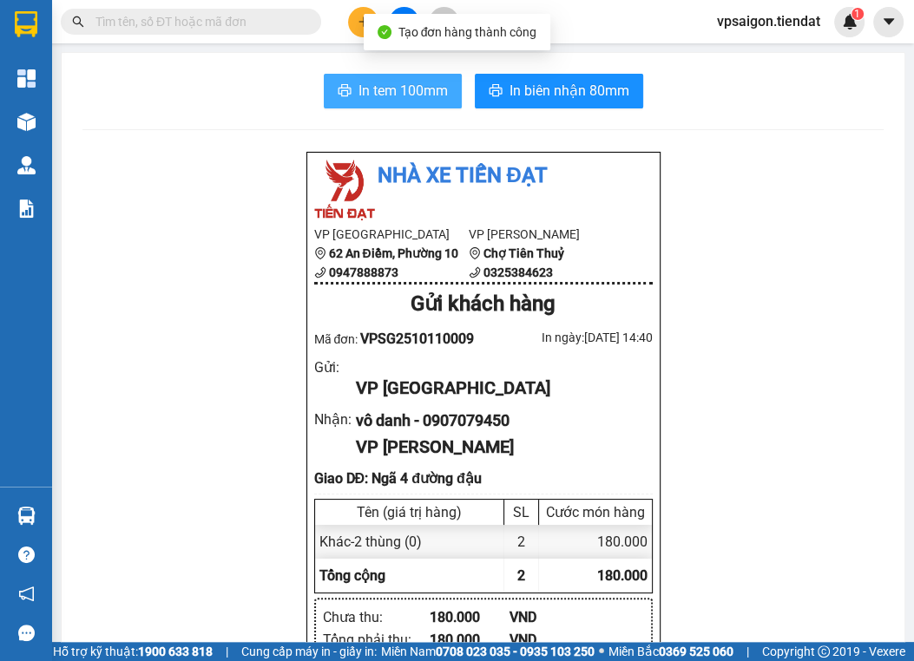
click at [405, 103] on button "In tem 100mm" at bounding box center [393, 91] width 138 height 35
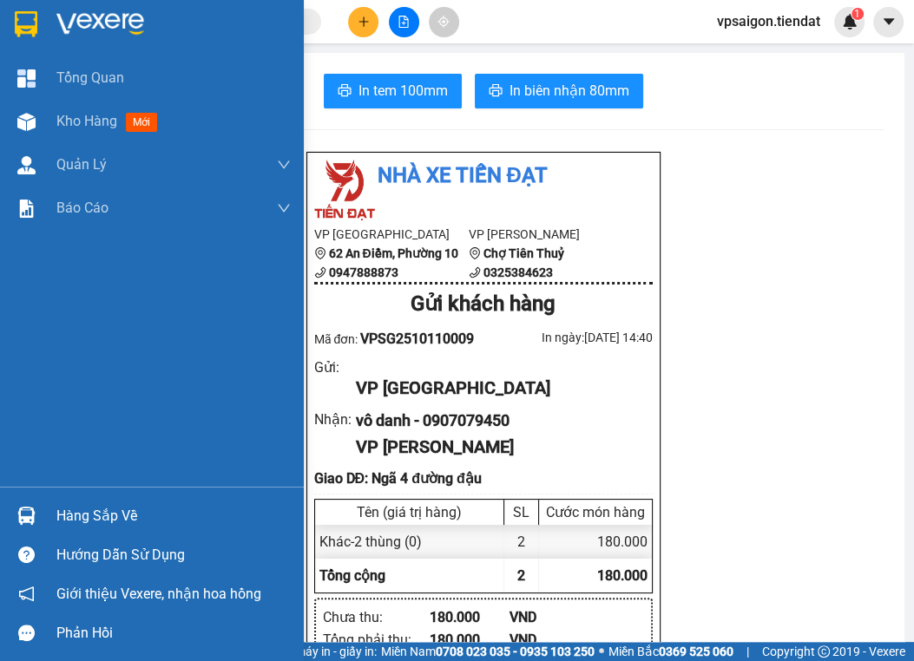
drag, startPoint x: 71, startPoint y: 125, endPoint x: 908, endPoint y: 255, distance: 846.8
click at [71, 125] on span "Kho hàng" at bounding box center [86, 121] width 61 height 16
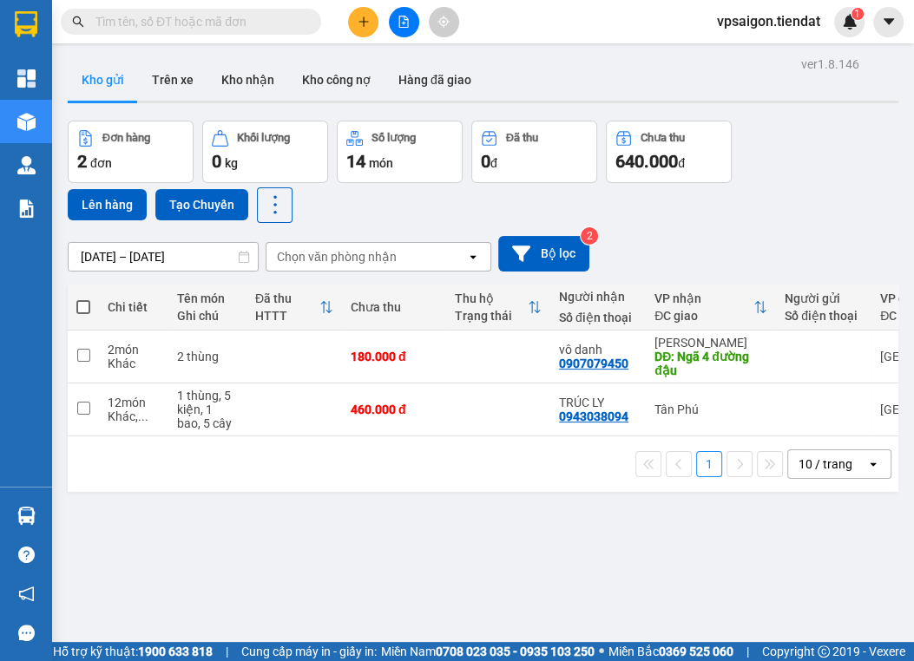
drag, startPoint x: 505, startPoint y: 502, endPoint x: 510, endPoint y: 478, distance: 24.0
click at [507, 501] on div "ver 1.8.146 Kho gửi Trên xe Kho nhận Kho công nợ Hàng đã giao Đơn hàng 2 đơn Kh…" at bounding box center [483, 382] width 845 height 661
click at [434, 510] on div "ver 1.8.146 Kho gửi Trên xe Kho nhận Kho công nợ Hàng đã giao Đơn hàng 2 đơn Kh…" at bounding box center [483, 382] width 845 height 661
drag, startPoint x: 391, startPoint y: 486, endPoint x: 411, endPoint y: 457, distance: 35.4
click at [391, 486] on div "1 10 / trang open" at bounding box center [483, 465] width 831 height 56
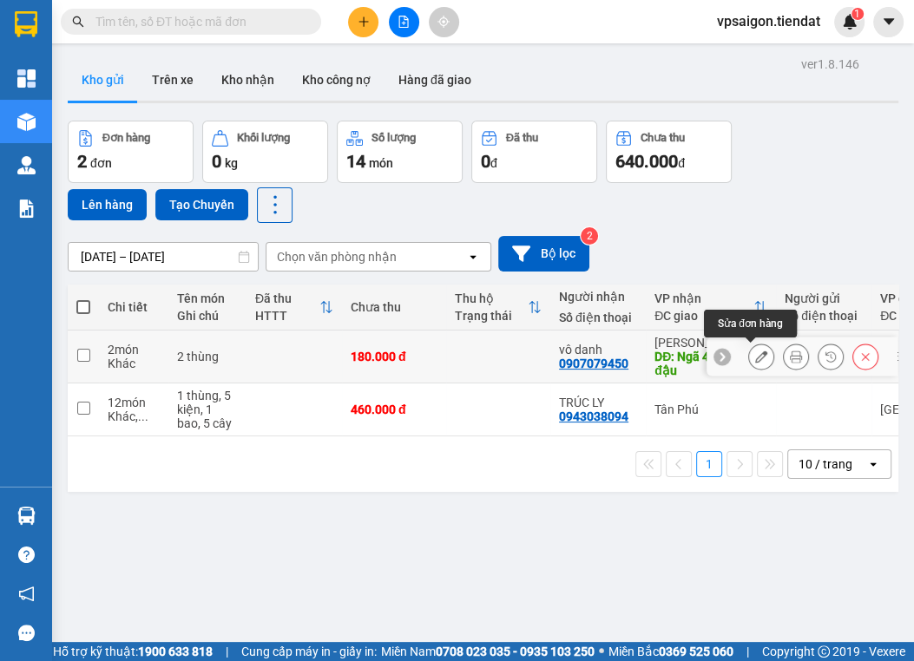
click at [749, 345] on button at bounding box center [761, 357] width 24 height 30
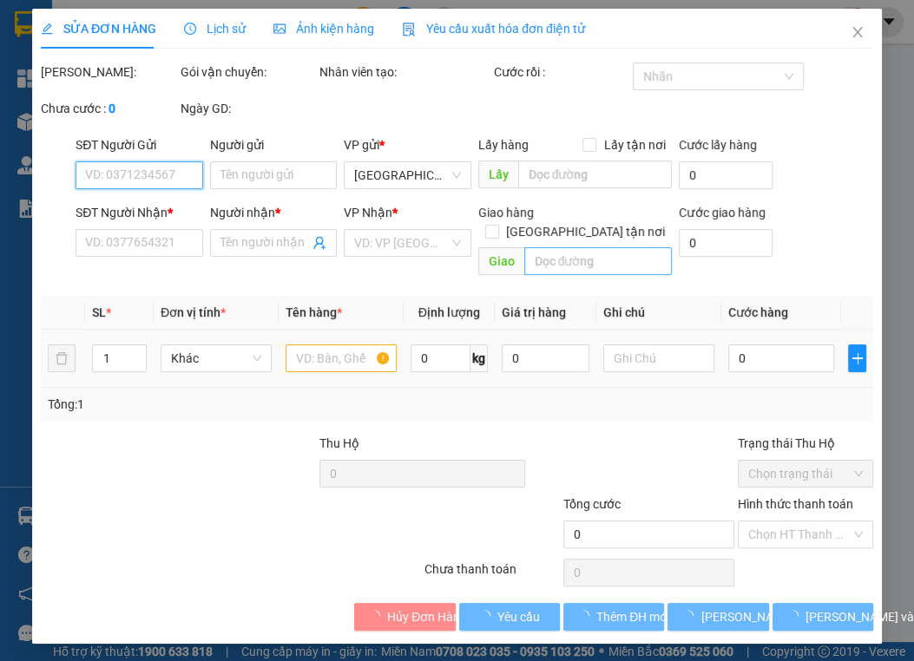
type input "0907079450"
type input "vô danh"
type input "Ngã 4 đường đậu"
type input "180.000"
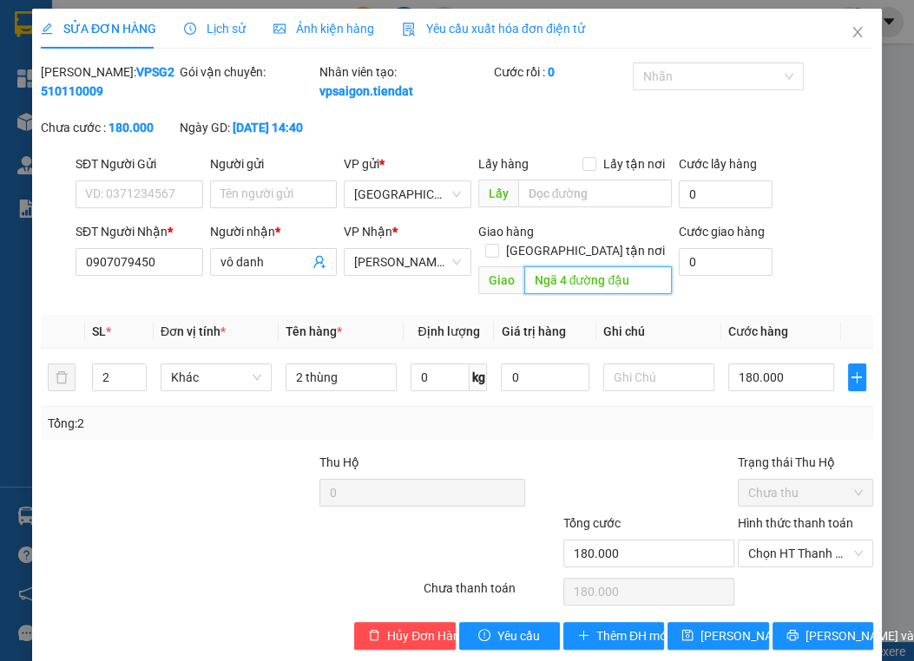
click at [561, 273] on input "Ngã 4 đường đậu" at bounding box center [598, 280] width 148 height 28
drag, startPoint x: 543, startPoint y: 439, endPoint x: 582, endPoint y: 361, distance: 87.7
click at [543, 439] on div "Total Paid Fee 0 Total UnPaid Fee 180.000 Cash Collection Total Fee Mã ĐH: VPSG…" at bounding box center [457, 356] width 832 height 588
click at [577, 272] on input "Ngã 4 đường đậu" at bounding box center [598, 280] width 148 height 28
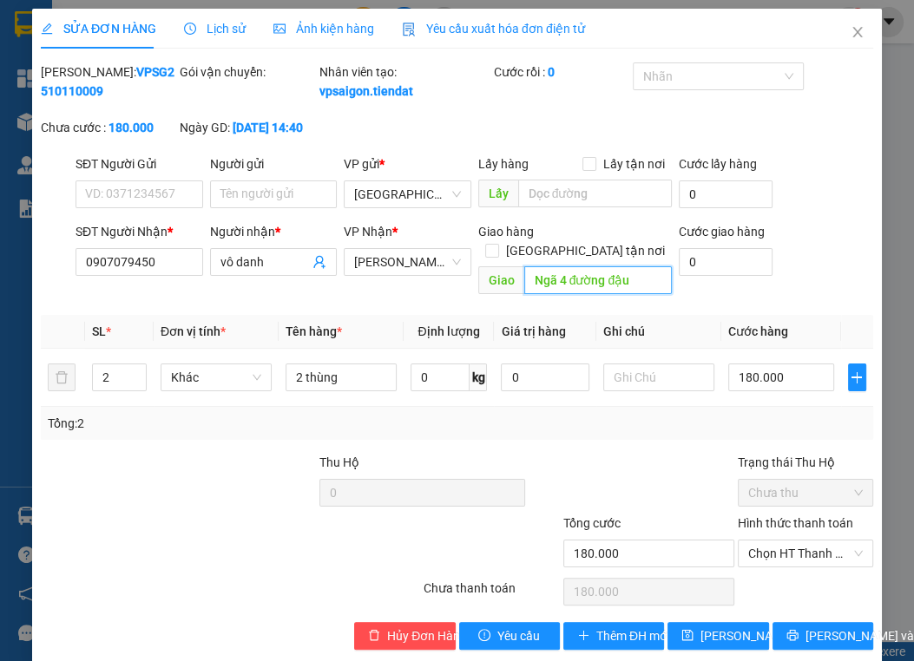
click at [577, 272] on input "Ngã 4 đường đậu" at bounding box center [598, 280] width 148 height 28
paste input "tuần"
type input "Ngã 4 tuần đậu"
click at [711, 635] on span "[PERSON_NAME] thay đổi" at bounding box center [769, 636] width 139 height 19
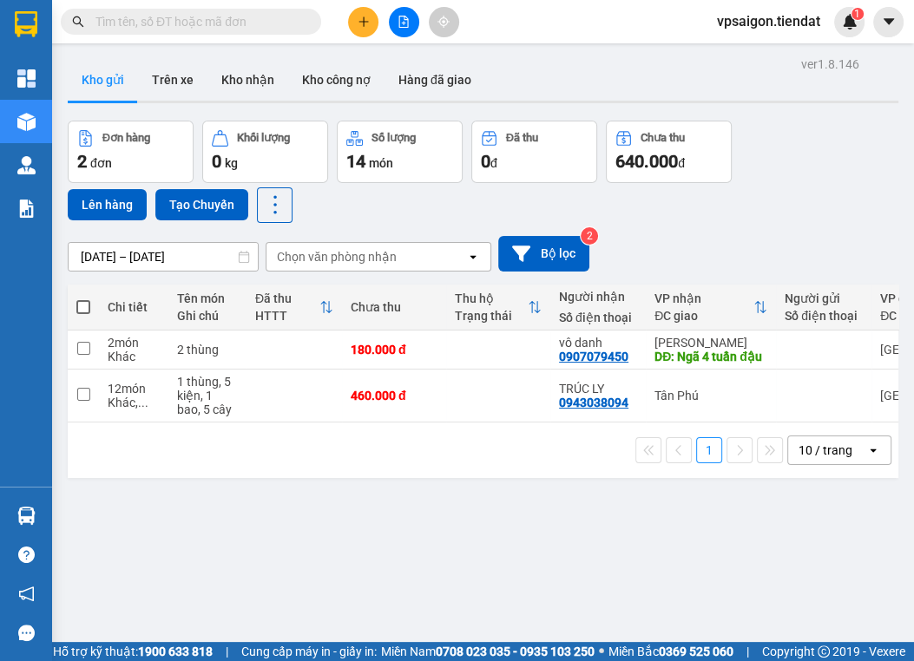
click at [483, 461] on div "1 10 / trang open" at bounding box center [483, 451] width 817 height 30
click at [358, 19] on icon "plus" at bounding box center [364, 22] width 12 height 12
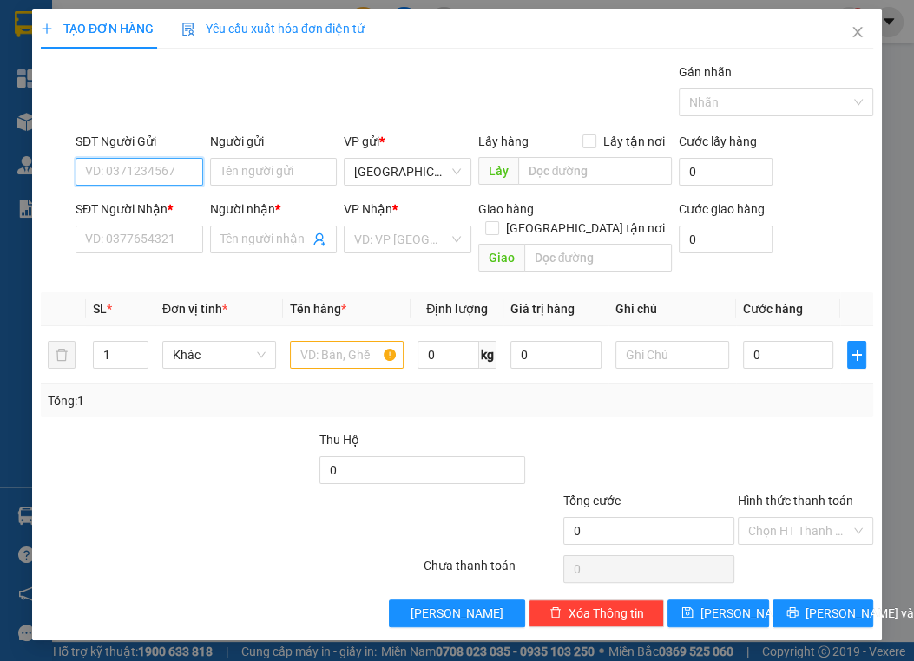
click at [145, 172] on input "SĐT Người Gửi" at bounding box center [140, 172] width 128 height 28
click at [140, 239] on input "SĐT Người Nhận *" at bounding box center [140, 240] width 128 height 28
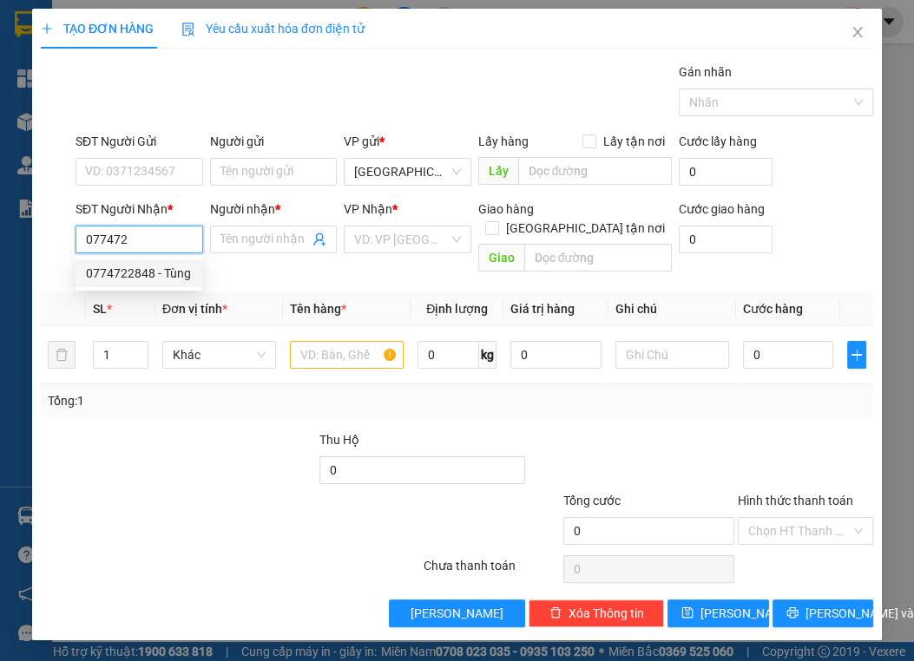
click at [180, 271] on div "0774722848 - Tùng" at bounding box center [139, 273] width 106 height 19
type input "0774722848"
type input "Tùng"
type input "Tạp Hoá Cô Năm Thu"
type input "70.000"
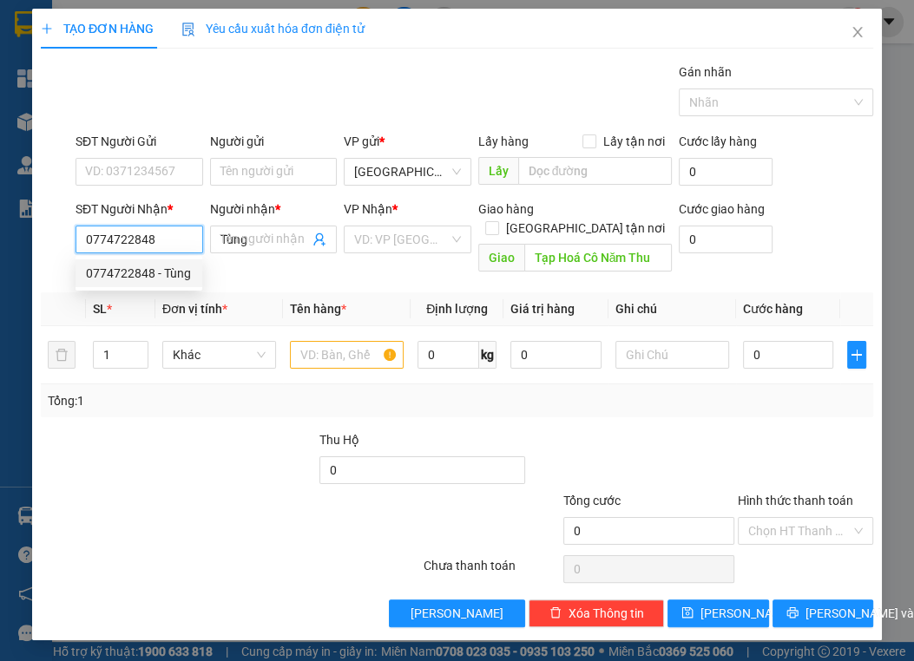
type input "70.000"
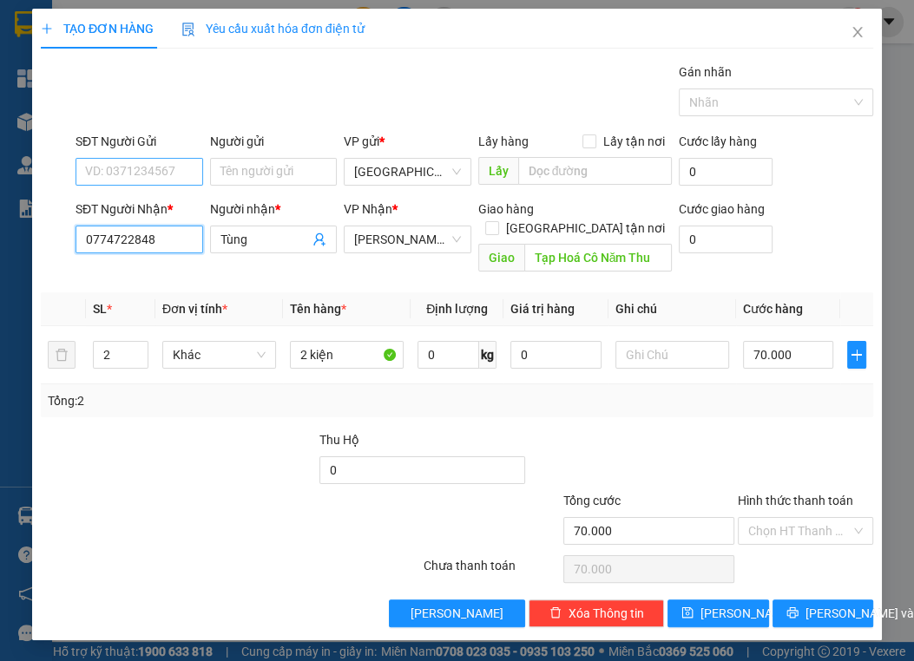
type input "0774722848"
click at [133, 171] on input "SĐT Người Gửi" at bounding box center [140, 172] width 128 height 28
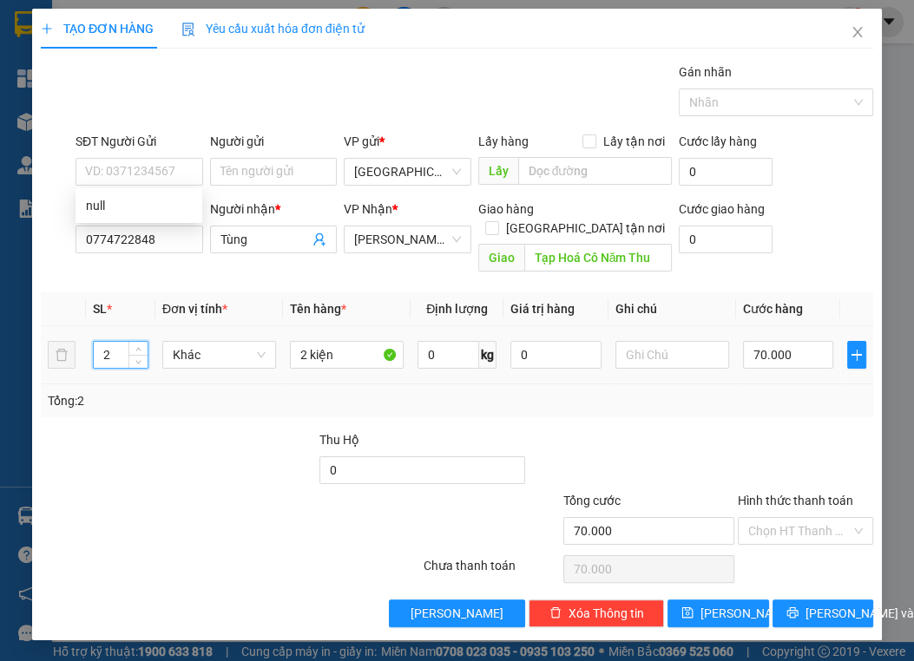
click at [112, 342] on input "2" at bounding box center [121, 355] width 54 height 26
type input "1"
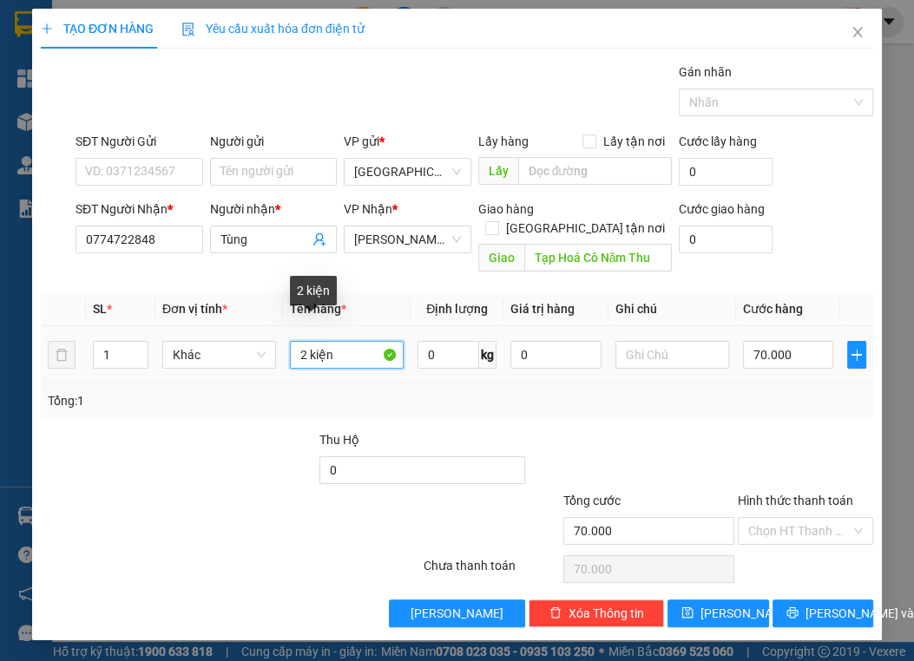
click at [306, 341] on input "2 kiện" at bounding box center [347, 355] width 114 height 28
click at [348, 341] on input "1 kiện" at bounding box center [347, 355] width 114 height 28
type input "1 võ"
click at [792, 341] on input "70.000" at bounding box center [788, 355] width 90 height 28
type input "0"
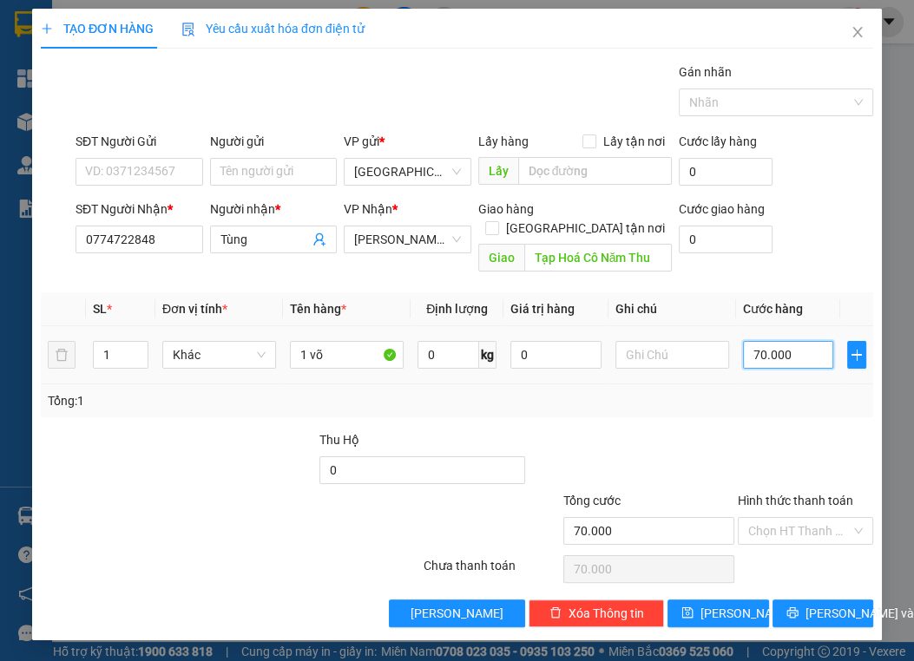
type input "0"
type input "5"
type input "05"
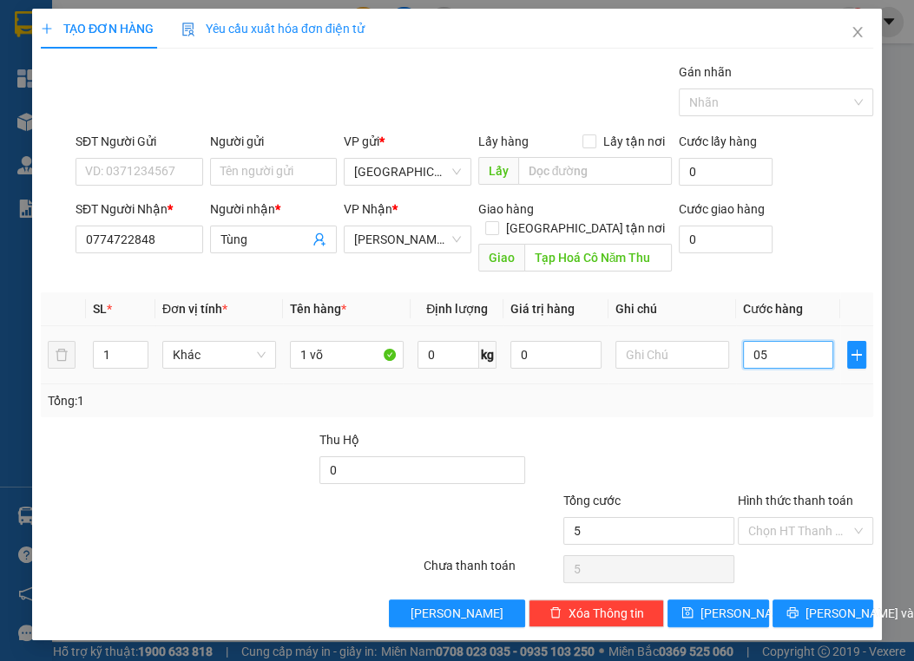
type input "50"
type input "050"
type input "50.000"
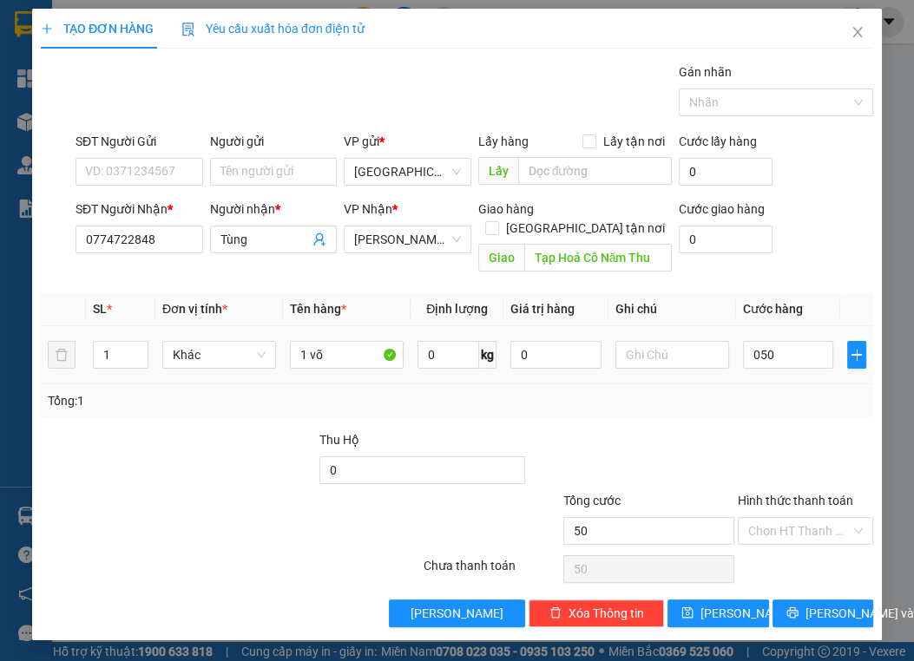
type input "50.000"
click at [792, 393] on div "Transit Pickup Surcharge Ids Transit Deliver Surcharge Ids Transit Deliver Surc…" at bounding box center [457, 344] width 832 height 565
click at [818, 604] on span "[PERSON_NAME] và In" at bounding box center [867, 613] width 122 height 19
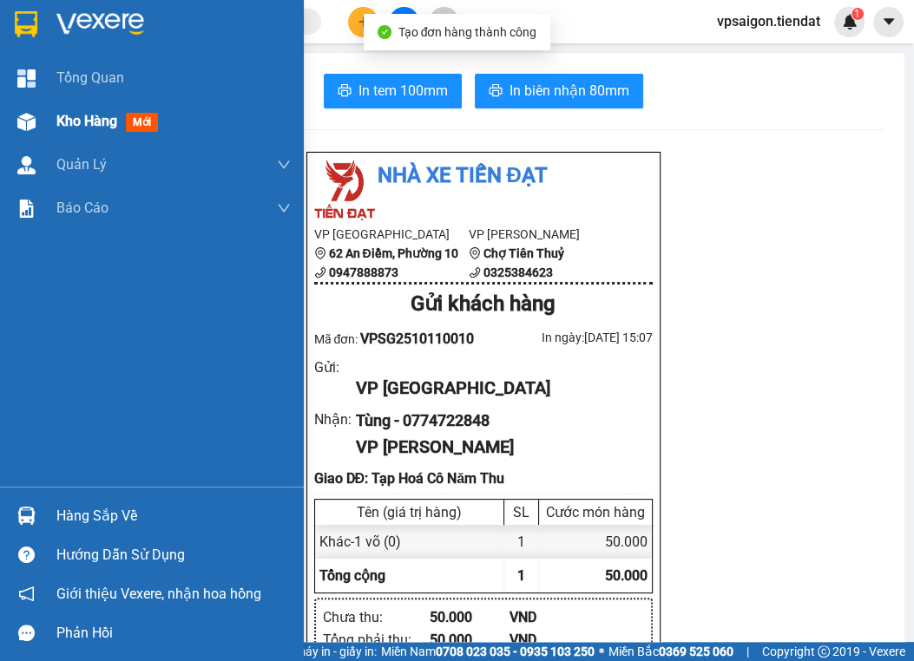
click at [66, 122] on span "Kho hàng" at bounding box center [86, 121] width 61 height 16
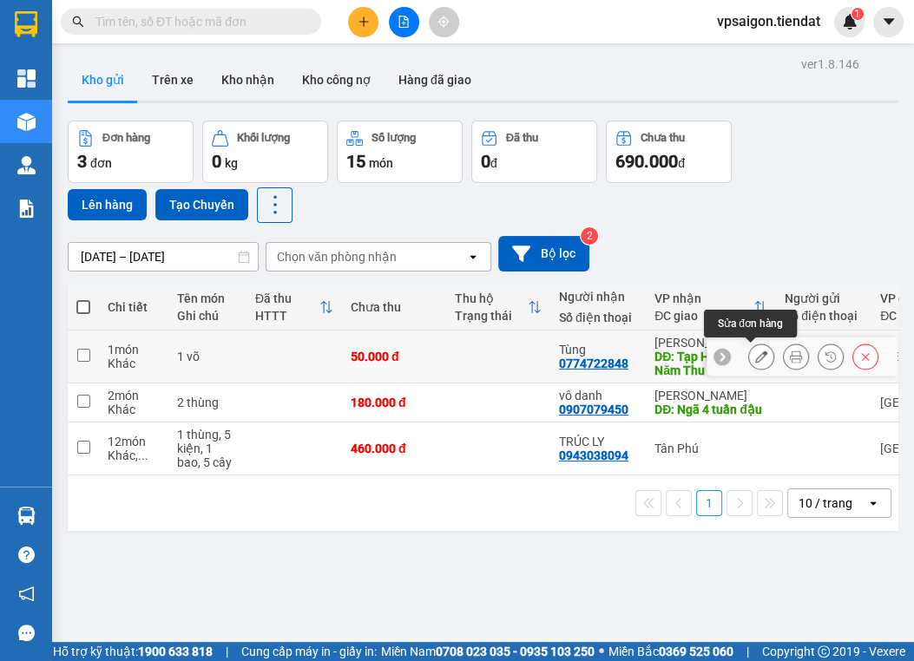
click at [755, 352] on icon at bounding box center [761, 357] width 12 height 12
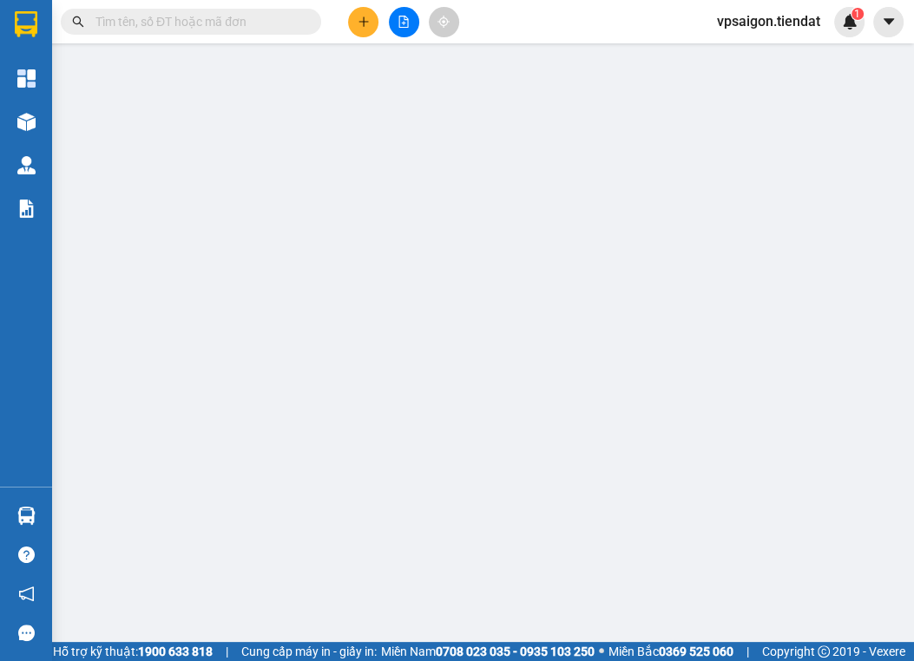
type input "0774722848"
type input "Tùng"
type input "Tạp Hoá Cô Năm Thu"
type input "50.000"
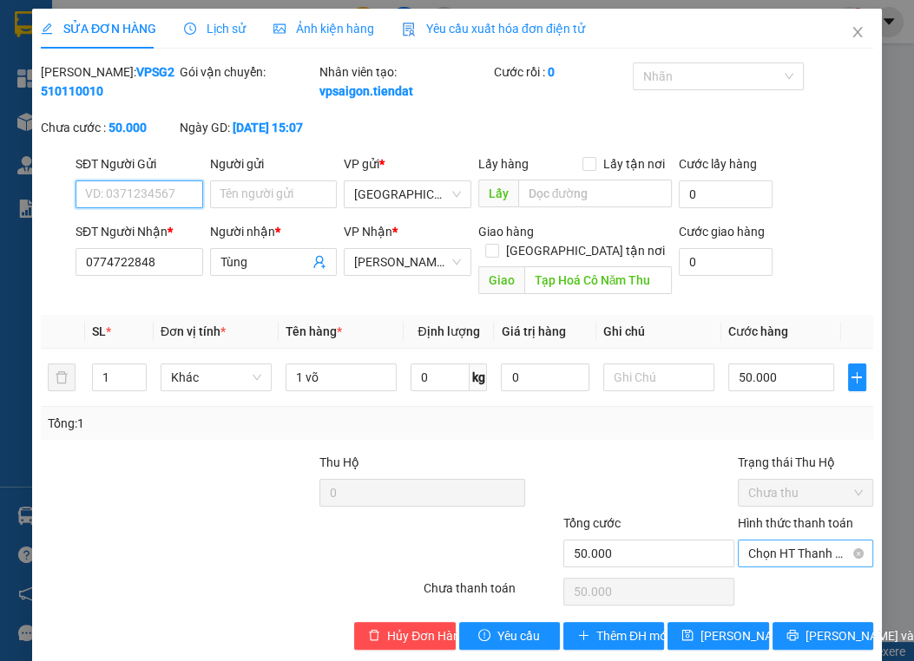
click at [799, 544] on span "Chọn HT Thanh Toán" at bounding box center [805, 554] width 115 height 26
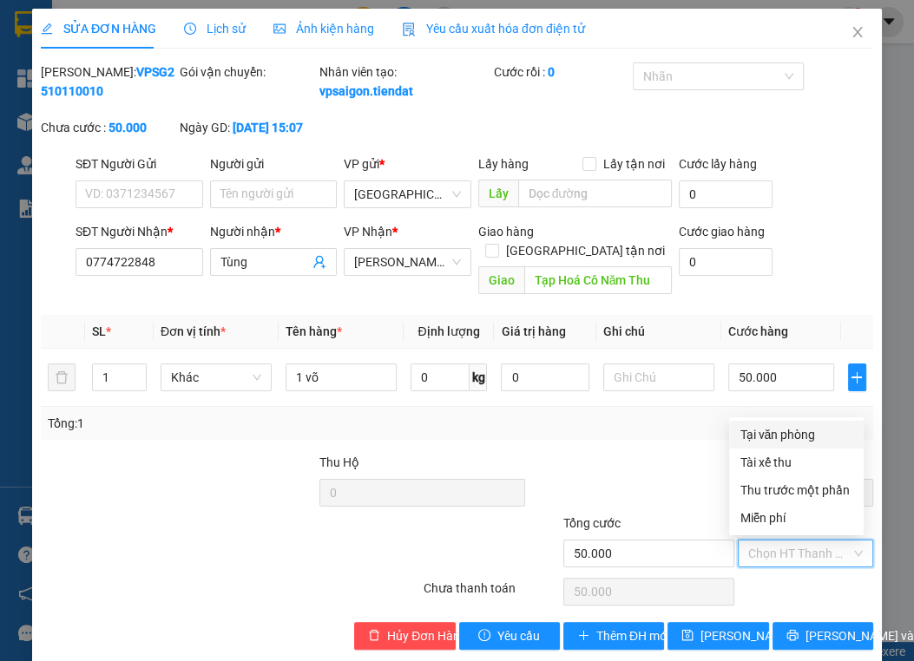
click at [791, 422] on div "Tại văn phòng" at bounding box center [796, 435] width 135 height 28
type input "0"
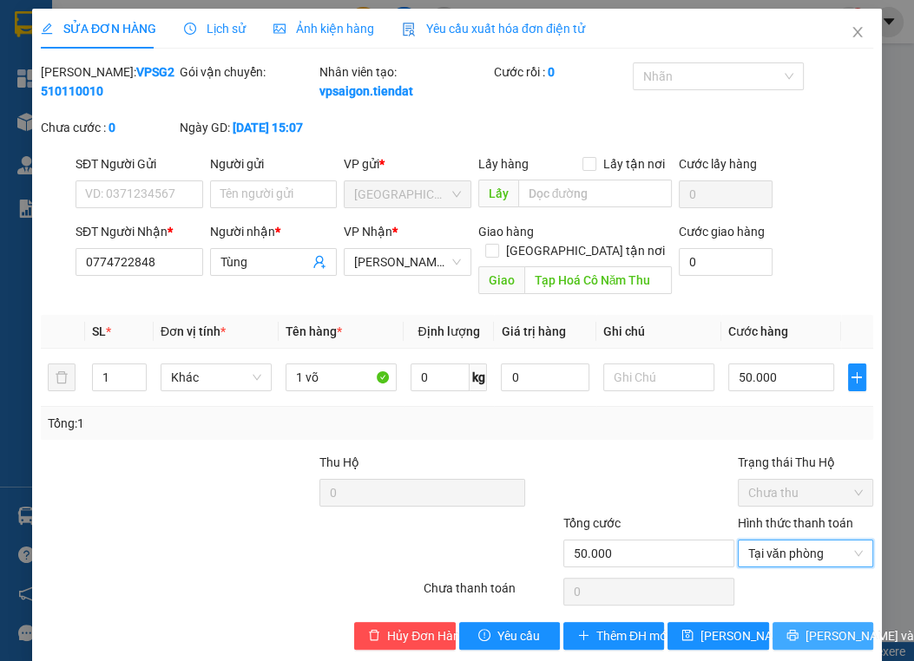
click at [816, 639] on span "[PERSON_NAME] và In" at bounding box center [867, 636] width 122 height 19
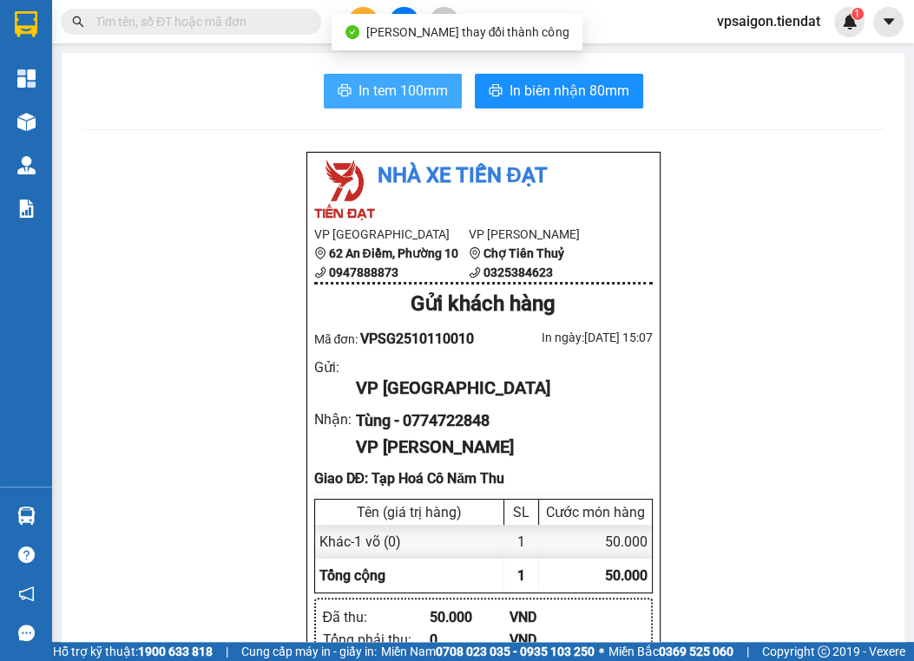
click at [393, 88] on span "In tem 100mm" at bounding box center [402, 91] width 89 height 22
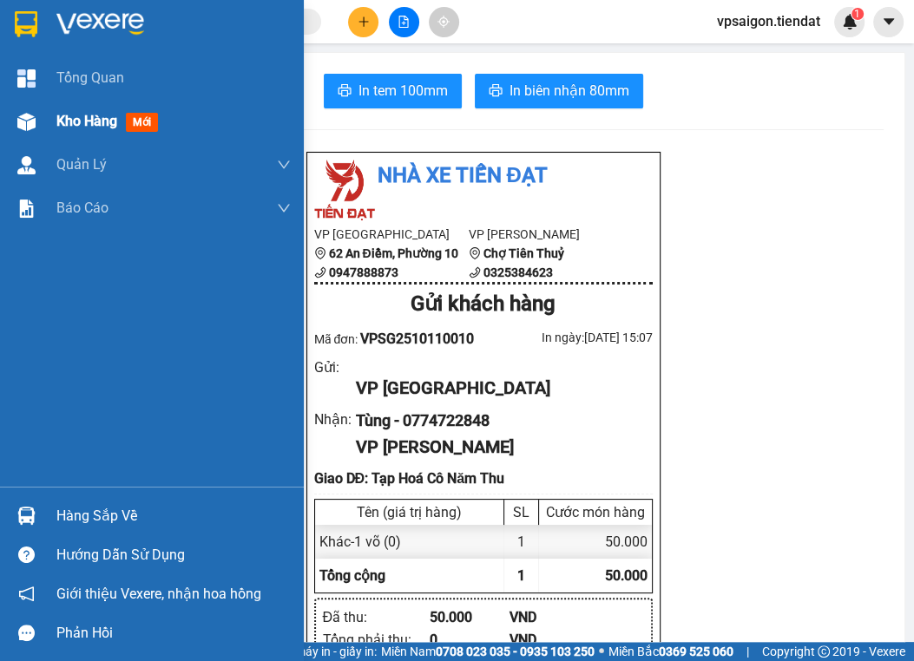
click at [69, 124] on span "Kho hàng" at bounding box center [86, 121] width 61 height 16
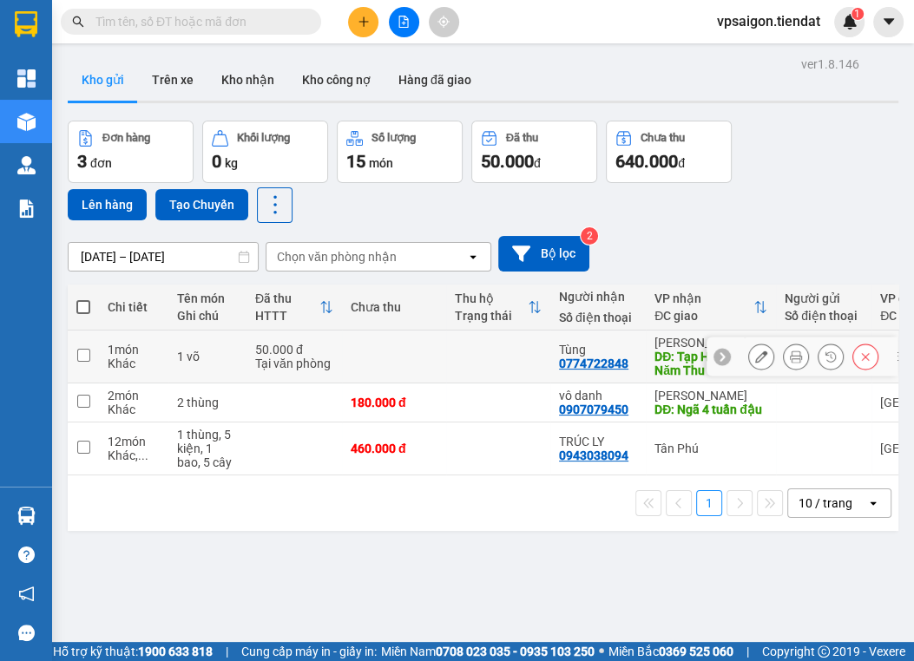
click at [613, 365] on div "0774722848" at bounding box center [593, 364] width 69 height 14
copy div "0774722848"
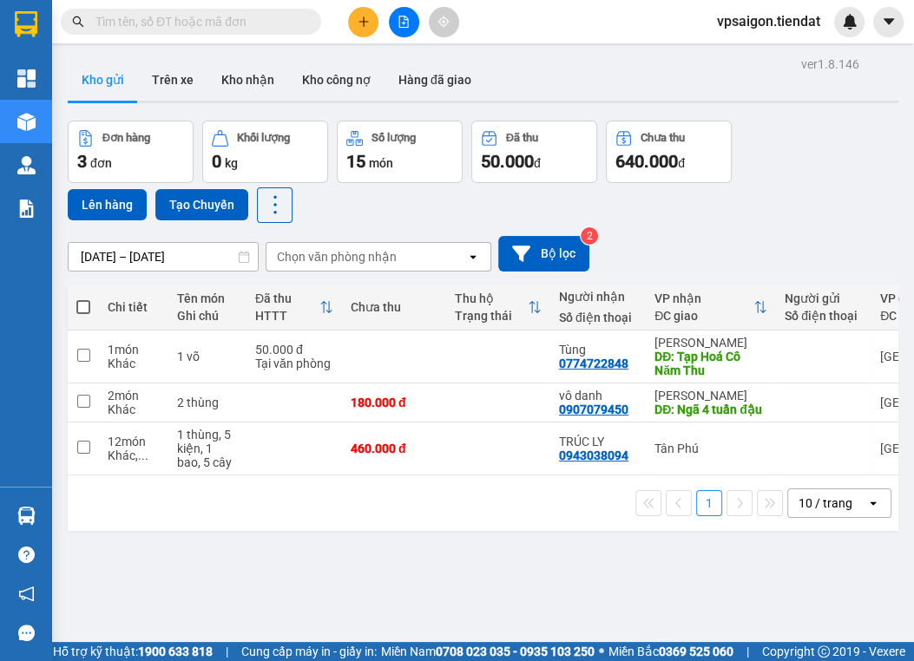
click at [361, 590] on div "ver 1.8.146 Kho gửi Trên xe Kho nhận Kho công nợ Hàng đã giao Đơn hàng 3 đơn Kh…" at bounding box center [483, 382] width 845 height 661
click at [80, 446] on input "checkbox" at bounding box center [83, 447] width 13 height 13
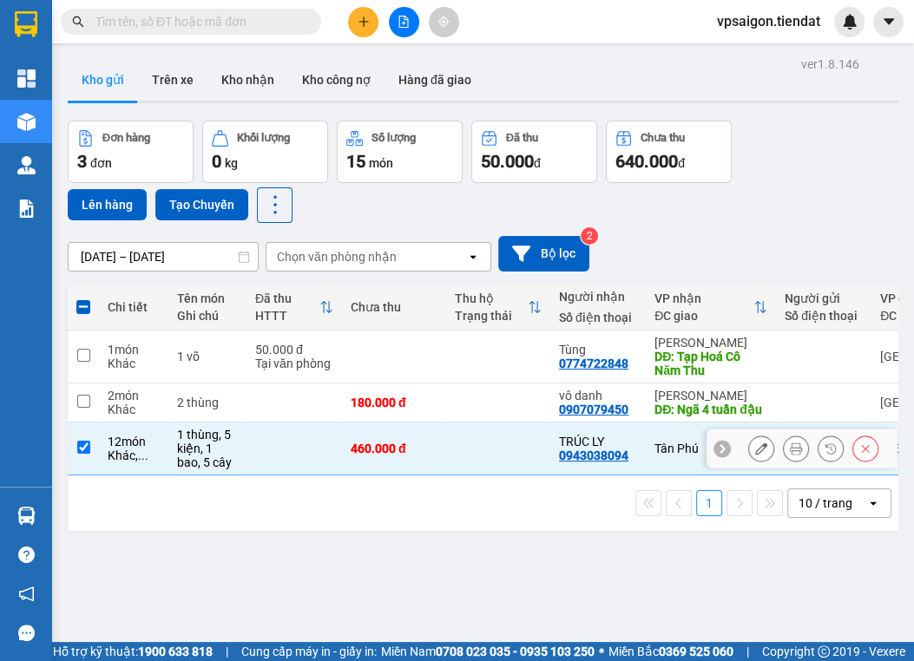
click at [80, 446] on input "checkbox" at bounding box center [83, 447] width 13 height 13
checkbox input "false"
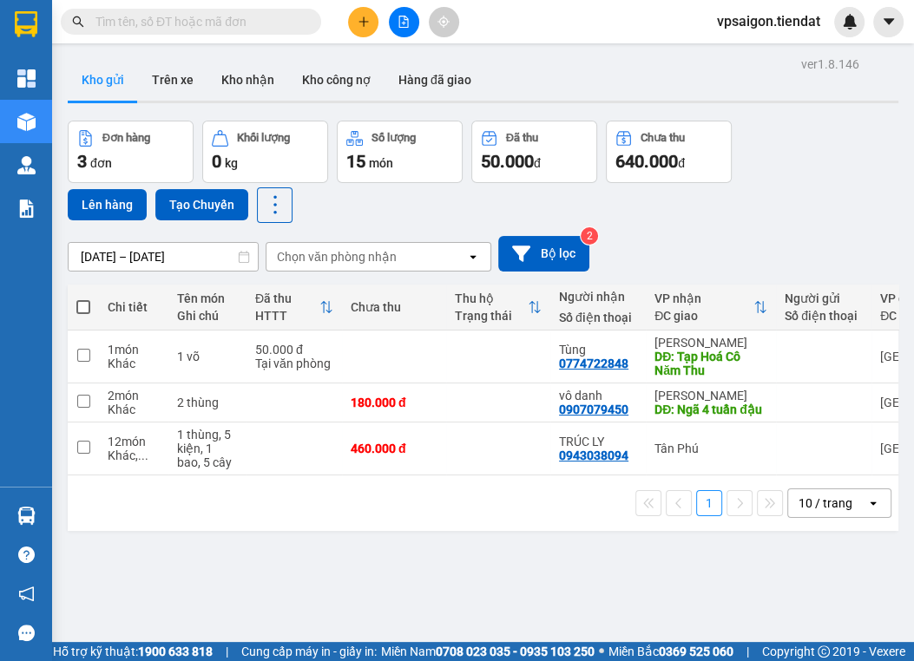
click at [147, 581] on div "ver 1.8.146 Kho gửi Trên xe Kho nhận Kho công nợ Hàng đã giao Đơn hàng 3 đơn Kh…" at bounding box center [483, 382] width 845 height 661
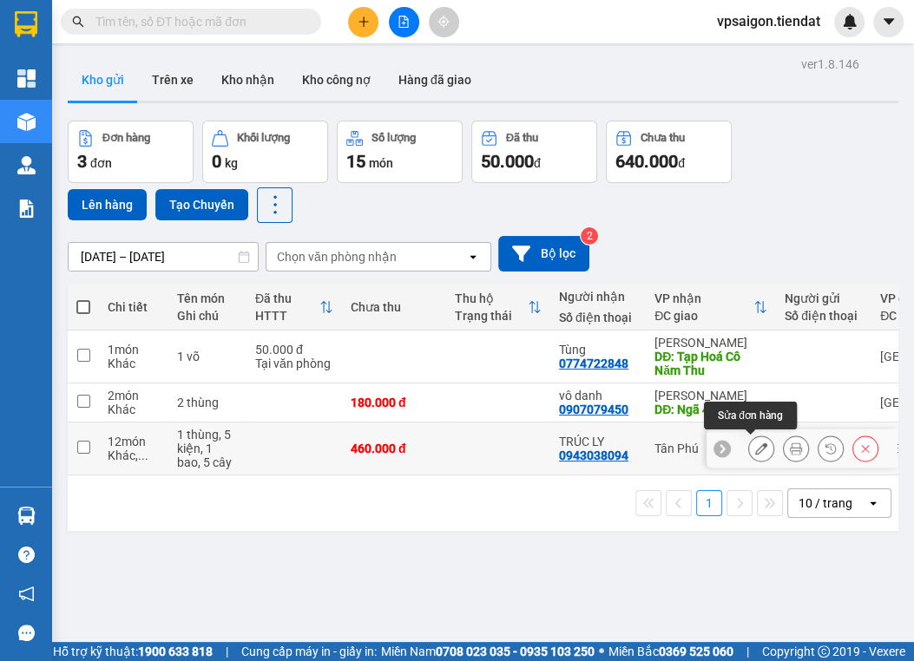
click at [755, 448] on icon at bounding box center [761, 449] width 12 height 12
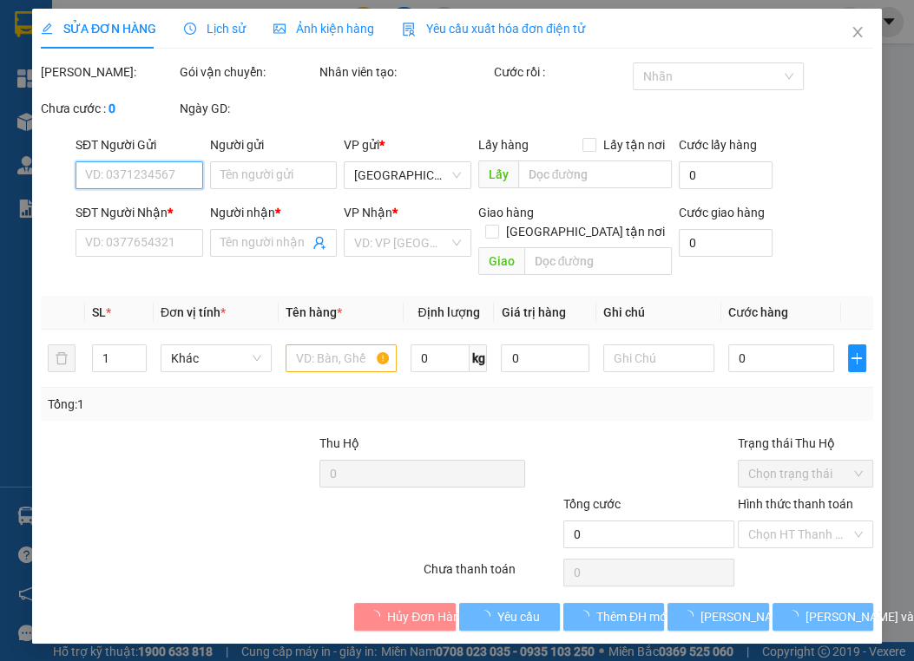
type input "0943038094"
type input "TRÚC LY"
type input "280.000"
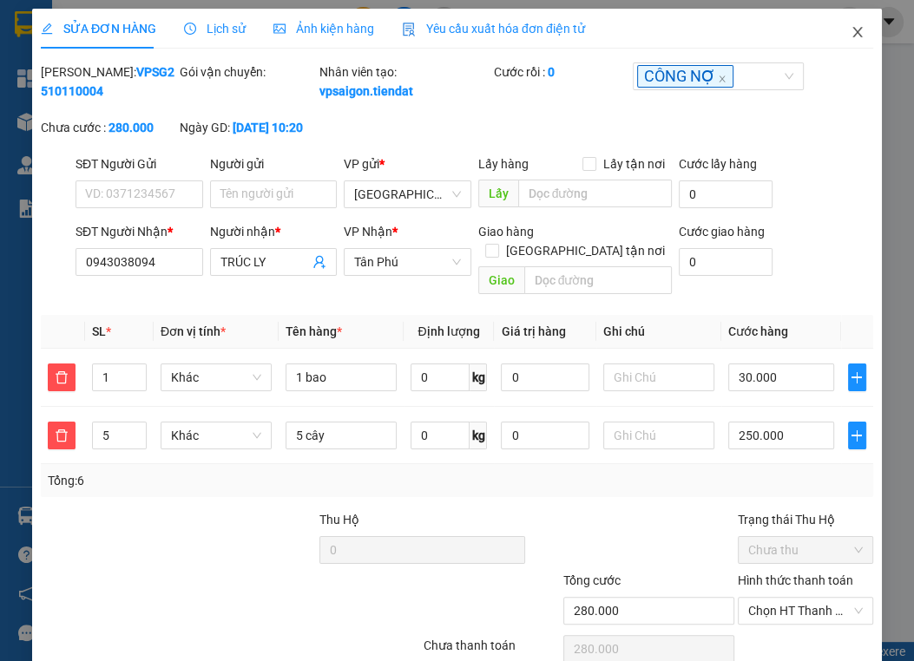
click at [852, 31] on icon "close" at bounding box center [857, 32] width 10 height 10
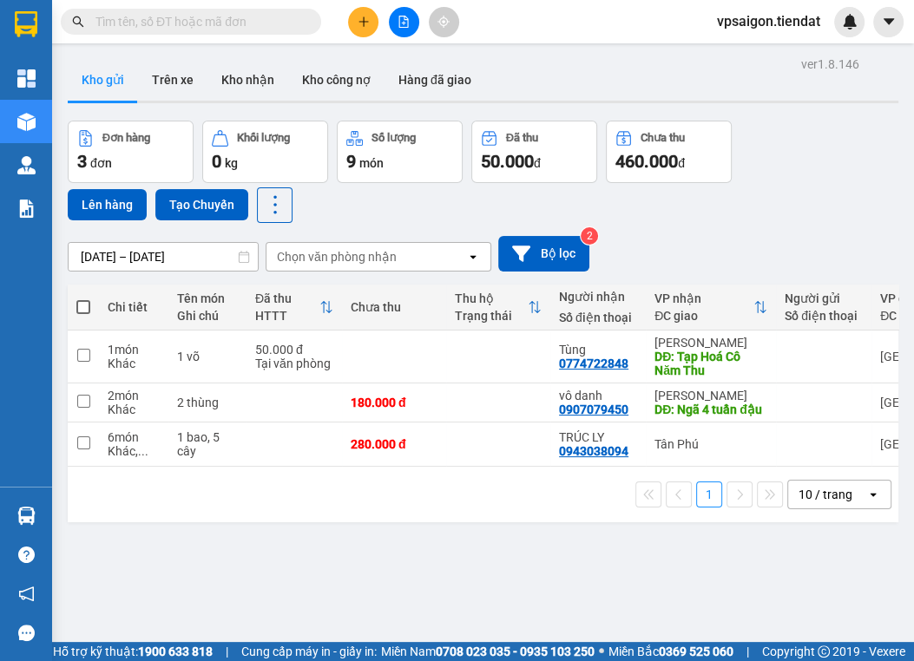
click at [260, 586] on div "ver 1.8.146 Kho gửi Trên xe Kho nhận Kho công nợ Hàng đã giao Đơn hàng 3 đơn Kh…" at bounding box center [483, 382] width 845 height 661
click at [417, 579] on div "ver 1.8.146 Kho gửi Trên xe Kho nhận Kho công nợ Hàng đã giao Đơn hàng 3 đơn Kh…" at bounding box center [483, 382] width 845 height 661
click at [687, 602] on div "ver 1.8.146 Kho gửi Trên xe Kho nhận Kho công nợ Hàng đã giao Đơn hàng 3 đơn Kh…" at bounding box center [483, 382] width 845 height 661
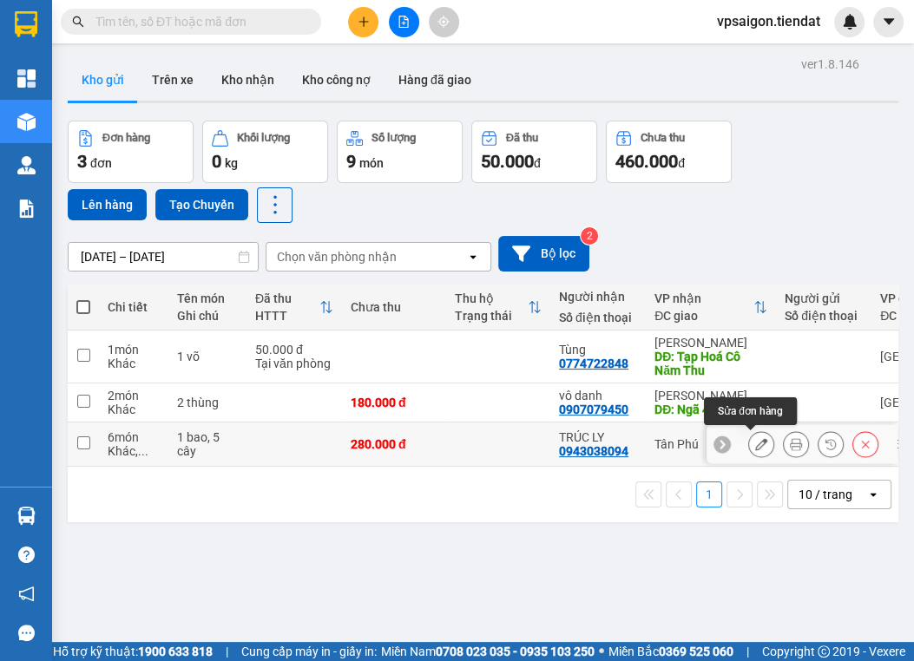
click at [749, 435] on button at bounding box center [761, 445] width 24 height 30
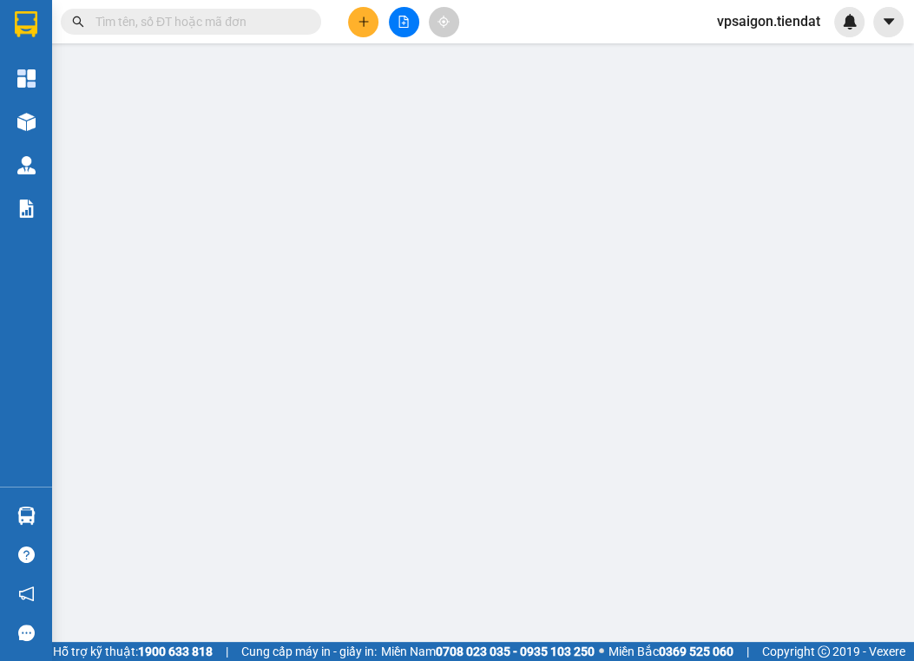
type input "0943038094"
type input "TRÚC LY"
type input "280.000"
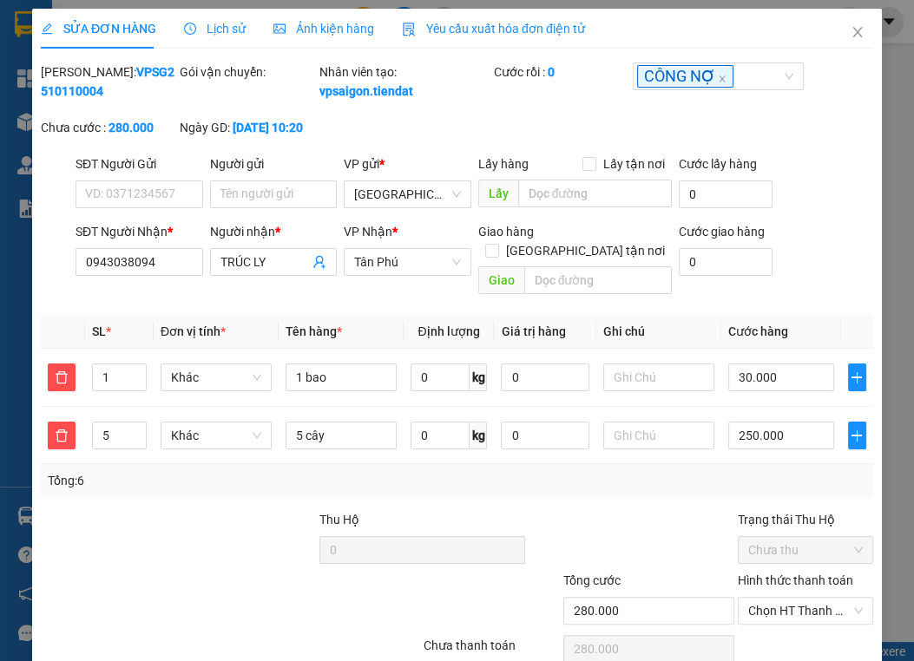
click at [260, 574] on div at bounding box center [161, 601] width 244 height 61
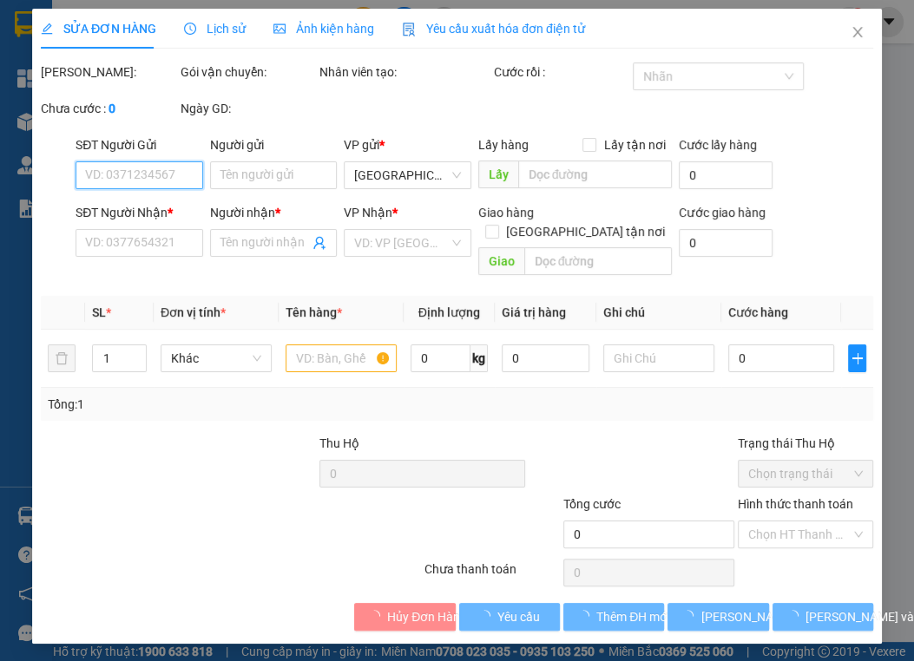
type input "0943038094"
type input "TRÚC LY"
type input "280.000"
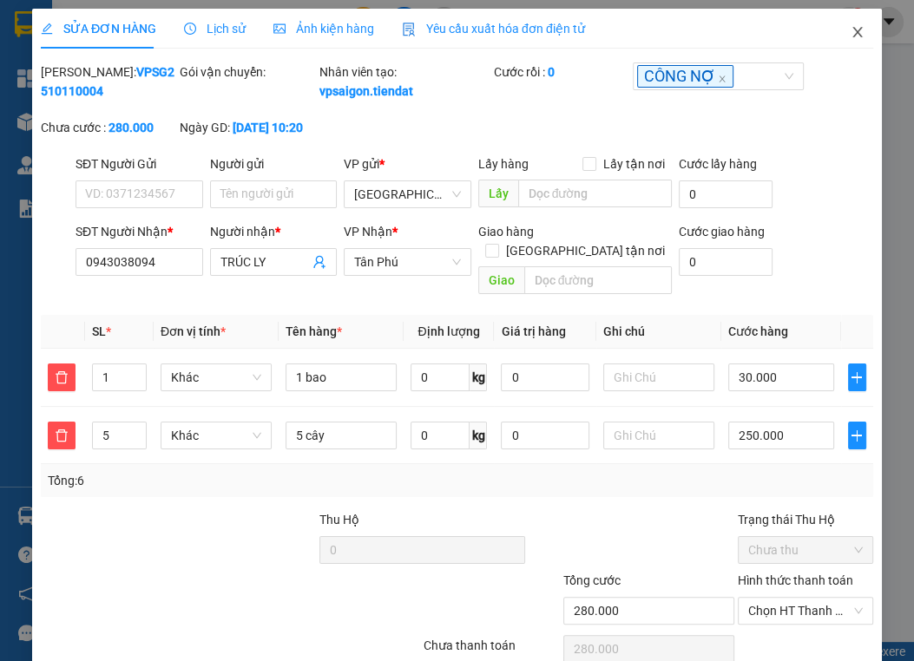
click at [851, 28] on icon "close" at bounding box center [858, 32] width 14 height 14
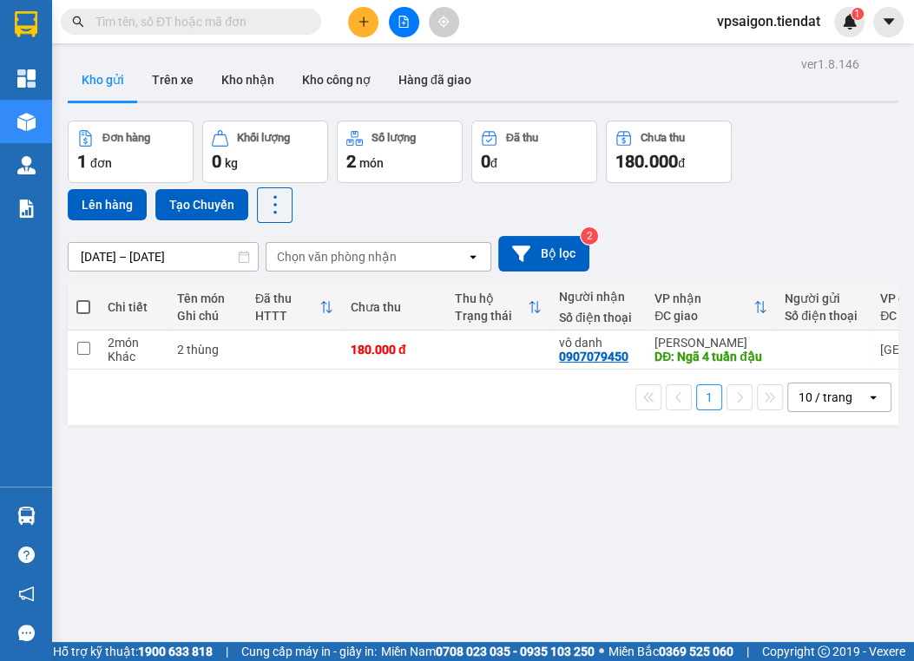
click at [275, 388] on div "1 10 / trang open" at bounding box center [483, 398] width 831 height 56
click at [149, 79] on button "Trên xe" at bounding box center [172, 80] width 69 height 42
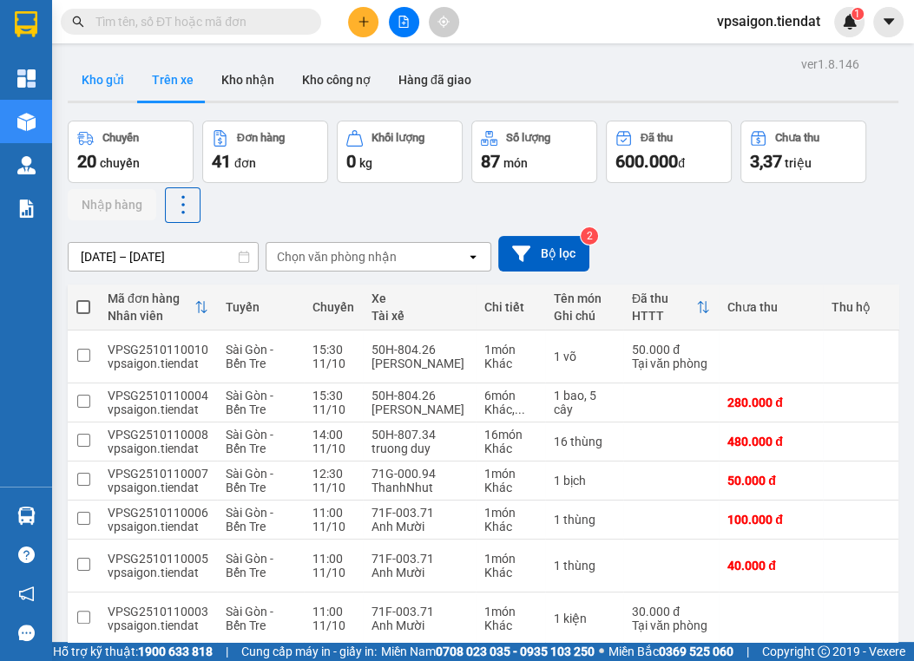
click at [97, 83] on button "Kho gửi" at bounding box center [103, 80] width 70 height 42
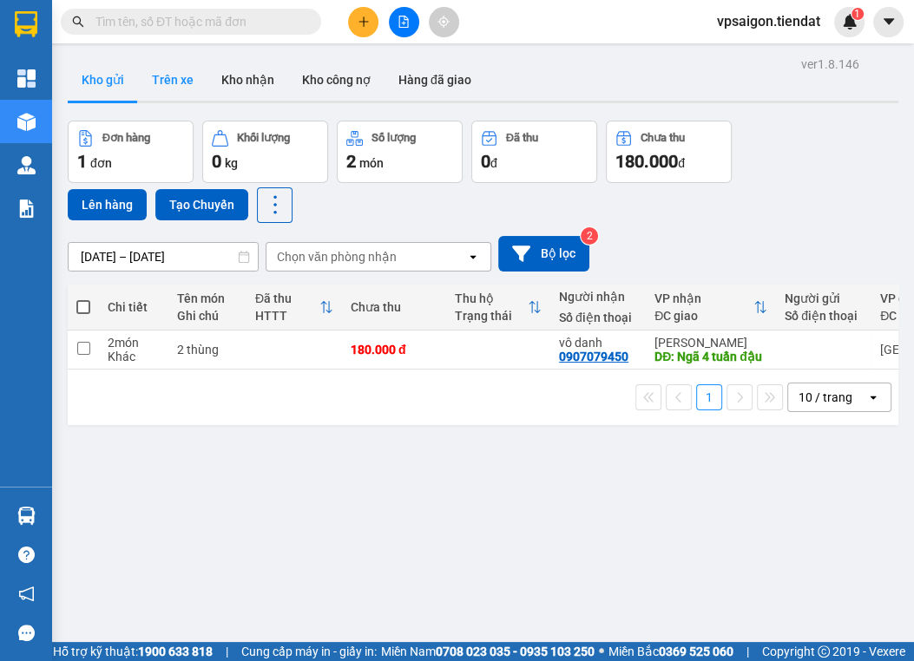
click at [174, 99] on button "Trên xe" at bounding box center [172, 80] width 69 height 42
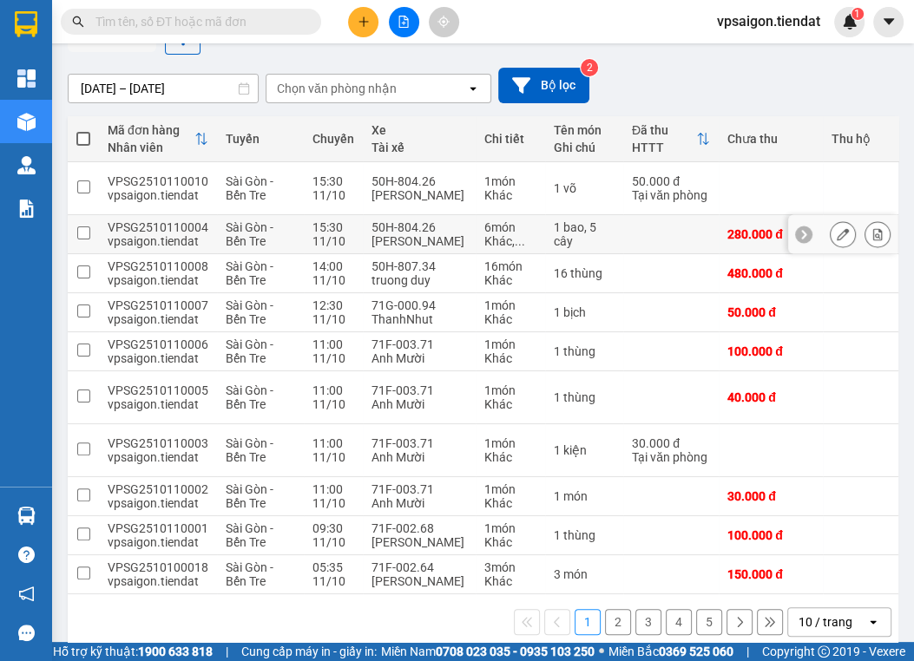
click at [837, 229] on icon at bounding box center [843, 234] width 12 height 12
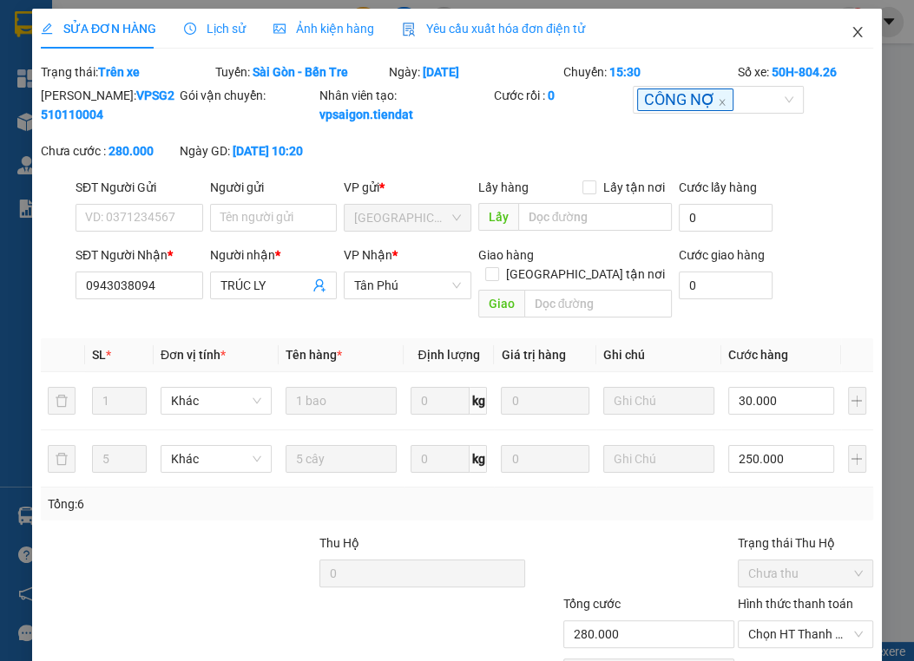
click at [852, 21] on span "Close" at bounding box center [857, 33] width 49 height 49
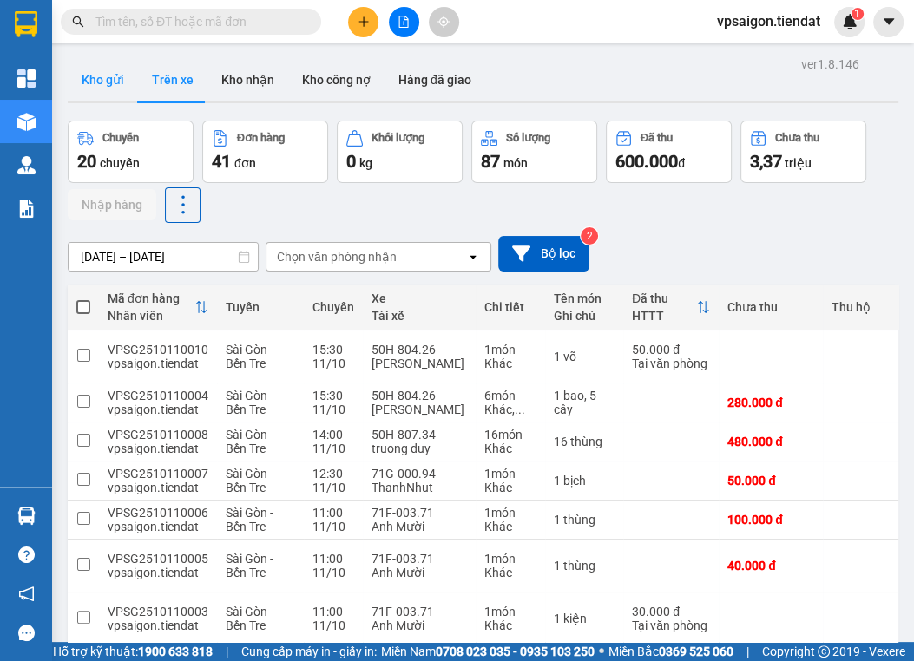
click at [114, 71] on button "Kho gửi" at bounding box center [103, 80] width 70 height 42
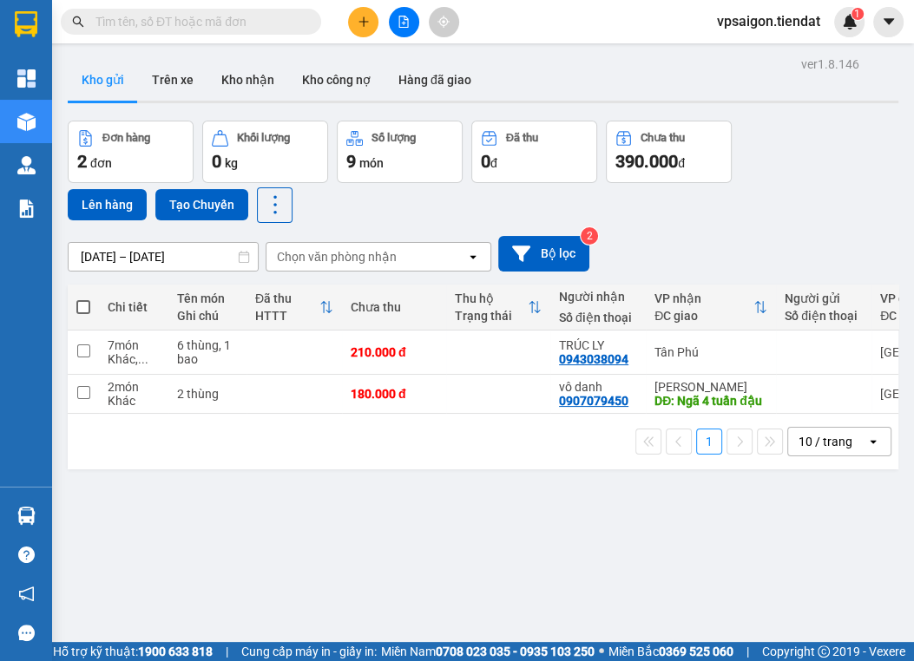
scroll to position [80, 0]
